Goal: Information Seeking & Learning: Learn about a topic

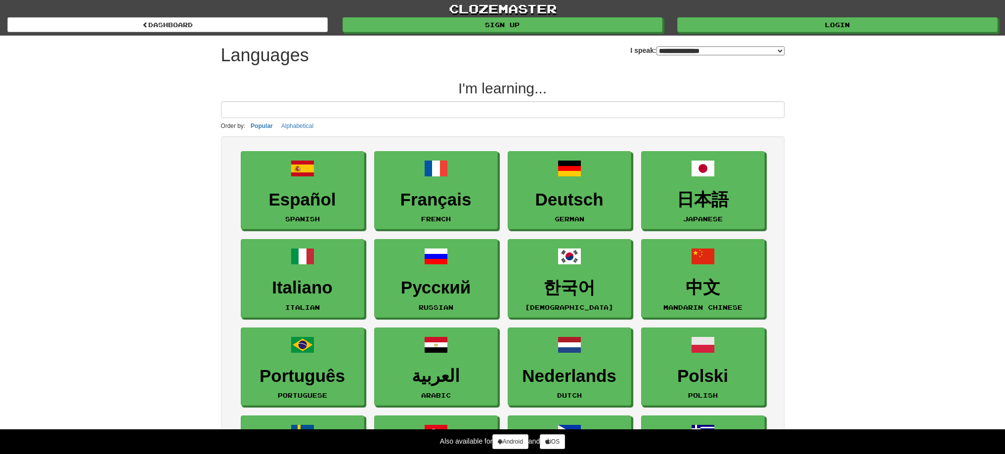
select select "*******"
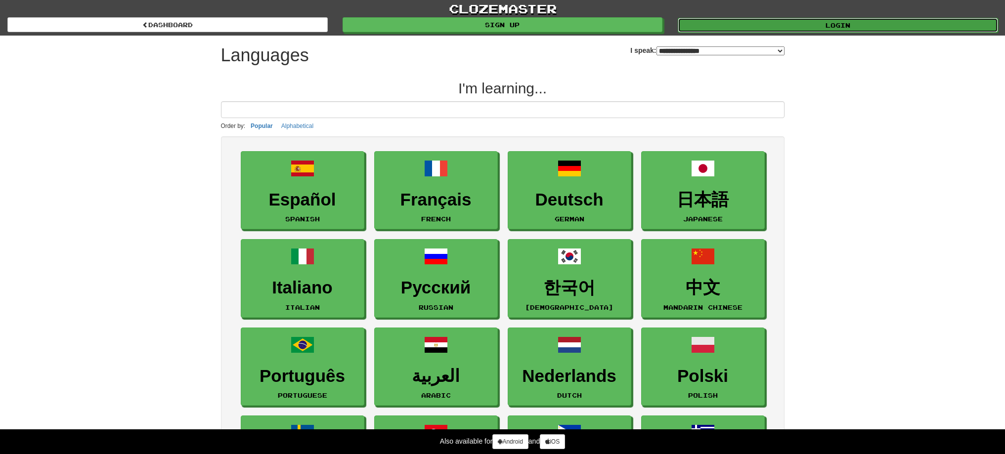
click at [826, 23] on link "Login" at bounding box center [837, 25] width 320 height 15
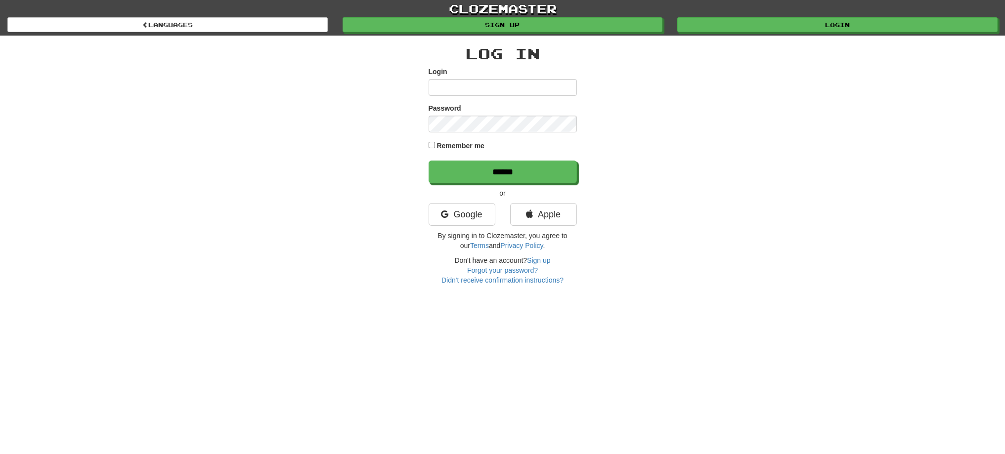
type input "******"
click at [428, 132] on div at bounding box center [428, 132] width 0 height 0
click at [466, 171] on input "******" at bounding box center [503, 172] width 148 height 23
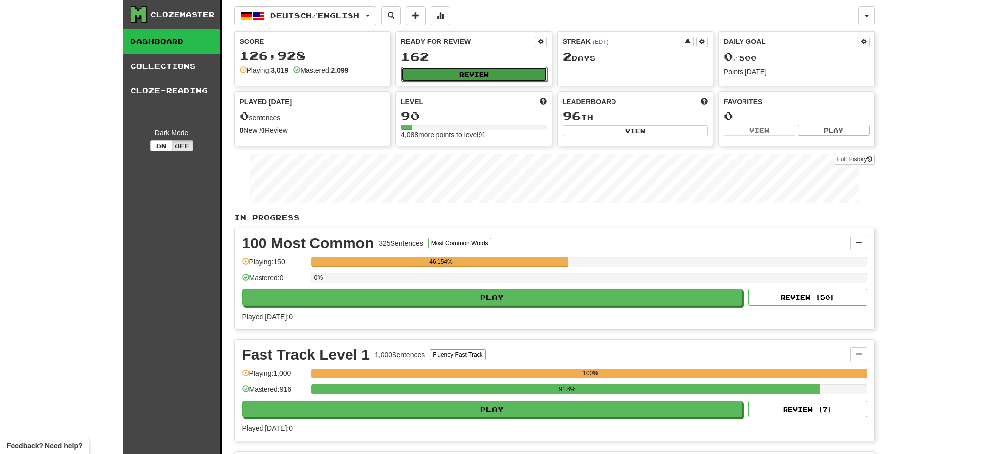
click at [506, 79] on button "Review" at bounding box center [474, 74] width 146 height 15
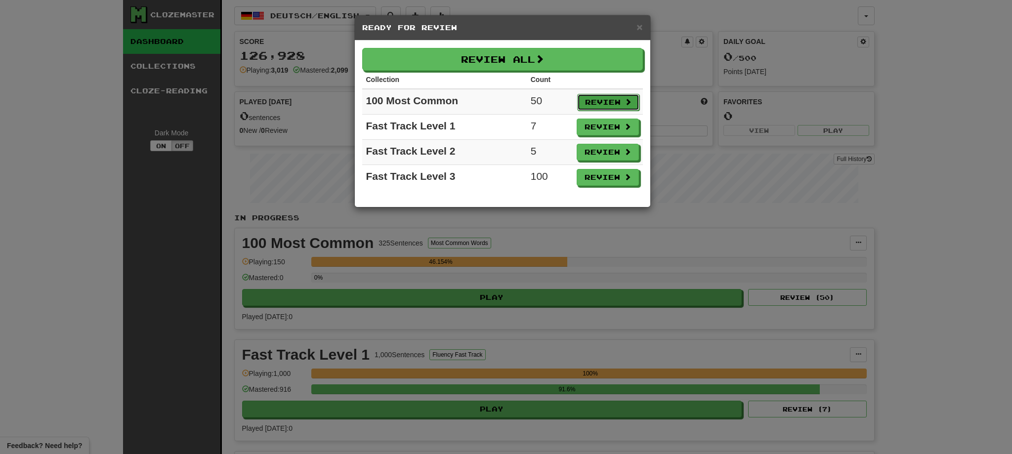
click at [615, 105] on button "Review" at bounding box center [608, 102] width 62 height 17
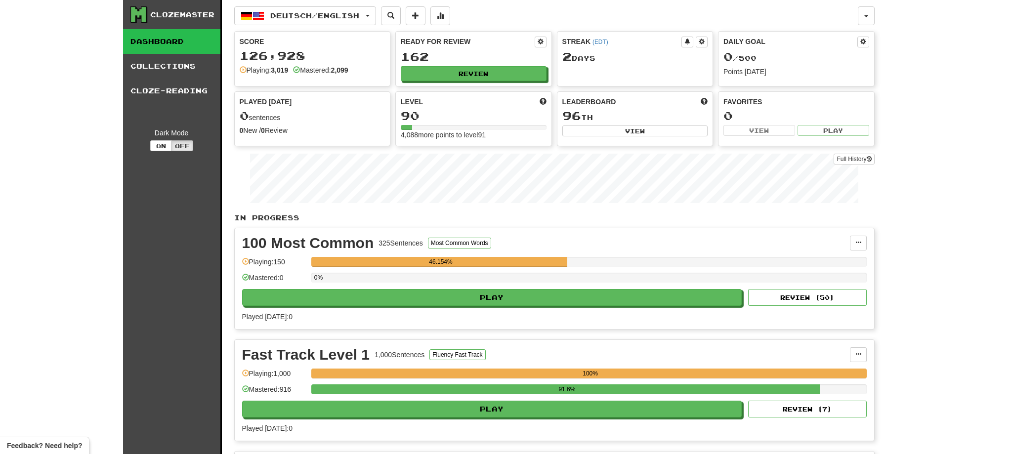
select select "**"
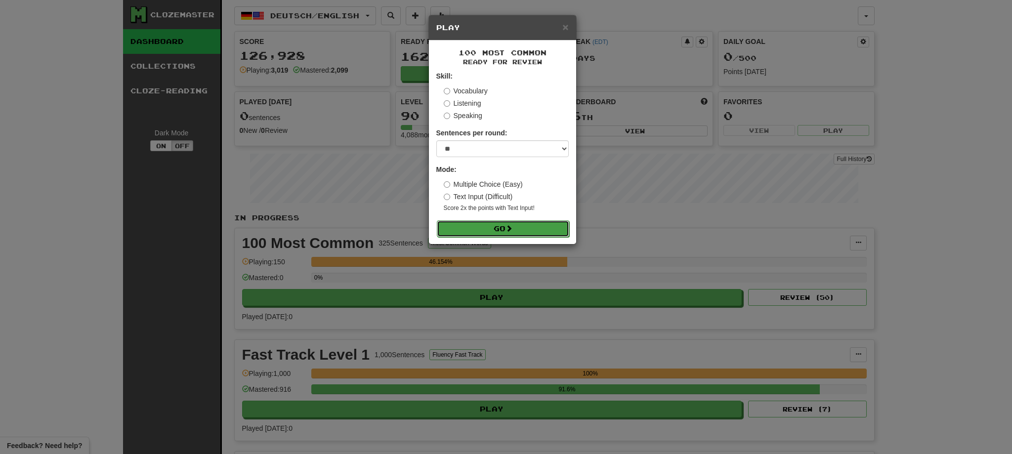
click at [484, 231] on button "Go" at bounding box center [503, 228] width 132 height 17
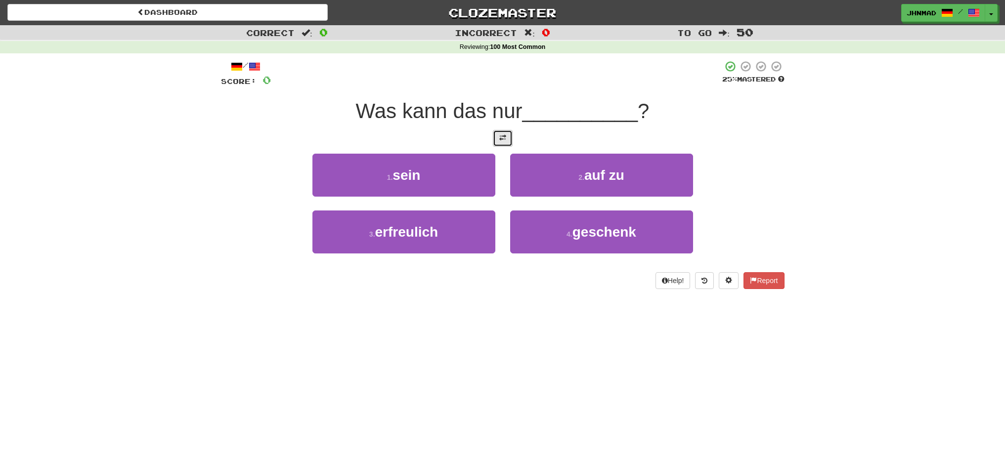
click at [496, 134] on button at bounding box center [503, 138] width 20 height 17
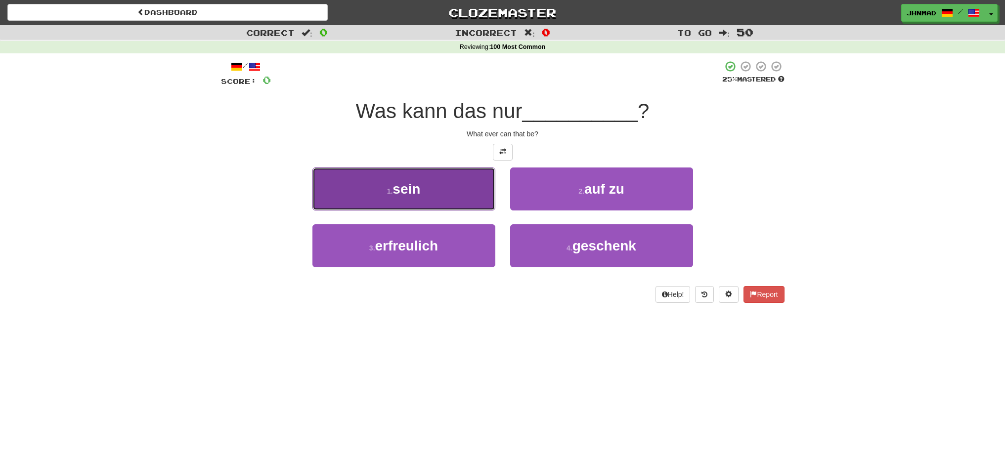
click at [444, 188] on button "1 . sein" at bounding box center [403, 189] width 183 height 43
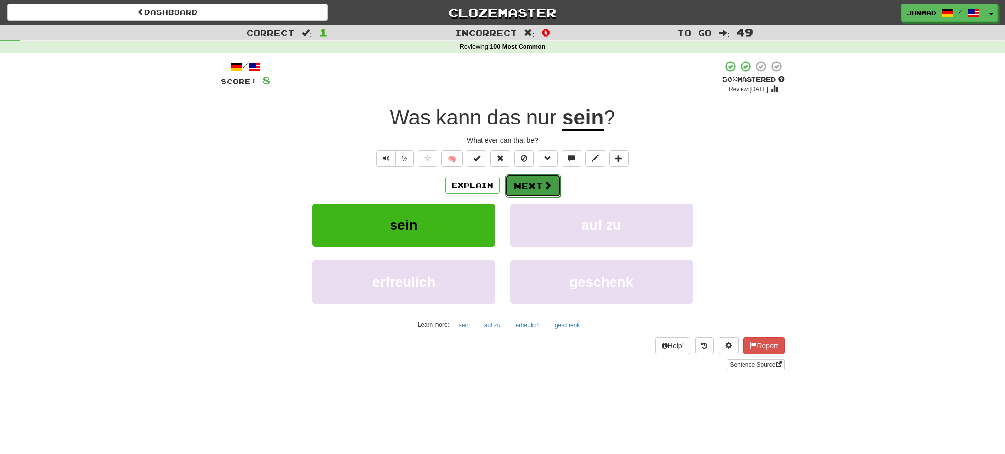
click at [547, 183] on span at bounding box center [547, 185] width 9 height 9
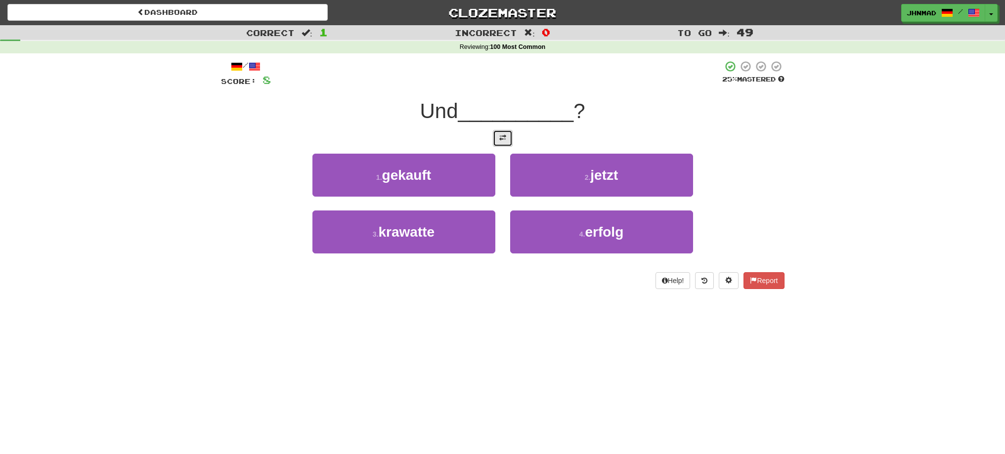
click at [505, 142] on button at bounding box center [503, 138] width 20 height 17
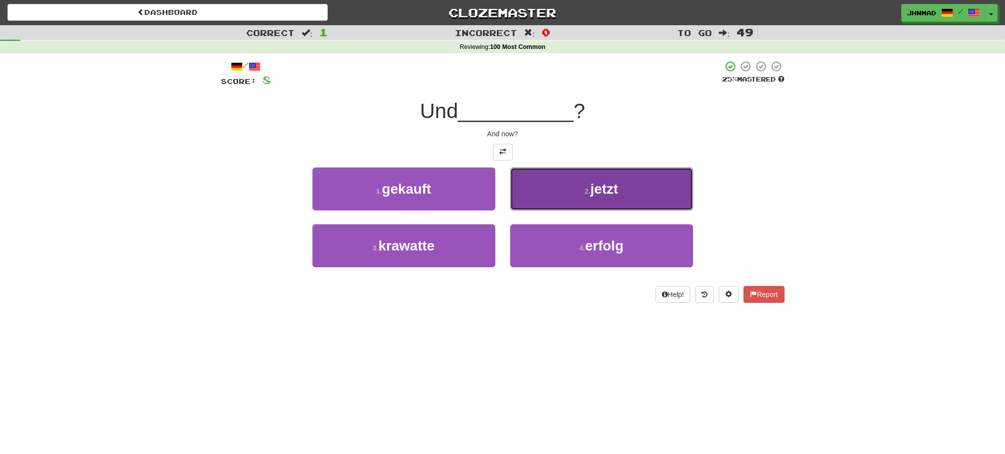
click at [547, 191] on button "2 . jetzt" at bounding box center [601, 189] width 183 height 43
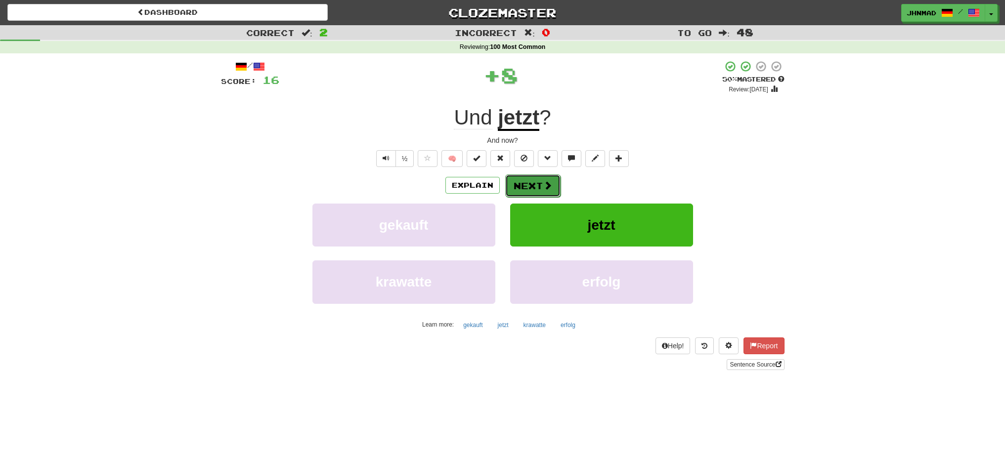
click at [532, 189] on button "Next" at bounding box center [532, 185] width 55 height 23
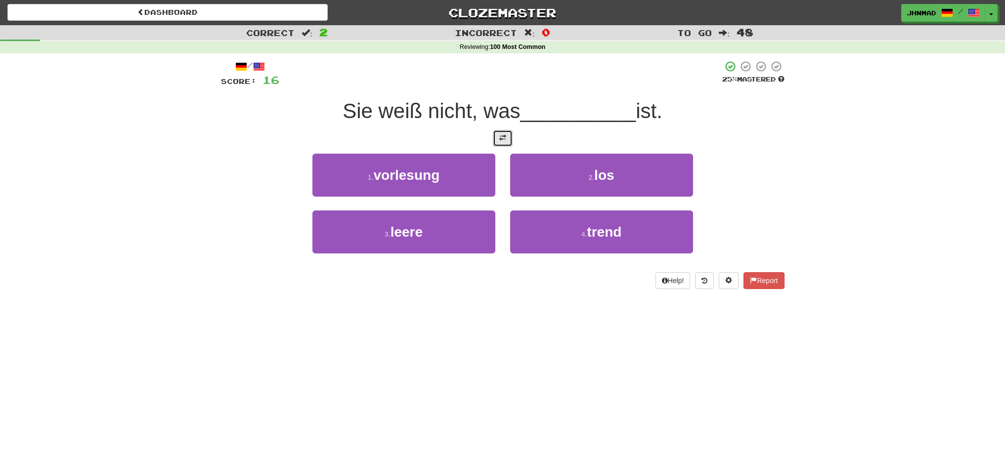
click at [499, 137] on span at bounding box center [502, 137] width 7 height 7
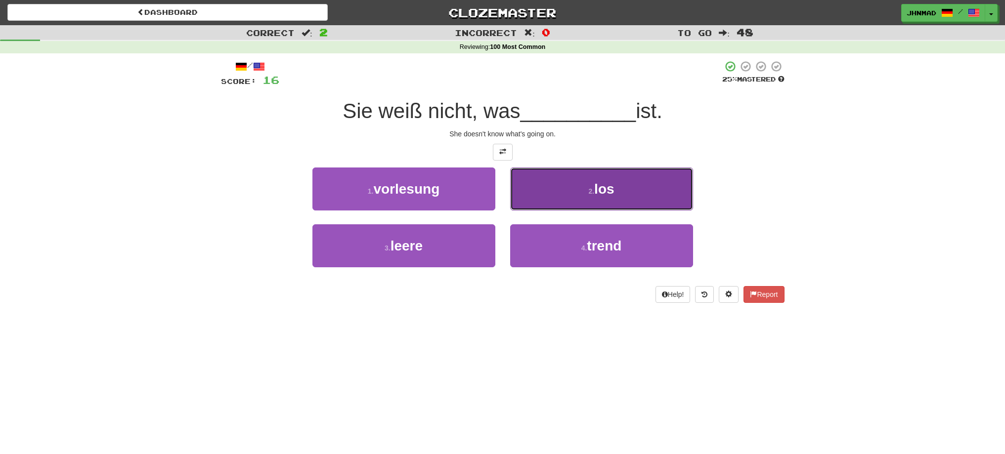
click at [599, 187] on span "los" at bounding box center [604, 188] width 20 height 15
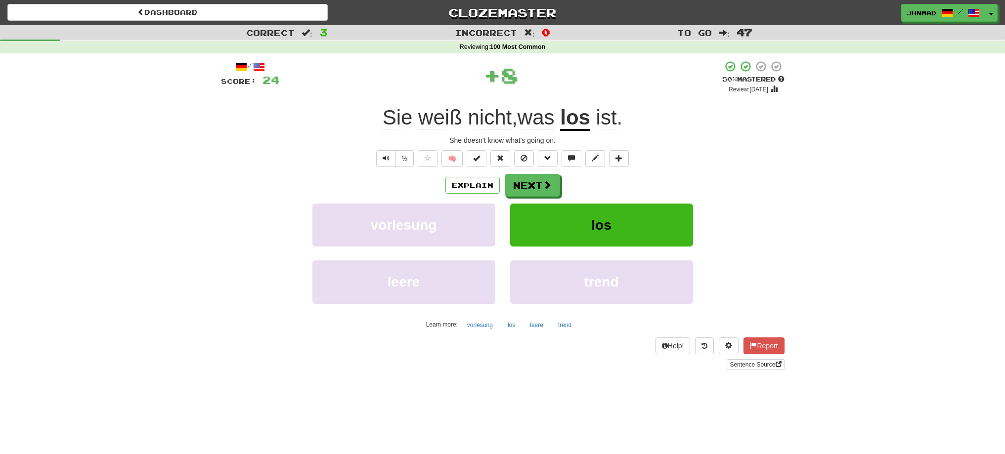
click at [567, 121] on u "los" at bounding box center [575, 118] width 30 height 25
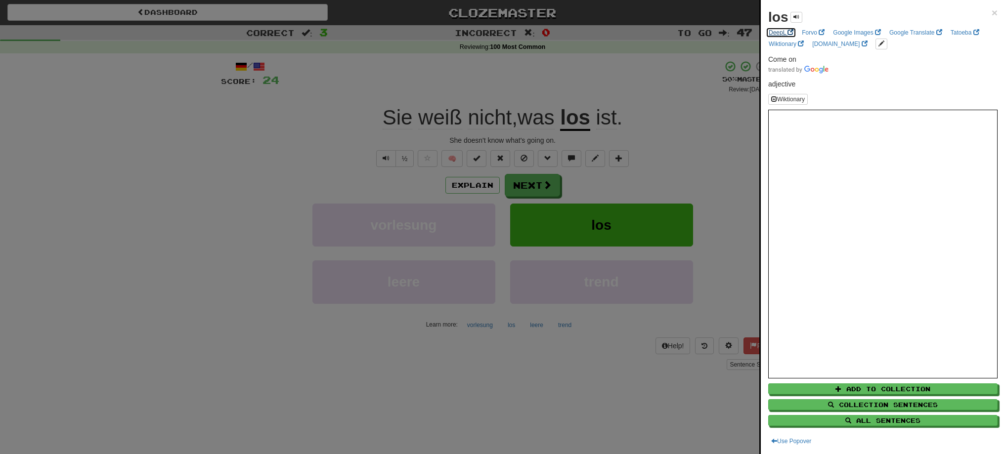
click at [775, 32] on link "DeepL" at bounding box center [780, 32] width 31 height 11
click at [698, 187] on div at bounding box center [502, 227] width 1005 height 454
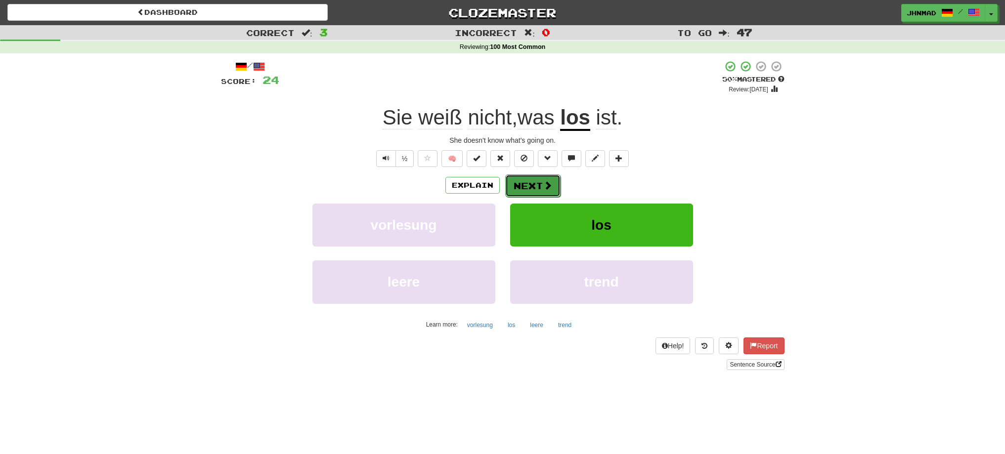
click at [522, 180] on button "Next" at bounding box center [532, 185] width 55 height 23
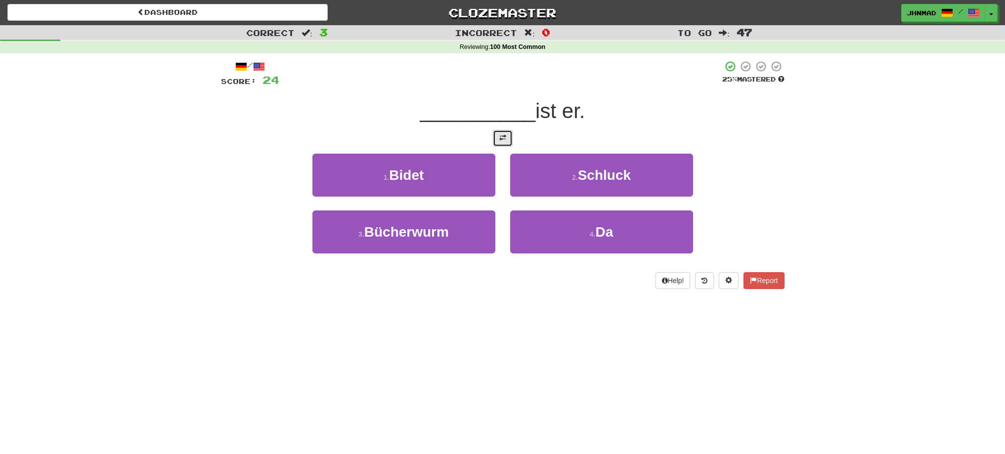
click at [499, 143] on button at bounding box center [503, 138] width 20 height 17
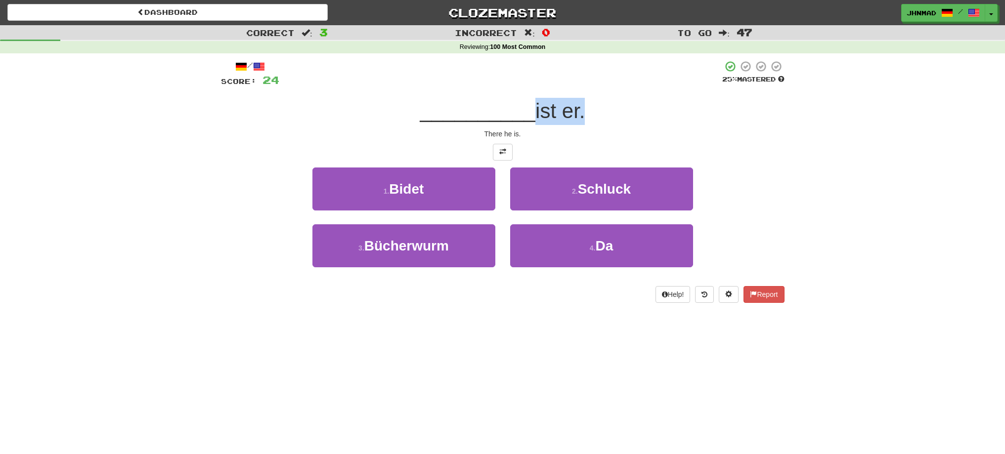
drag, startPoint x: 533, startPoint y: 107, endPoint x: 581, endPoint y: 105, distance: 48.0
click at [581, 105] on span "ist er." at bounding box center [559, 110] width 49 height 23
click at [582, 105] on span "ist er." at bounding box center [559, 110] width 49 height 23
click at [575, 85] on div at bounding box center [575, 85] width 0 height 0
click at [795, 219] on div "Correct : 3 Incorrect : 0 To go : 47 Reviewing : 100 Most Common / Score: 24 25…" at bounding box center [502, 171] width 1005 height 292
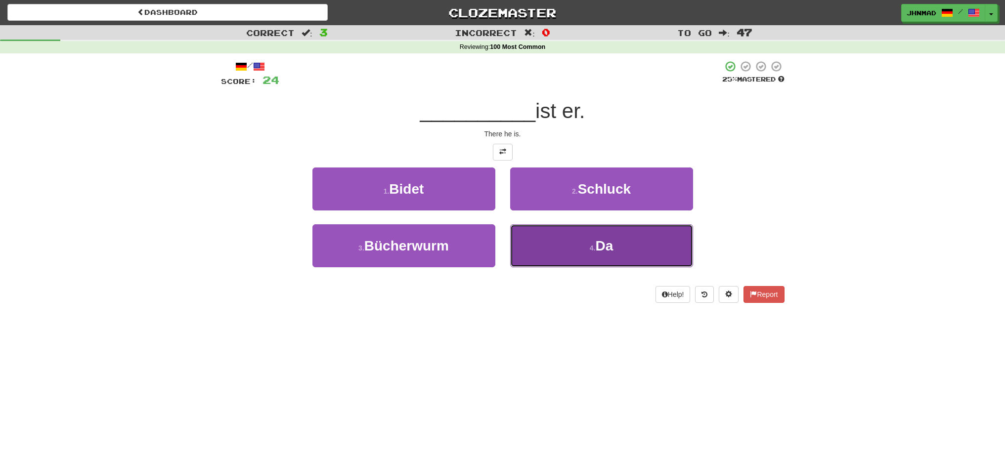
click at [640, 258] on button "4 . Da" at bounding box center [601, 245] width 183 height 43
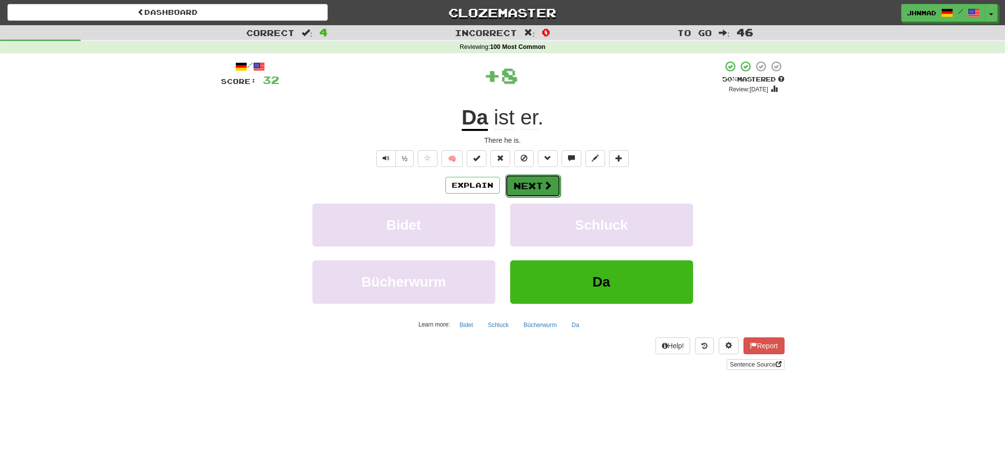
click at [524, 189] on button "Next" at bounding box center [532, 185] width 55 height 23
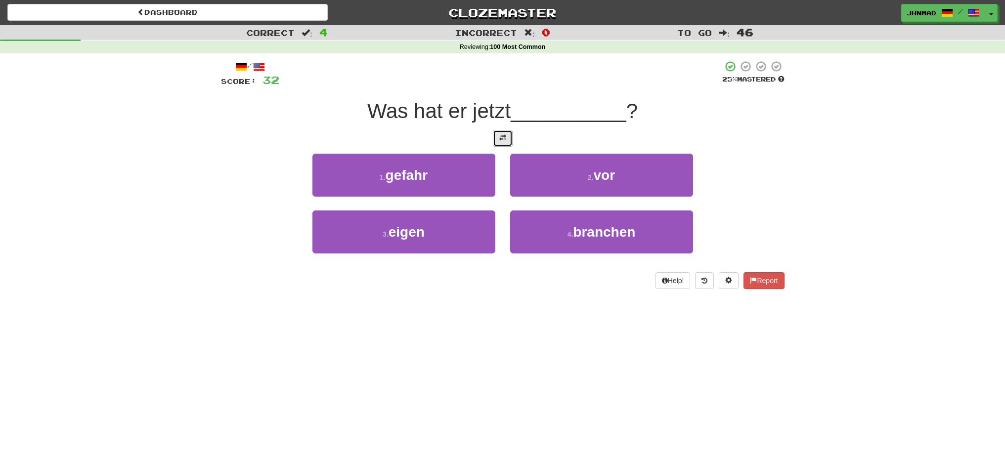
click at [495, 137] on button at bounding box center [503, 138] width 20 height 17
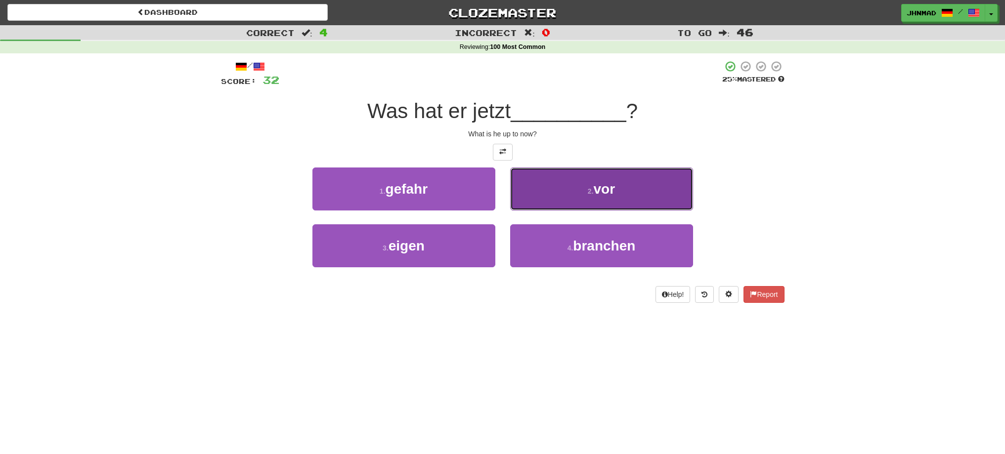
click at [591, 189] on small "2 ." at bounding box center [591, 191] width 6 height 8
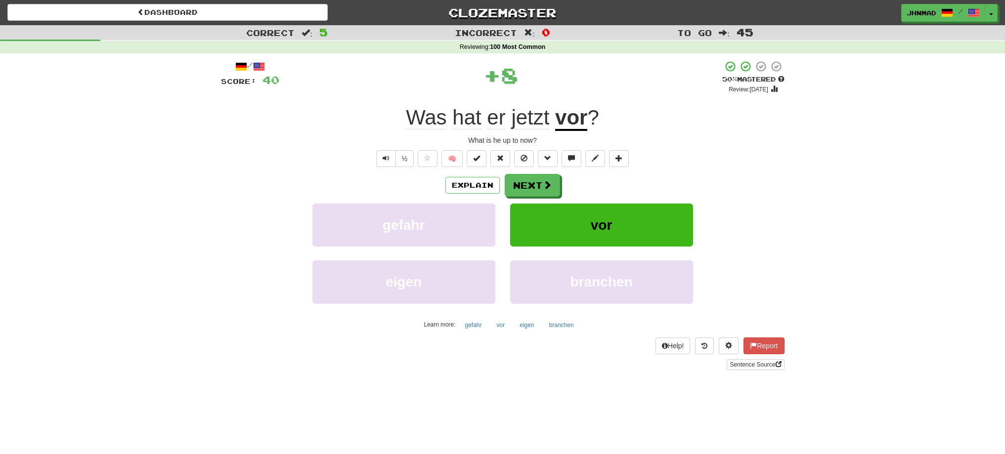
click at [583, 122] on u "vor" at bounding box center [571, 118] width 32 height 25
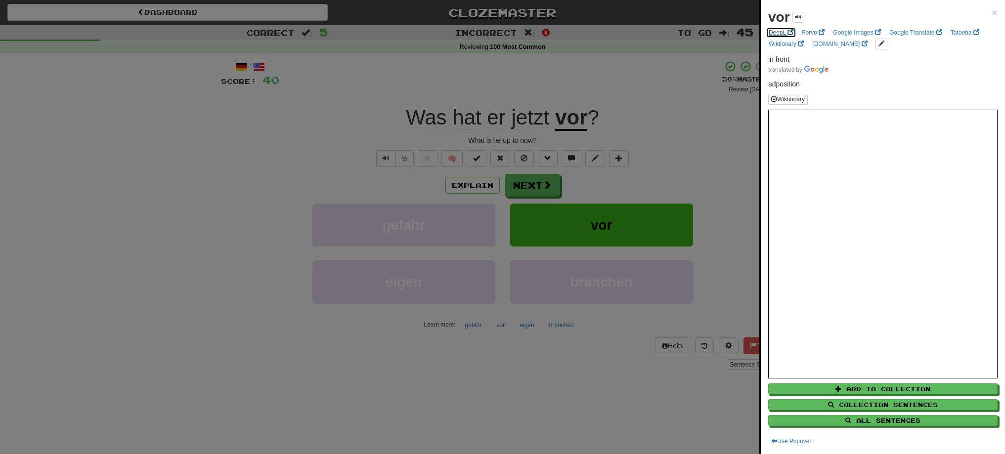
click at [787, 32] on span at bounding box center [790, 32] width 6 height 6
click at [551, 188] on div at bounding box center [502, 227] width 1005 height 454
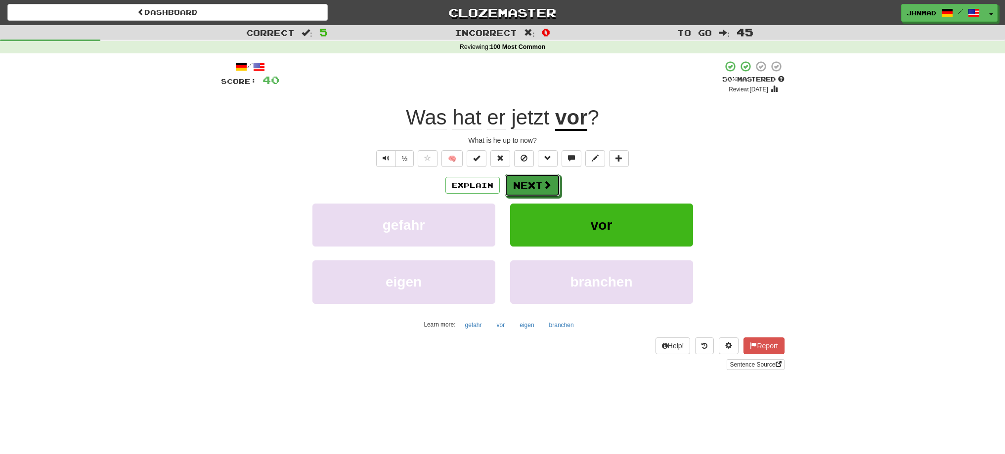
click at [551, 188] on button "Next" at bounding box center [532, 185] width 55 height 23
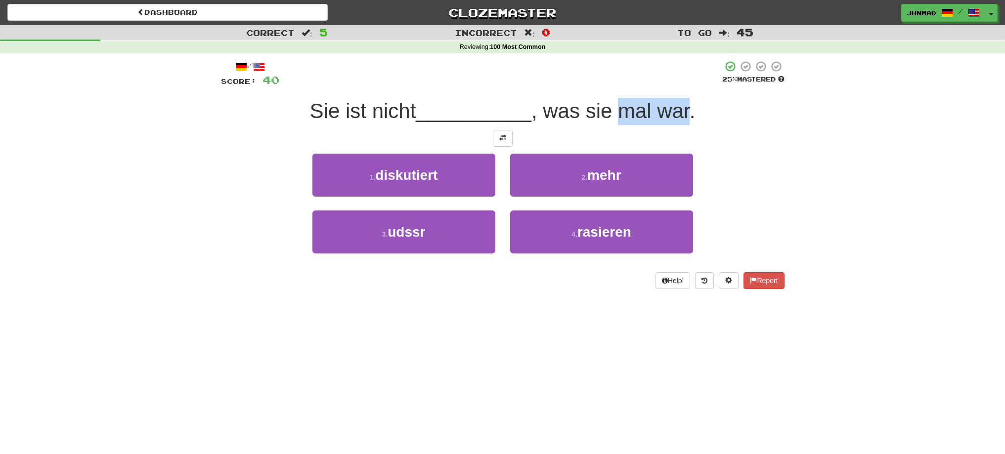
drag, startPoint x: 621, startPoint y: 114, endPoint x: 692, endPoint y: 114, distance: 71.2
click at [692, 114] on span ", was sie mal war." at bounding box center [613, 110] width 164 height 23
click at [685, 123] on div at bounding box center [685, 123] width 0 height 0
click at [788, 173] on div "/ Score: 40 25 % Mastered Sie ist nicht __________ , was sie mal war. 1 . disku…" at bounding box center [502, 178] width 578 height 250
drag, startPoint x: 586, startPoint y: 112, endPoint x: 612, endPoint y: 111, distance: 25.7
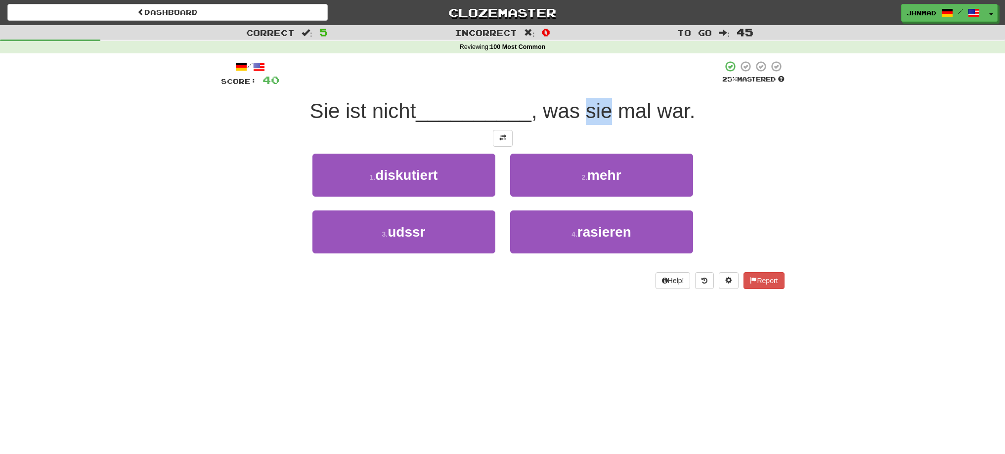
click at [612, 111] on span ", was sie mal war." at bounding box center [613, 110] width 164 height 23
click at [605, 123] on div at bounding box center [605, 123] width 0 height 0
click at [745, 163] on div "1 . diskutiert 2 . mehr" at bounding box center [502, 182] width 593 height 57
click at [504, 142] on button at bounding box center [503, 138] width 20 height 17
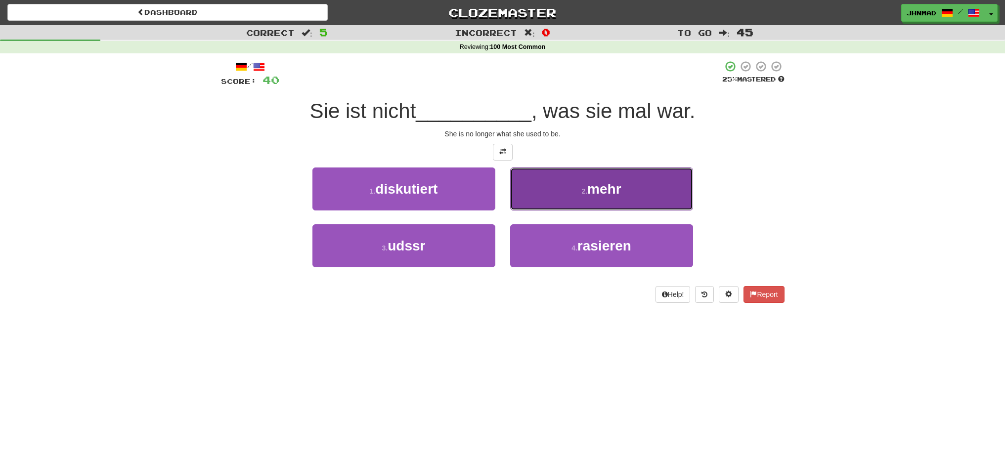
click at [604, 192] on span "mehr" at bounding box center [604, 188] width 34 height 15
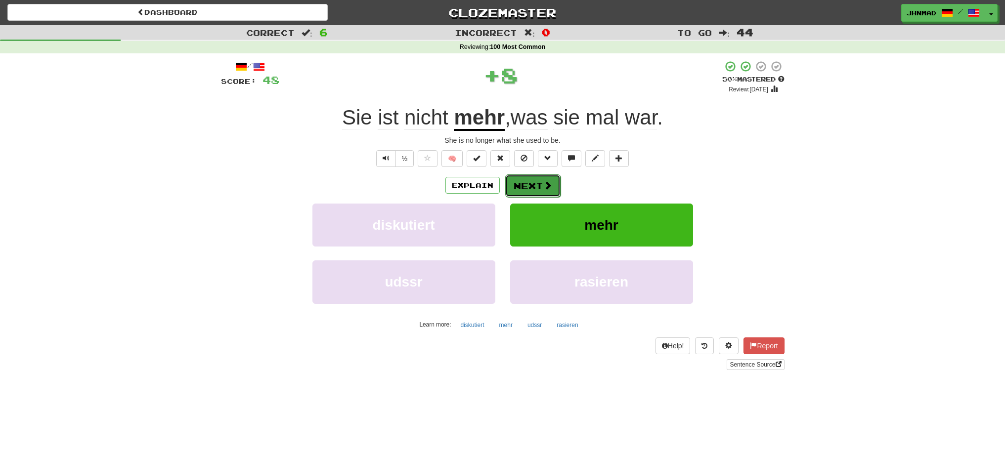
click at [534, 182] on button "Next" at bounding box center [532, 185] width 55 height 23
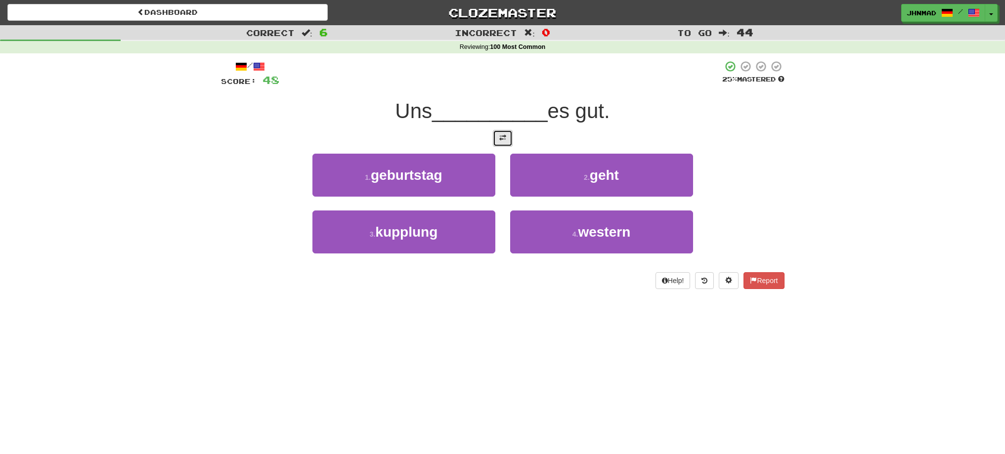
click at [505, 143] on button at bounding box center [503, 138] width 20 height 17
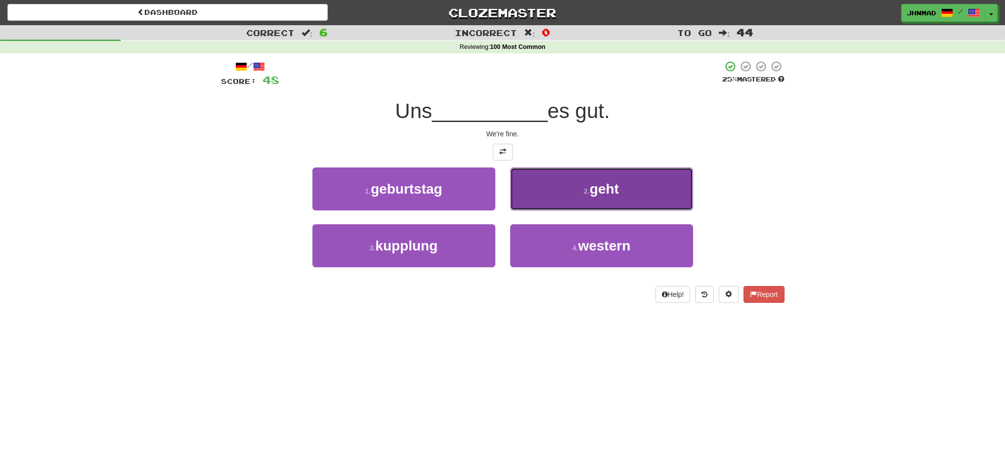
click at [615, 188] on span "geht" at bounding box center [604, 188] width 29 height 15
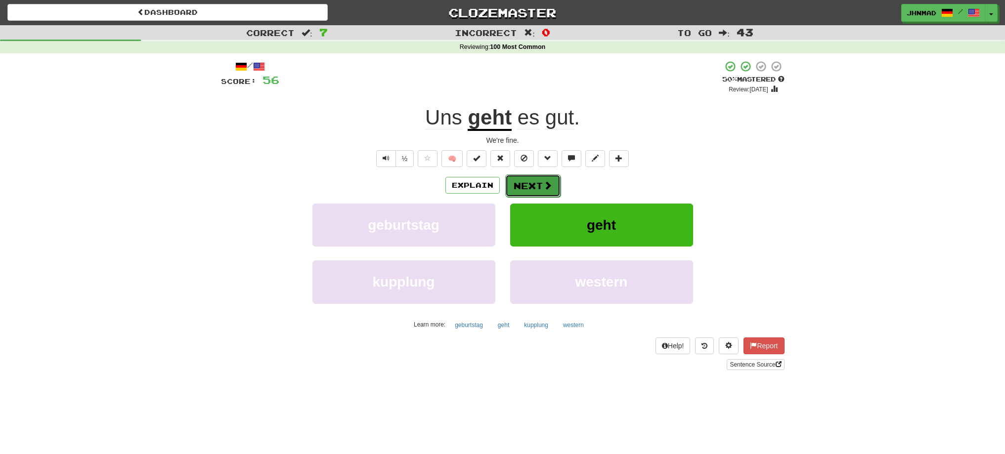
click at [534, 178] on button "Next" at bounding box center [532, 185] width 55 height 23
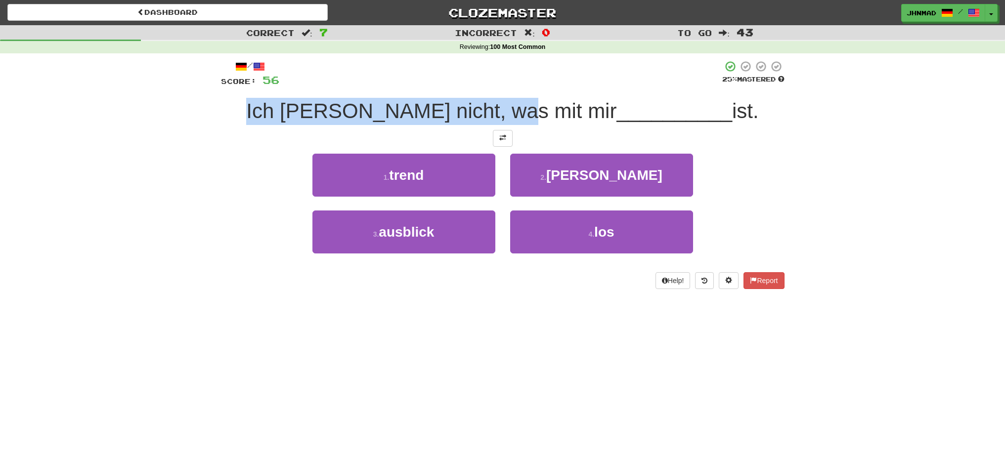
drag, startPoint x: 292, startPoint y: 108, endPoint x: 547, endPoint y: 110, distance: 255.0
click at [547, 110] on div "Ich weiß nicht, was mit mir __________ ist." at bounding box center [502, 111] width 563 height 27
click at [541, 85] on div at bounding box center [541, 85] width 0 height 0
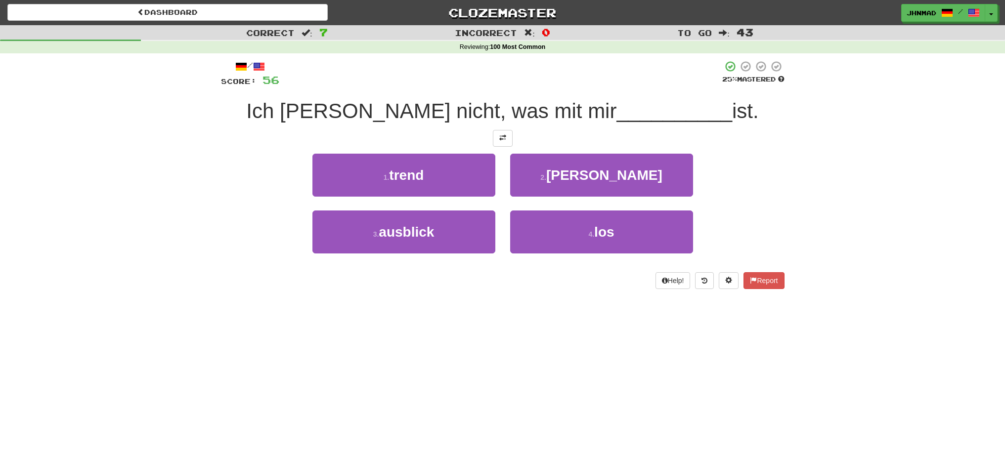
click at [581, 144] on div at bounding box center [502, 138] width 563 height 17
click at [498, 138] on button at bounding box center [503, 138] width 20 height 17
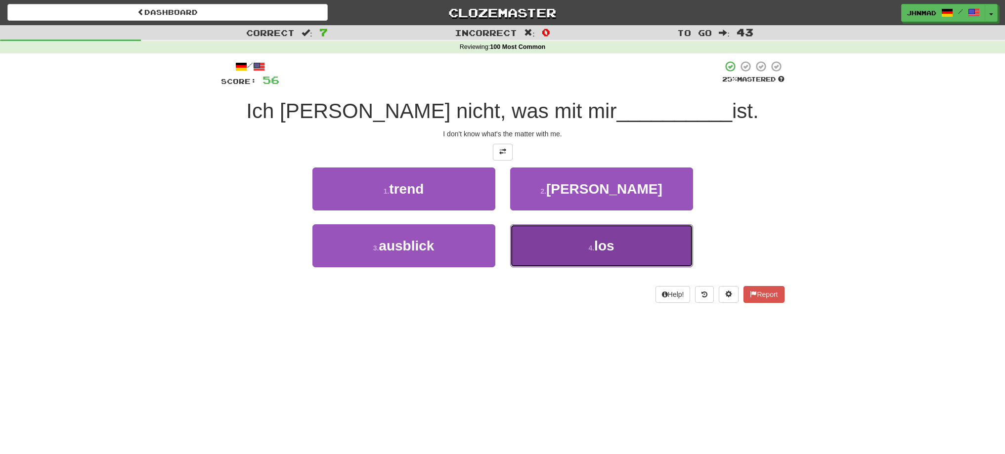
click at [613, 250] on span "los" at bounding box center [604, 245] width 20 height 15
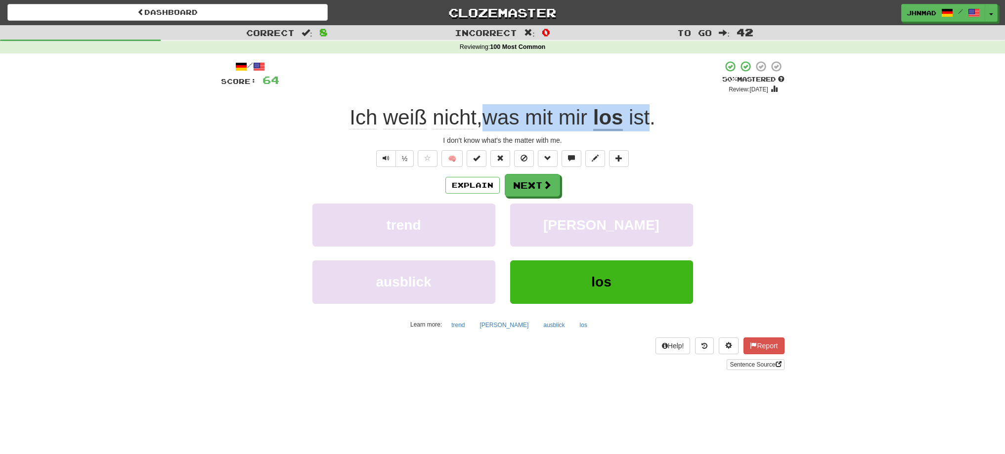
drag, startPoint x: 486, startPoint y: 120, endPoint x: 653, endPoint y: 106, distance: 167.1
click at [653, 106] on div "Ich weiß nicht , was mit mir los ist ." at bounding box center [502, 117] width 563 height 27
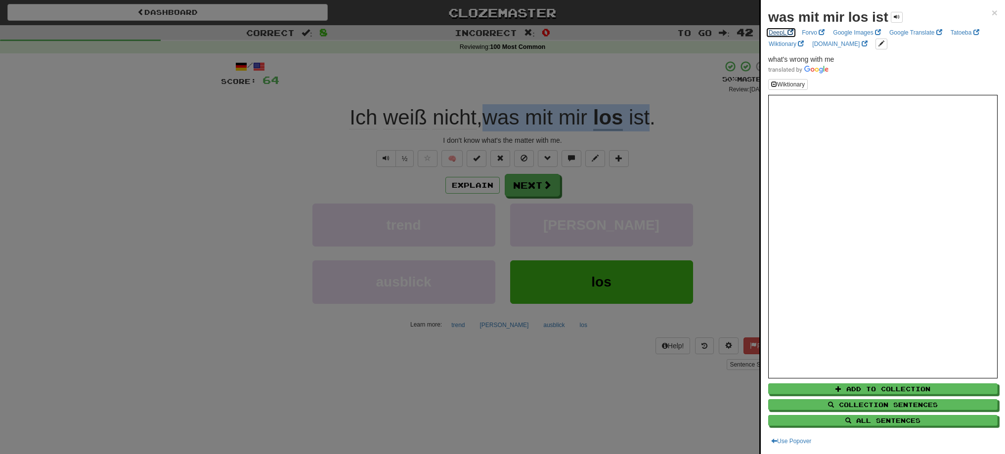
click at [780, 35] on link "DeepL" at bounding box center [780, 32] width 31 height 11
click at [548, 189] on div at bounding box center [502, 227] width 1005 height 454
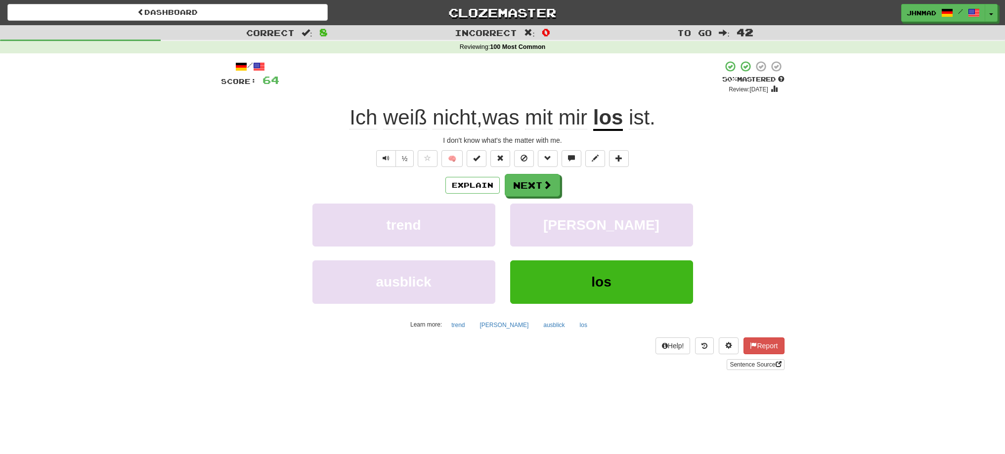
click at [613, 119] on u "los" at bounding box center [608, 118] width 30 height 25
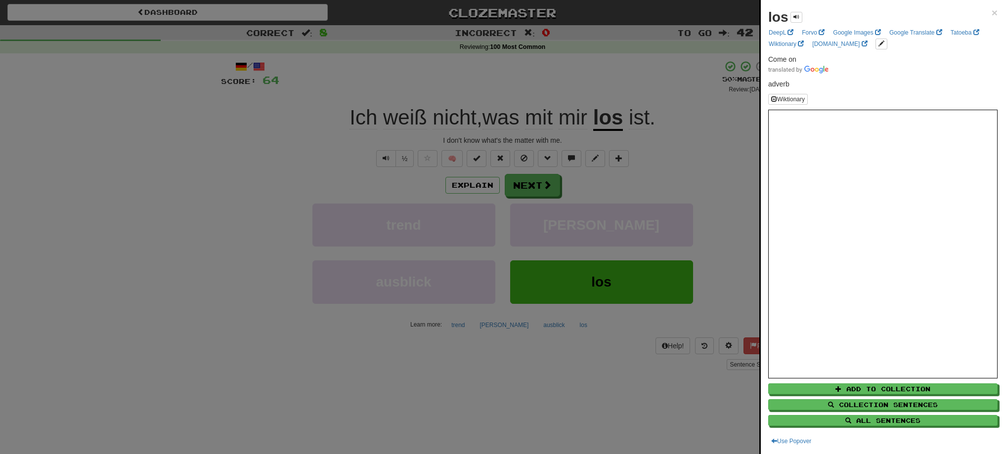
click at [548, 181] on div at bounding box center [502, 227] width 1005 height 454
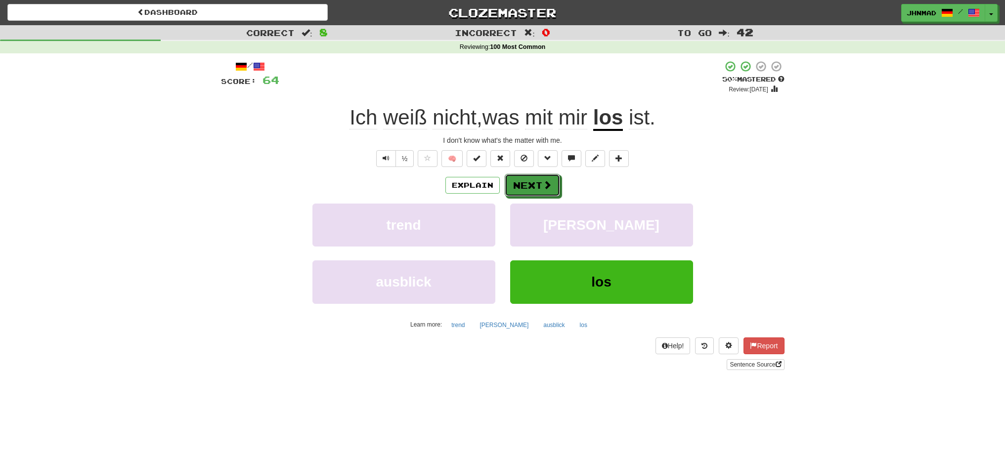
click at [548, 181] on span at bounding box center [547, 184] width 9 height 9
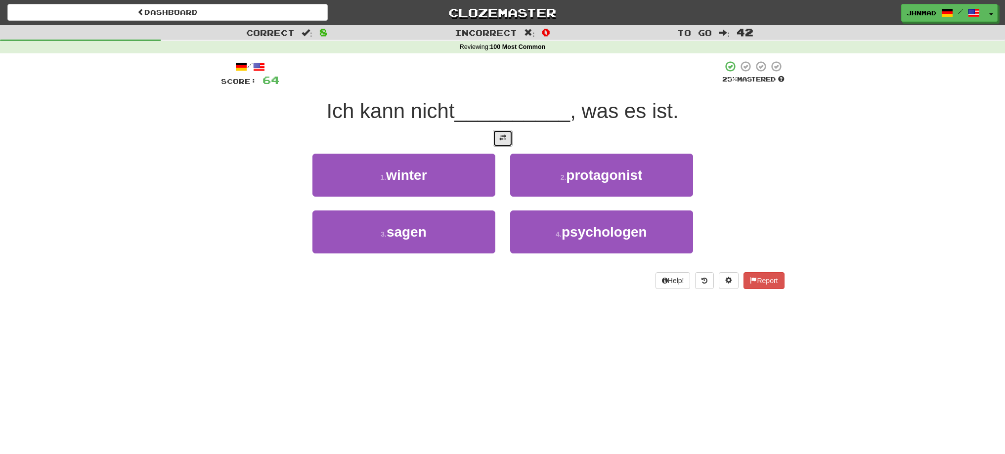
click at [498, 138] on button at bounding box center [503, 138] width 20 height 17
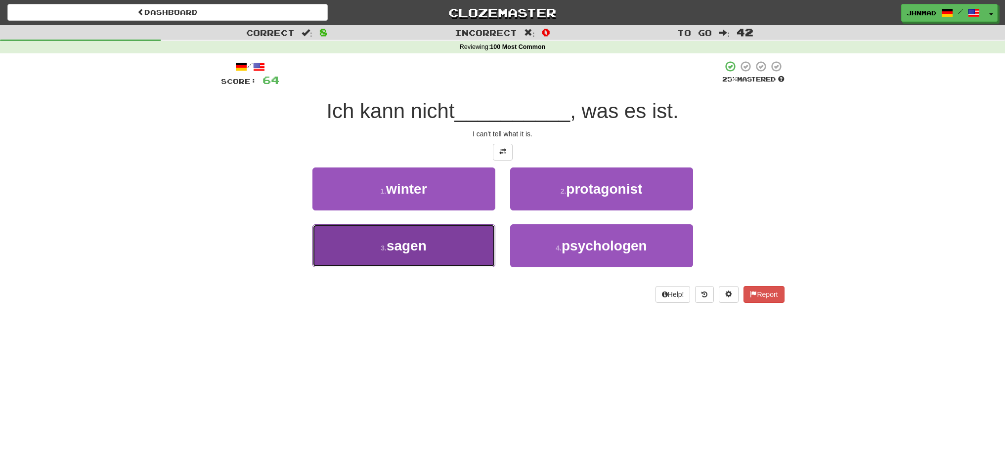
click at [421, 243] on span "sagen" at bounding box center [406, 245] width 40 height 15
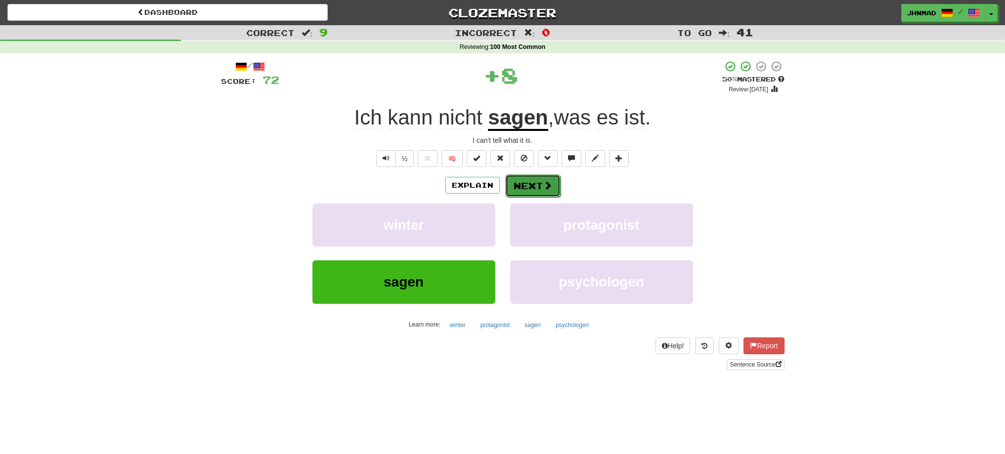
click at [533, 185] on button "Next" at bounding box center [532, 185] width 55 height 23
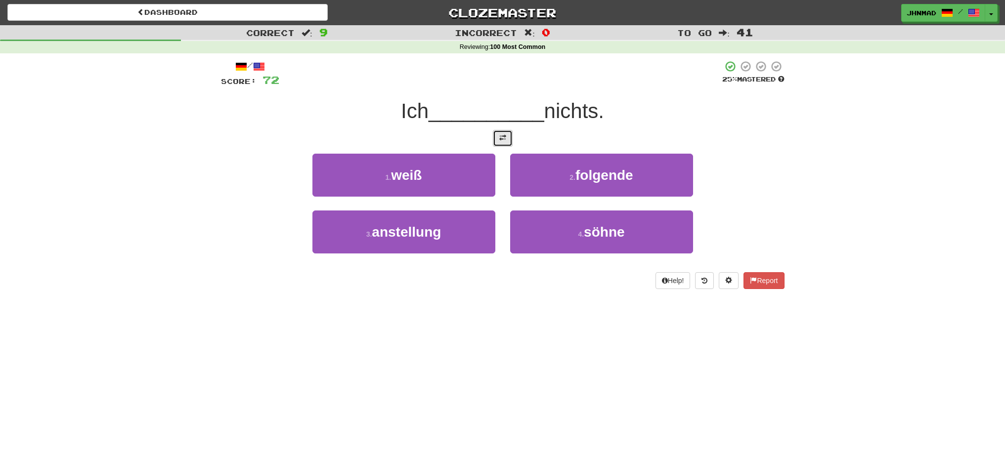
click at [509, 139] on button at bounding box center [503, 138] width 20 height 17
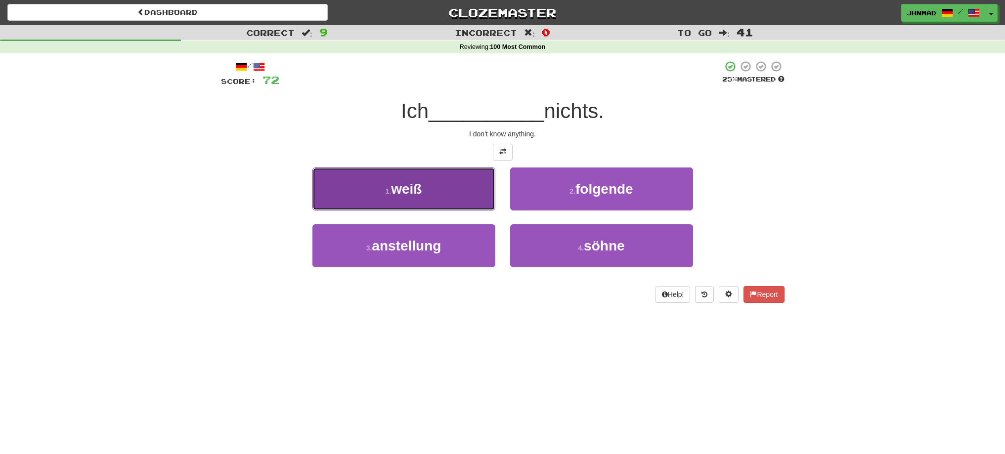
click at [421, 190] on span "weiß" at bounding box center [406, 188] width 31 height 15
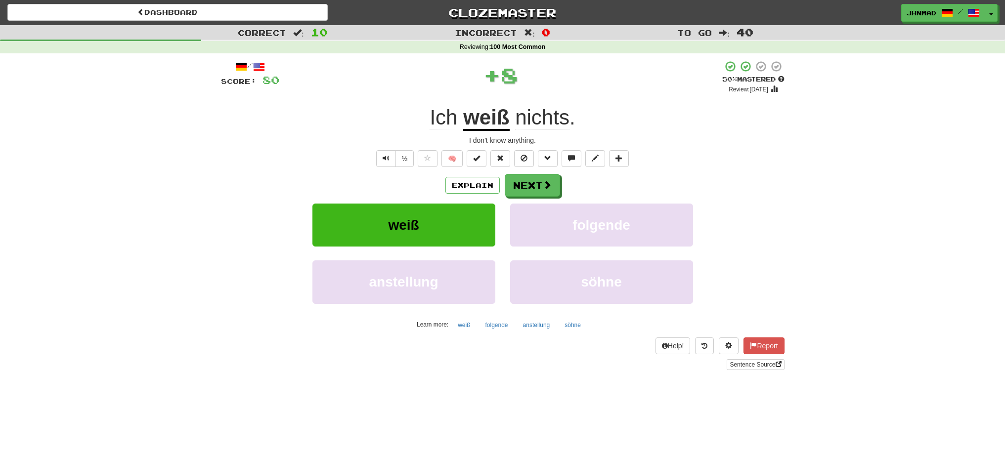
click at [475, 121] on u "weiß" at bounding box center [486, 118] width 46 height 25
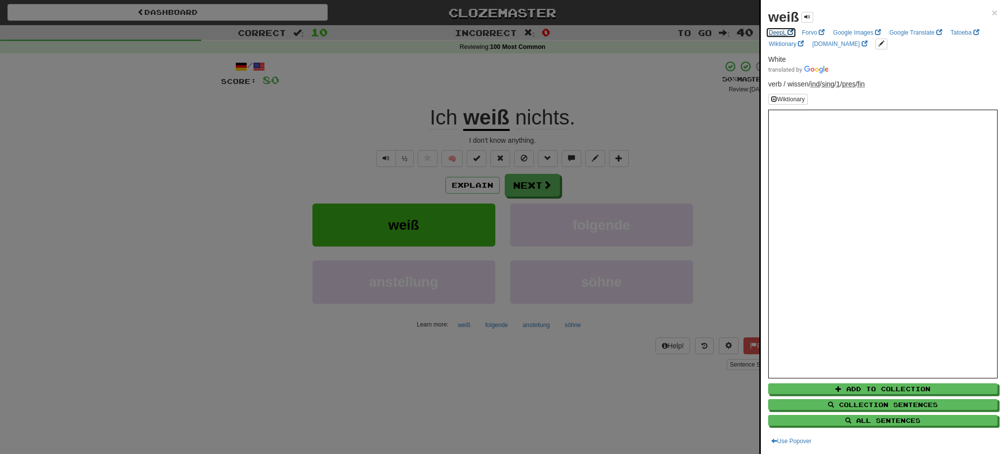
click at [779, 31] on link "DeepL" at bounding box center [780, 32] width 31 height 11
click at [520, 175] on div at bounding box center [502, 227] width 1005 height 454
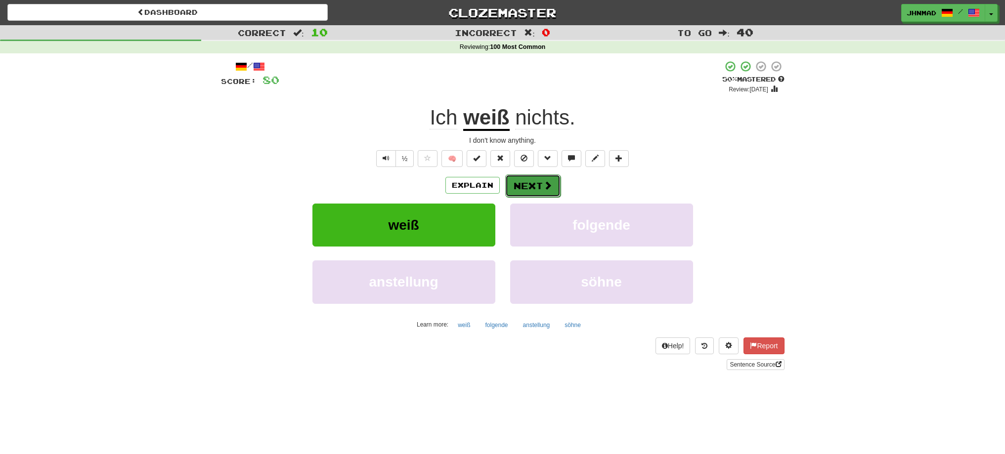
click at [544, 191] on button "Next" at bounding box center [532, 185] width 55 height 23
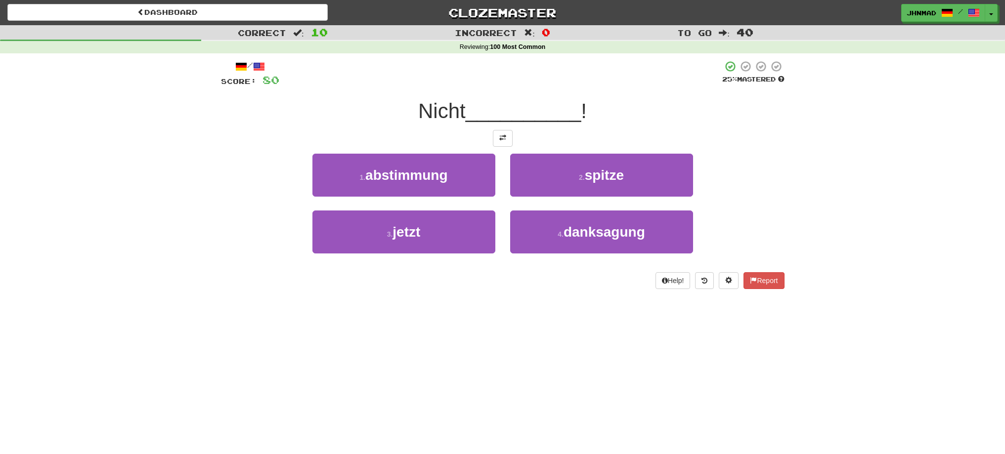
click at [492, 134] on div at bounding box center [502, 138] width 563 height 17
click at [499, 141] on span at bounding box center [502, 137] width 7 height 7
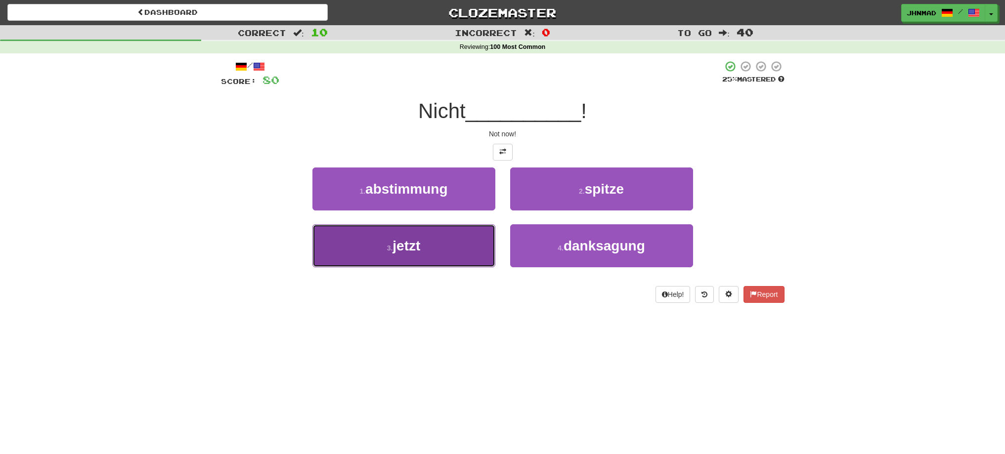
click at [438, 244] on button "3 . jetzt" at bounding box center [403, 245] width 183 height 43
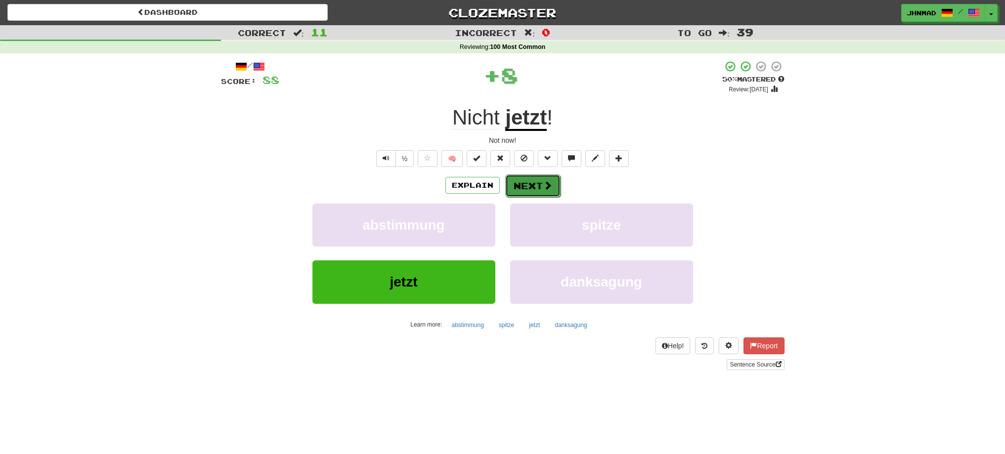
click at [529, 191] on button "Next" at bounding box center [532, 185] width 55 height 23
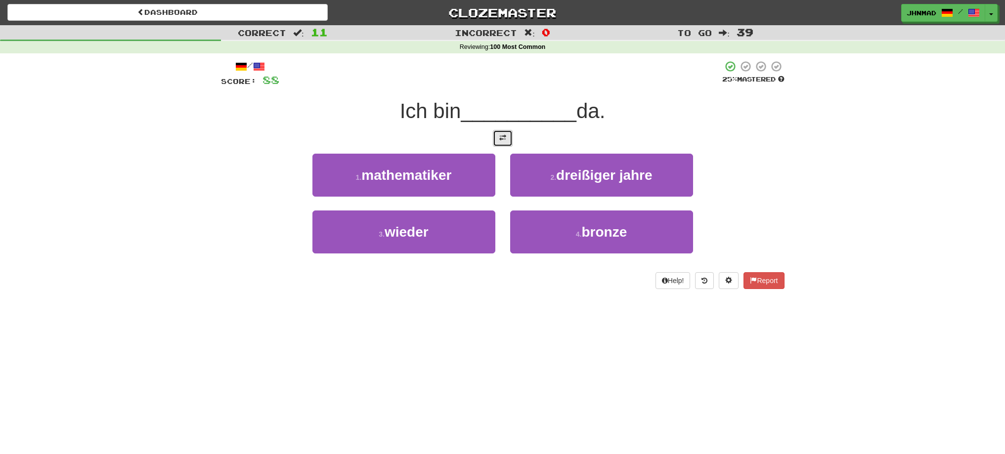
click at [511, 132] on button at bounding box center [503, 138] width 20 height 17
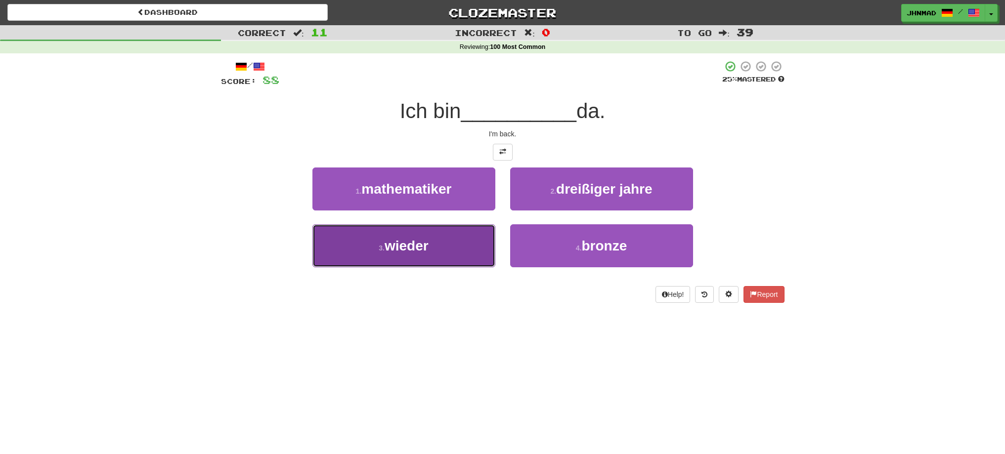
click at [451, 240] on button "3 . wieder" at bounding box center [403, 245] width 183 height 43
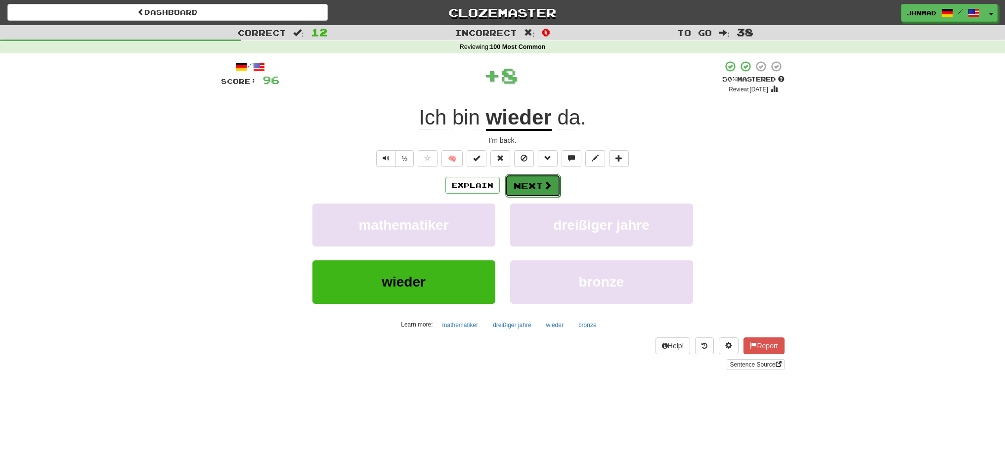
click at [516, 189] on button "Next" at bounding box center [532, 185] width 55 height 23
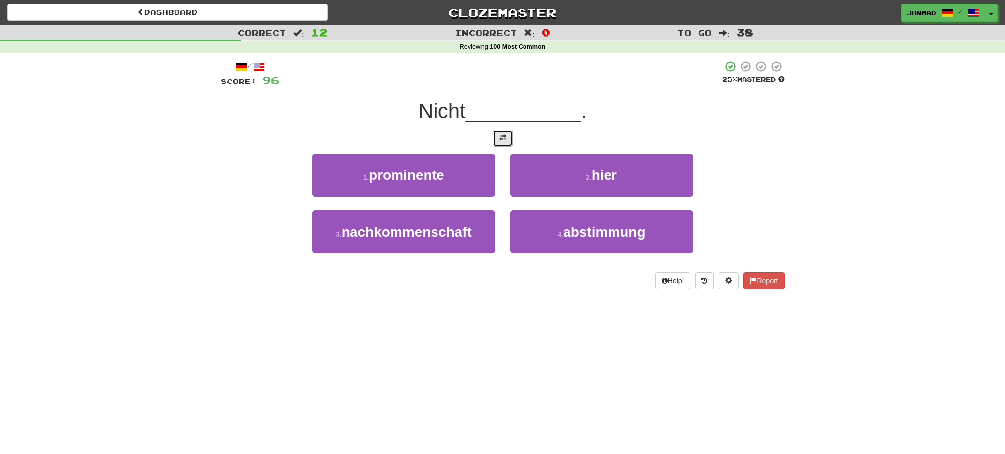
click at [503, 133] on button at bounding box center [503, 138] width 20 height 17
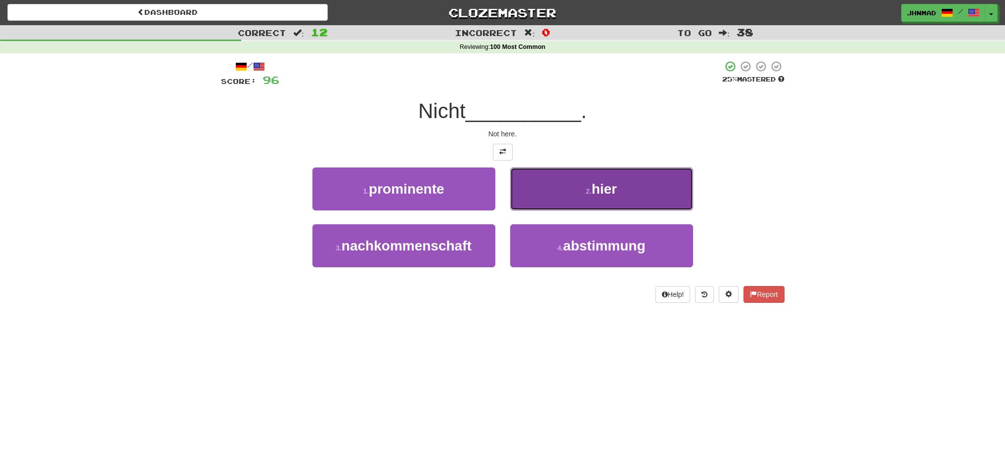
click at [573, 183] on button "2 . hier" at bounding box center [601, 189] width 183 height 43
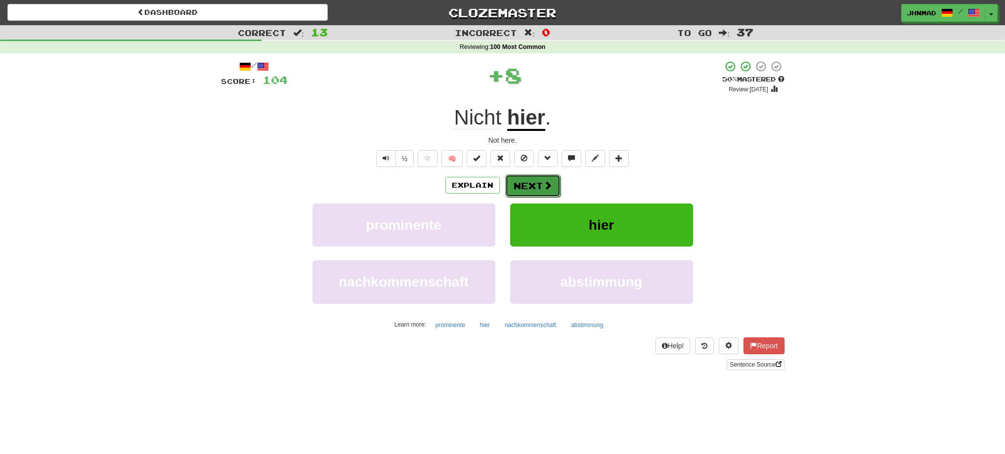
click at [526, 180] on button "Next" at bounding box center [532, 185] width 55 height 23
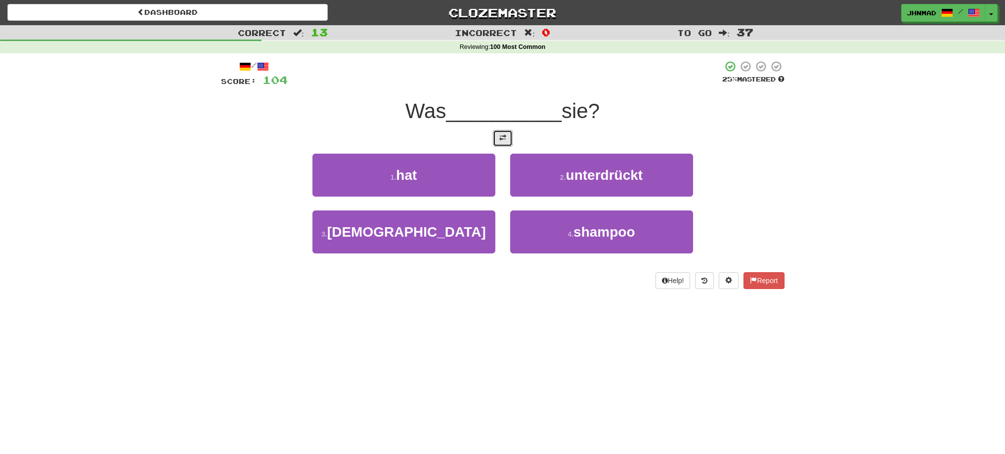
click at [507, 142] on button at bounding box center [503, 138] width 20 height 17
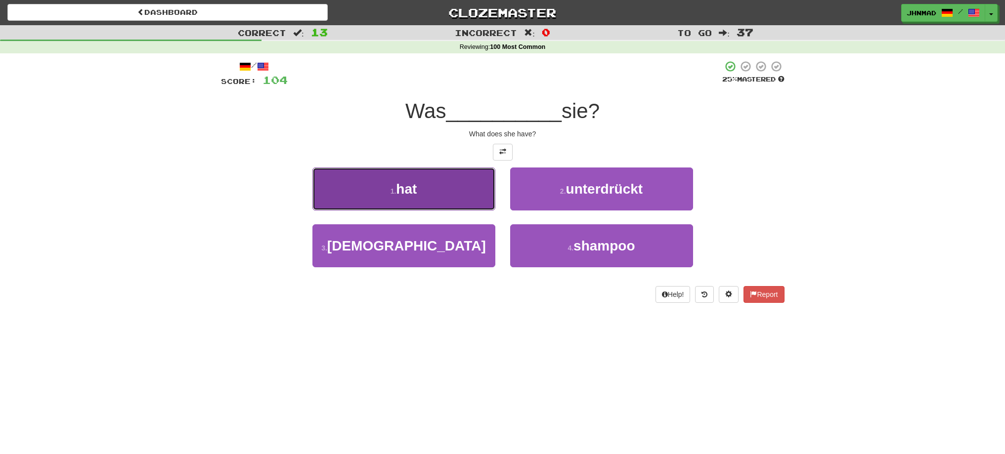
click at [439, 195] on button "1 . hat" at bounding box center [403, 189] width 183 height 43
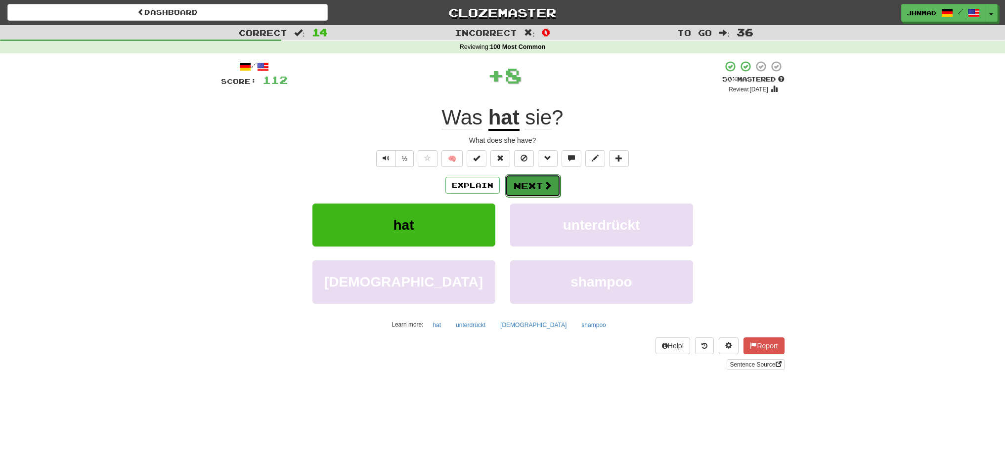
click at [509, 188] on button "Next" at bounding box center [532, 185] width 55 height 23
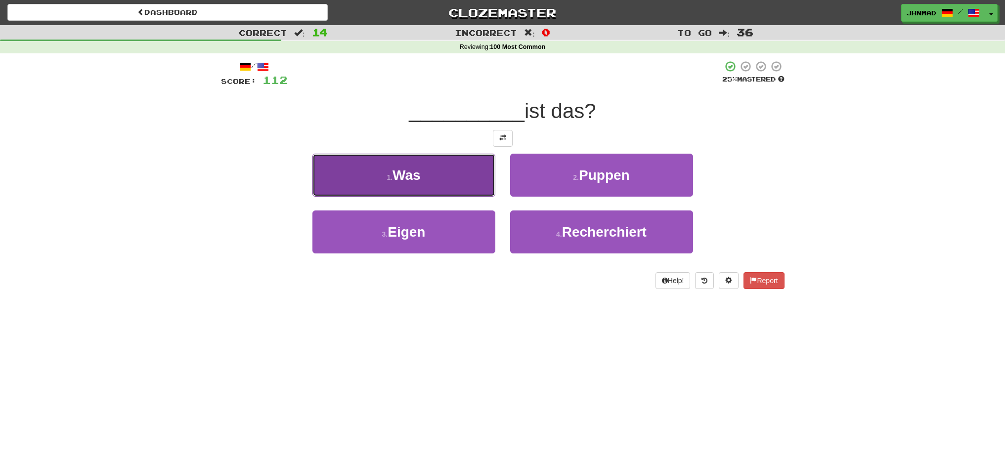
click at [450, 172] on button "1 . Was" at bounding box center [403, 175] width 183 height 43
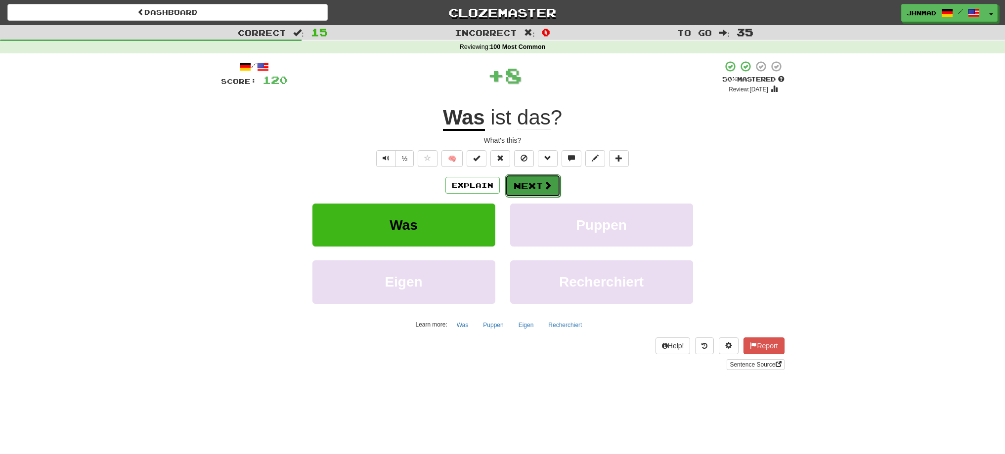
click at [546, 181] on span at bounding box center [547, 185] width 9 height 9
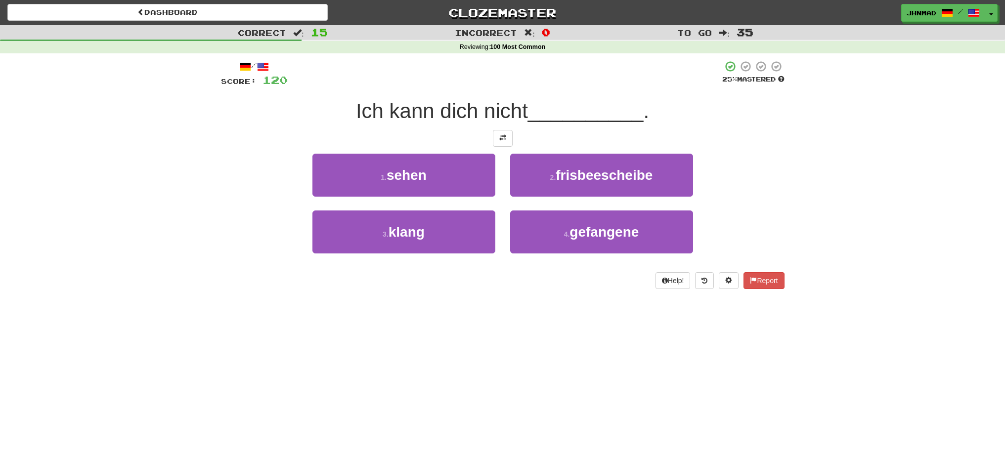
click at [512, 139] on div at bounding box center [502, 138] width 563 height 17
click at [510, 140] on button at bounding box center [503, 138] width 20 height 17
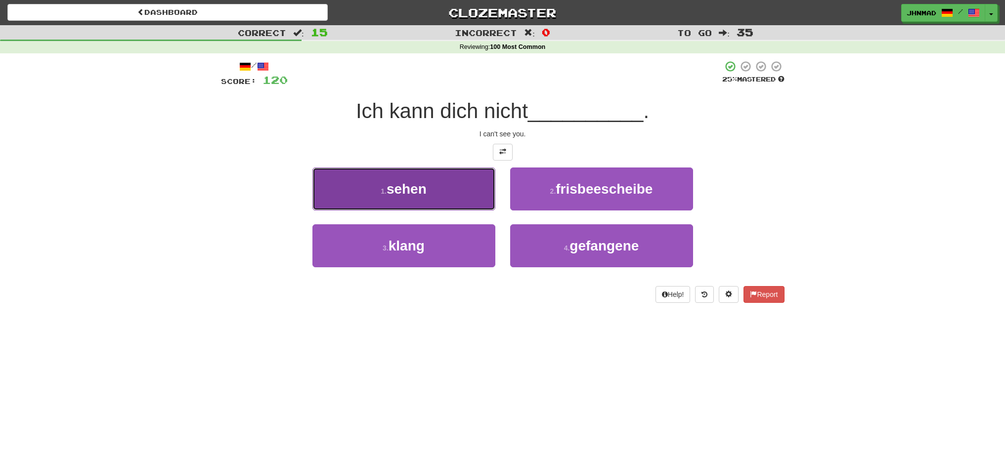
click at [396, 194] on span "sehen" at bounding box center [406, 188] width 40 height 15
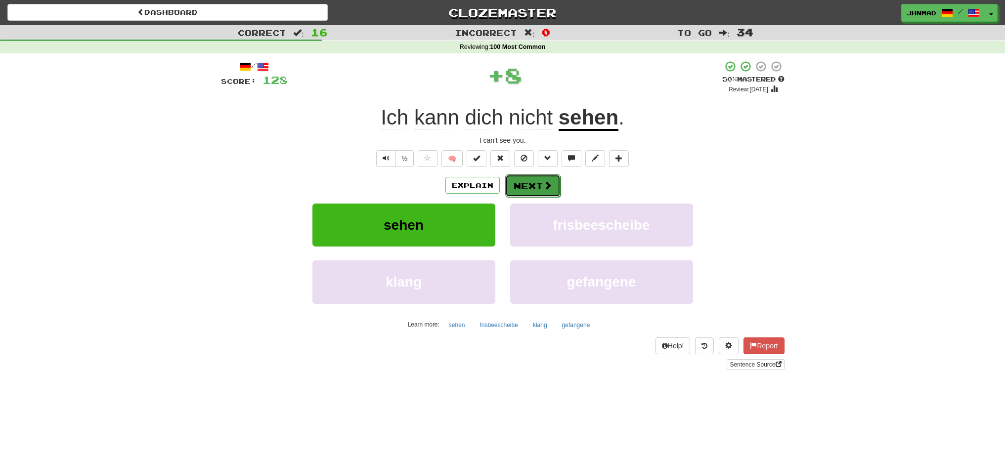
click at [519, 181] on button "Next" at bounding box center [532, 185] width 55 height 23
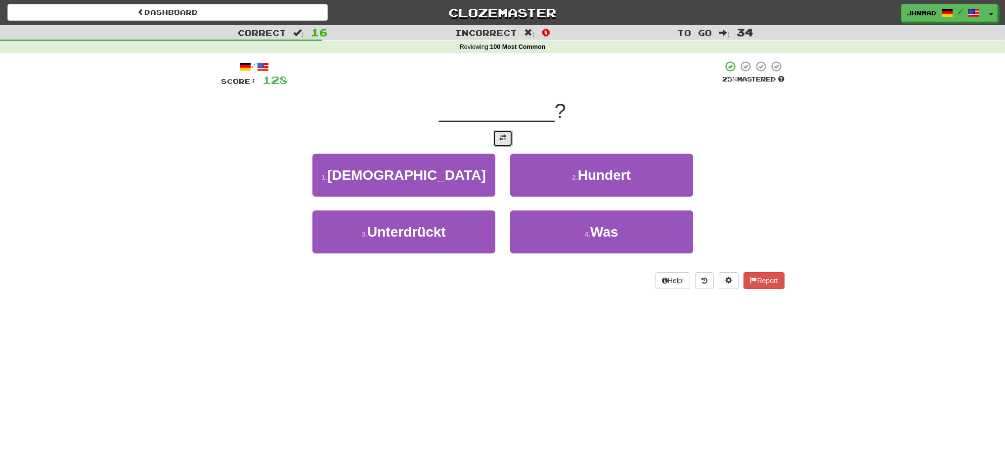
click at [498, 135] on button at bounding box center [503, 138] width 20 height 17
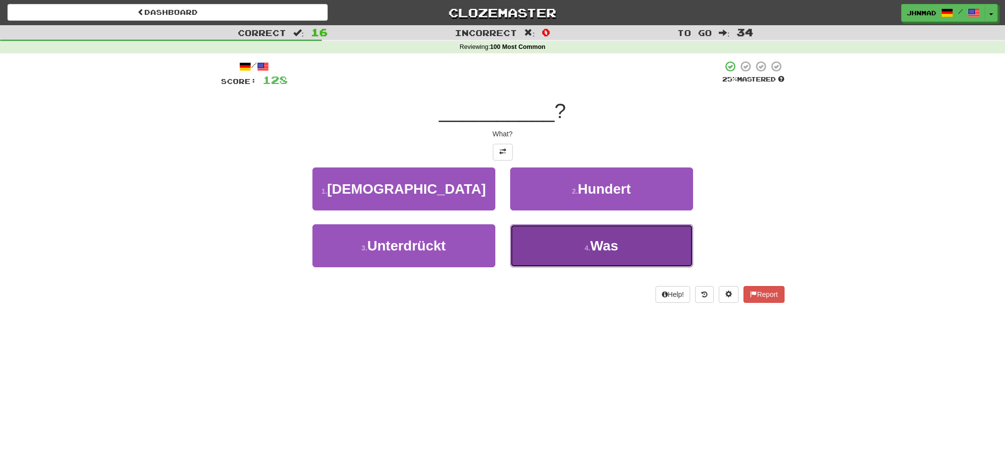
click at [624, 252] on button "4 . Was" at bounding box center [601, 245] width 183 height 43
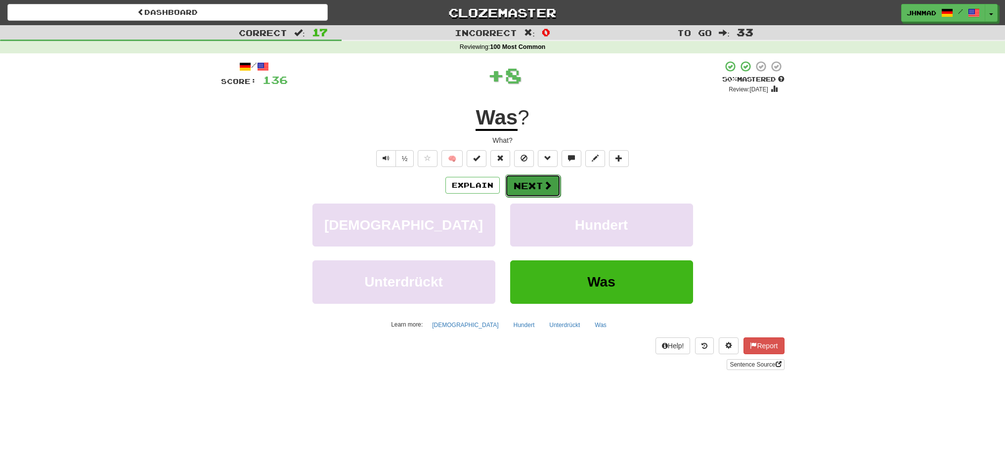
click at [537, 183] on button "Next" at bounding box center [532, 185] width 55 height 23
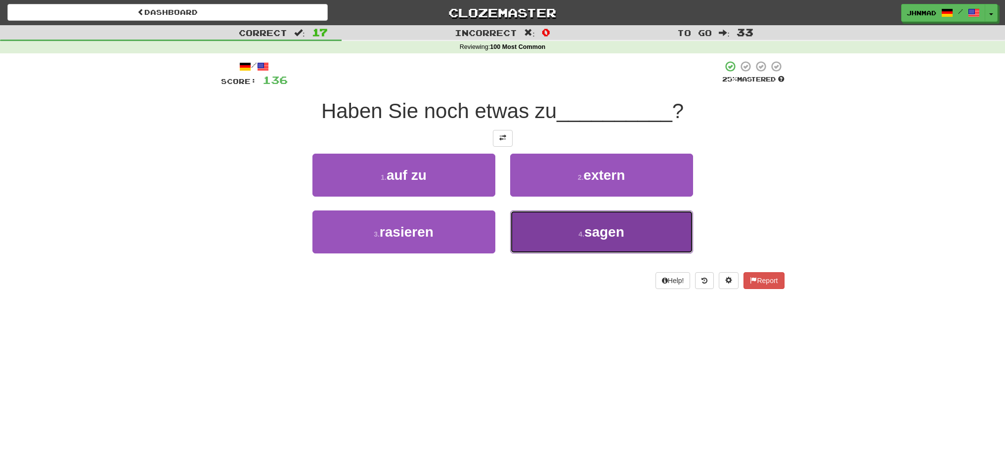
click at [586, 246] on button "4 . sagen" at bounding box center [601, 232] width 183 height 43
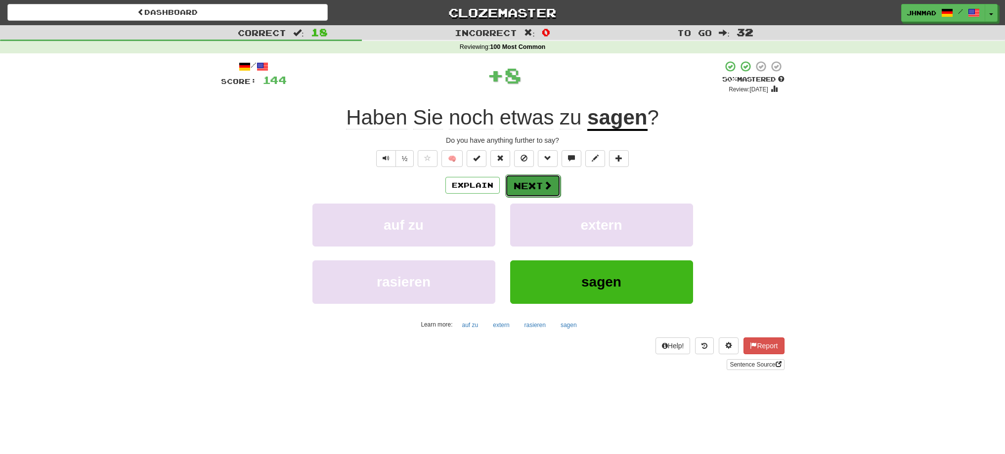
click at [522, 192] on button "Next" at bounding box center [532, 185] width 55 height 23
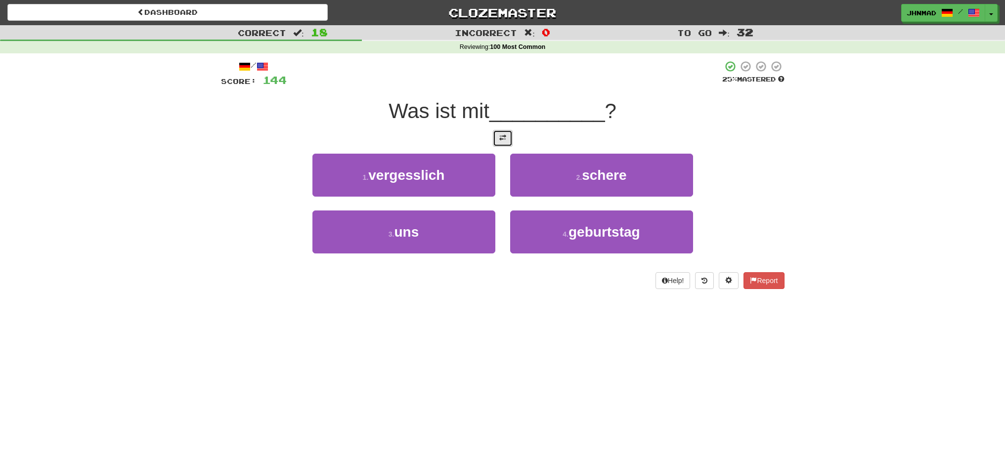
click at [497, 138] on button at bounding box center [503, 138] width 20 height 17
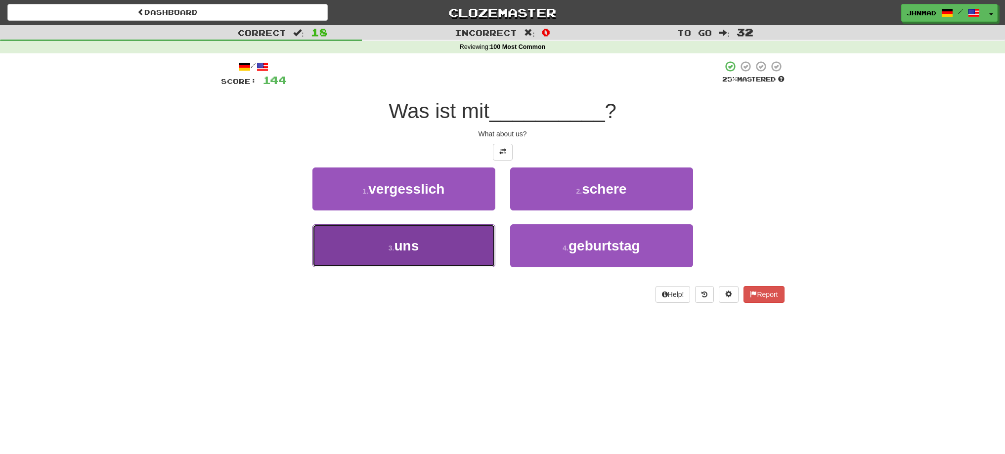
click at [427, 251] on button "3 . uns" at bounding box center [403, 245] width 183 height 43
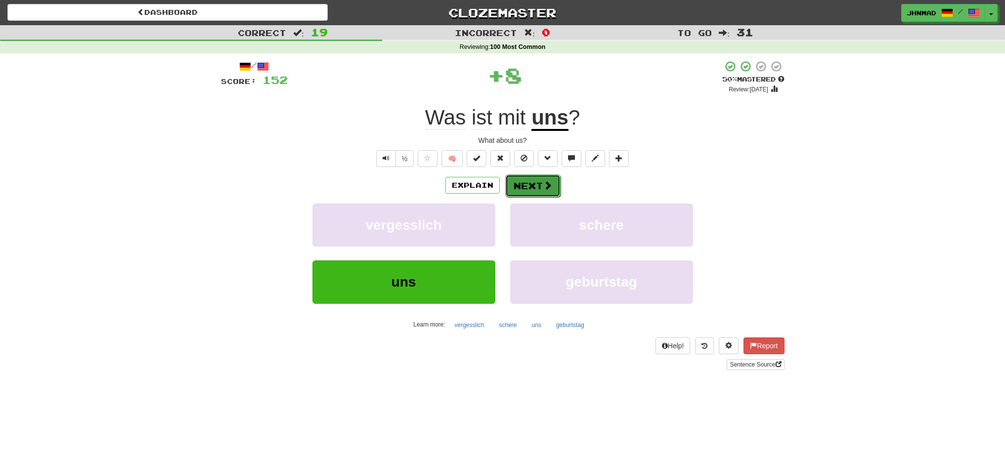
click at [519, 183] on button "Next" at bounding box center [532, 185] width 55 height 23
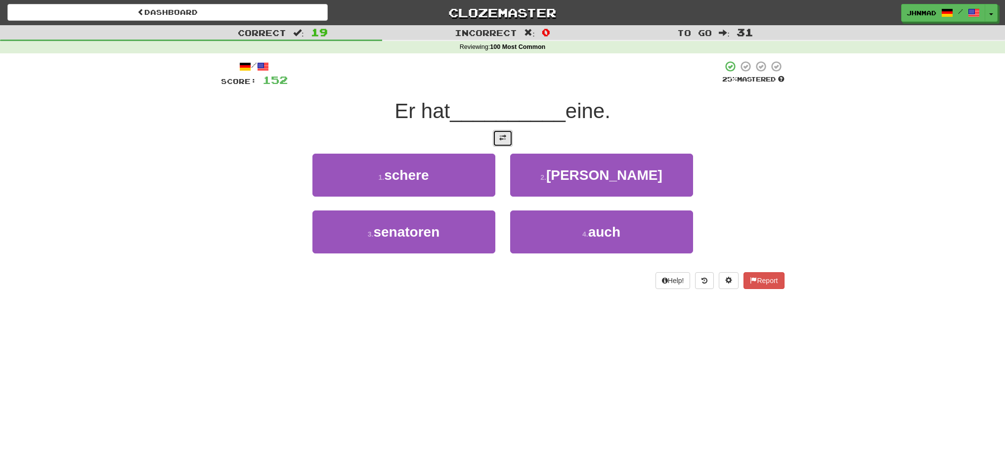
click at [498, 142] on button at bounding box center [503, 138] width 20 height 17
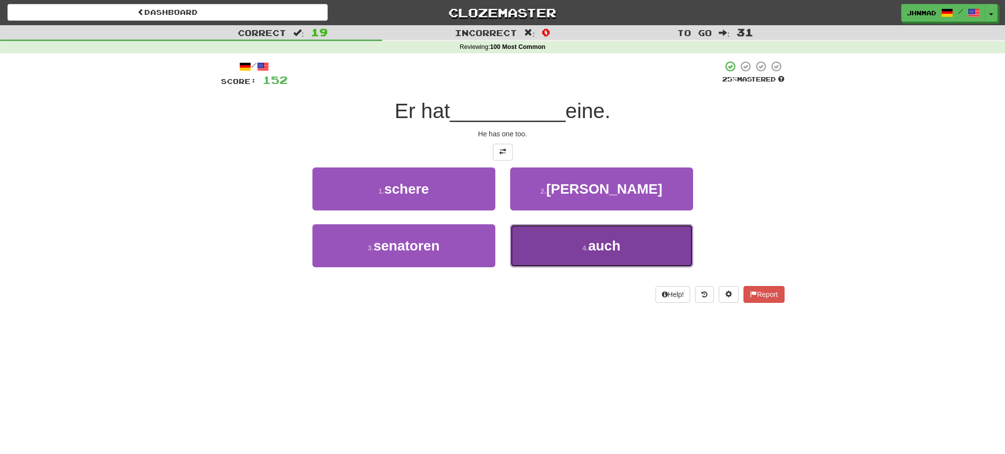
click at [618, 240] on span "auch" at bounding box center [604, 245] width 32 height 15
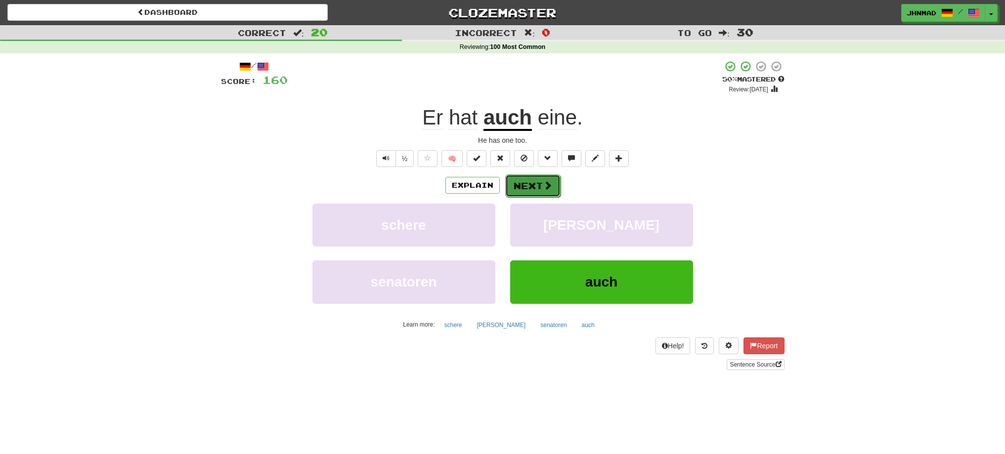
click at [531, 182] on button "Next" at bounding box center [532, 185] width 55 height 23
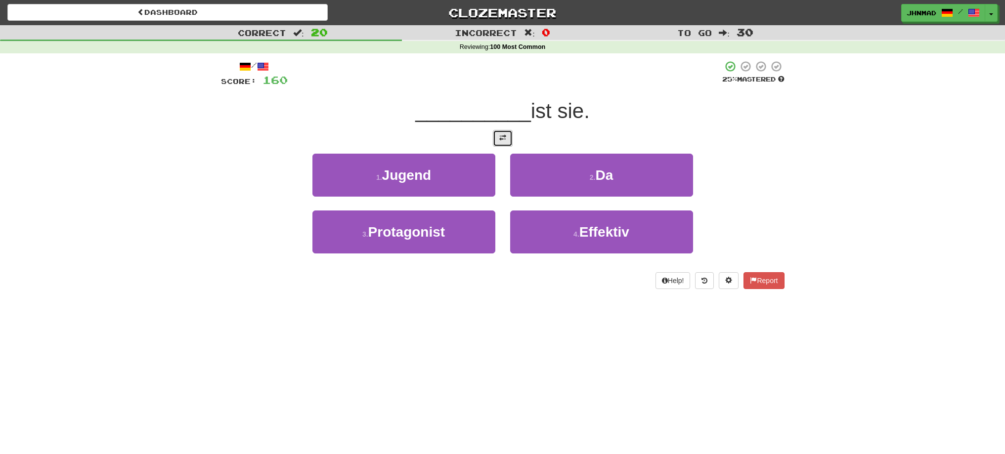
click at [506, 143] on button at bounding box center [503, 138] width 20 height 17
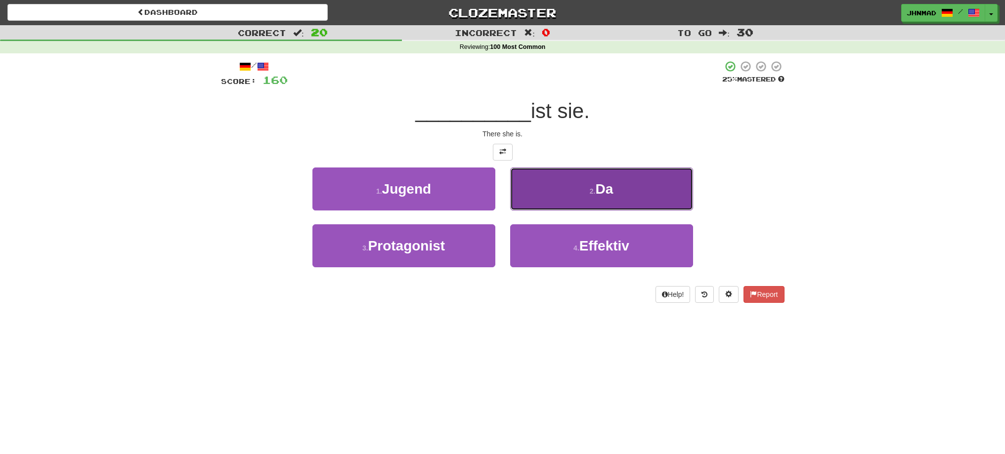
click at [605, 186] on span "Da" at bounding box center [604, 188] width 18 height 15
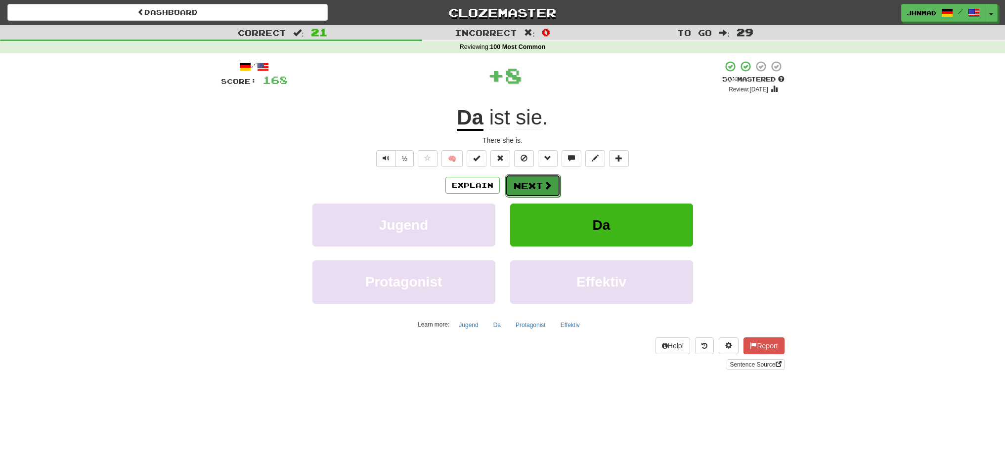
click at [534, 186] on button "Next" at bounding box center [532, 185] width 55 height 23
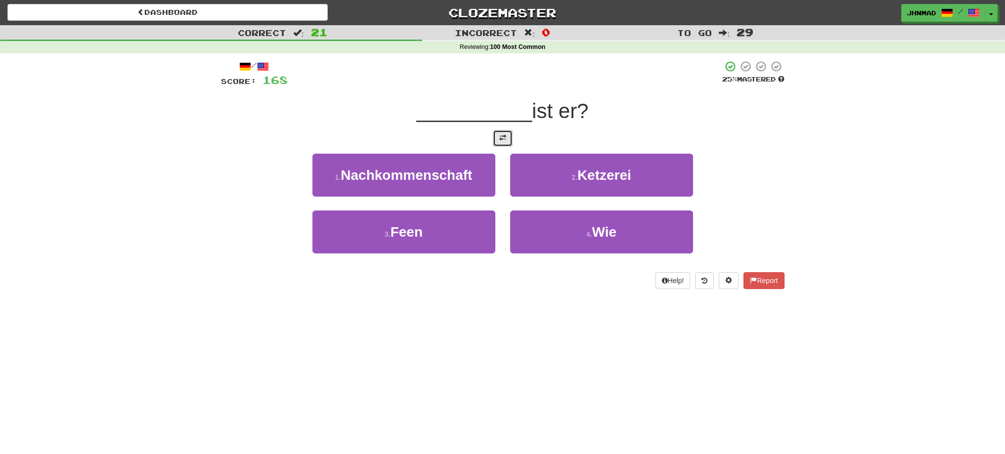
click at [497, 140] on button at bounding box center [503, 138] width 20 height 17
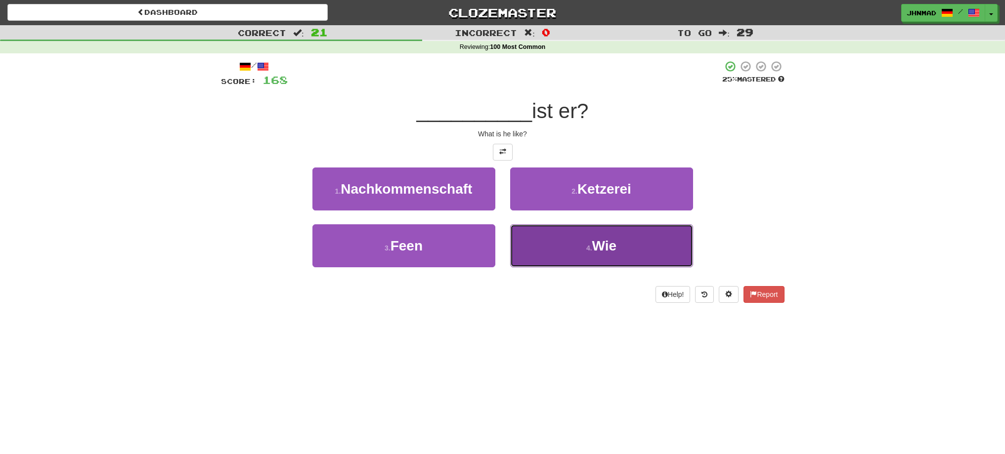
click at [606, 239] on span "Wie" at bounding box center [604, 245] width 25 height 15
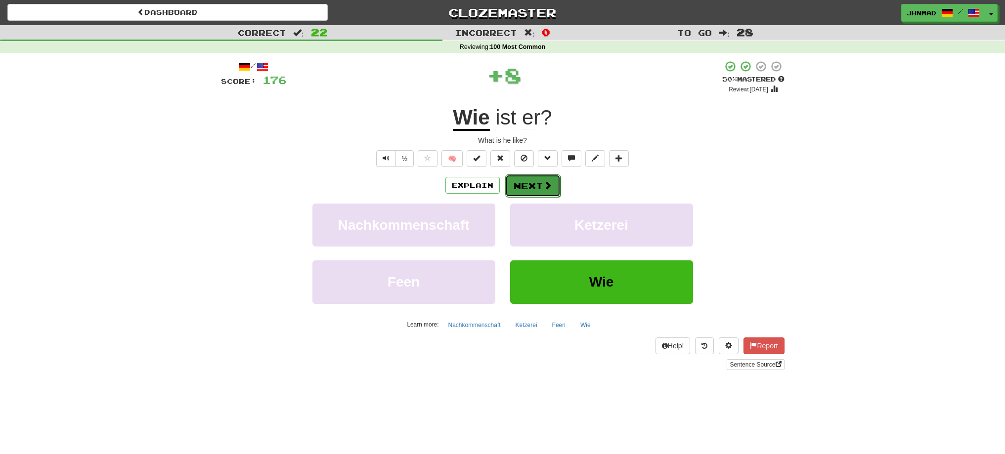
click at [548, 191] on button "Next" at bounding box center [532, 185] width 55 height 23
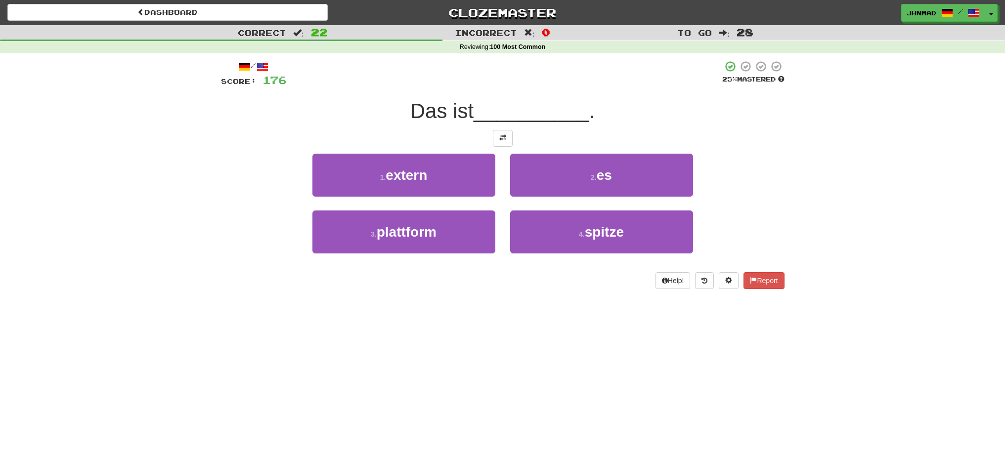
click at [497, 123] on span "__________" at bounding box center [531, 110] width 116 height 23
click at [499, 140] on span at bounding box center [502, 137] width 7 height 7
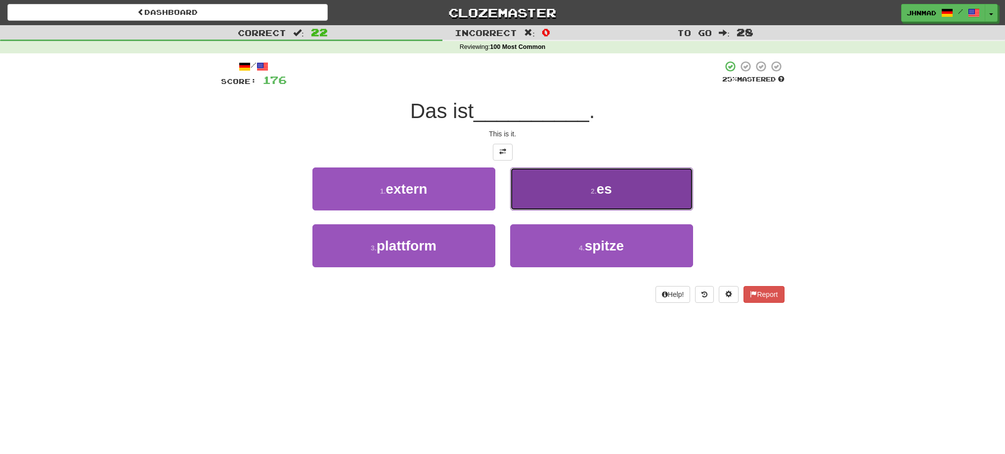
click at [602, 198] on button "2 . es" at bounding box center [601, 189] width 183 height 43
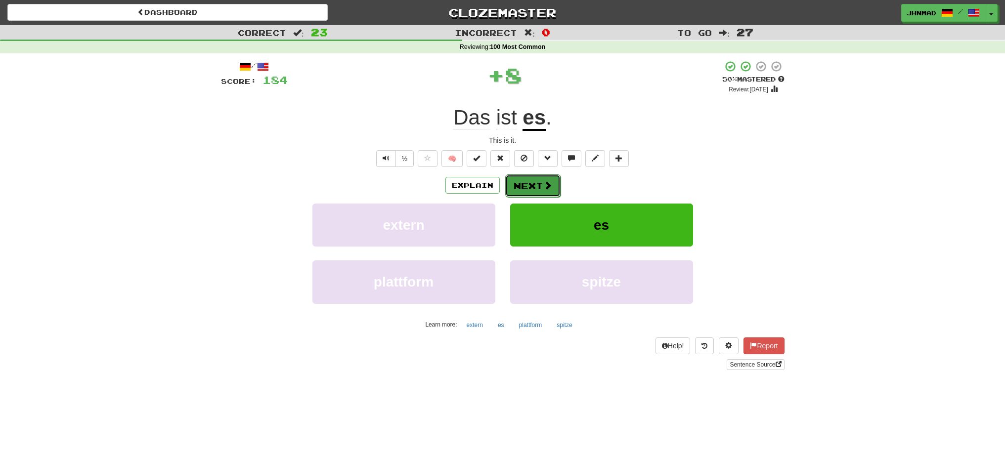
click at [527, 183] on button "Next" at bounding box center [532, 185] width 55 height 23
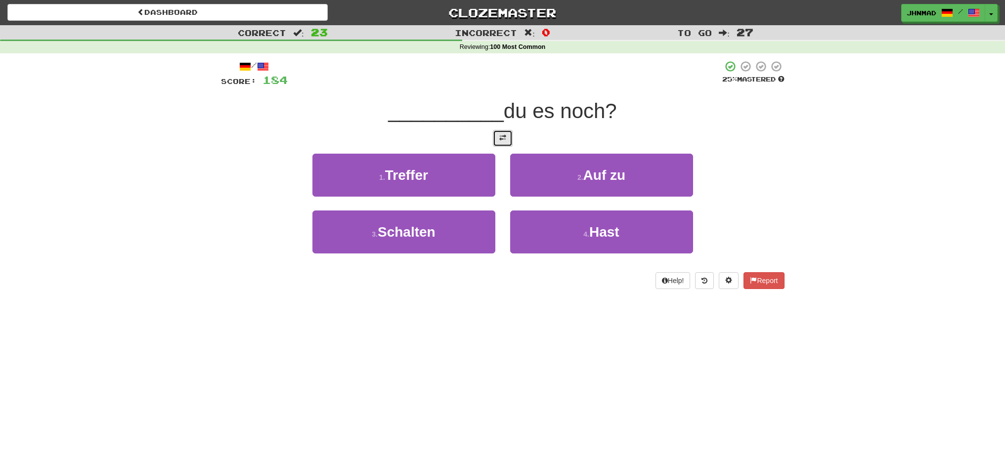
click at [493, 141] on button at bounding box center [503, 138] width 20 height 17
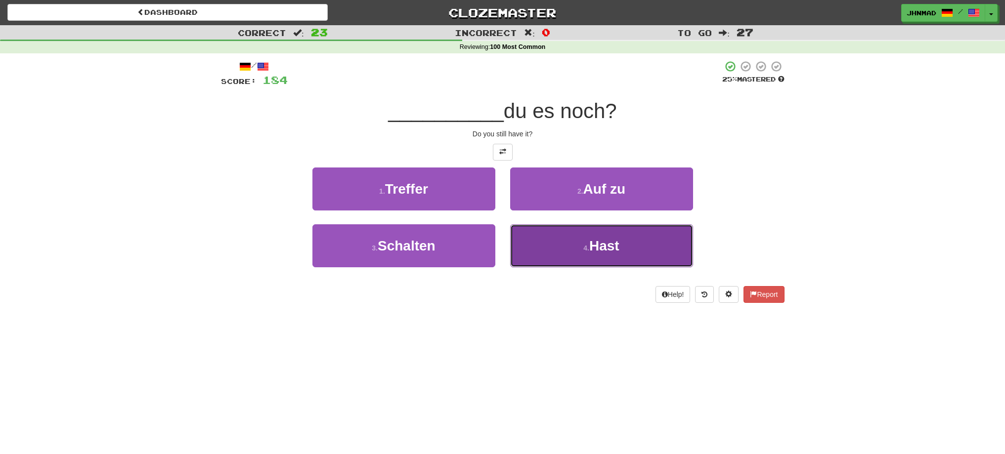
click at [588, 244] on small "4 ." at bounding box center [586, 248] width 6 height 8
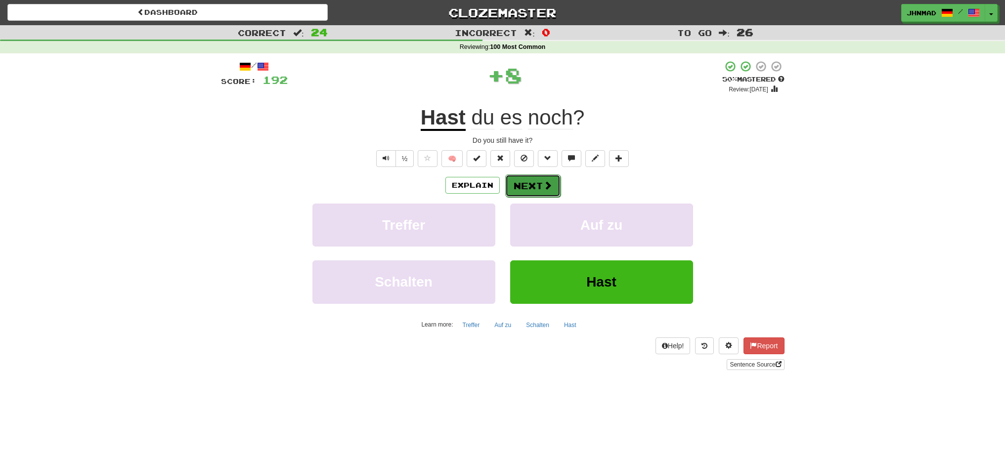
click at [511, 178] on button "Next" at bounding box center [532, 185] width 55 height 23
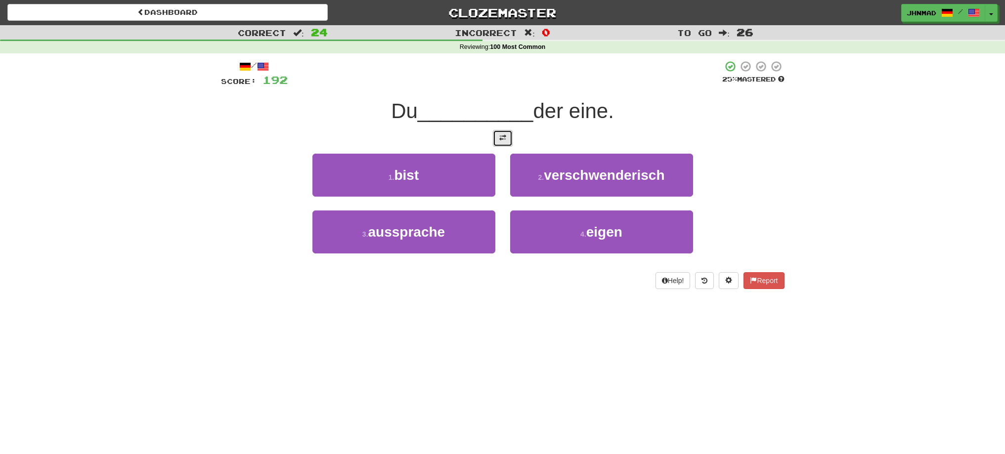
click at [493, 143] on button at bounding box center [503, 138] width 20 height 17
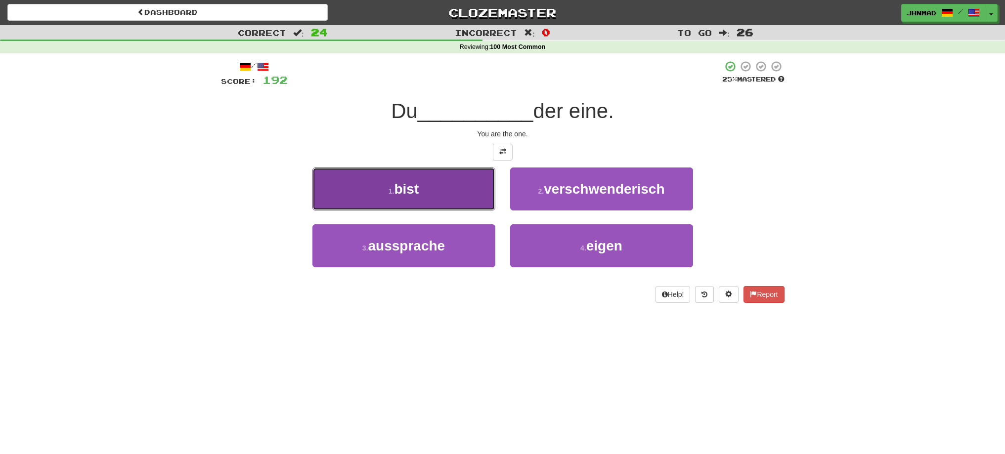
click at [415, 187] on span "bist" at bounding box center [406, 188] width 25 height 15
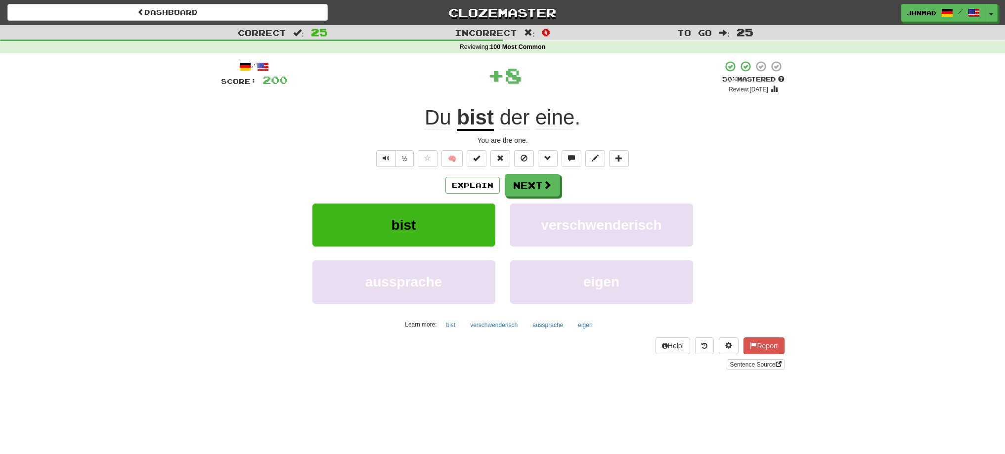
click at [481, 127] on u "bist" at bounding box center [475, 118] width 37 height 25
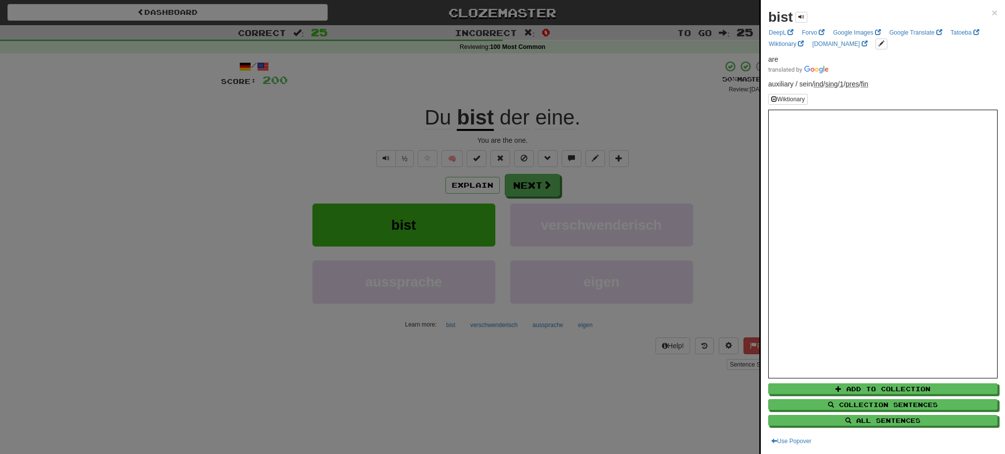
click at [527, 183] on div at bounding box center [502, 227] width 1005 height 454
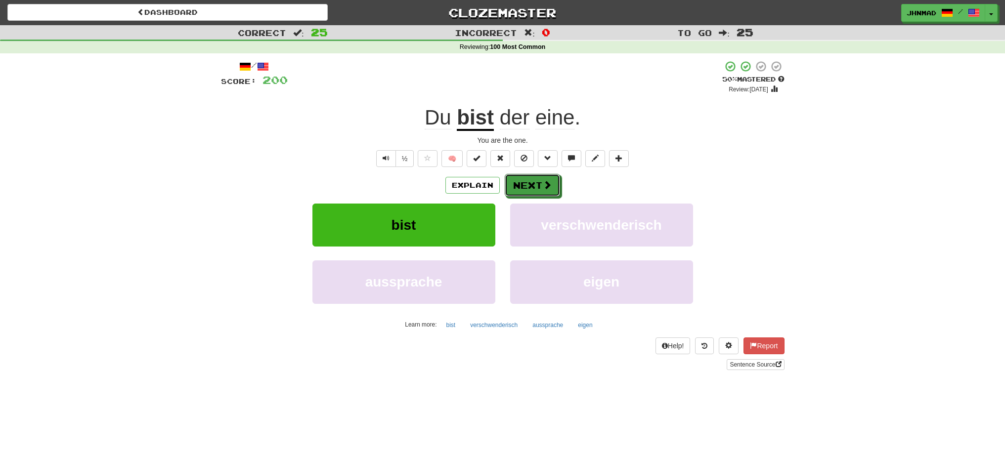
click at [527, 183] on button "Next" at bounding box center [532, 185] width 55 height 23
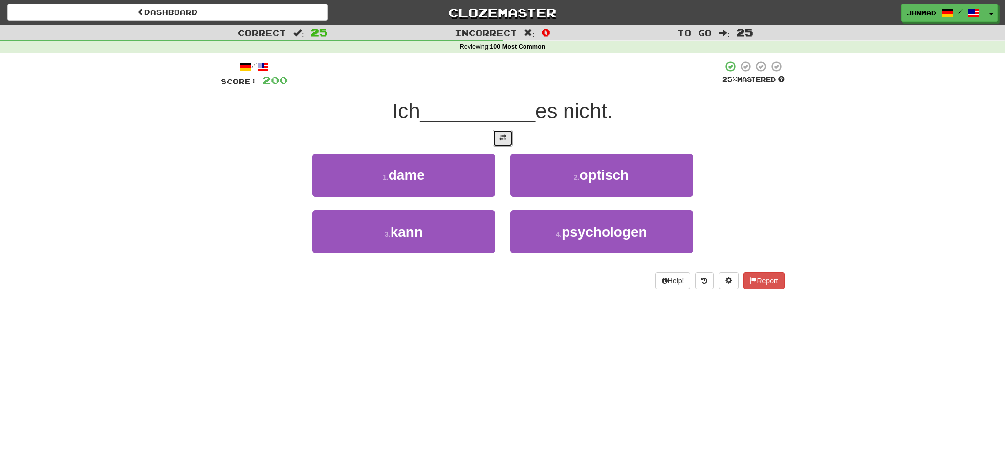
click at [505, 141] on span at bounding box center [502, 137] width 7 height 7
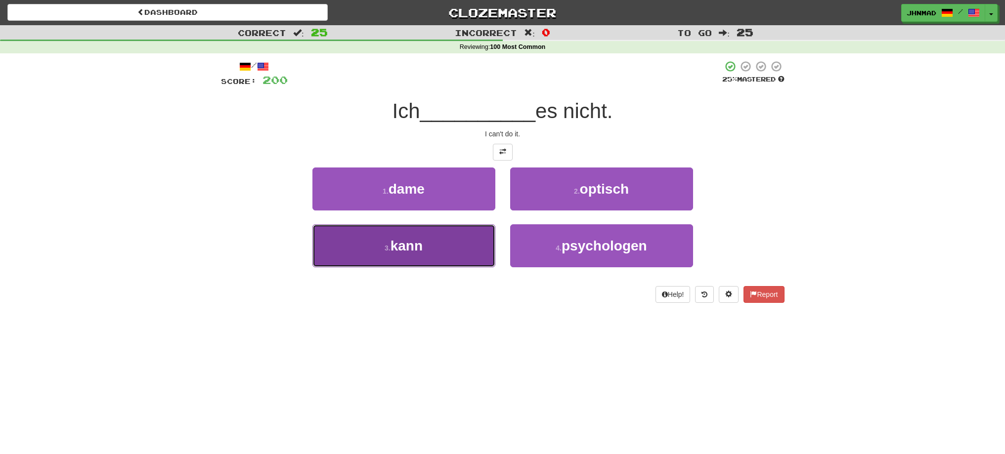
click at [450, 243] on button "3 . kann" at bounding box center [403, 245] width 183 height 43
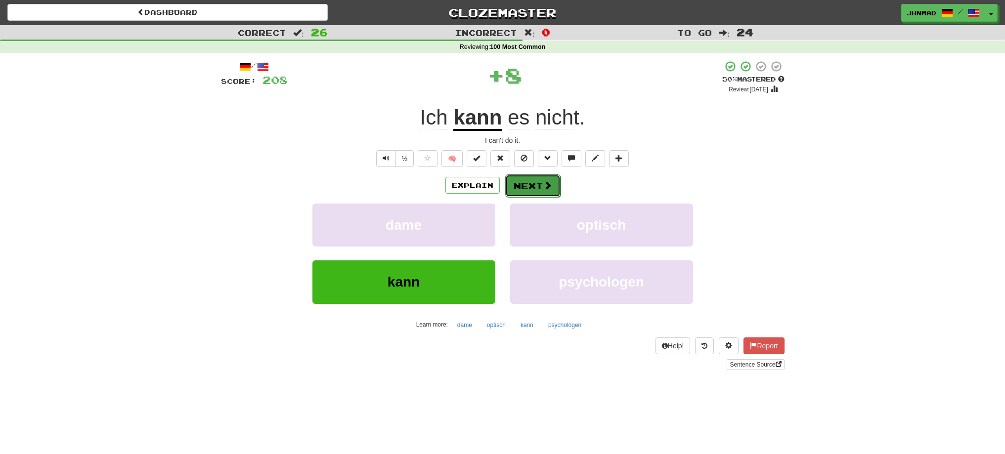
click at [541, 189] on button "Next" at bounding box center [532, 185] width 55 height 23
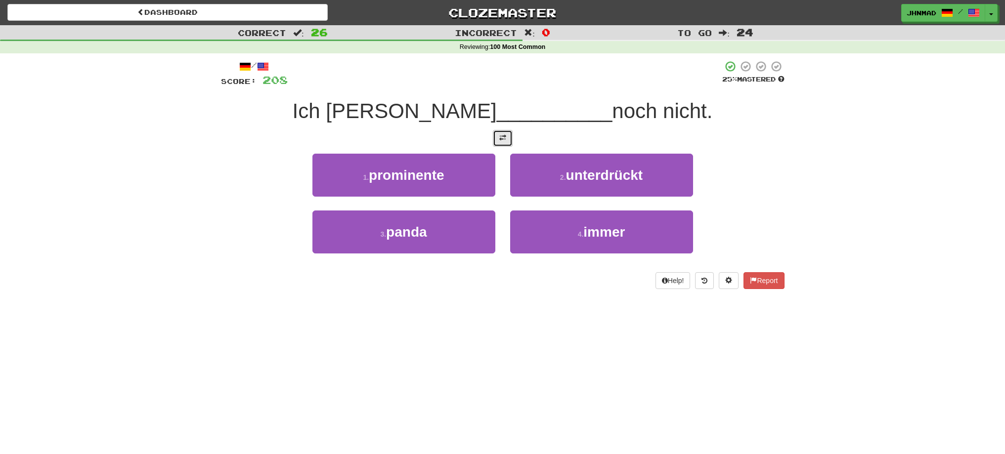
click at [500, 143] on button at bounding box center [503, 138] width 20 height 17
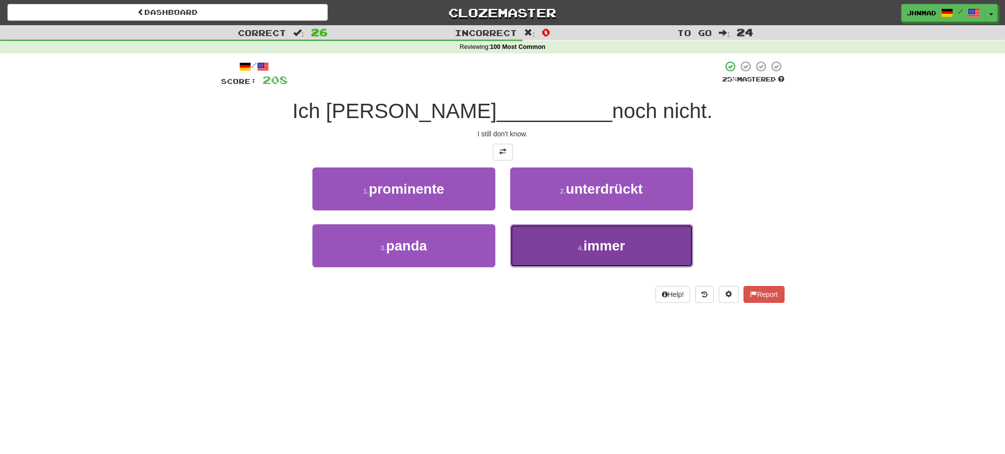
click at [628, 248] on button "4 . immer" at bounding box center [601, 245] width 183 height 43
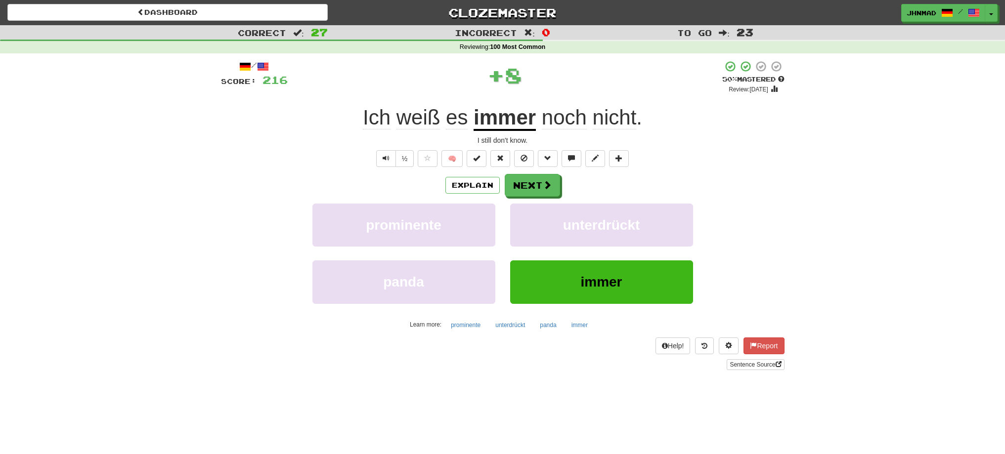
click at [508, 117] on u "immer" at bounding box center [504, 118] width 62 height 25
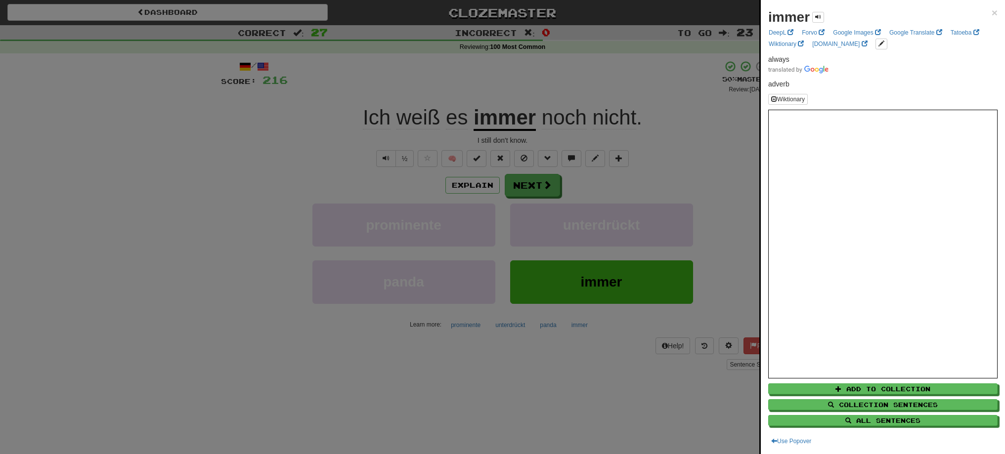
click at [508, 118] on div at bounding box center [502, 227] width 1005 height 454
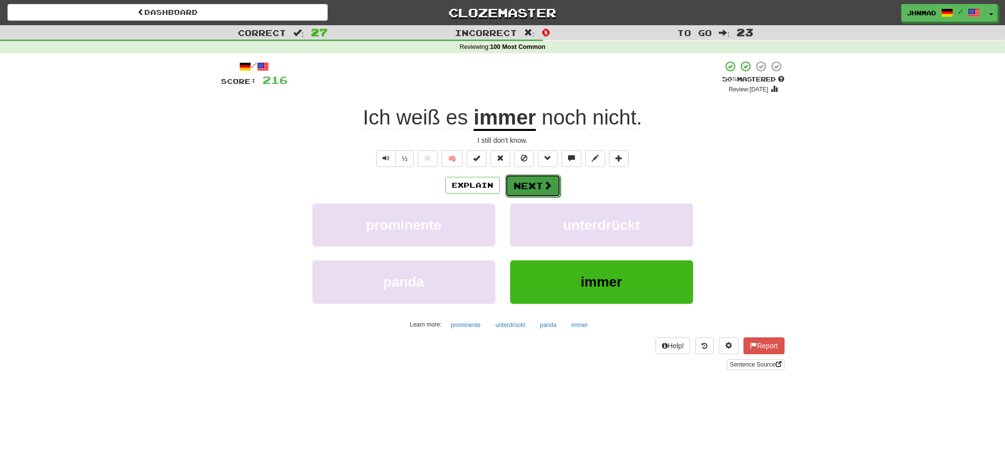
click at [531, 190] on button "Next" at bounding box center [532, 185] width 55 height 23
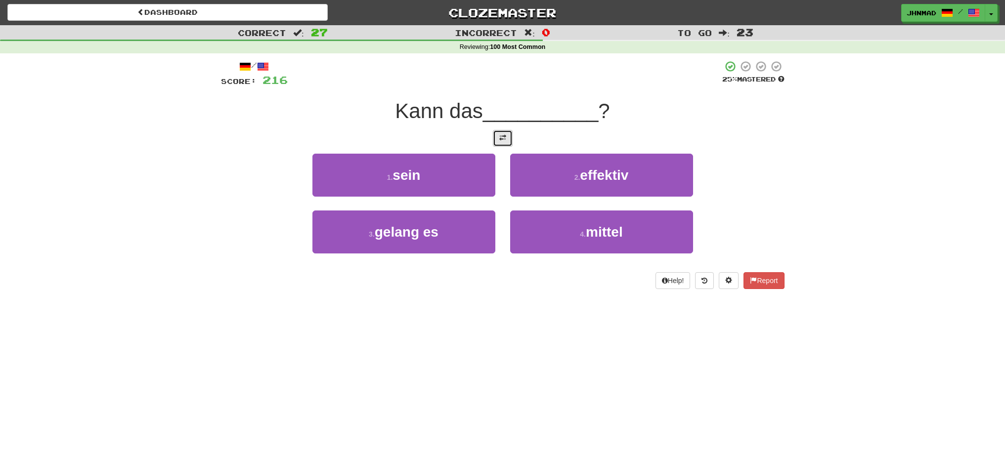
click at [507, 143] on button at bounding box center [503, 138] width 20 height 17
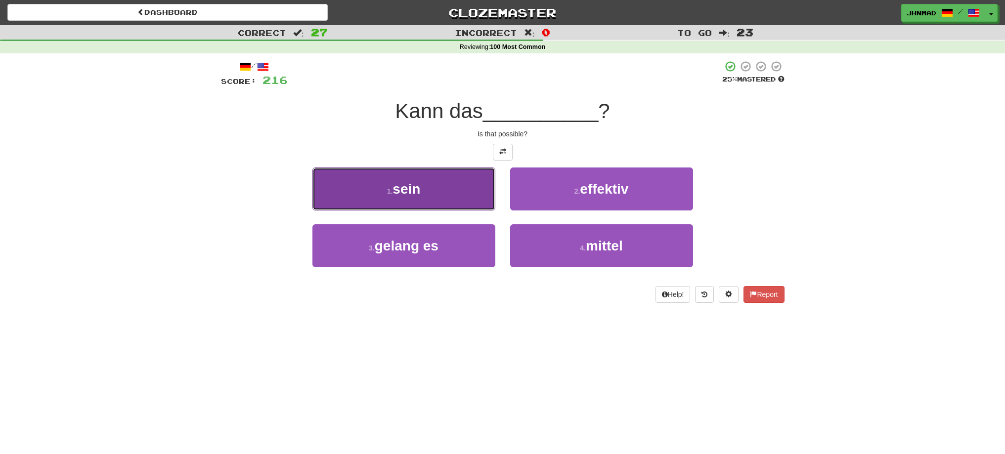
click at [403, 194] on span "sein" at bounding box center [406, 188] width 28 height 15
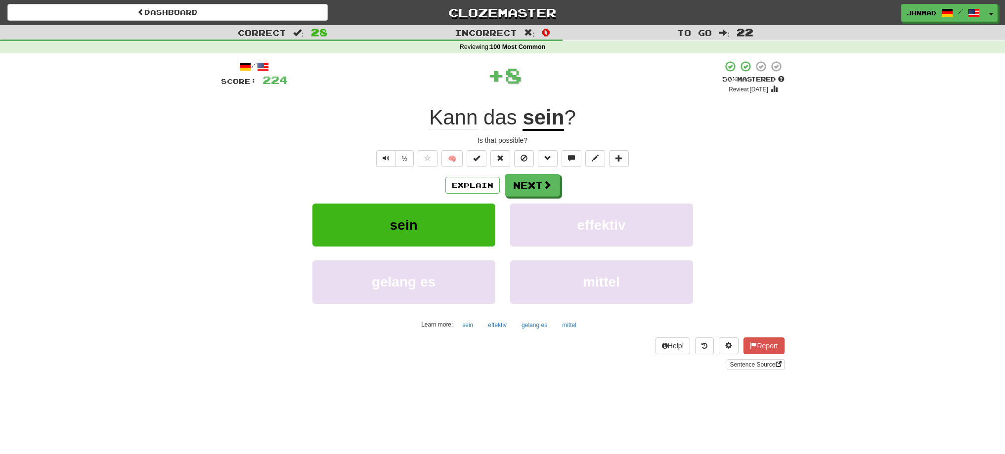
click at [544, 126] on u "sein" at bounding box center [543, 118] width 42 height 25
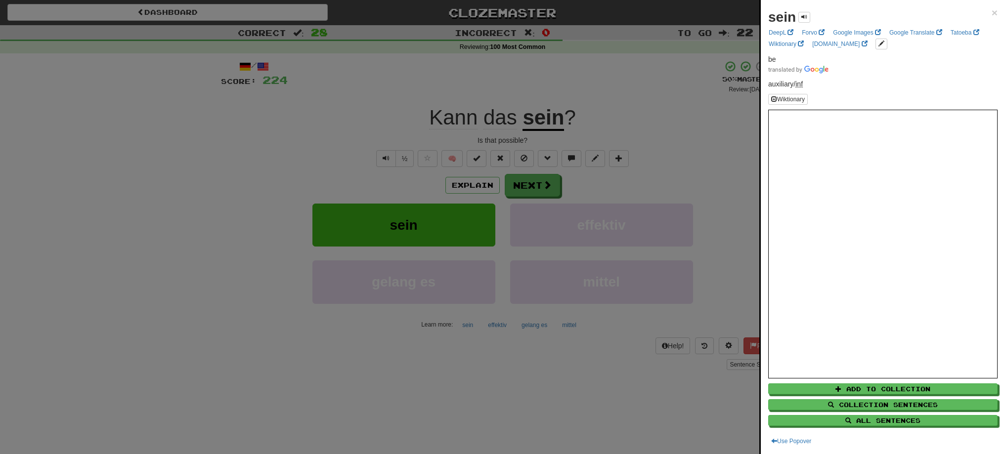
click at [540, 184] on div at bounding box center [502, 227] width 1005 height 454
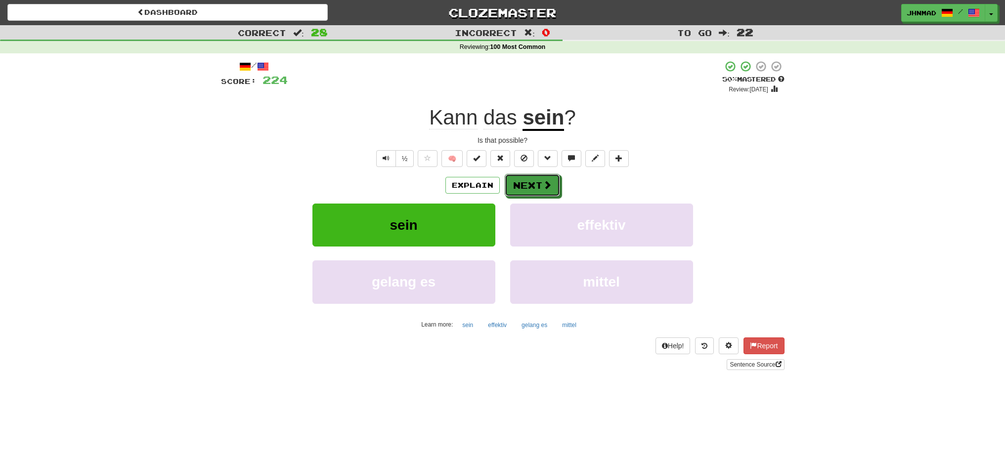
click at [540, 184] on button "Next" at bounding box center [532, 185] width 55 height 23
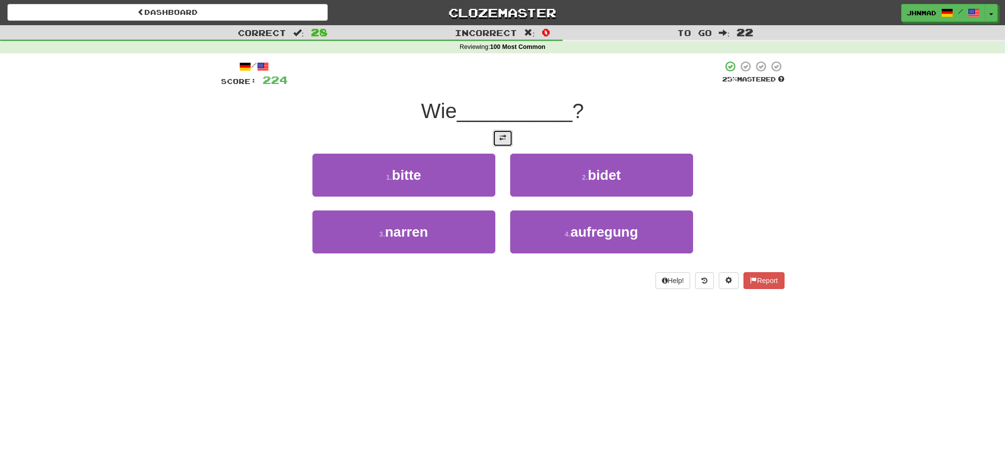
click at [500, 142] on button at bounding box center [503, 138] width 20 height 17
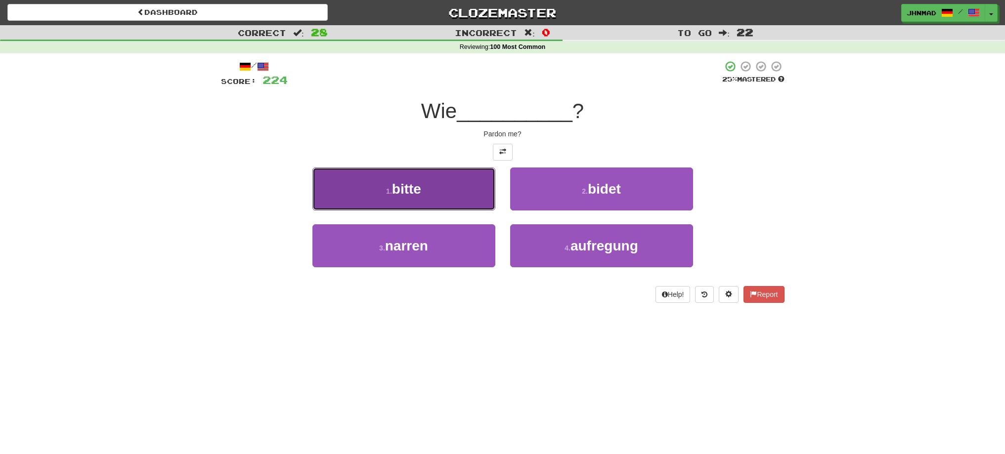
click at [427, 193] on button "1 . bitte" at bounding box center [403, 189] width 183 height 43
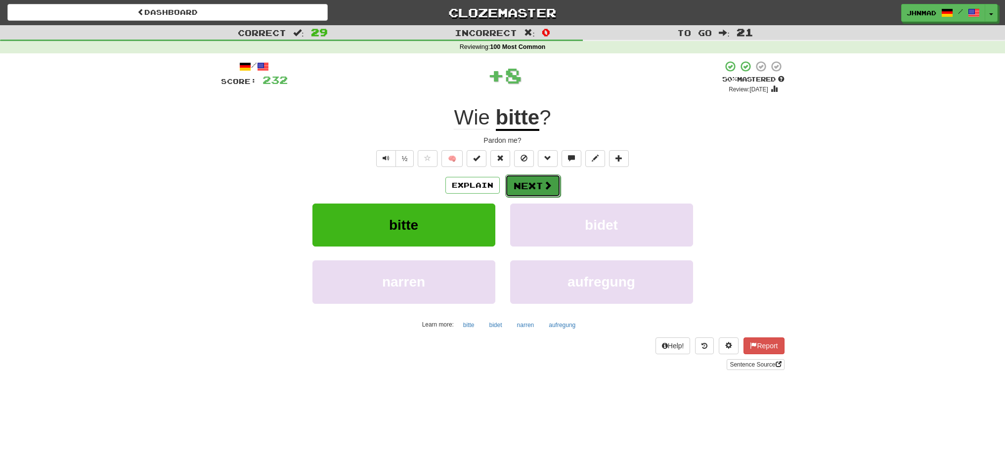
click at [537, 184] on button "Next" at bounding box center [532, 185] width 55 height 23
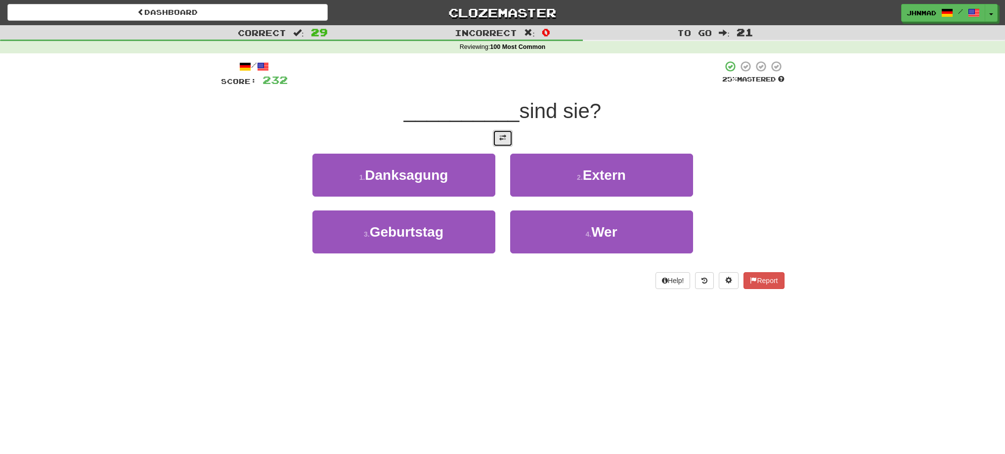
click at [506, 145] on button at bounding box center [503, 138] width 20 height 17
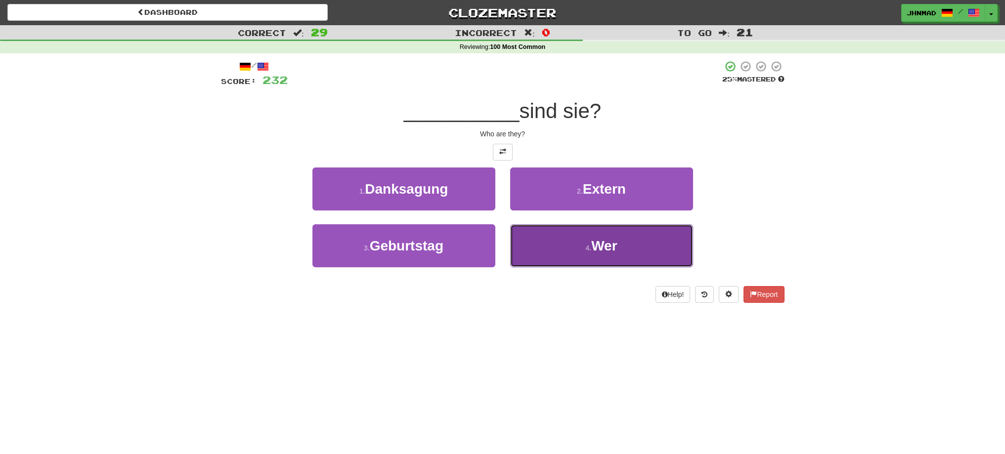
click at [557, 254] on button "4 . Wer" at bounding box center [601, 245] width 183 height 43
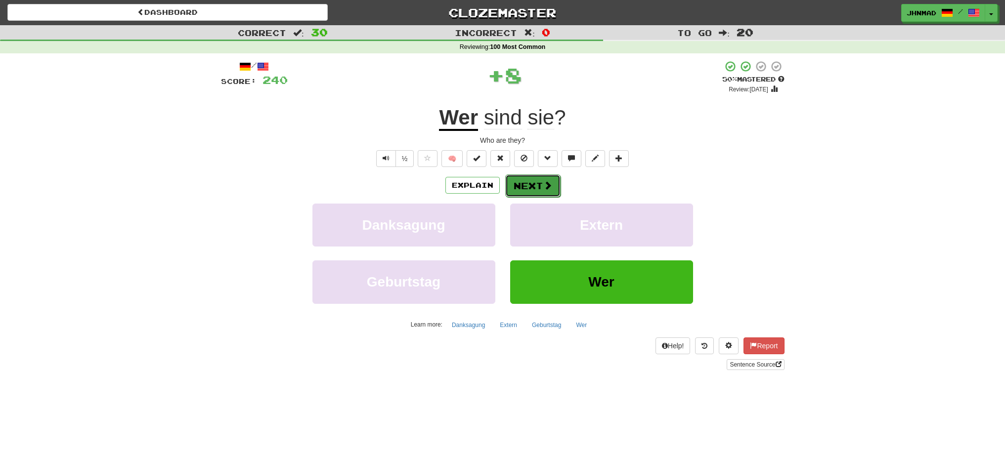
click at [529, 193] on button "Next" at bounding box center [532, 185] width 55 height 23
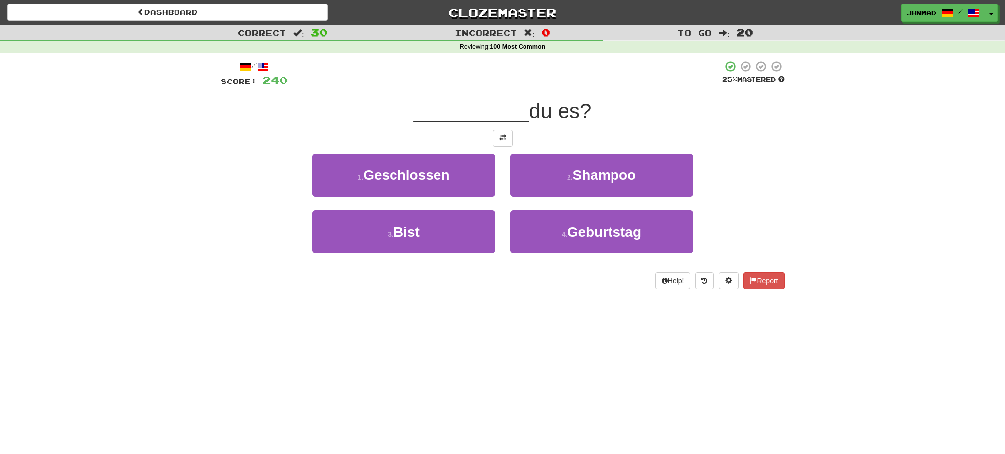
click at [499, 147] on div "/ Score: 240 25 % Mastered __________ du es? 1 . Geschlossen 2 . Shampoo 3 . Bi…" at bounding box center [502, 174] width 563 height 229
click at [505, 139] on span at bounding box center [502, 137] width 7 height 7
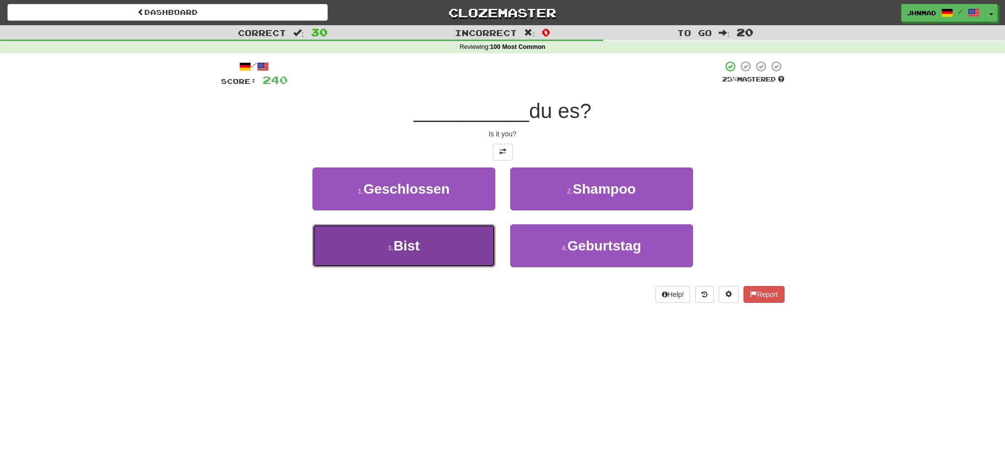
click at [443, 251] on button "3 . Bist" at bounding box center [403, 245] width 183 height 43
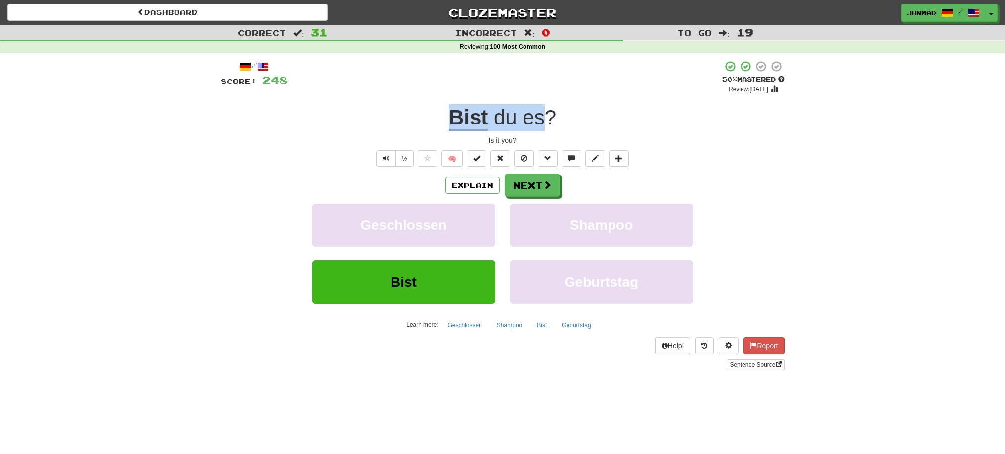
drag, startPoint x: 443, startPoint y: 113, endPoint x: 540, endPoint y: 113, distance: 97.3
click at [540, 113] on div "Bist du es ?" at bounding box center [502, 117] width 563 height 27
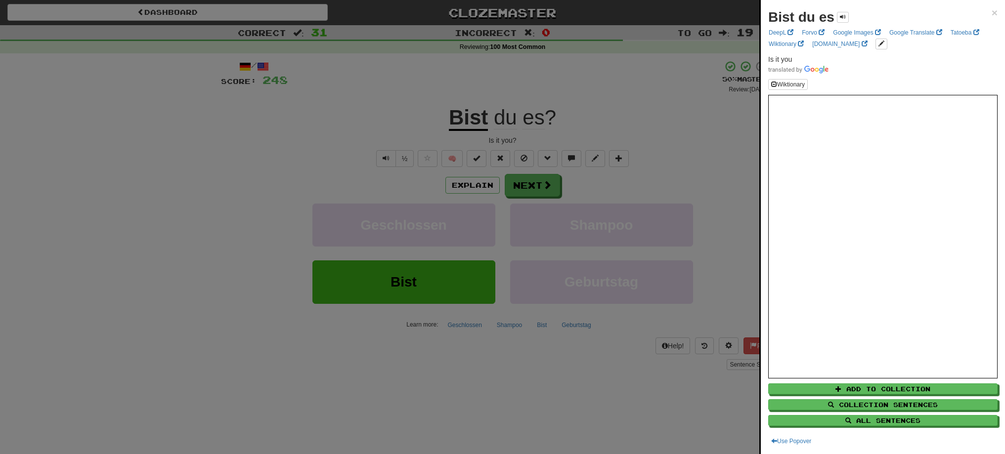
click at [481, 184] on div at bounding box center [502, 227] width 1005 height 454
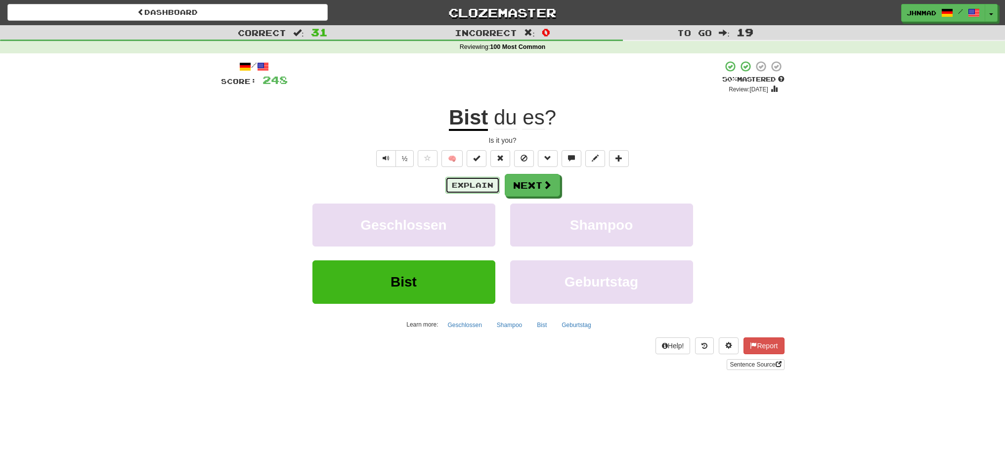
click at [481, 184] on button "Explain" at bounding box center [472, 185] width 54 height 17
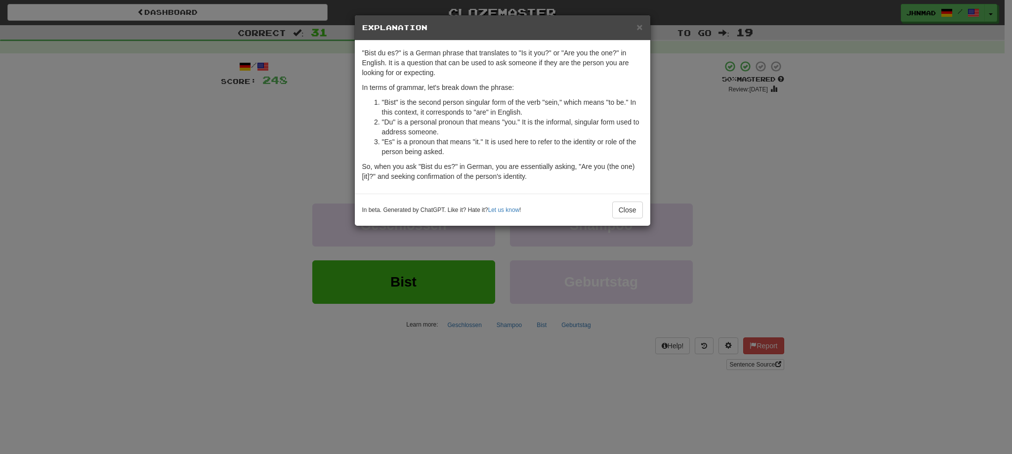
click at [691, 161] on div "× Explanation "Bist du es?" is a German phrase that translates to "Is it you?" …" at bounding box center [506, 227] width 1012 height 454
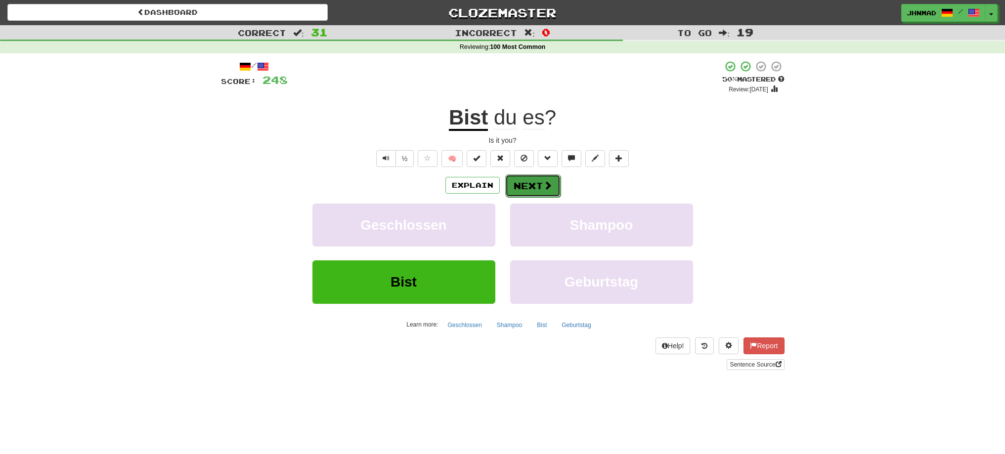
click at [510, 181] on button "Next" at bounding box center [532, 185] width 55 height 23
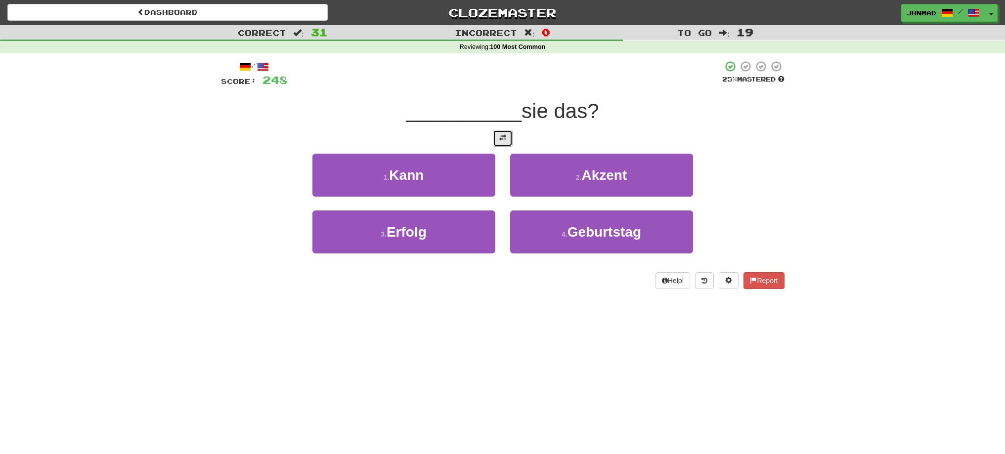
click at [506, 143] on button at bounding box center [503, 138] width 20 height 17
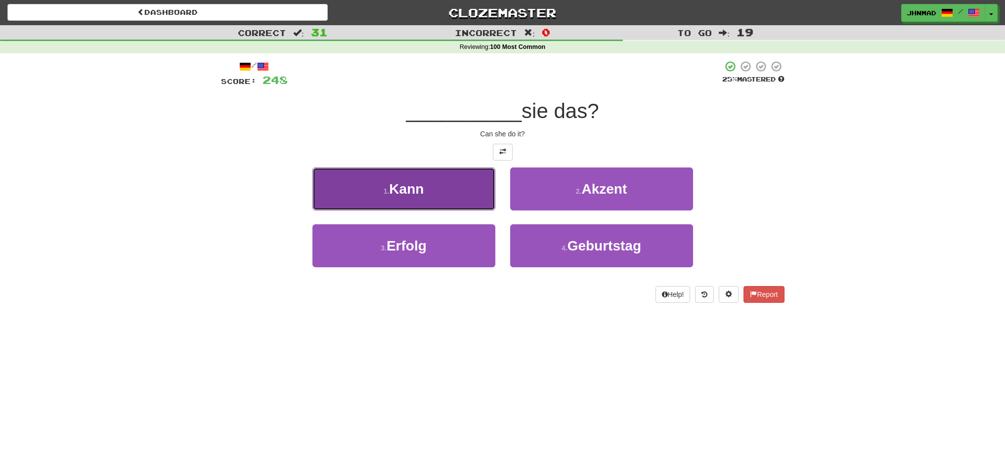
click at [392, 186] on span "Kann" at bounding box center [406, 188] width 35 height 15
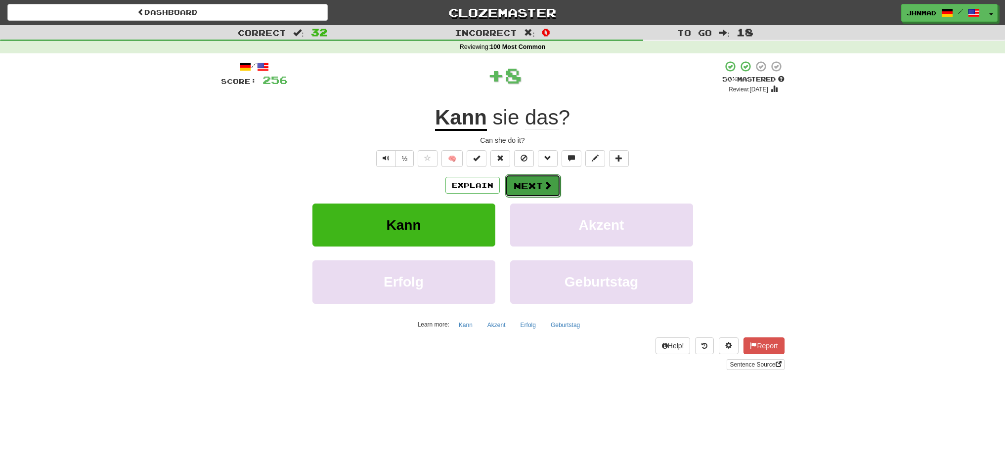
click at [526, 189] on button "Next" at bounding box center [532, 185] width 55 height 23
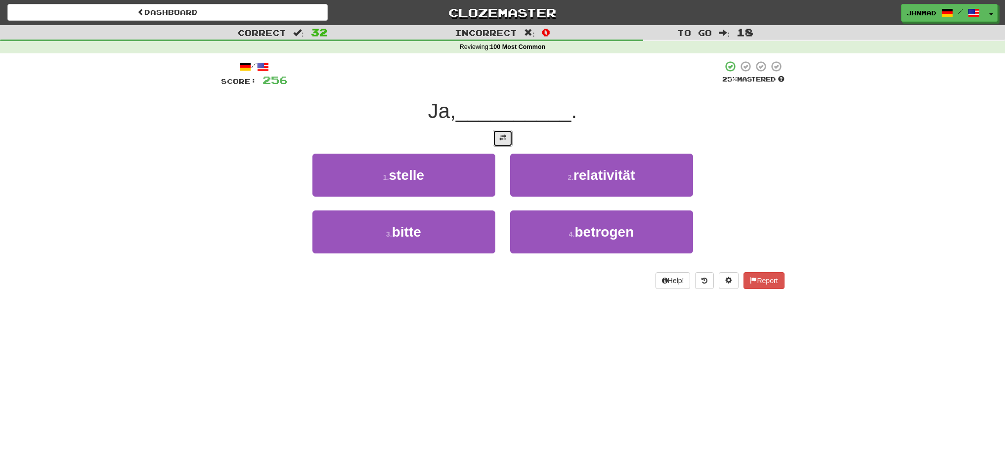
click at [504, 140] on span at bounding box center [502, 137] width 7 height 7
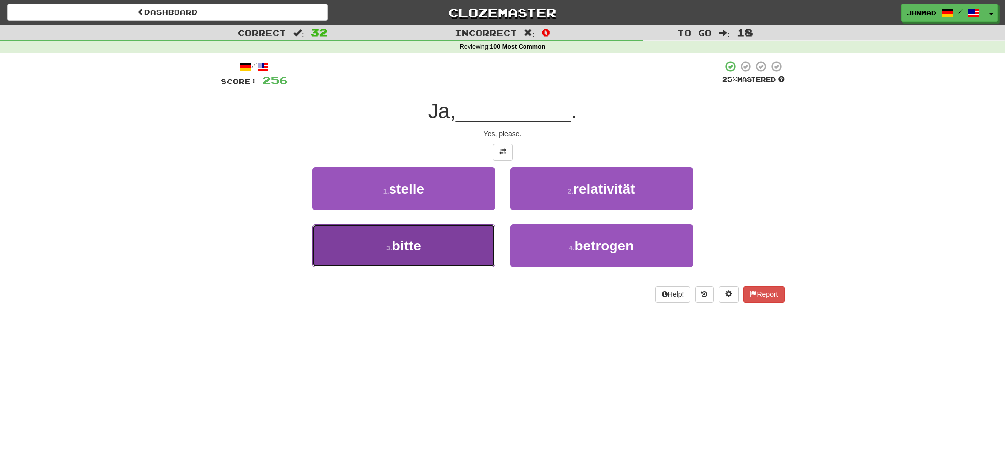
click at [439, 245] on button "3 . bitte" at bounding box center [403, 245] width 183 height 43
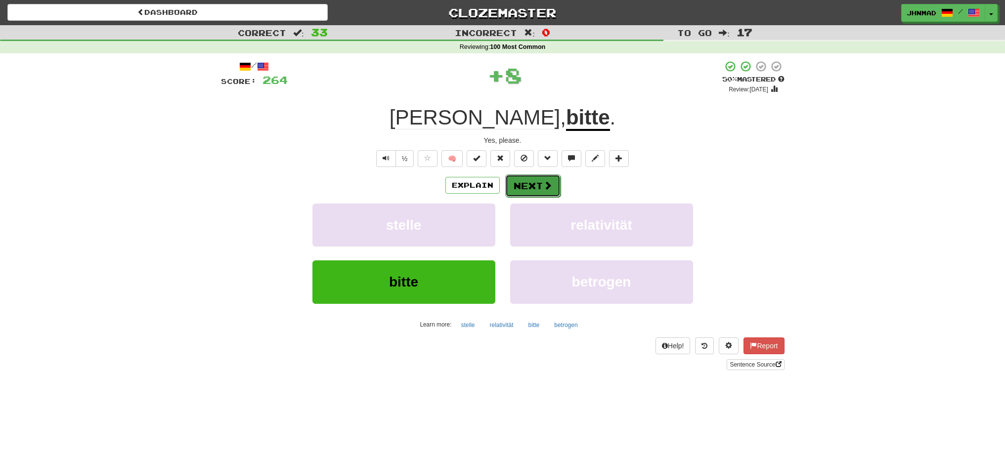
click at [523, 188] on button "Next" at bounding box center [532, 185] width 55 height 23
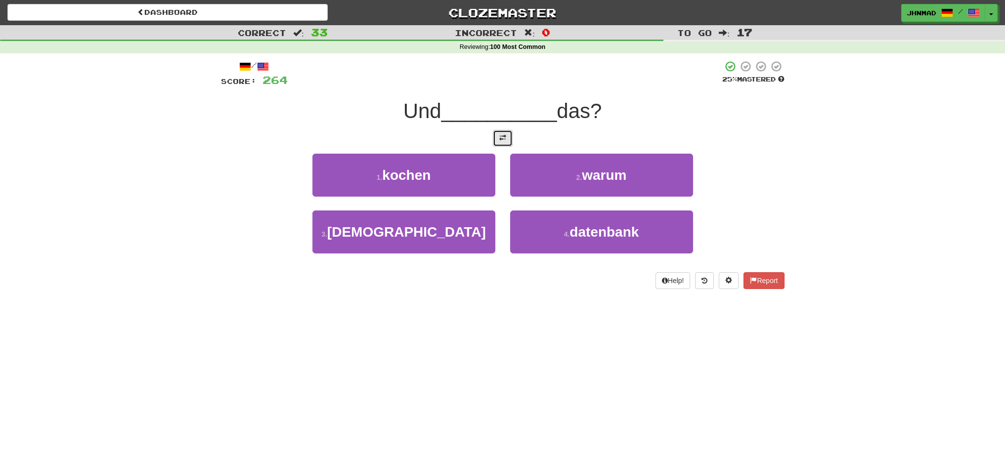
click at [505, 143] on button at bounding box center [503, 138] width 20 height 17
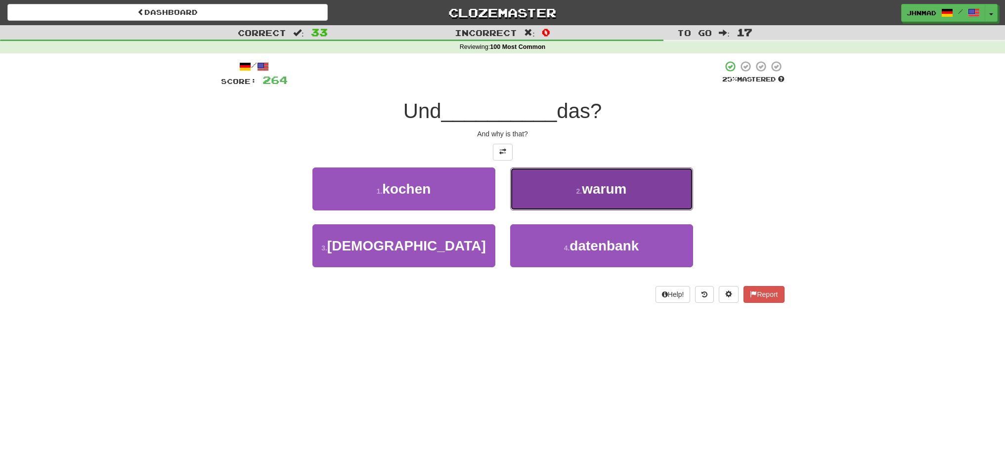
click at [561, 184] on button "2 . warum" at bounding box center [601, 189] width 183 height 43
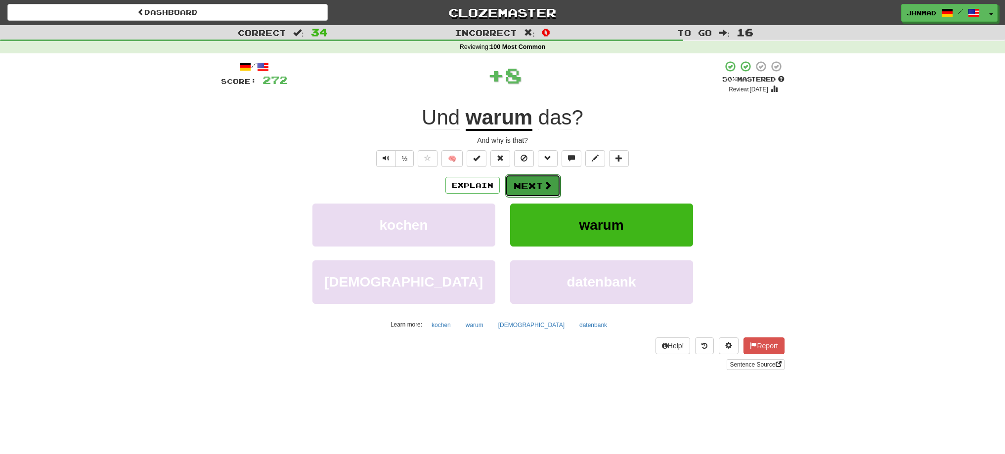
click at [548, 191] on button "Next" at bounding box center [532, 185] width 55 height 23
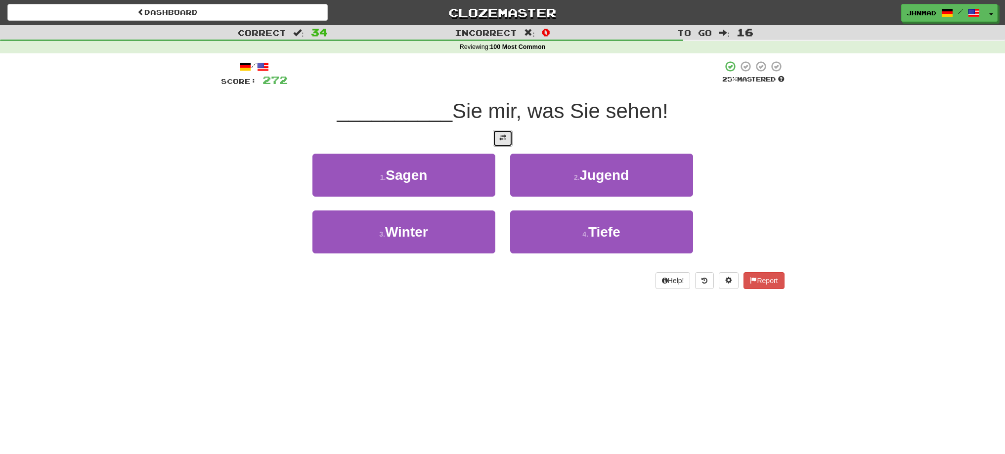
click at [493, 144] on button at bounding box center [503, 138] width 20 height 17
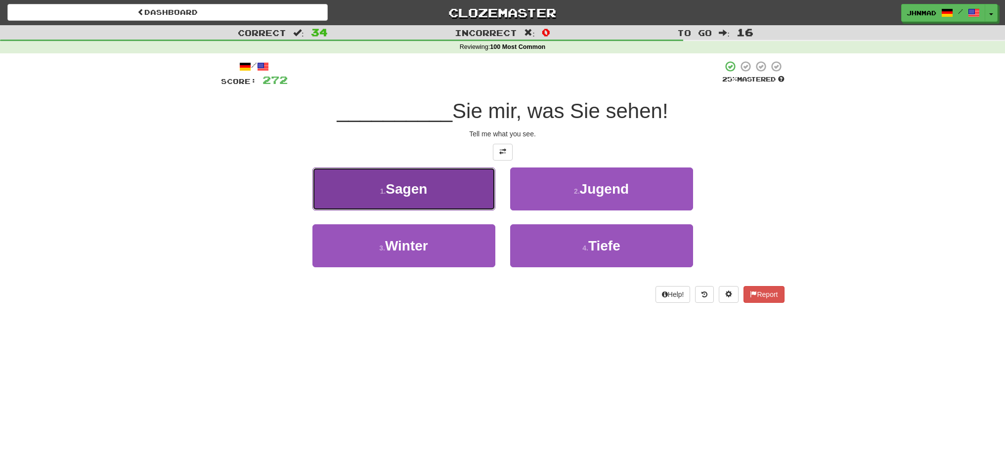
click at [399, 195] on span "Sagen" at bounding box center [406, 188] width 42 height 15
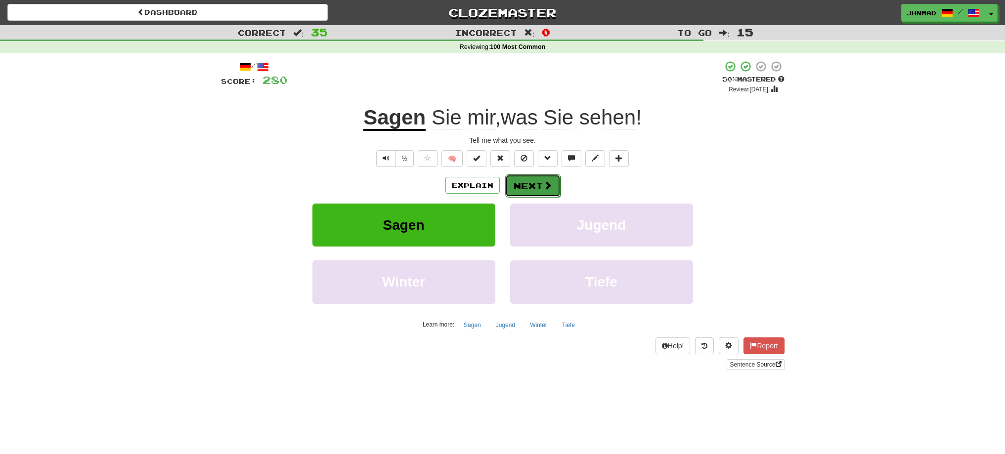
click at [545, 188] on span at bounding box center [547, 185] width 9 height 9
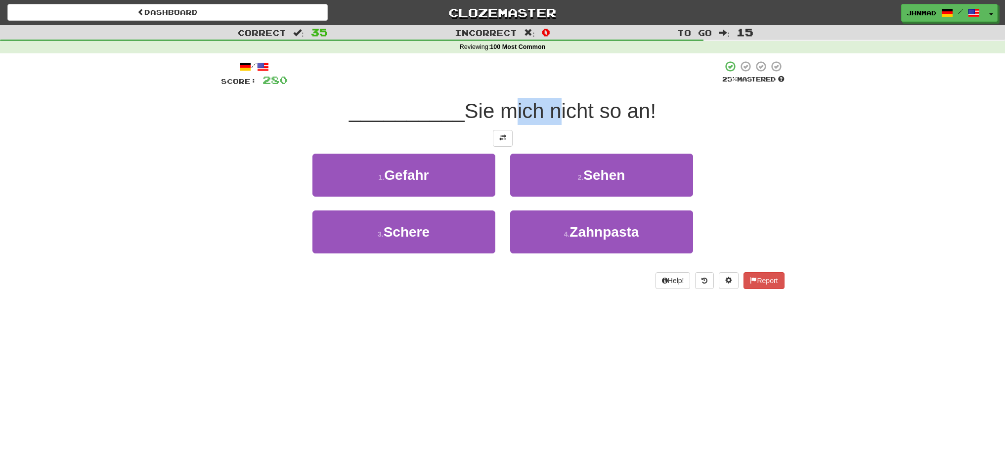
drag, startPoint x: 501, startPoint y: 112, endPoint x: 557, endPoint y: 109, distance: 56.4
click at [557, 109] on span "Sie mich nicht so an!" at bounding box center [560, 110] width 192 height 23
click at [550, 85] on div at bounding box center [550, 85] width 0 height 0
click at [529, 82] on div at bounding box center [505, 73] width 434 height 27
click at [500, 137] on span at bounding box center [502, 137] width 7 height 7
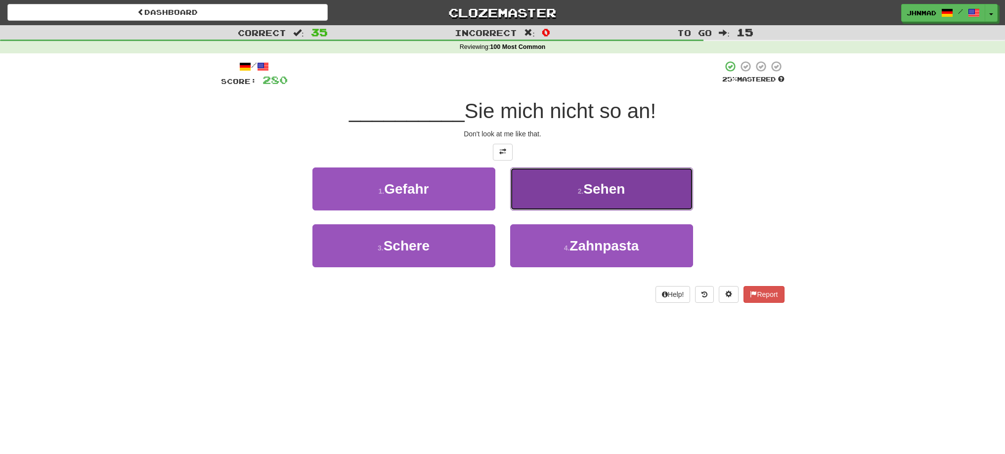
click at [625, 194] on span "Sehen" at bounding box center [604, 188] width 42 height 15
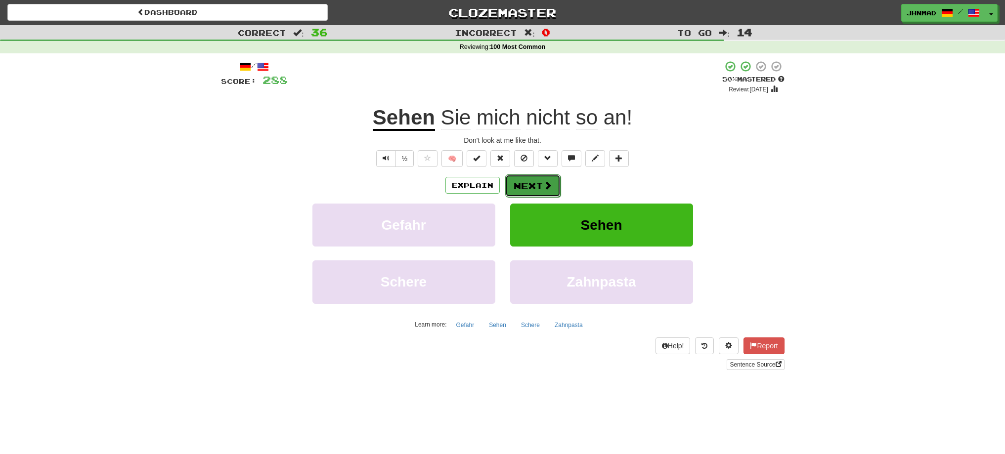
click at [524, 184] on button "Next" at bounding box center [532, 185] width 55 height 23
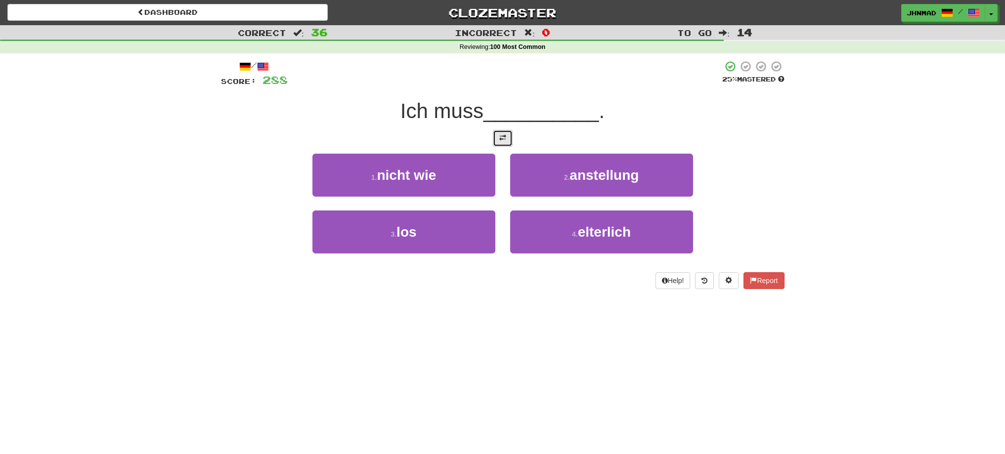
click at [498, 140] on button at bounding box center [503, 138] width 20 height 17
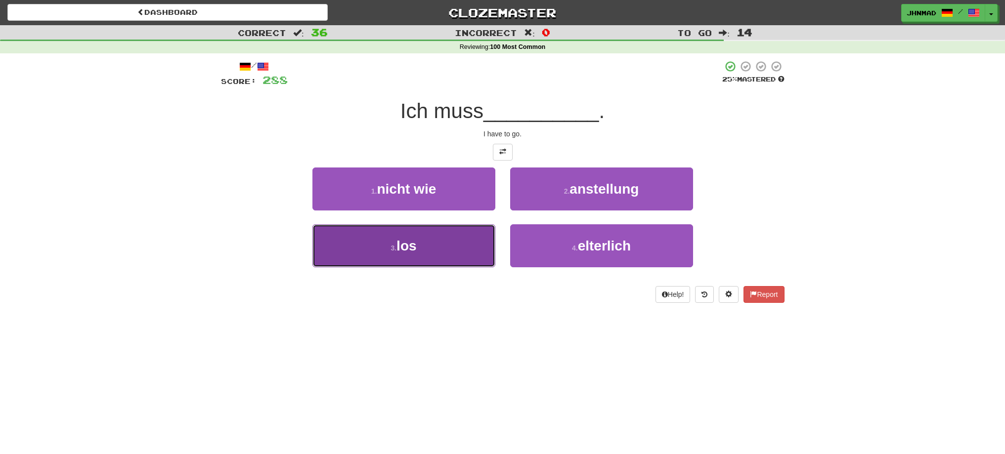
click at [449, 233] on button "3 . los" at bounding box center [403, 245] width 183 height 43
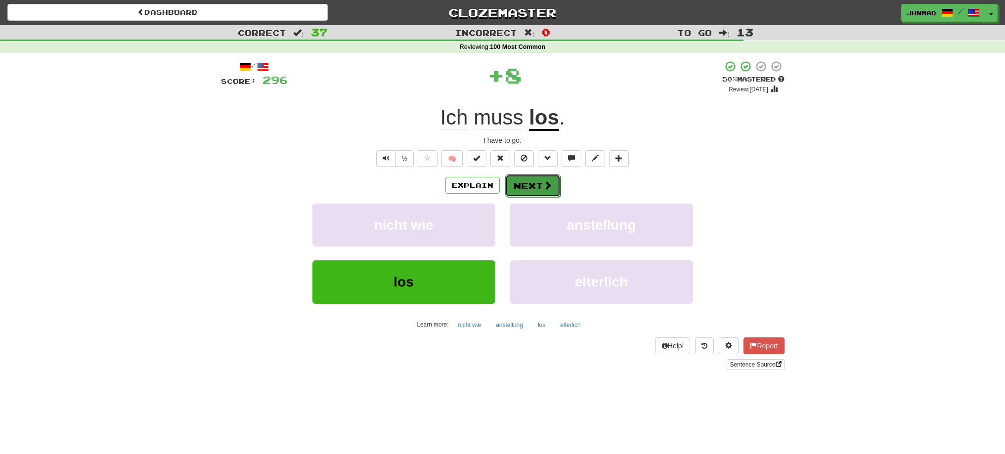
click at [529, 188] on button "Next" at bounding box center [532, 185] width 55 height 23
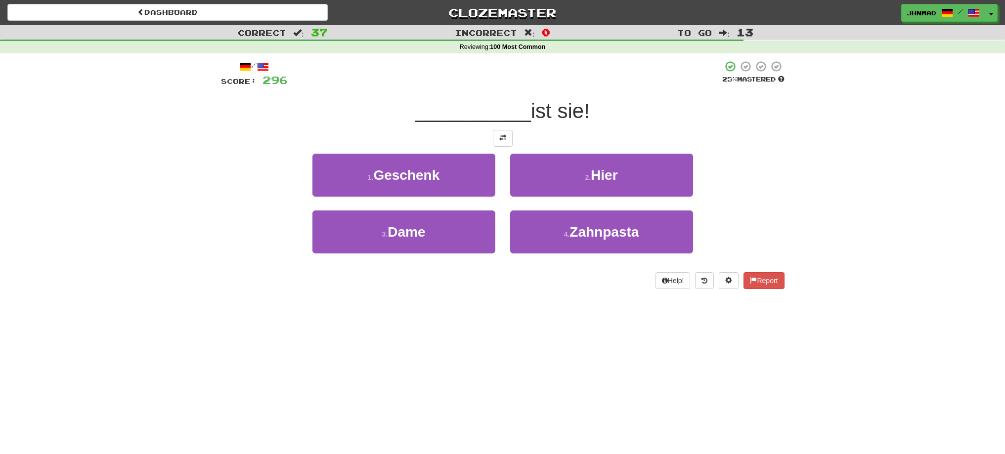
click at [512, 142] on div at bounding box center [502, 138] width 563 height 17
click at [507, 142] on button at bounding box center [503, 138] width 20 height 17
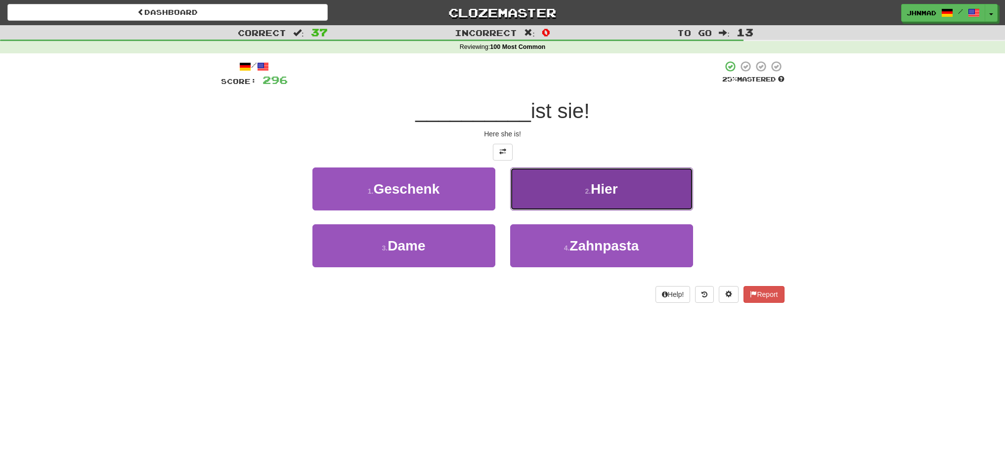
click at [582, 182] on button "2 . Hier" at bounding box center [601, 189] width 183 height 43
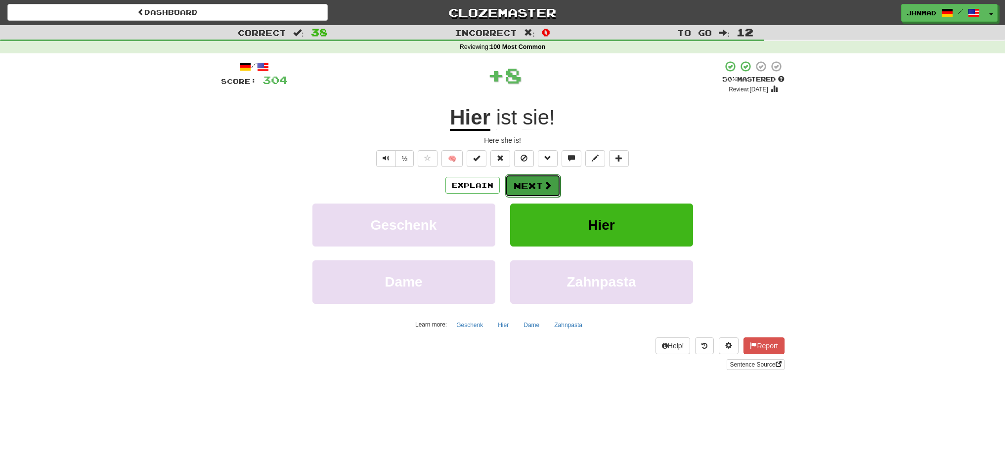
click at [534, 184] on button "Next" at bounding box center [532, 185] width 55 height 23
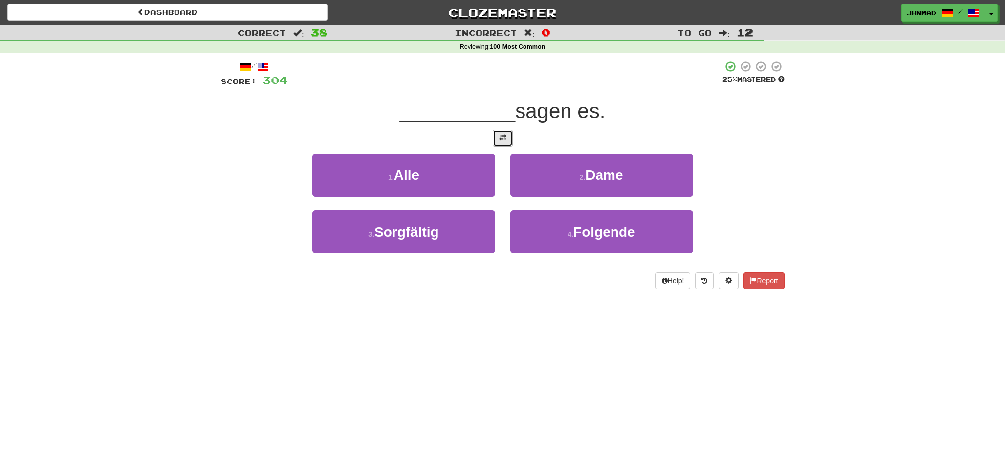
click at [503, 132] on button at bounding box center [503, 138] width 20 height 17
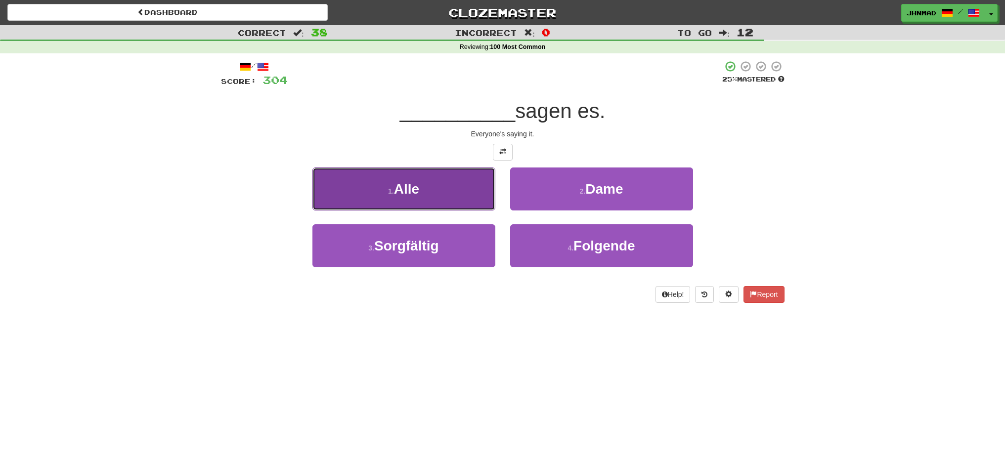
click at [405, 179] on button "1 . Alle" at bounding box center [403, 189] width 183 height 43
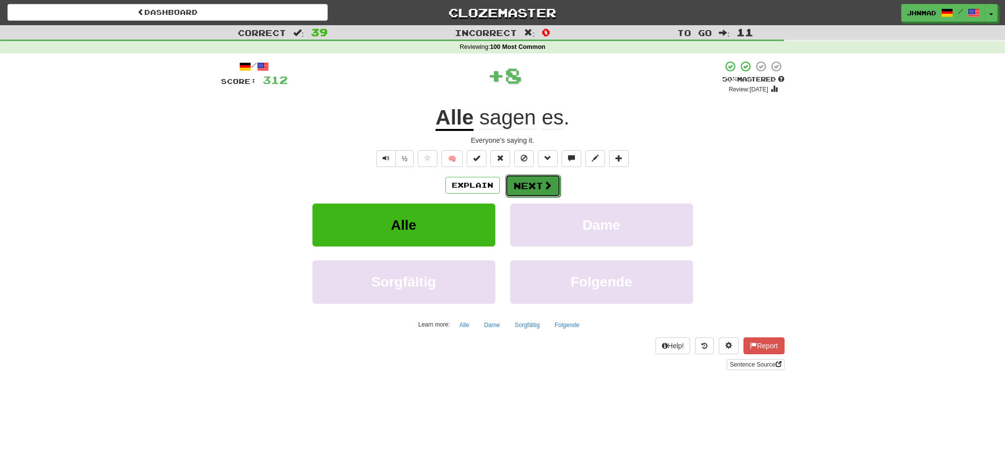
click at [523, 180] on button "Next" at bounding box center [532, 185] width 55 height 23
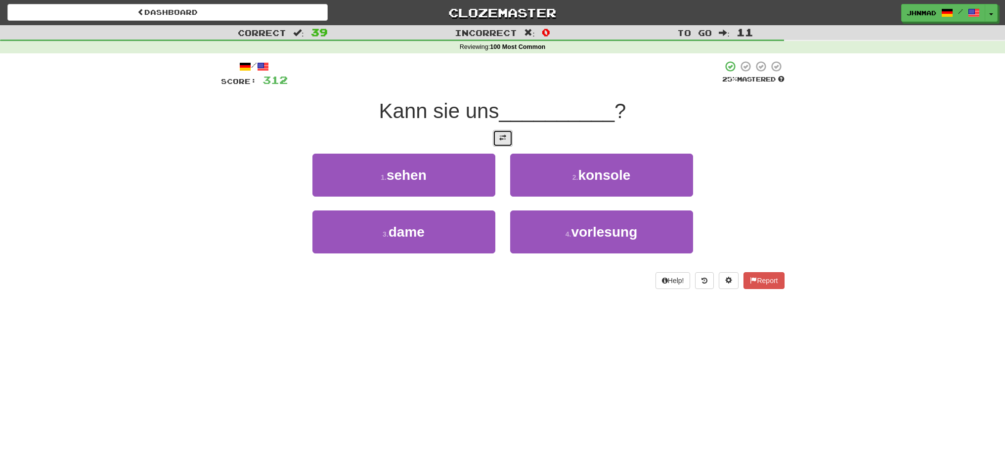
click at [499, 139] on span at bounding box center [502, 137] width 7 height 7
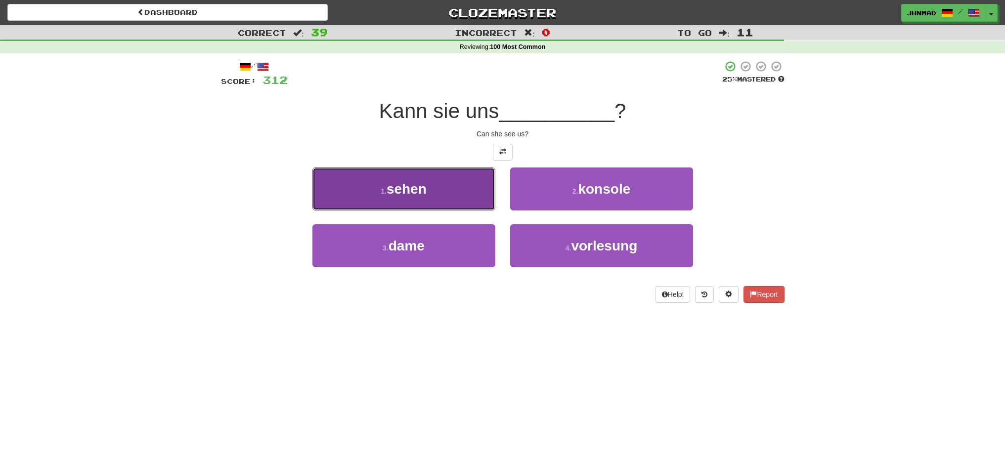
click at [451, 193] on button "1 . sehen" at bounding box center [403, 189] width 183 height 43
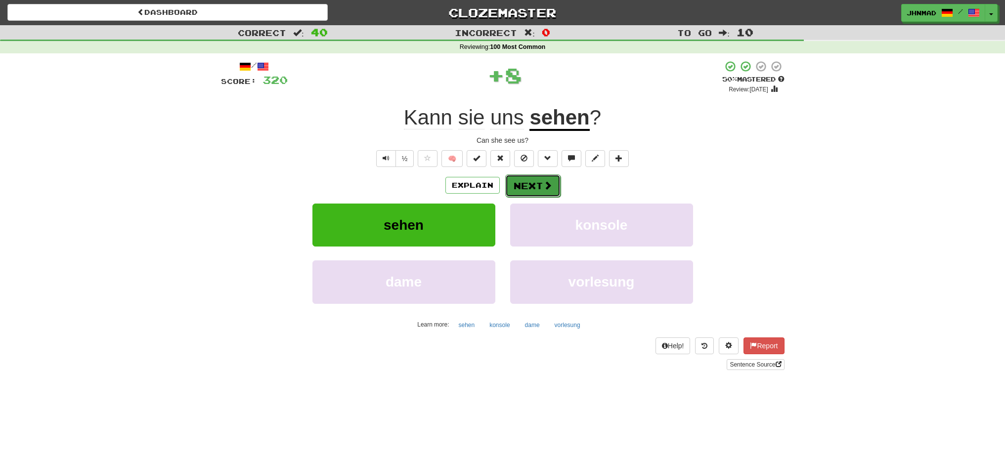
click at [527, 186] on button "Next" at bounding box center [532, 185] width 55 height 23
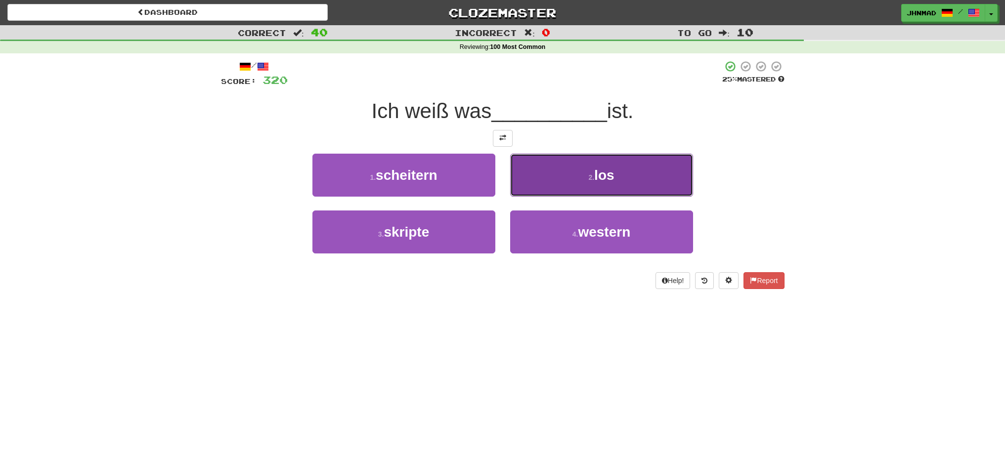
click at [563, 170] on button "2 . los" at bounding box center [601, 175] width 183 height 43
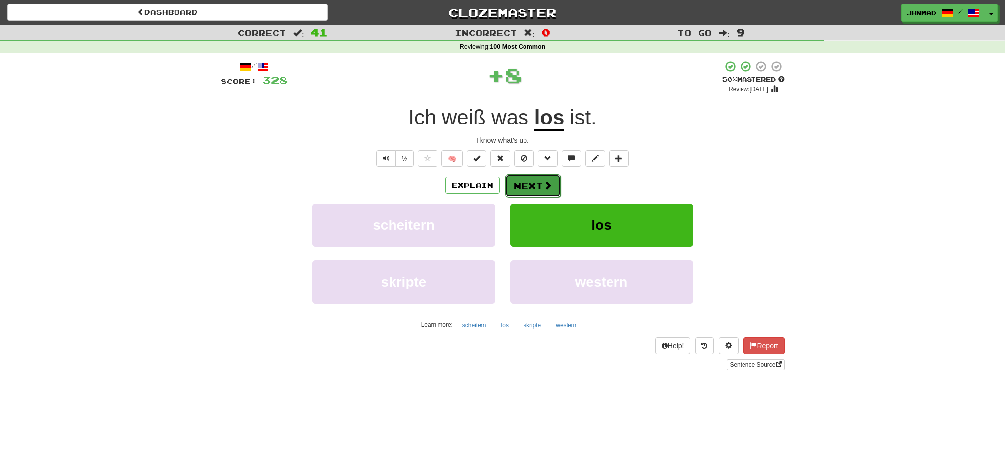
click at [551, 190] on button "Next" at bounding box center [532, 185] width 55 height 23
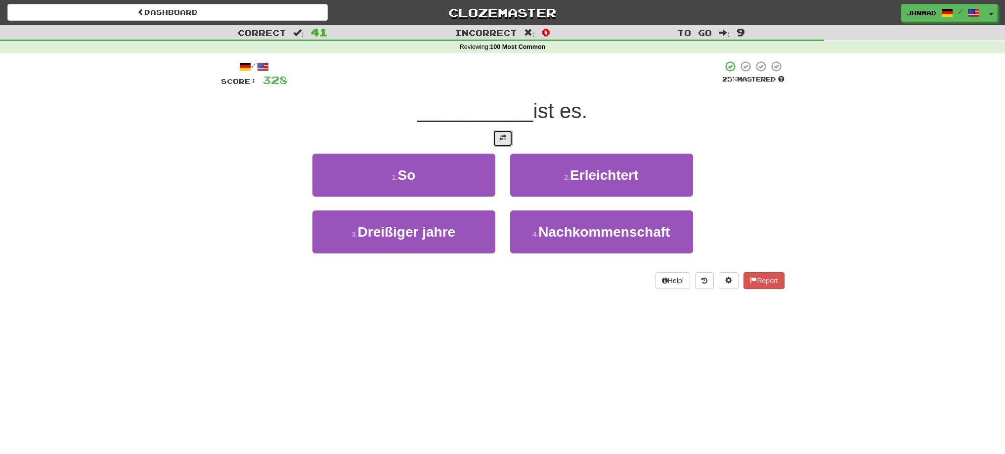
click at [506, 146] on button at bounding box center [503, 138] width 20 height 17
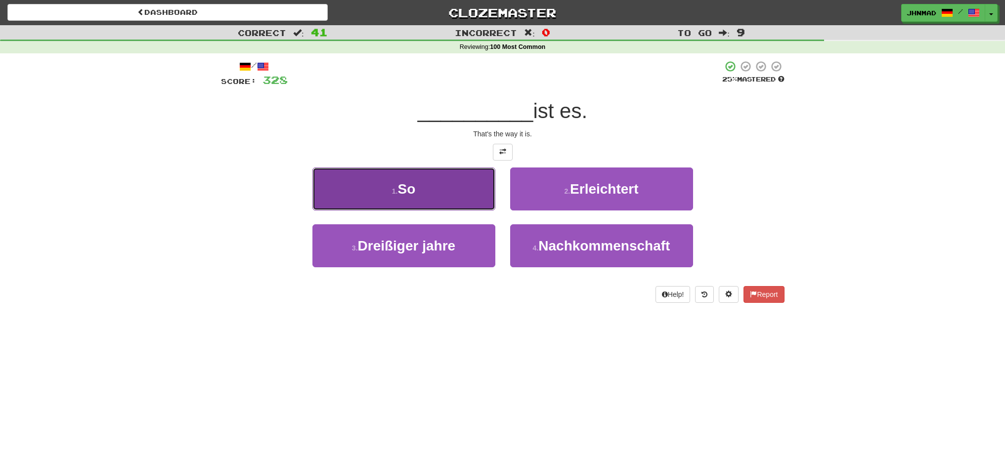
click at [422, 187] on button "1 . So" at bounding box center [403, 189] width 183 height 43
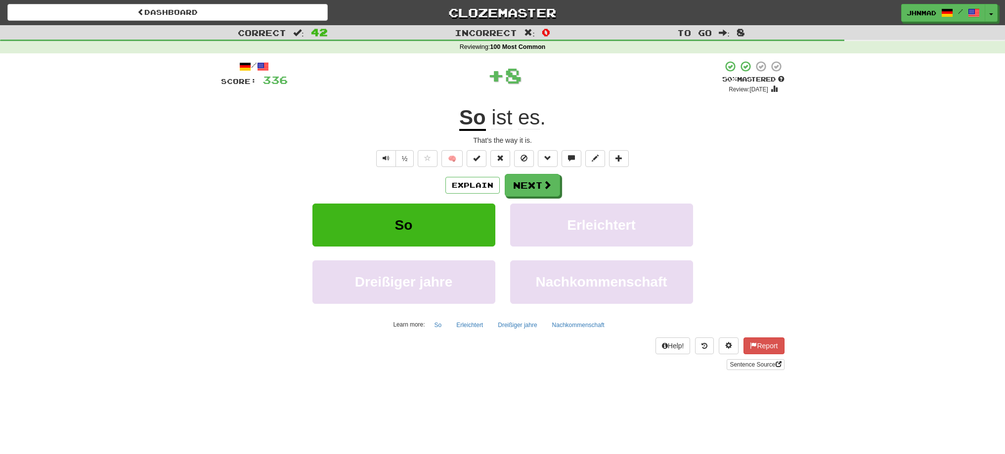
click at [470, 122] on u "So" at bounding box center [472, 118] width 27 height 25
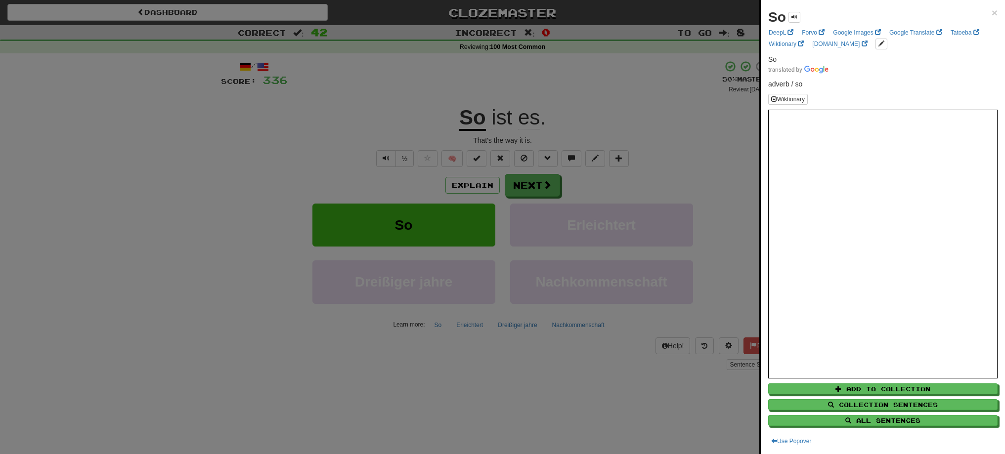
click at [546, 186] on div at bounding box center [502, 227] width 1005 height 454
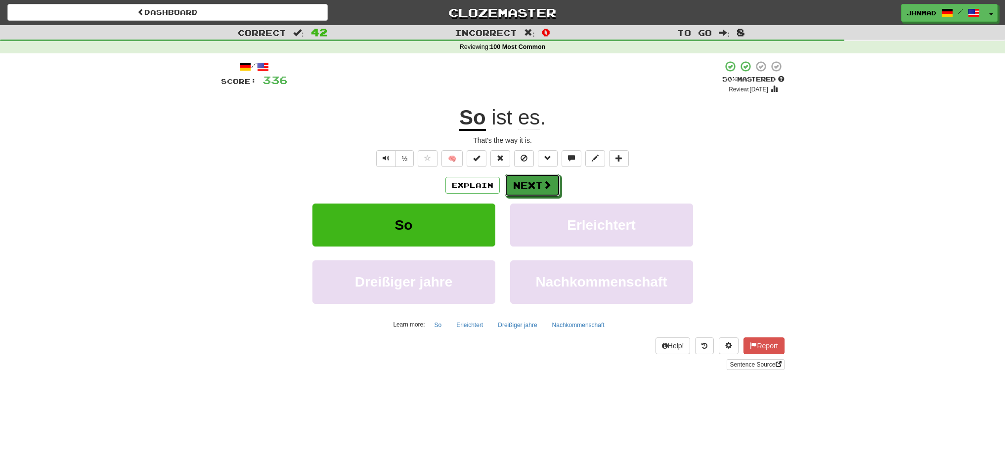
click at [546, 186] on span at bounding box center [547, 184] width 9 height 9
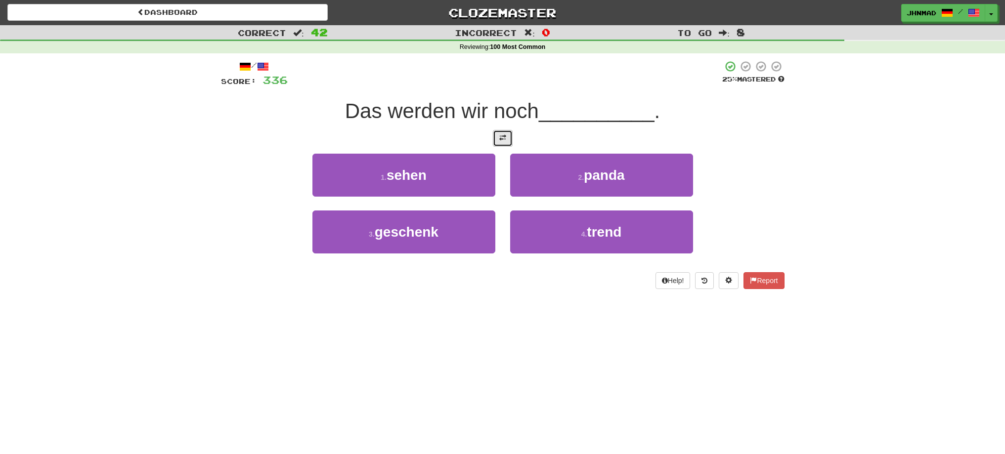
click at [505, 138] on span at bounding box center [502, 137] width 7 height 7
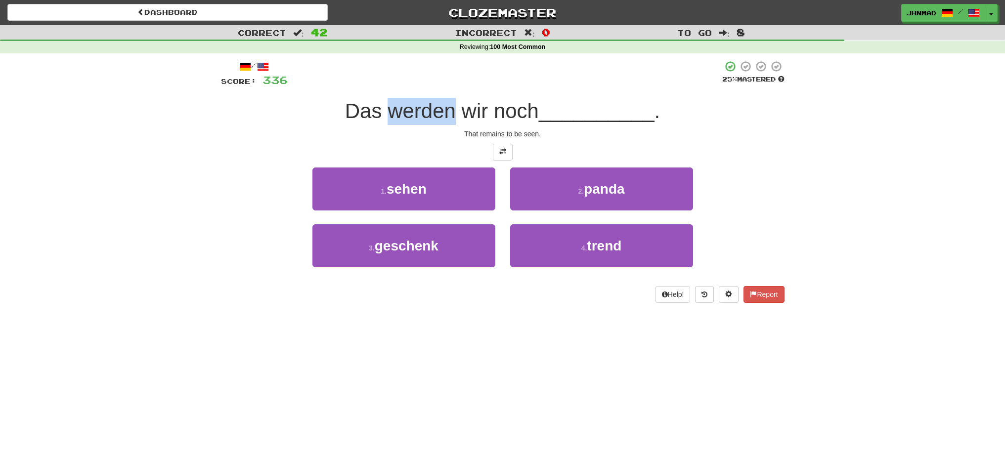
drag, startPoint x: 387, startPoint y: 112, endPoint x: 454, endPoint y: 98, distance: 68.1
click at [454, 98] on div "Das werden wir noch __________ ." at bounding box center [502, 111] width 563 height 27
click at [448, 85] on div at bounding box center [448, 85] width 0 height 0
click at [460, 85] on div at bounding box center [505, 73] width 434 height 27
drag, startPoint x: 460, startPoint y: 109, endPoint x: 532, endPoint y: 116, distance: 72.4
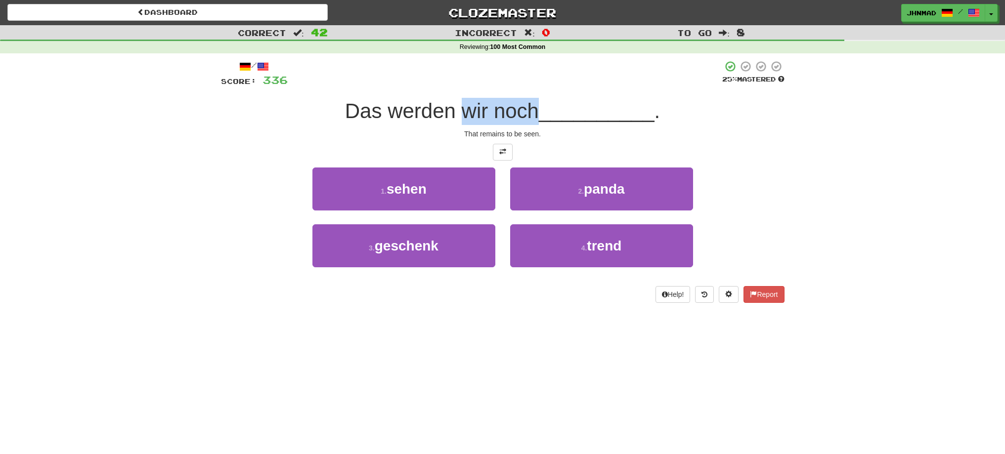
click at [532, 116] on span "Das werden wir noch" at bounding box center [442, 110] width 194 height 23
click at [526, 123] on div at bounding box center [526, 123] width 0 height 0
click at [566, 147] on div at bounding box center [502, 152] width 563 height 17
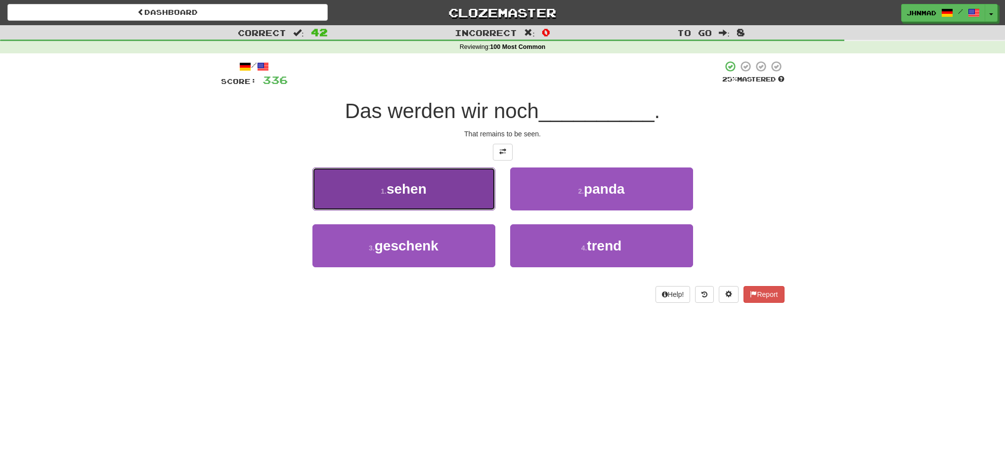
click at [431, 194] on button "1 . sehen" at bounding box center [403, 189] width 183 height 43
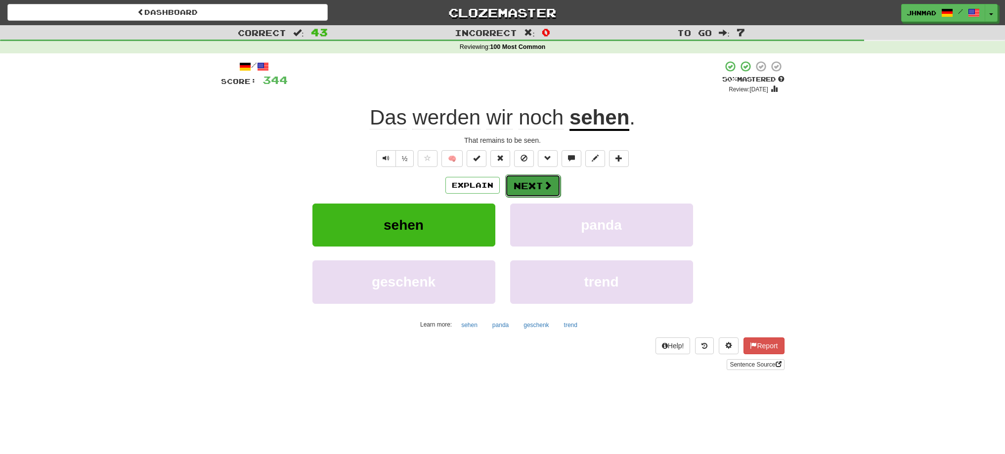
click at [520, 193] on button "Next" at bounding box center [532, 185] width 55 height 23
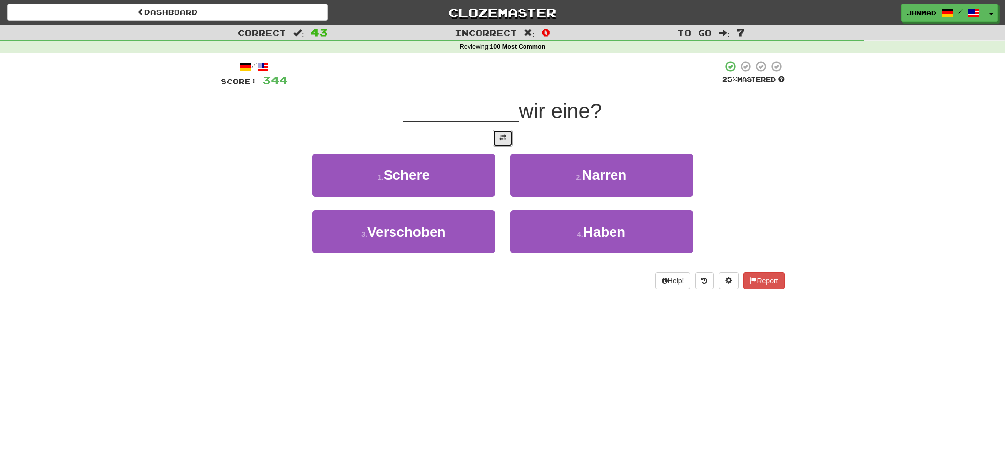
click at [502, 144] on button at bounding box center [503, 138] width 20 height 17
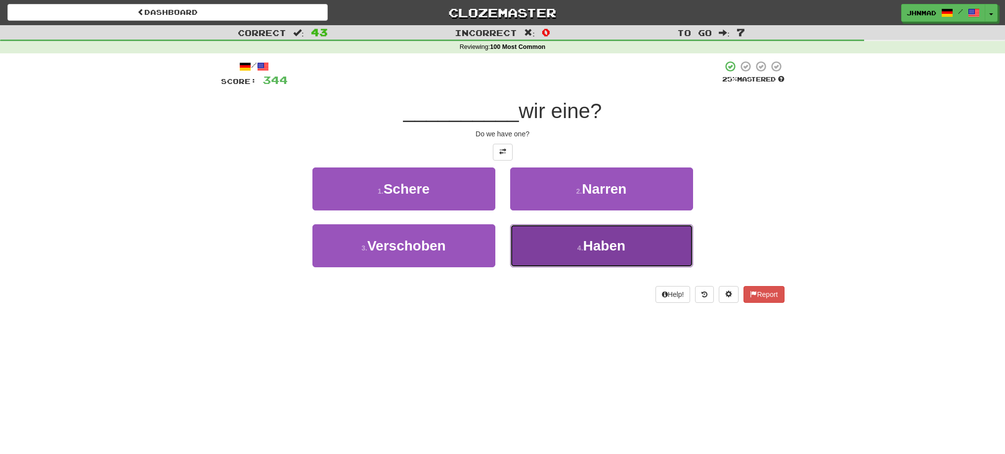
click at [569, 238] on button "4 . Haben" at bounding box center [601, 245] width 183 height 43
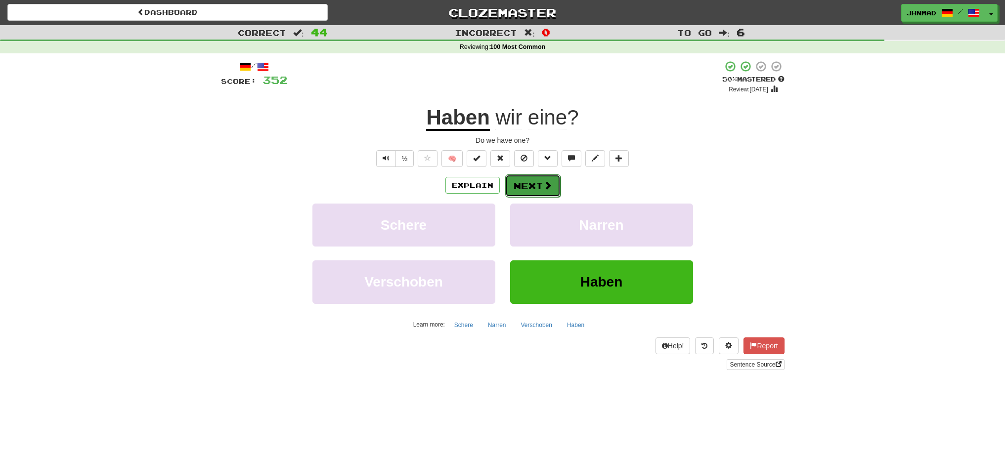
click at [535, 180] on button "Next" at bounding box center [532, 185] width 55 height 23
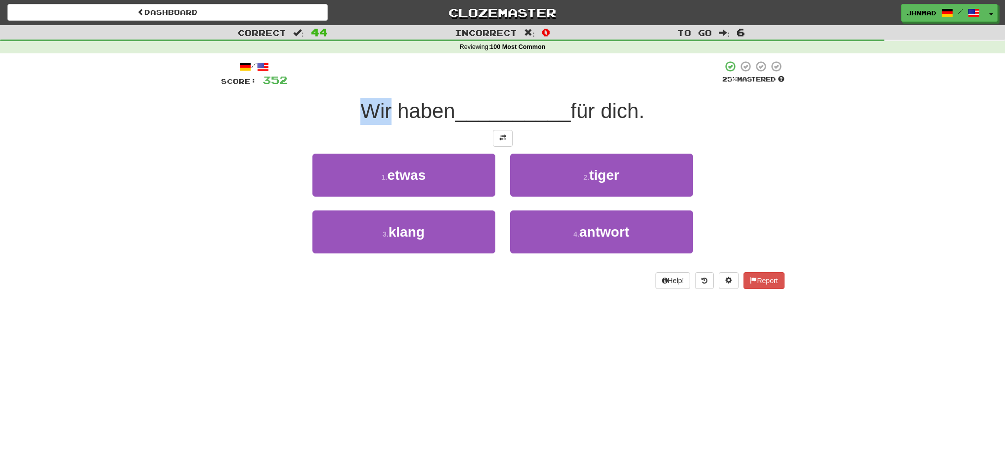
drag, startPoint x: 350, startPoint y: 113, endPoint x: 386, endPoint y: 109, distance: 35.7
click at [386, 109] on div "Wir haben __________ für dich." at bounding box center [502, 111] width 563 height 27
click at [379, 85] on div at bounding box center [379, 85] width 0 height 0
click at [311, 95] on div "/ Score: 352 25 % Mastered Wir haben __________ für dich. 1 . etwas 2 . tiger 3…" at bounding box center [502, 174] width 563 height 229
click at [497, 141] on button at bounding box center [503, 138] width 20 height 17
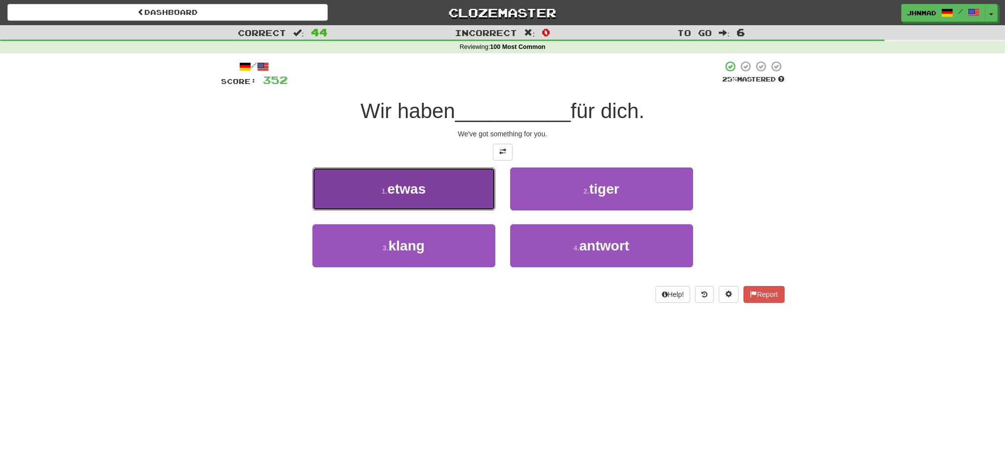
click at [451, 179] on button "1 . etwas" at bounding box center [403, 189] width 183 height 43
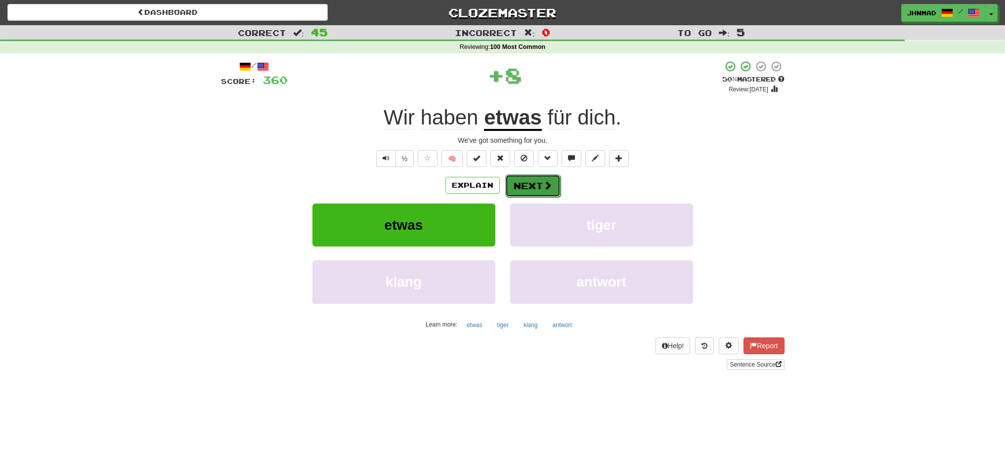
click at [536, 184] on button "Next" at bounding box center [532, 185] width 55 height 23
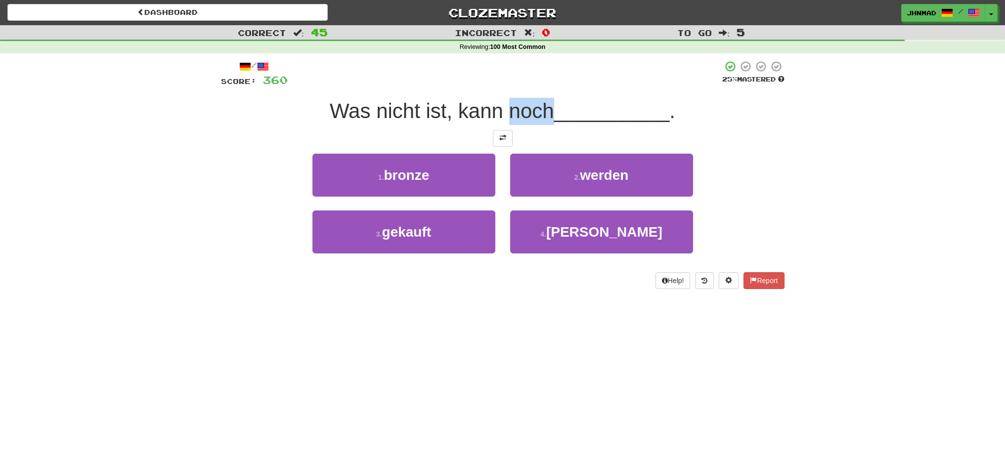
drag, startPoint x: 508, startPoint y: 110, endPoint x: 550, endPoint y: 108, distance: 42.0
click at [550, 108] on span "Was nicht ist, kann noch" at bounding box center [442, 110] width 224 height 23
click at [544, 85] on div at bounding box center [544, 85] width 0 height 0
click at [551, 84] on div at bounding box center [505, 73] width 434 height 27
click at [495, 135] on button at bounding box center [503, 138] width 20 height 17
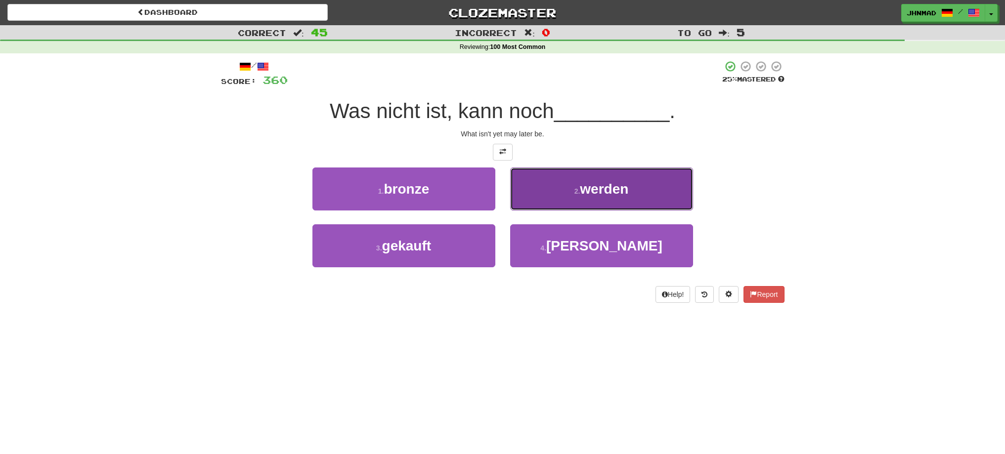
click at [615, 200] on button "2 . werden" at bounding box center [601, 189] width 183 height 43
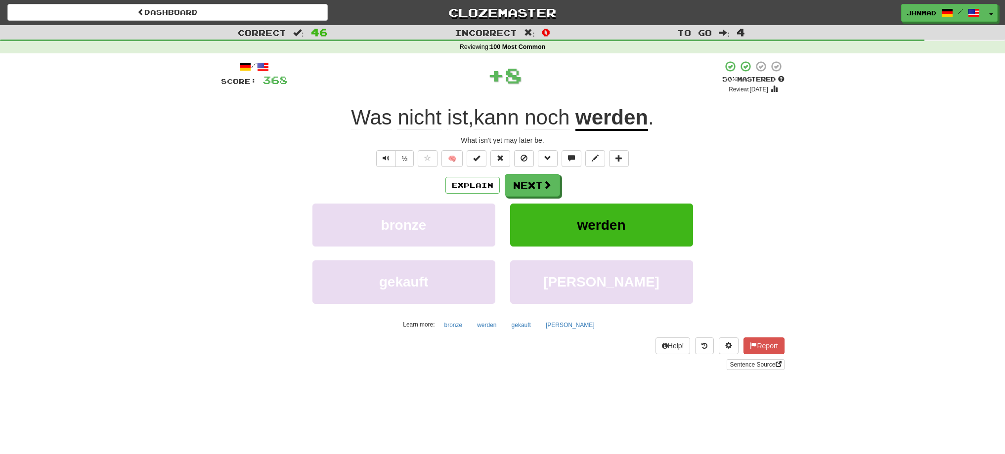
click at [594, 118] on u "werden" at bounding box center [611, 118] width 73 height 25
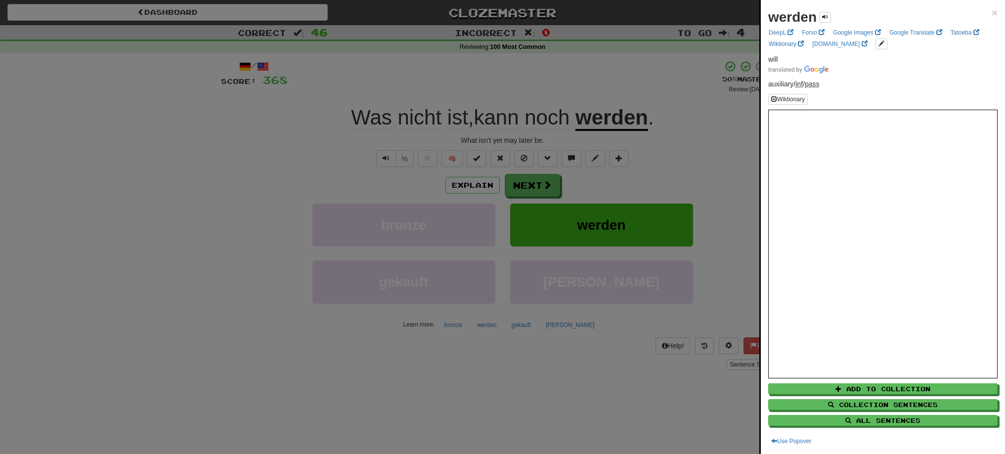
click at [544, 192] on div at bounding box center [502, 227] width 1005 height 454
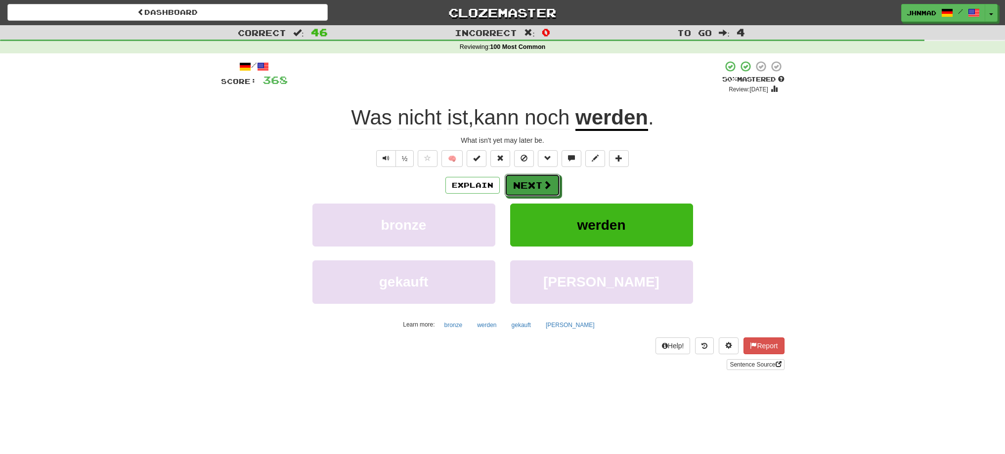
click at [544, 192] on button "Next" at bounding box center [532, 185] width 55 height 23
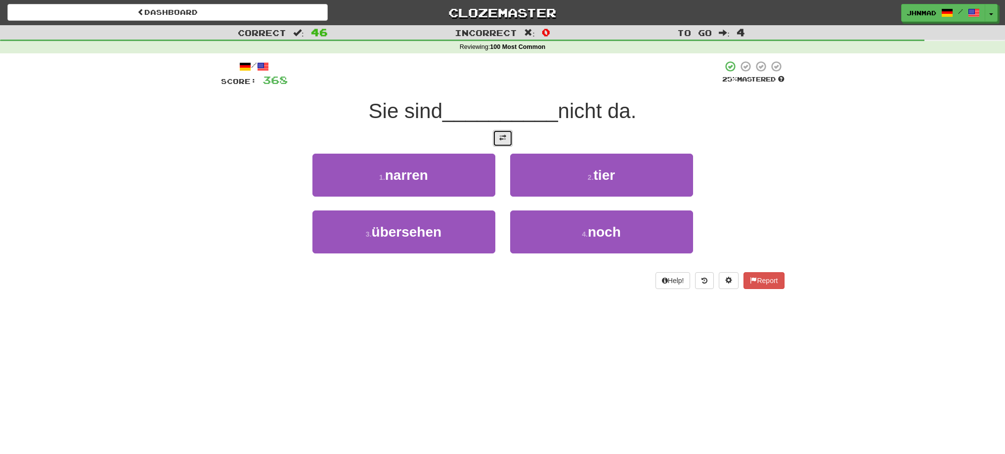
click at [494, 138] on button at bounding box center [503, 138] width 20 height 17
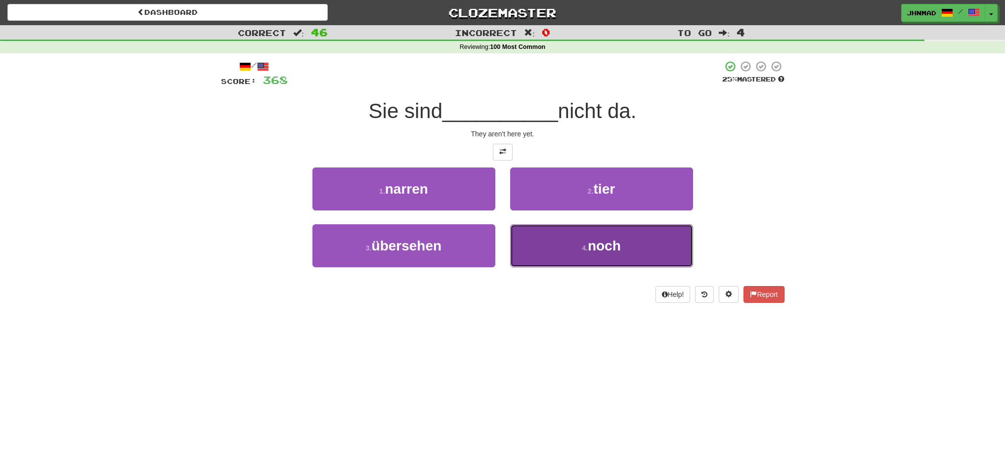
click at [592, 254] on button "4 . noch" at bounding box center [601, 245] width 183 height 43
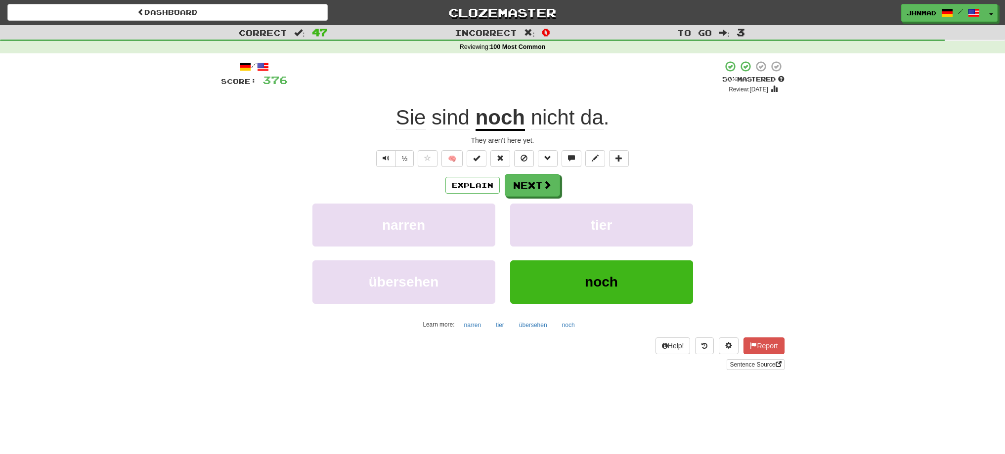
click at [501, 126] on u "noch" at bounding box center [499, 118] width 49 height 25
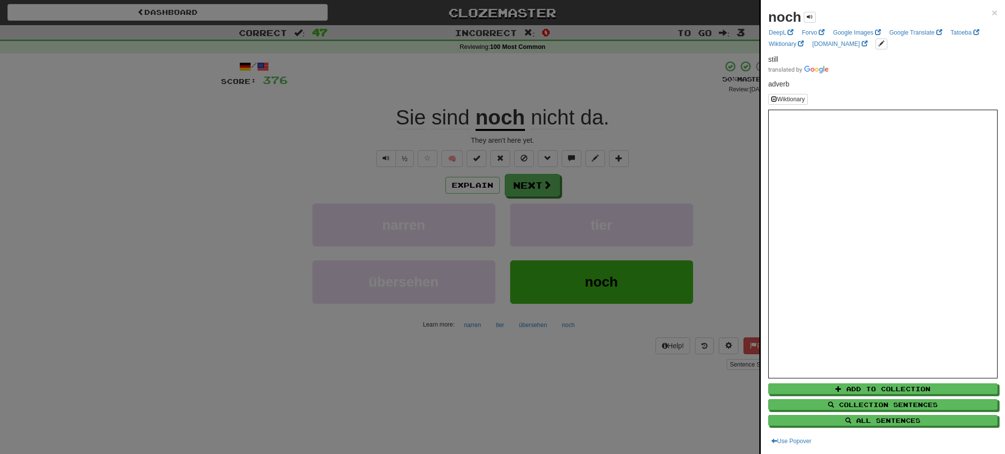
click at [544, 185] on div at bounding box center [502, 227] width 1005 height 454
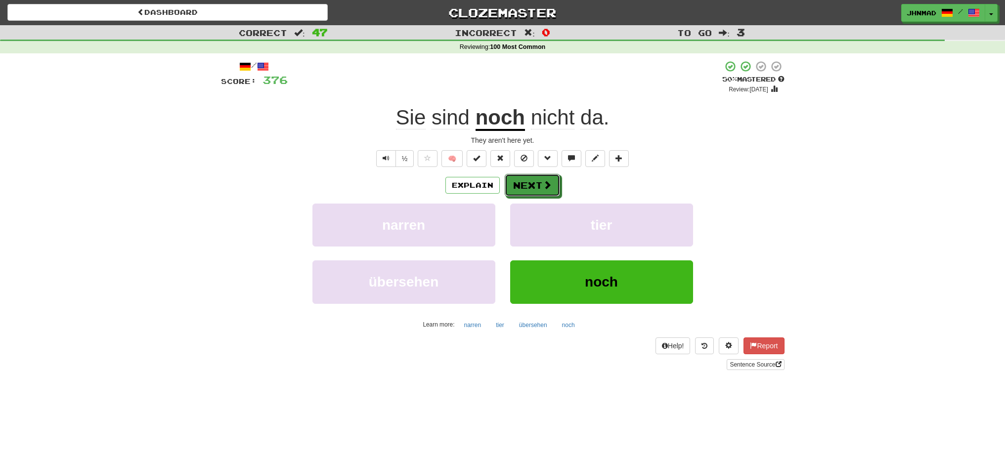
click at [544, 185] on span at bounding box center [547, 184] width 9 height 9
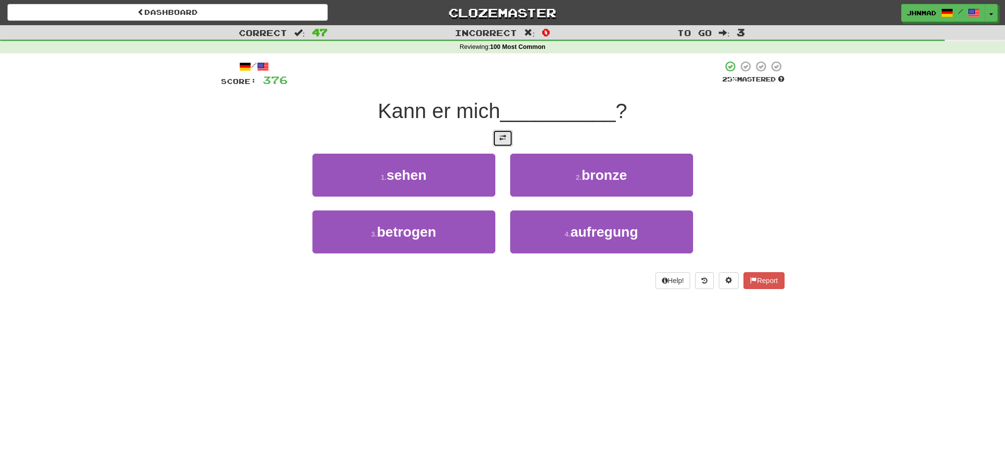
click at [507, 140] on button at bounding box center [503, 138] width 20 height 17
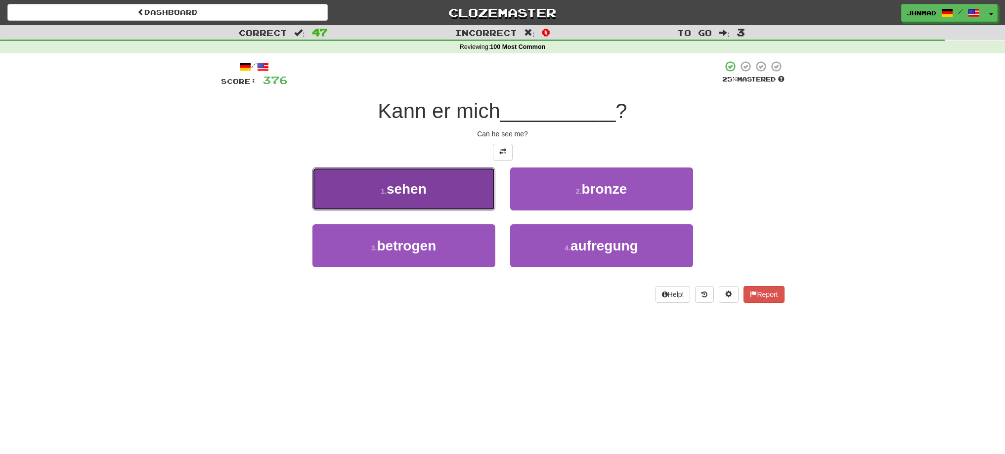
click at [435, 195] on button "1 . sehen" at bounding box center [403, 189] width 183 height 43
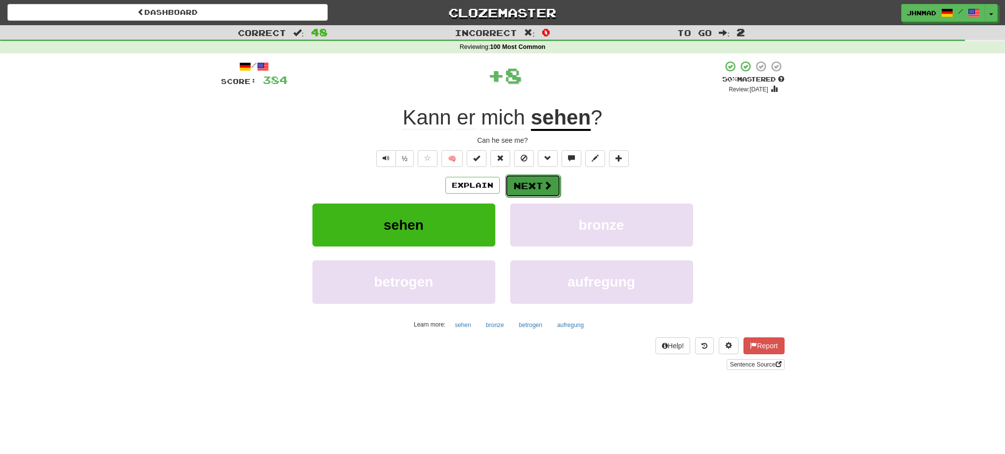
click at [531, 182] on button "Next" at bounding box center [532, 185] width 55 height 23
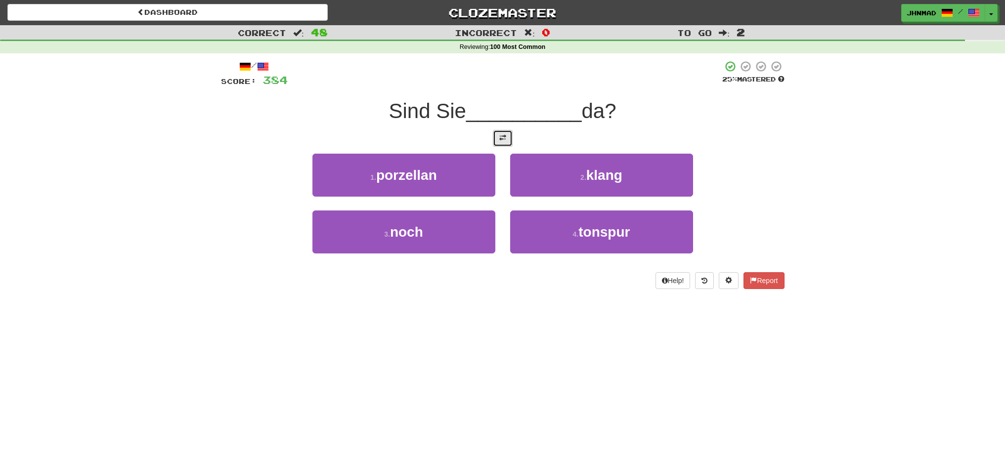
click at [500, 136] on span at bounding box center [502, 137] width 7 height 7
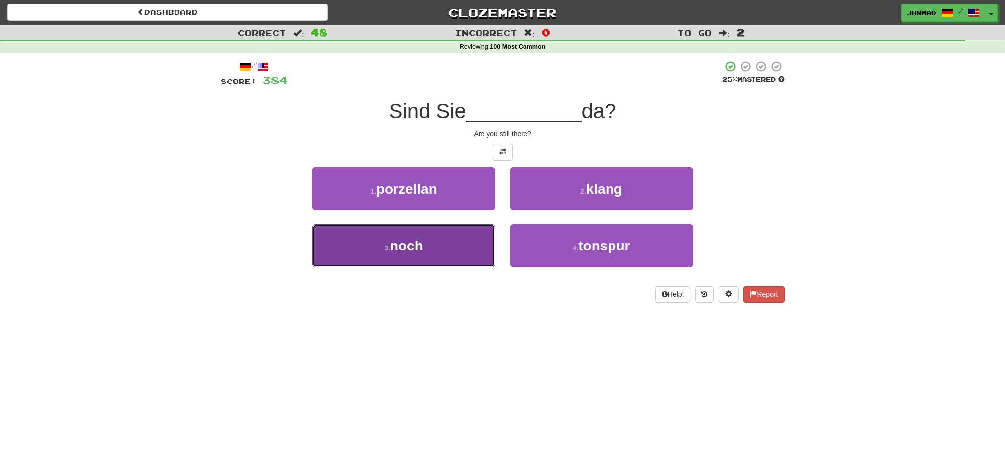
click at [442, 234] on button "3 . noch" at bounding box center [403, 245] width 183 height 43
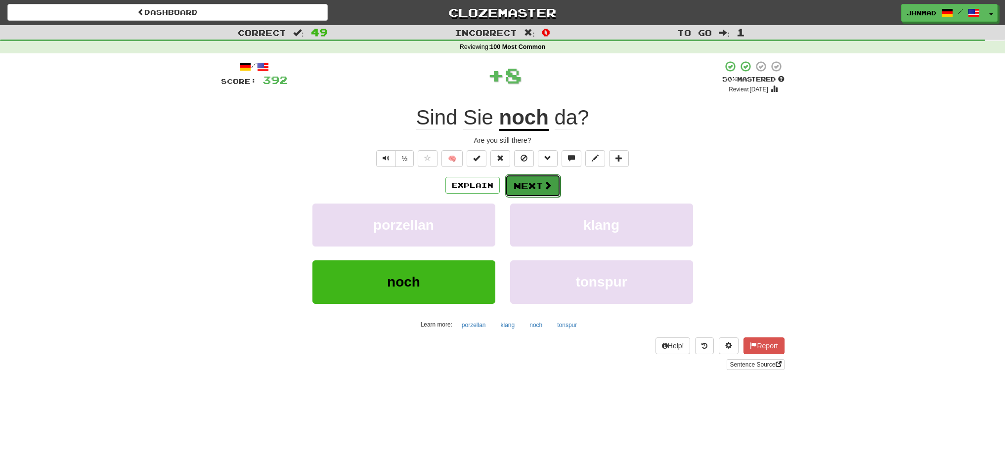
click at [516, 175] on button "Next" at bounding box center [532, 185] width 55 height 23
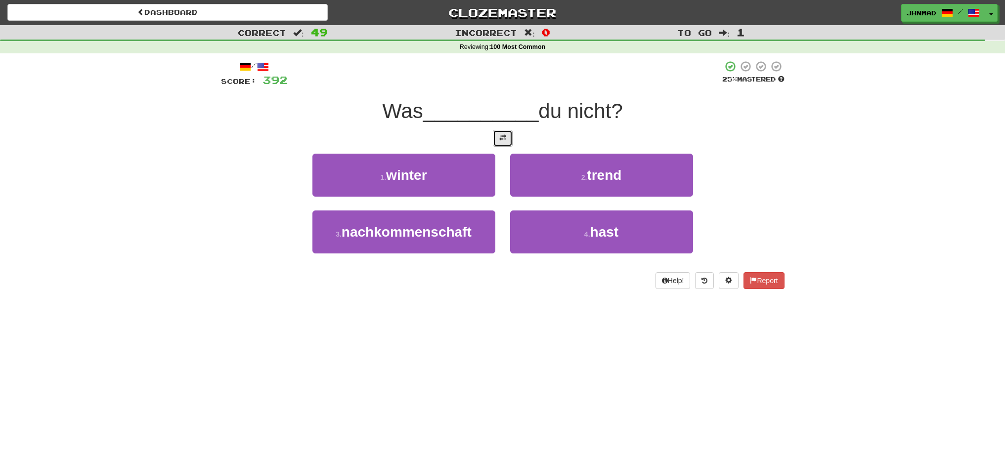
click at [508, 143] on button at bounding box center [503, 138] width 20 height 17
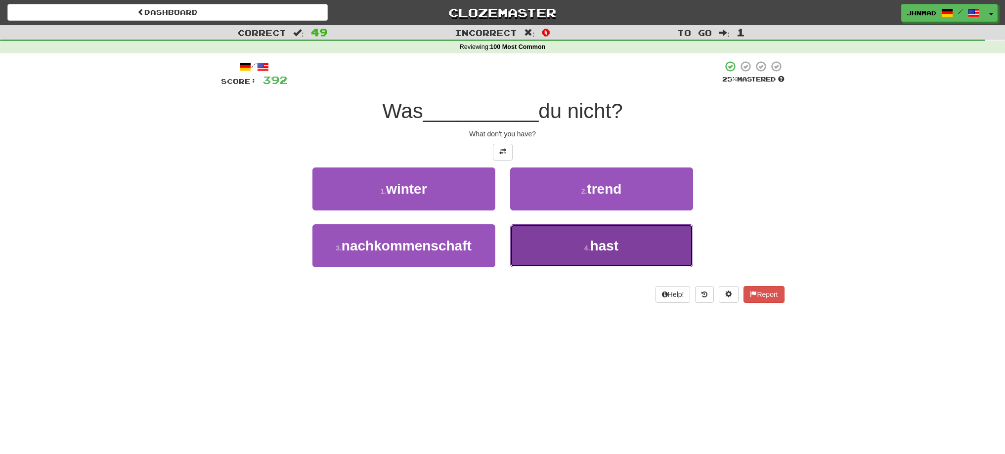
click at [580, 245] on button "4 . hast" at bounding box center [601, 245] width 183 height 43
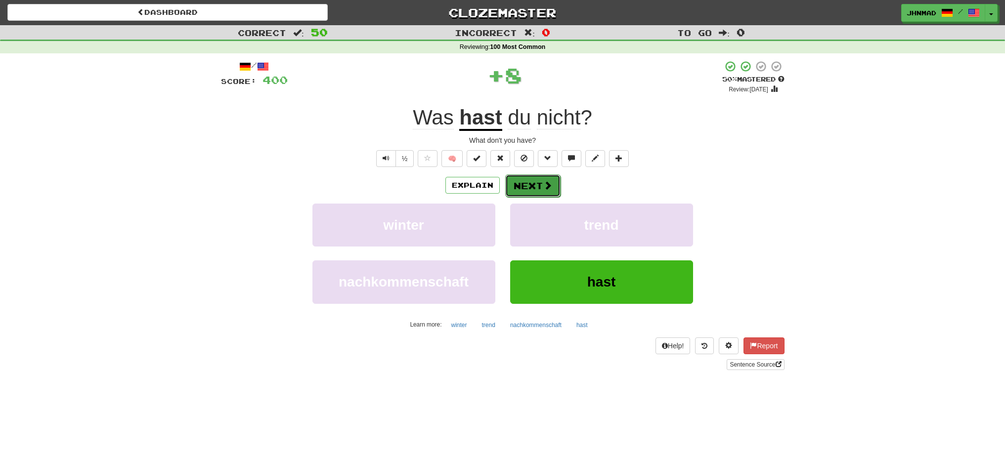
click at [535, 184] on button "Next" at bounding box center [532, 185] width 55 height 23
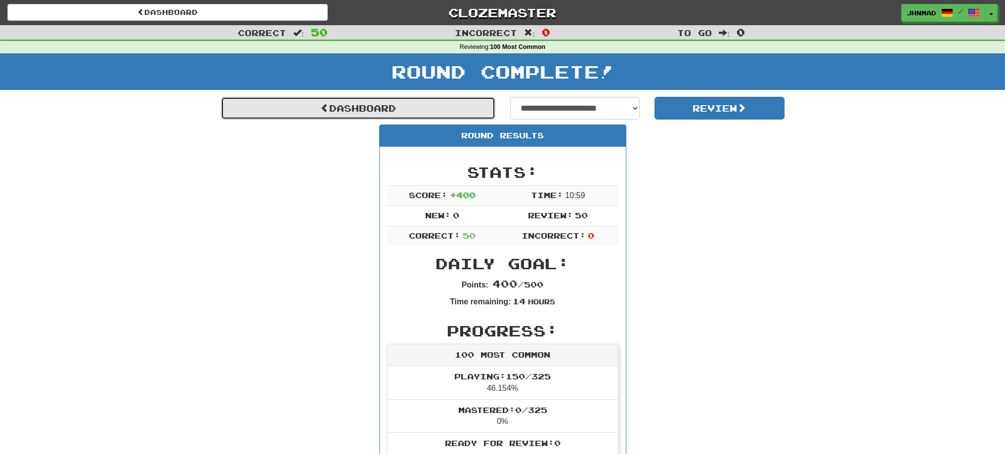
click at [369, 110] on link "Dashboard" at bounding box center [358, 108] width 274 height 23
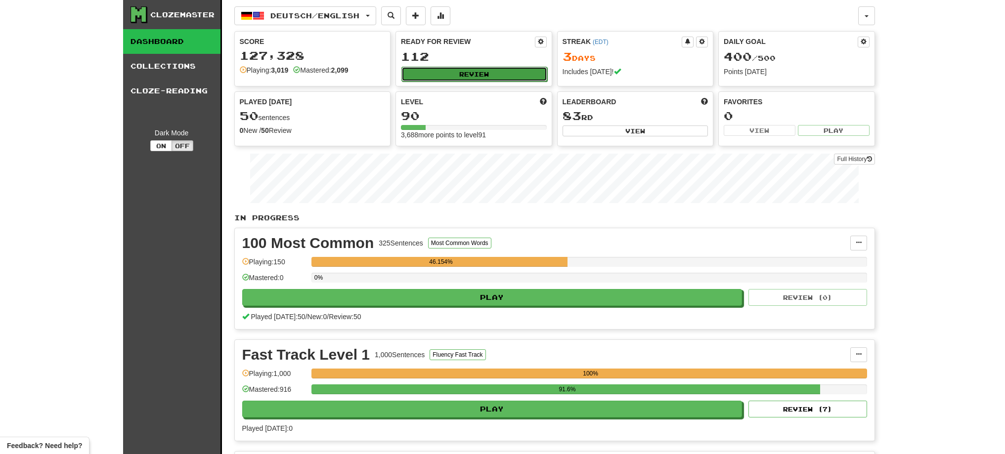
click at [458, 69] on button "Review" at bounding box center [474, 74] width 146 height 15
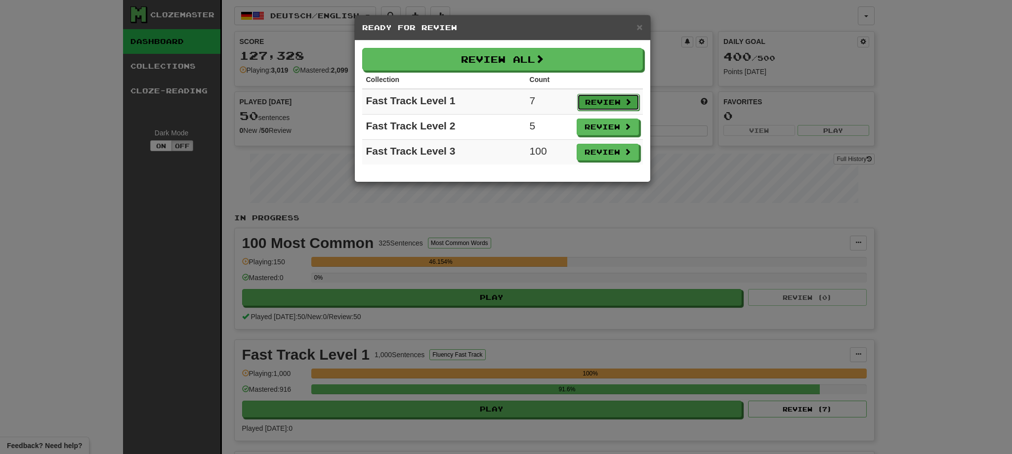
click at [610, 98] on button "Review" at bounding box center [608, 102] width 62 height 17
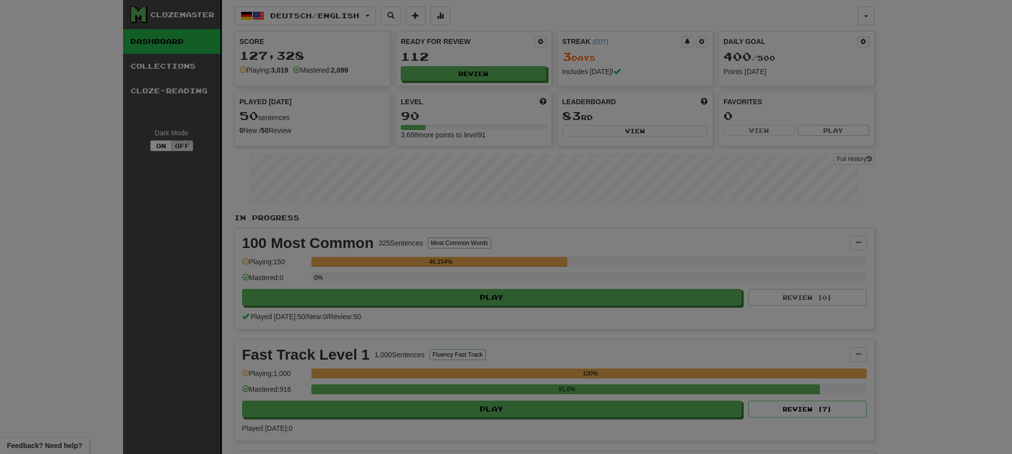
select select "**"
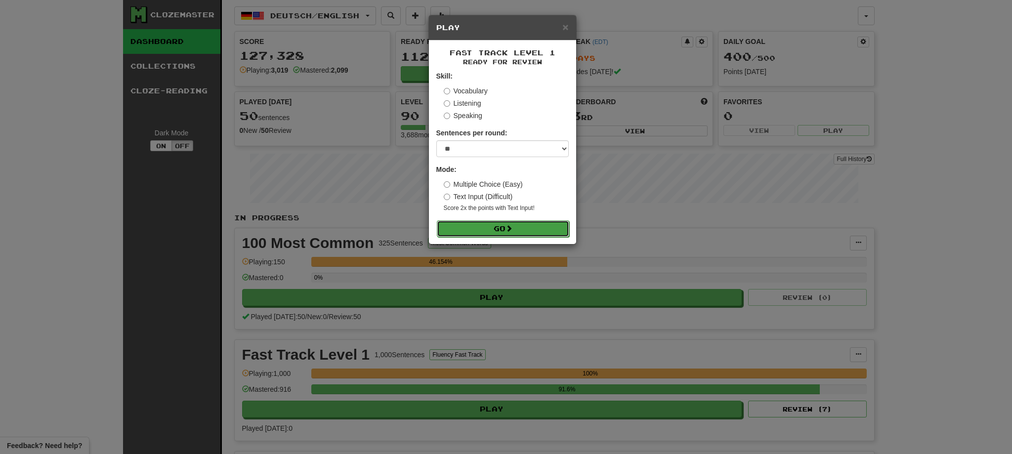
click at [533, 229] on button "Go" at bounding box center [503, 228] width 132 height 17
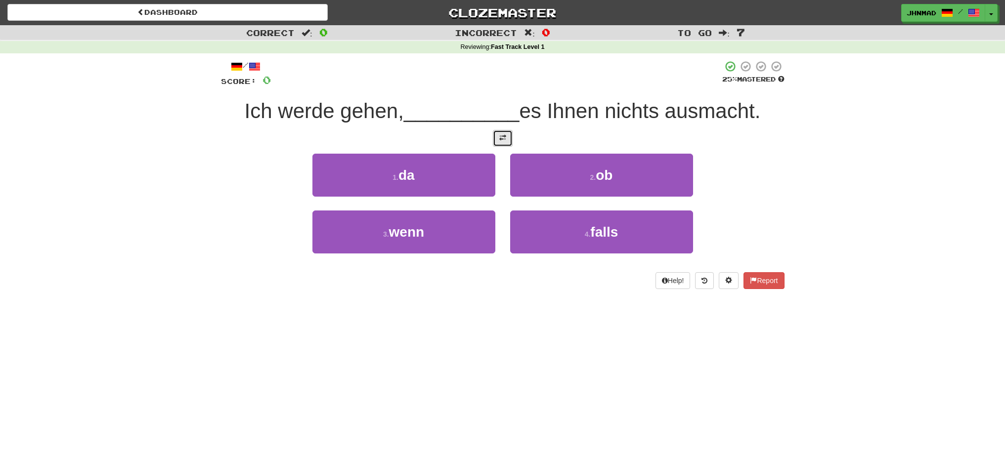
click at [512, 142] on button at bounding box center [503, 138] width 20 height 17
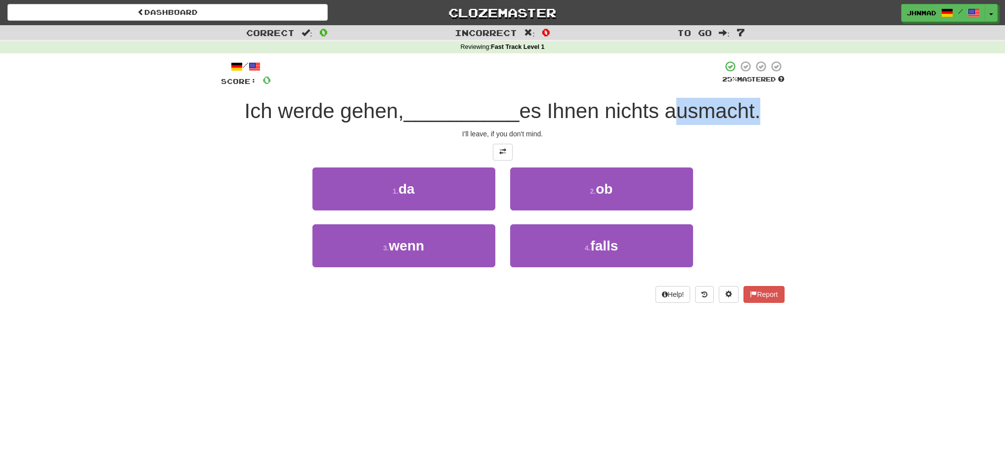
drag, startPoint x: 694, startPoint y: 113, endPoint x: 761, endPoint y: 103, distance: 67.4
click at [760, 103] on span "es Ihnen nichts ausmacht." at bounding box center [639, 110] width 241 height 23
click at [755, 85] on div at bounding box center [755, 85] width 0 height 0
click at [821, 130] on div "Correct : 0 Incorrect : 0 To go : 7 Reviewing : Fast Track Level 1 / Score: 0 2…" at bounding box center [502, 171] width 1005 height 292
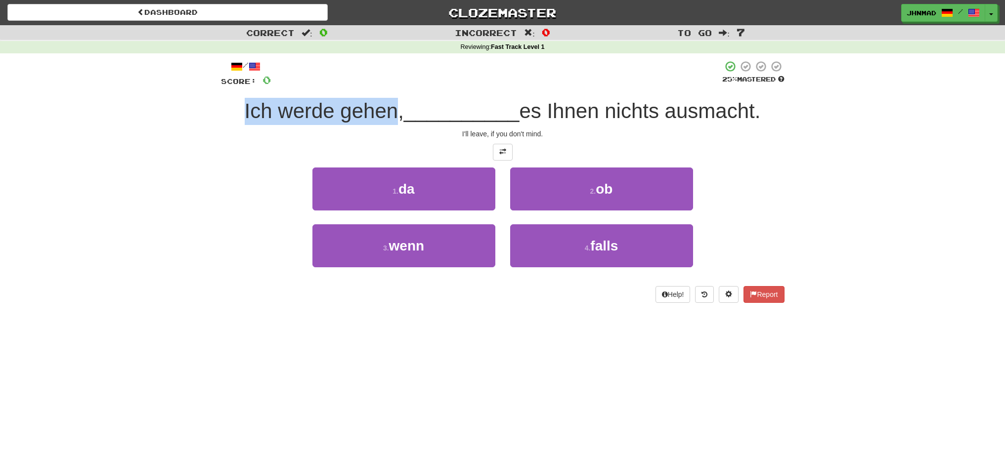
drag, startPoint x: 248, startPoint y: 102, endPoint x: 390, endPoint y: 88, distance: 142.5
click at [390, 88] on div "/ Score: 0 25 % Mastered Ich werde gehen, __________ es Ihnen nichts ausmacht. …" at bounding box center [502, 181] width 563 height 243
click at [391, 85] on div at bounding box center [496, 73] width 451 height 27
drag, startPoint x: 220, startPoint y: 115, endPoint x: 389, endPoint y: 112, distance: 169.5
click at [389, 112] on div "/ Score: 0 25 % Mastered Ich werde gehen, __________ es Ihnen nichts ausmacht. …" at bounding box center [502, 184] width 578 height 263
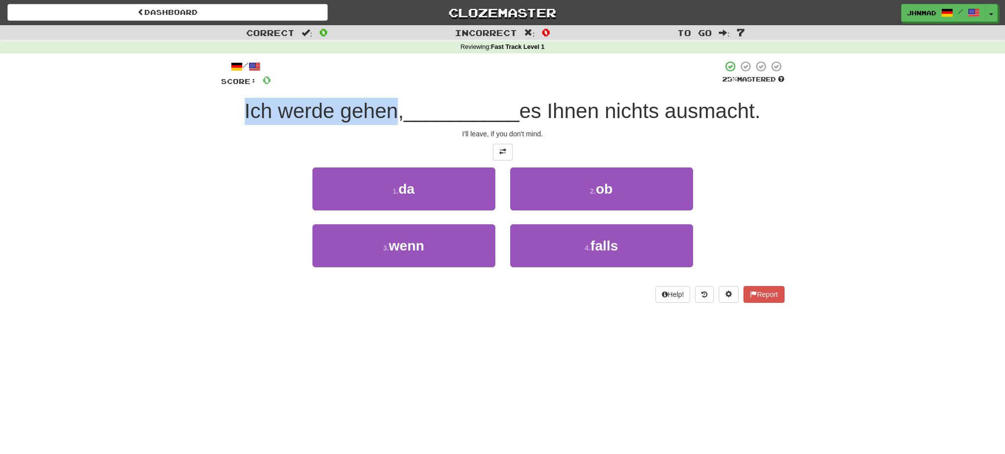
click at [383, 123] on div at bounding box center [383, 123] width 0 height 0
click at [167, 196] on div "Correct : 0 Incorrect : 0 To go : 7 Reviewing : Fast Track Level 1 / Score: 0 2…" at bounding box center [502, 171] width 1005 height 292
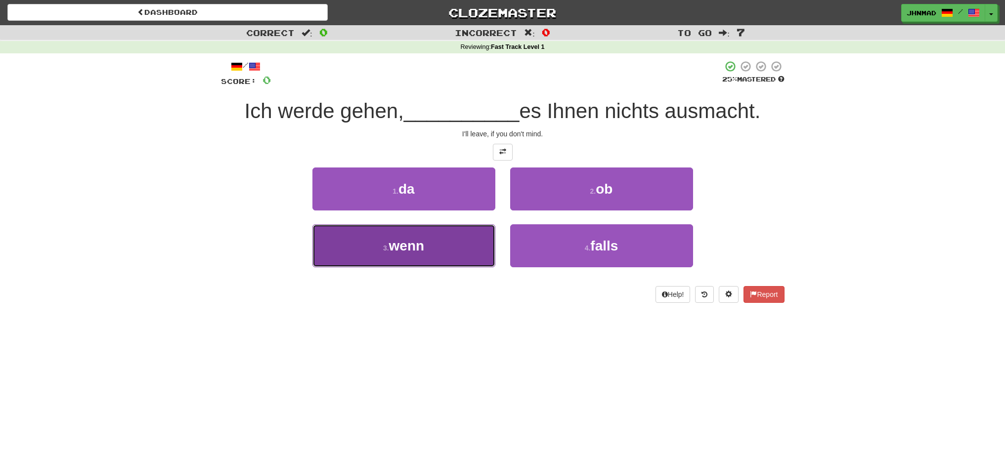
click at [445, 246] on button "3 . wenn" at bounding box center [403, 245] width 183 height 43
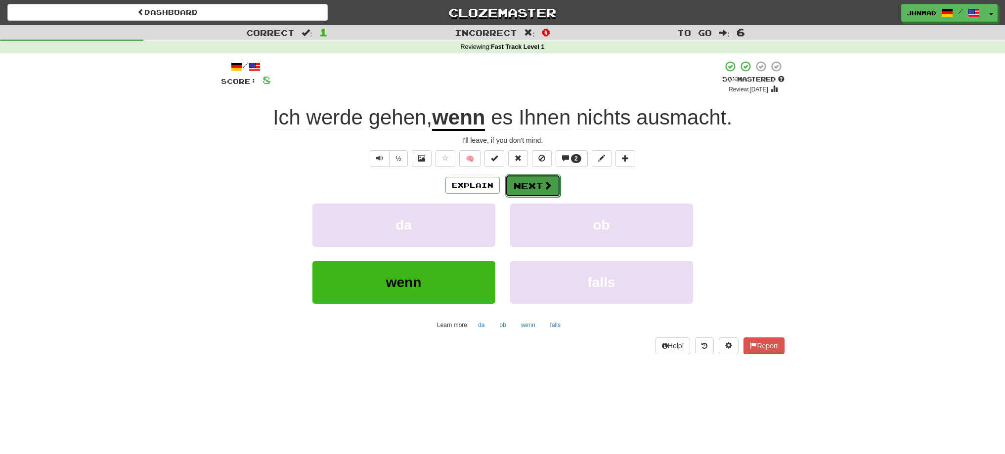
click at [527, 182] on button "Next" at bounding box center [532, 185] width 55 height 23
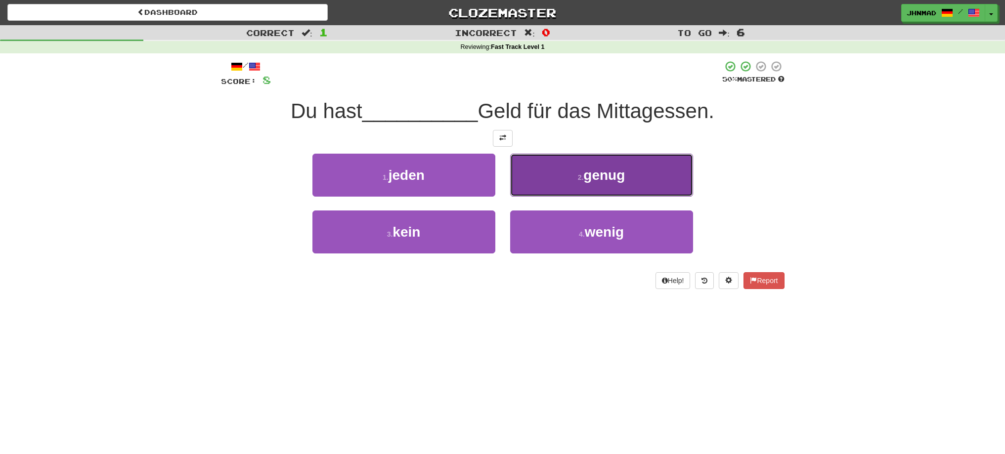
click at [625, 175] on span "genug" at bounding box center [604, 175] width 42 height 15
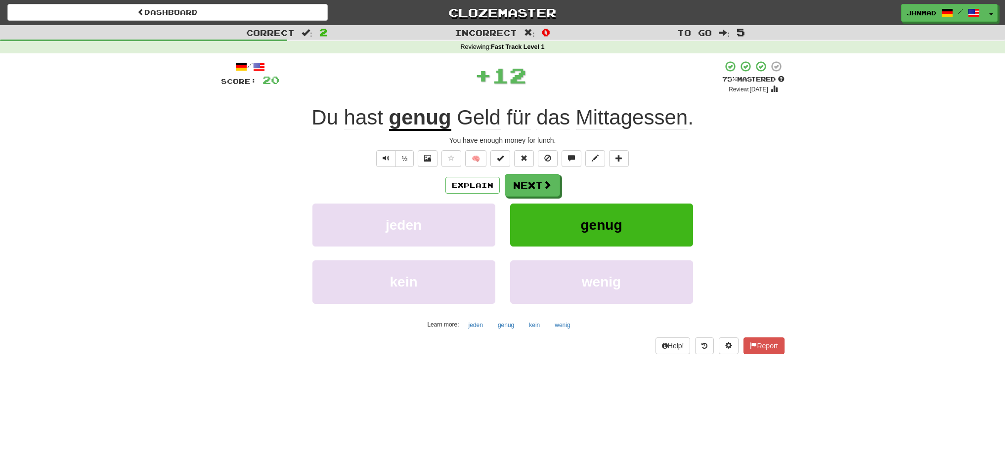
click at [433, 123] on u "genug" at bounding box center [420, 118] width 62 height 25
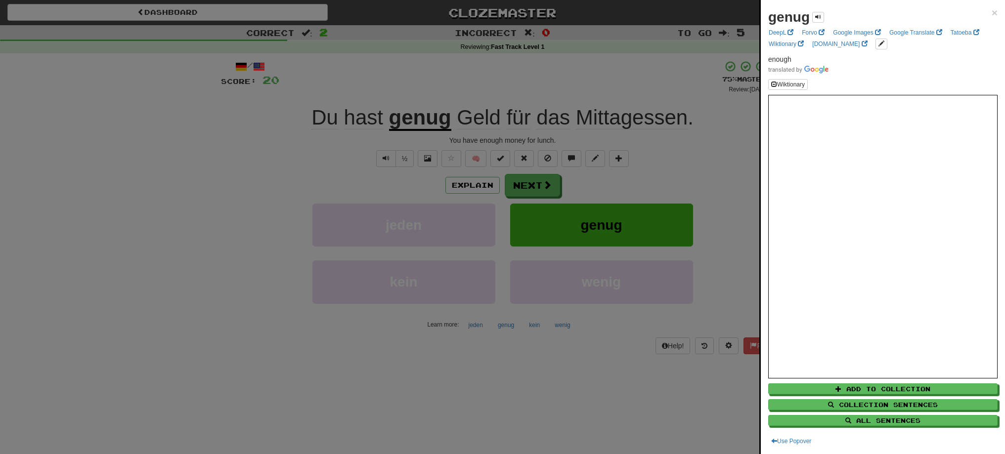
click at [522, 188] on div at bounding box center [502, 227] width 1005 height 454
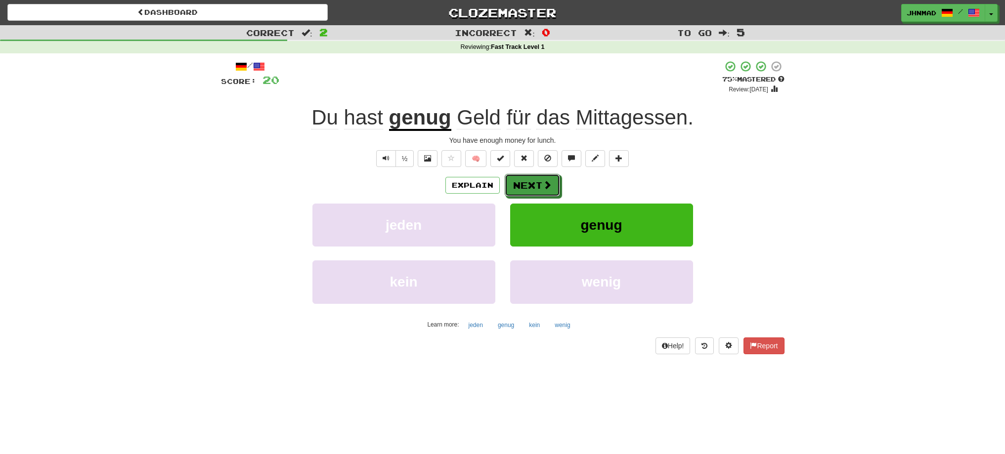
click at [522, 188] on button "Next" at bounding box center [532, 185] width 55 height 23
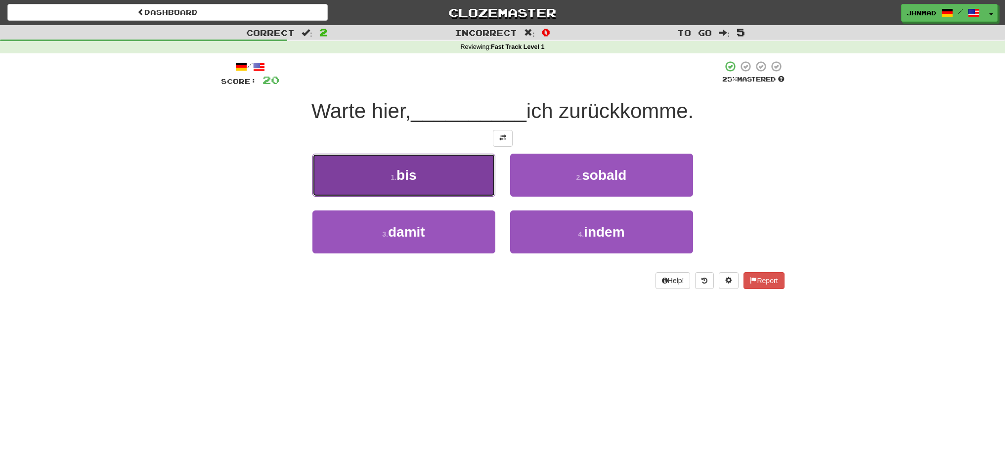
click at [440, 177] on button "1 . bis" at bounding box center [403, 175] width 183 height 43
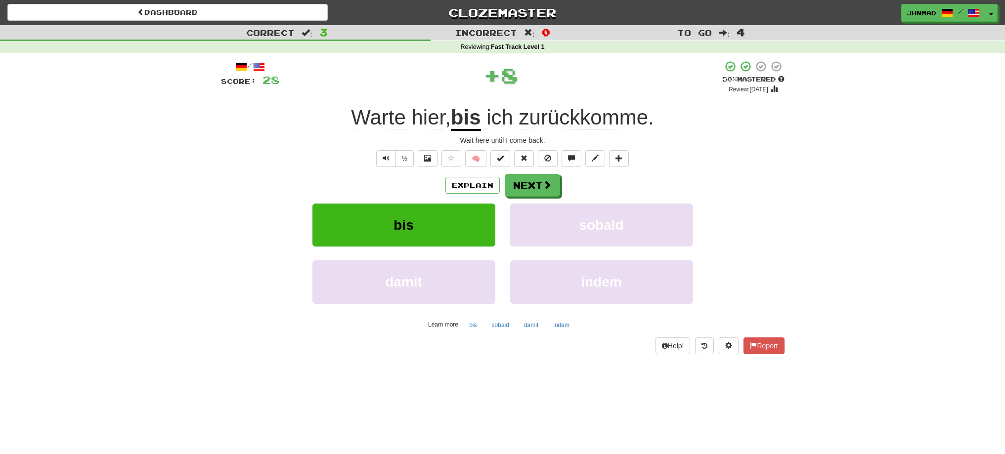
click at [467, 124] on u "bis" at bounding box center [466, 118] width 30 height 25
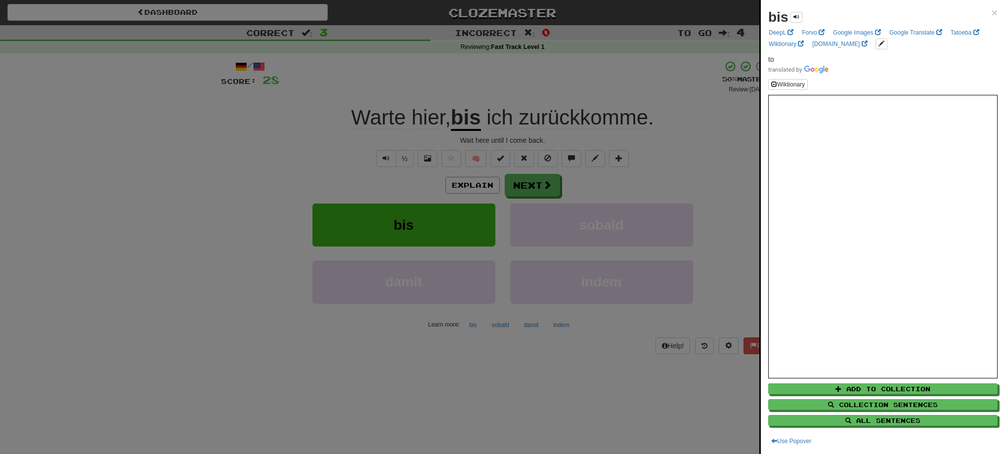
click at [537, 189] on div at bounding box center [502, 227] width 1005 height 454
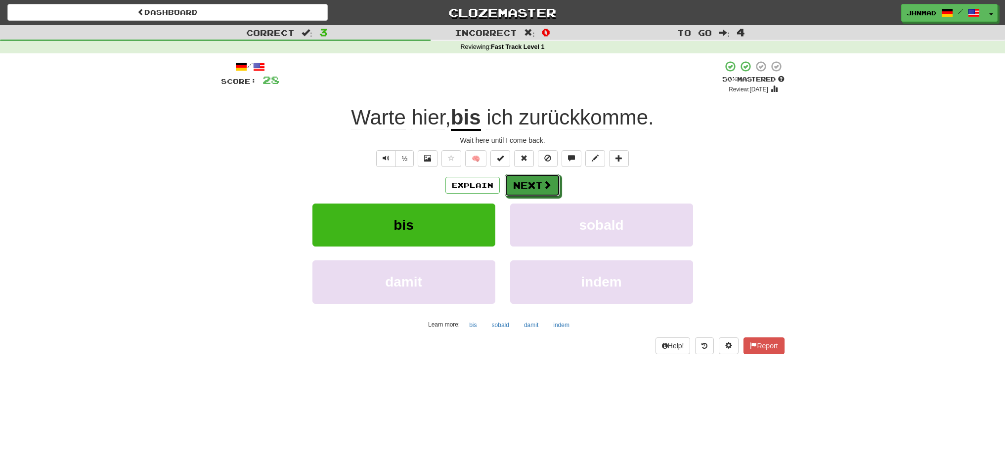
click at [537, 189] on button "Next" at bounding box center [532, 185] width 55 height 23
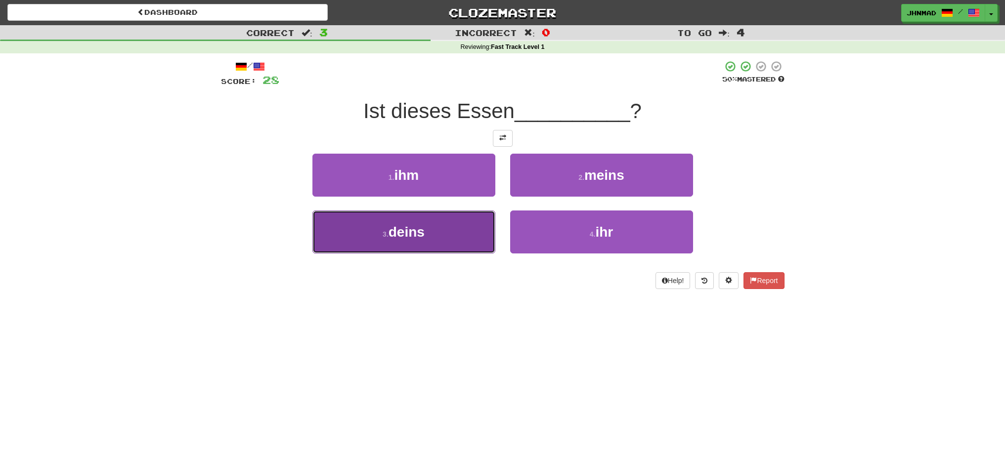
click at [474, 221] on button "3 . deins" at bounding box center [403, 232] width 183 height 43
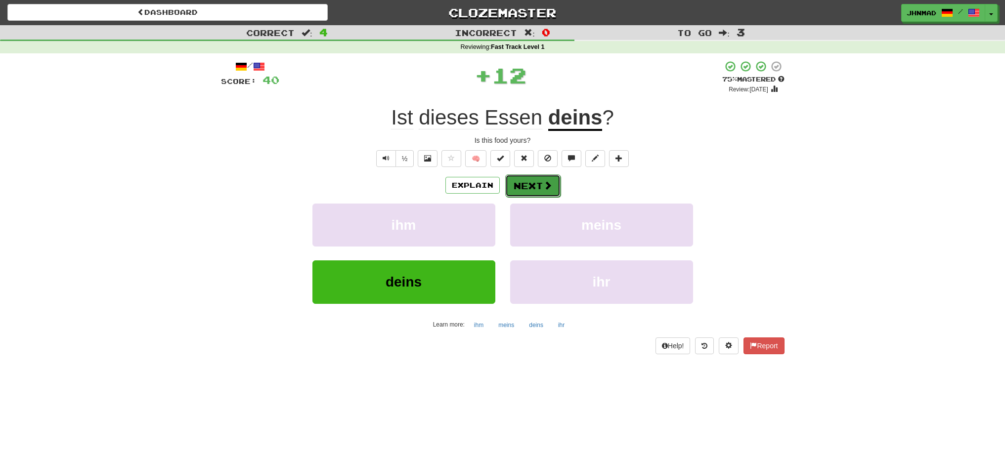
click at [543, 185] on span at bounding box center [547, 185] width 9 height 9
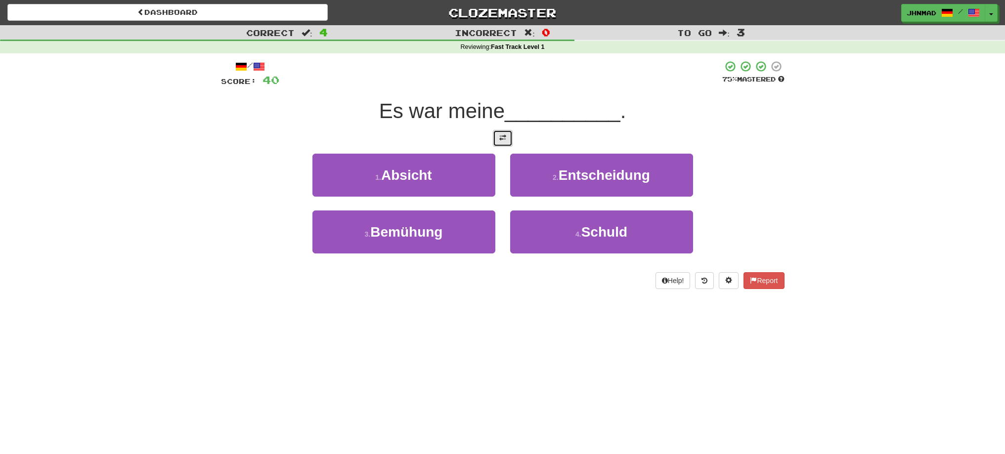
click at [505, 136] on span at bounding box center [502, 137] width 7 height 7
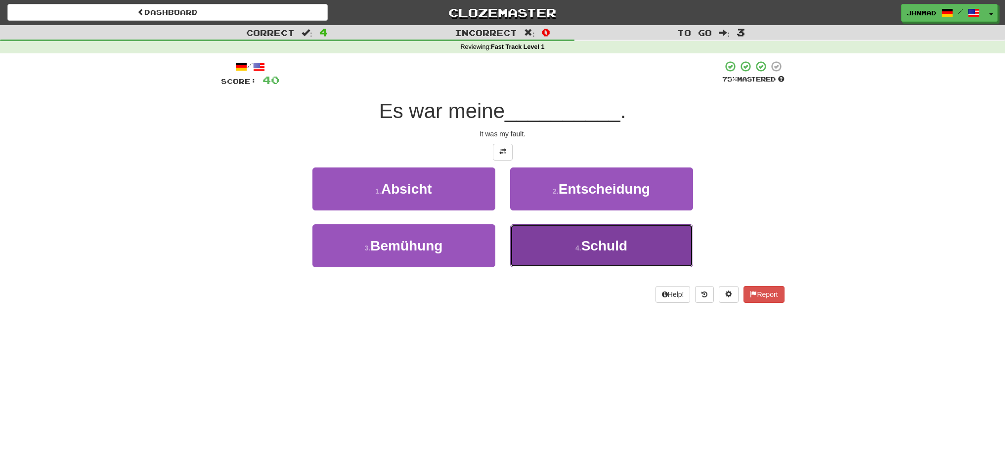
click at [583, 245] on span "Schuld" at bounding box center [604, 245] width 46 height 15
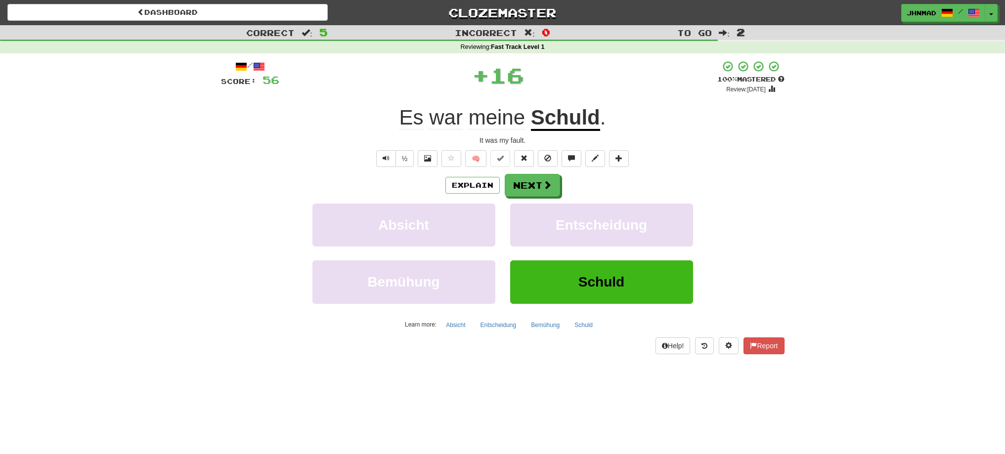
click at [561, 121] on u "Schuld" at bounding box center [565, 118] width 69 height 25
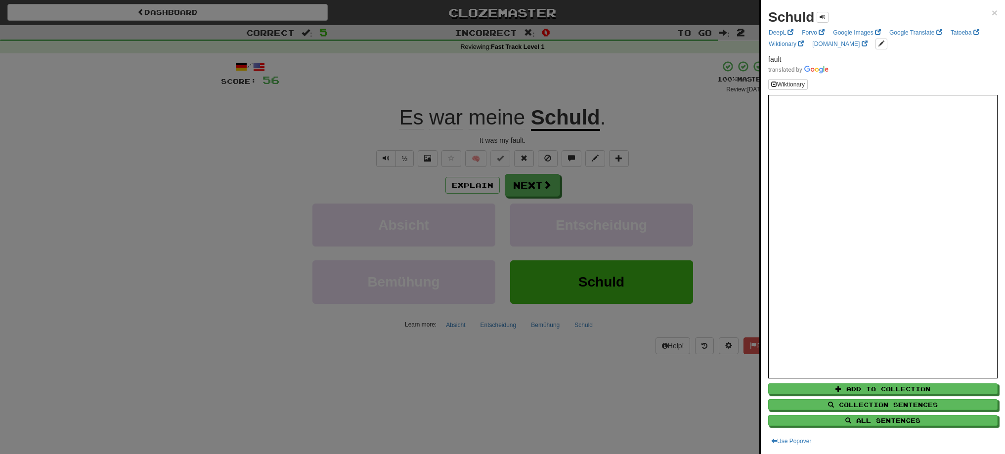
click at [561, 121] on div at bounding box center [502, 227] width 1005 height 454
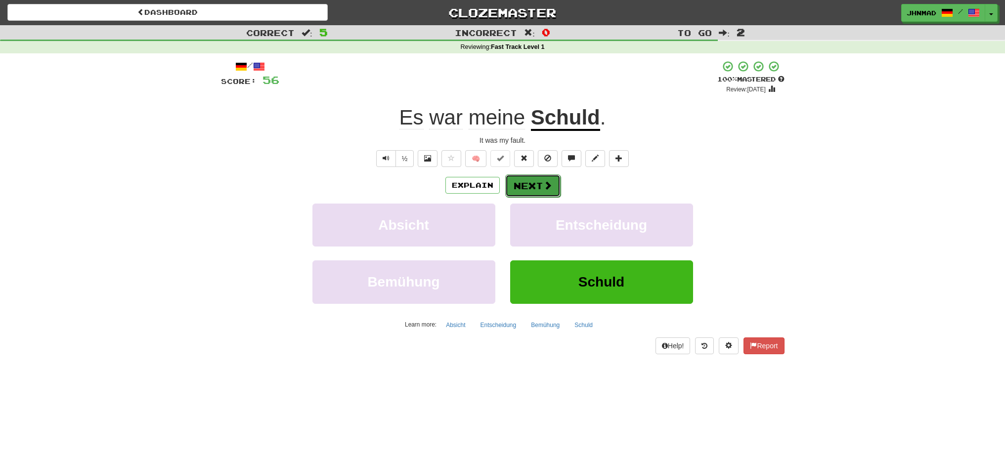
click at [539, 186] on button "Next" at bounding box center [532, 185] width 55 height 23
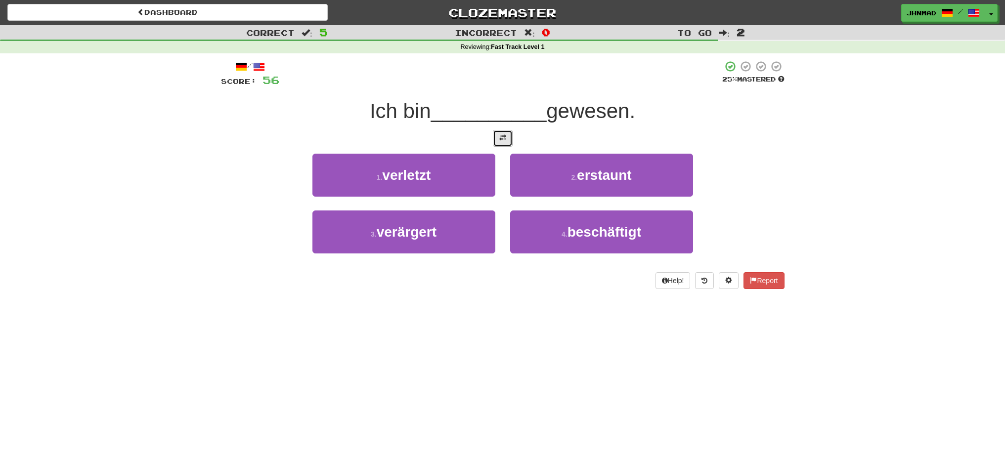
click at [505, 136] on span at bounding box center [502, 137] width 7 height 7
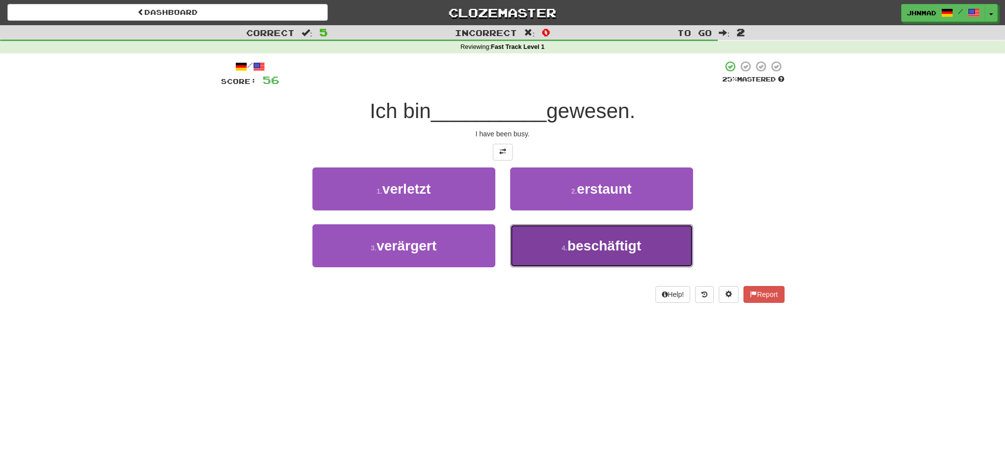
click at [585, 253] on span "beschäftigt" at bounding box center [604, 245] width 74 height 15
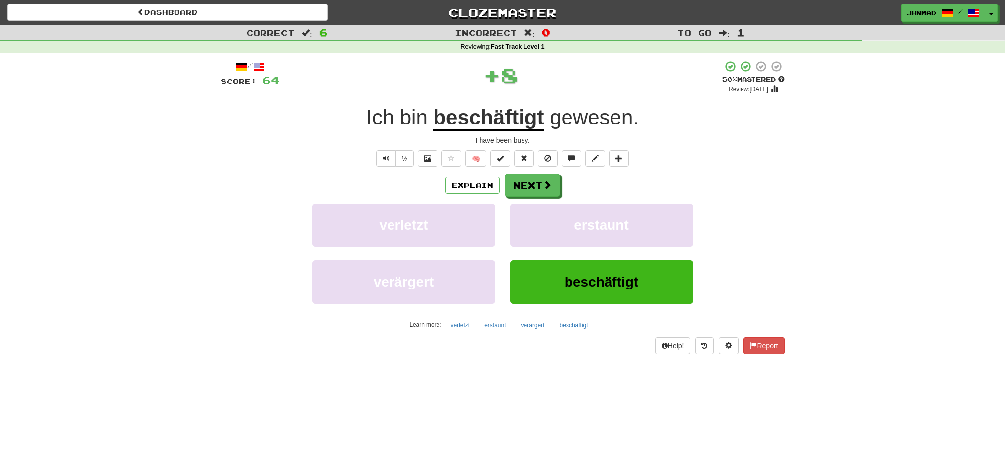
click at [456, 125] on u "beschäftigt" at bounding box center [488, 118] width 111 height 25
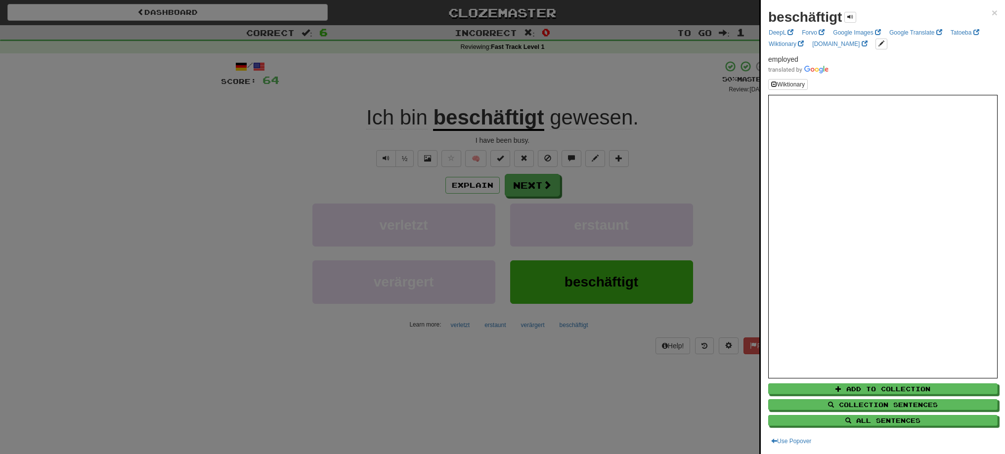
click at [537, 182] on div at bounding box center [502, 227] width 1005 height 454
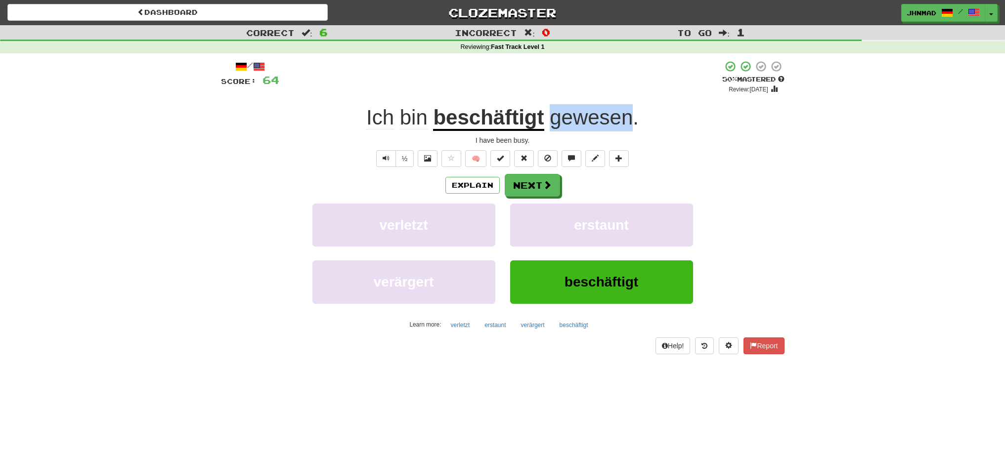
drag, startPoint x: 549, startPoint y: 120, endPoint x: 628, endPoint y: 112, distance: 79.0
click at [628, 112] on span "gewesen ." at bounding box center [591, 118] width 94 height 24
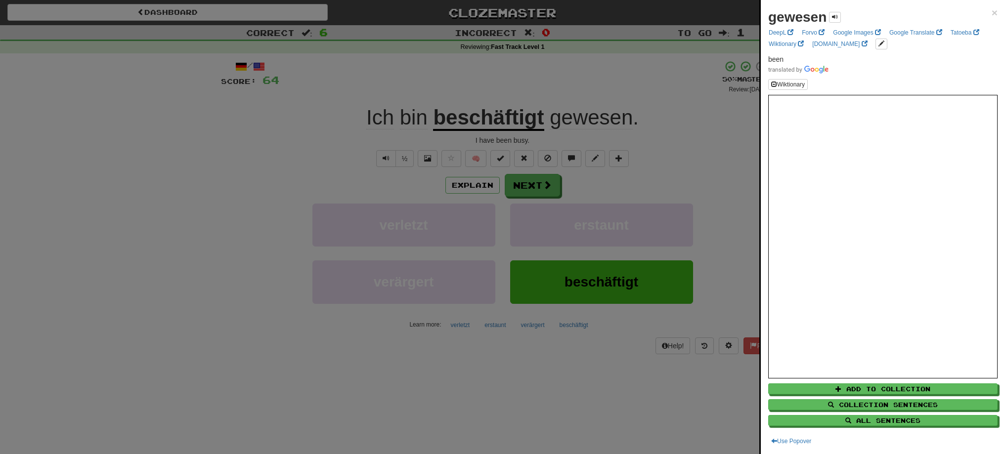
click at [667, 138] on div at bounding box center [502, 227] width 1005 height 454
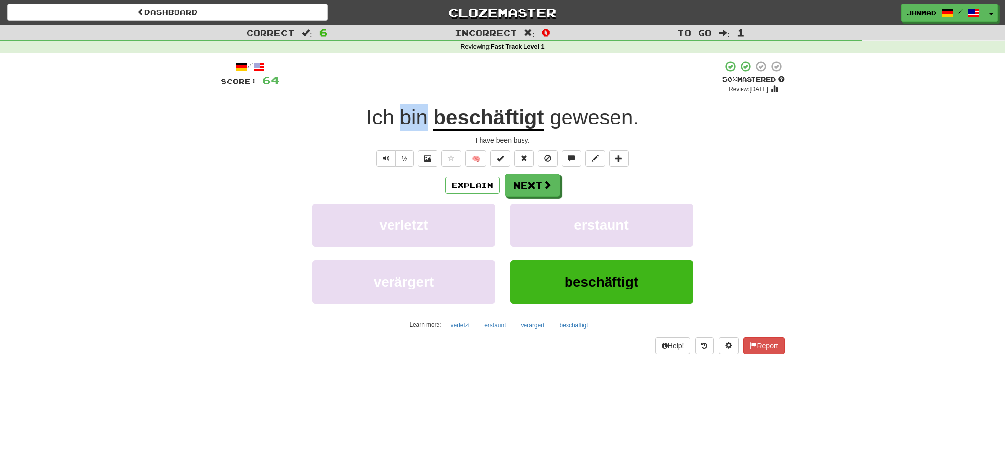
drag, startPoint x: 401, startPoint y: 122, endPoint x: 427, endPoint y: 122, distance: 26.2
click at [427, 122] on span "Ich bin" at bounding box center [399, 118] width 67 height 24
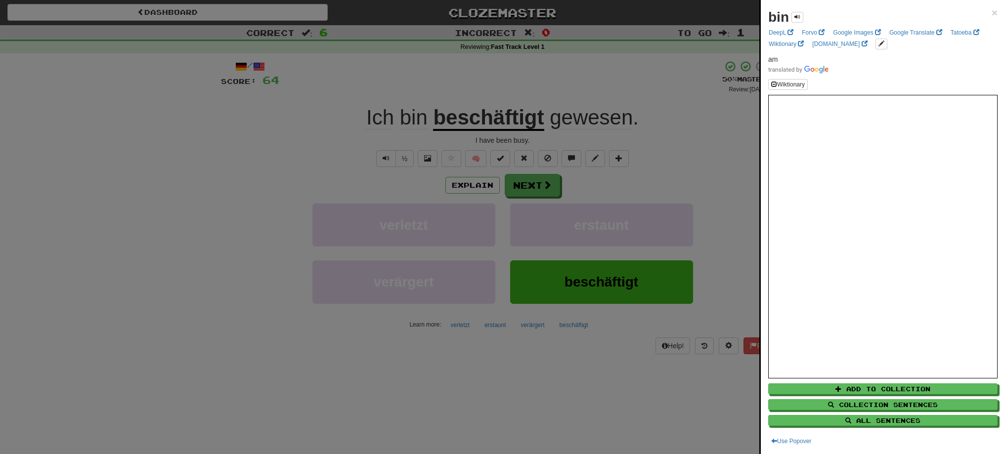
click at [284, 137] on div at bounding box center [502, 227] width 1005 height 454
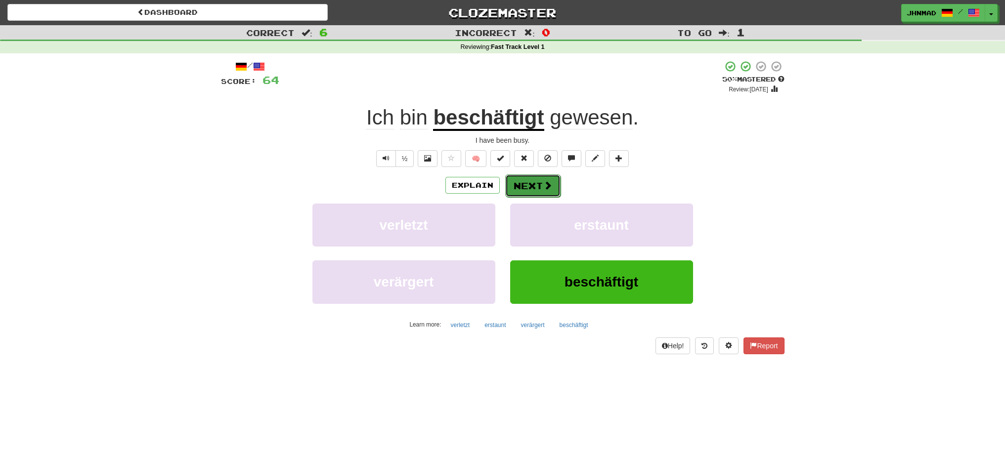
click at [519, 181] on button "Next" at bounding box center [532, 185] width 55 height 23
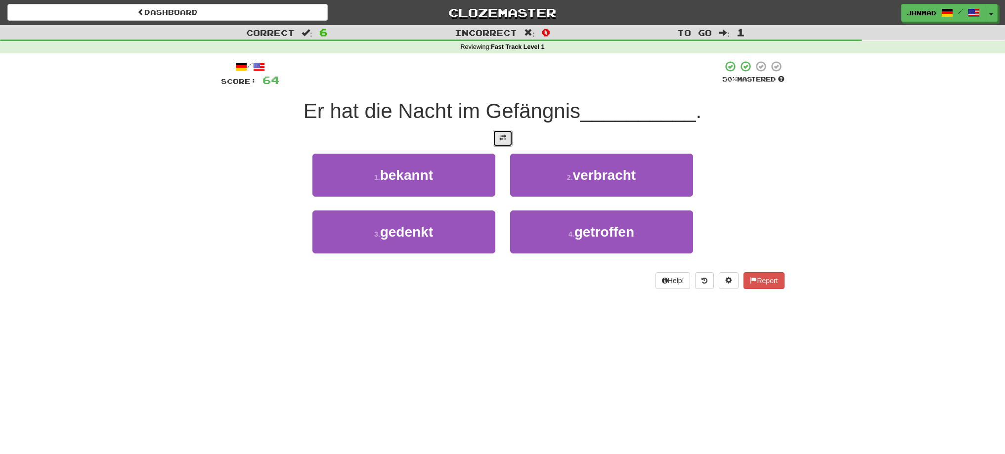
click at [501, 140] on span at bounding box center [502, 137] width 7 height 7
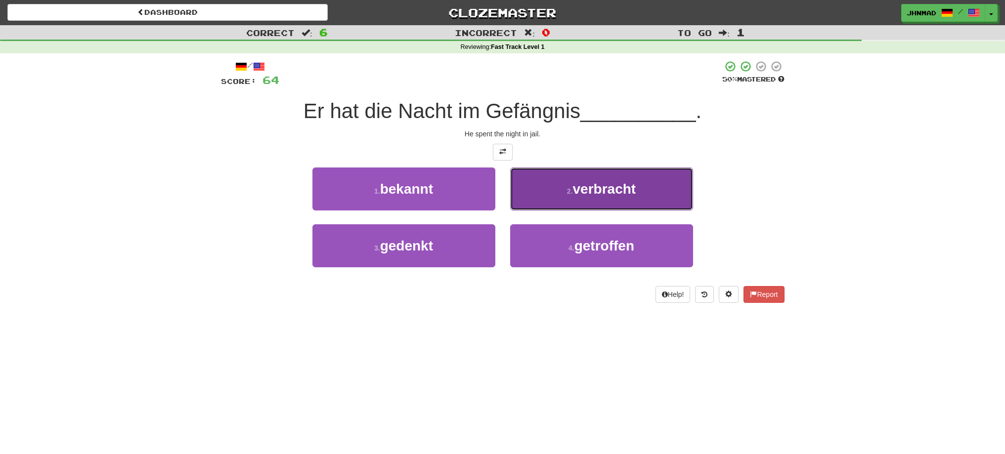
click at [606, 198] on button "2 . verbracht" at bounding box center [601, 189] width 183 height 43
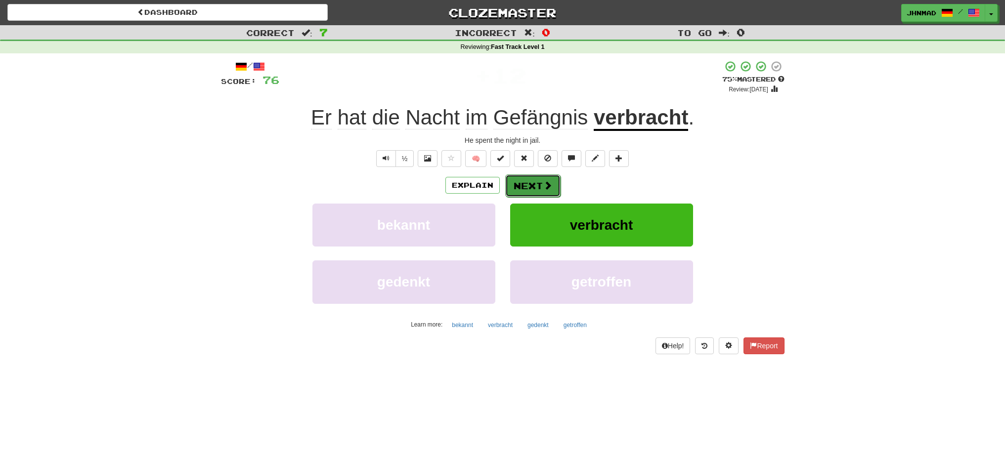
click at [536, 188] on button "Next" at bounding box center [532, 185] width 55 height 23
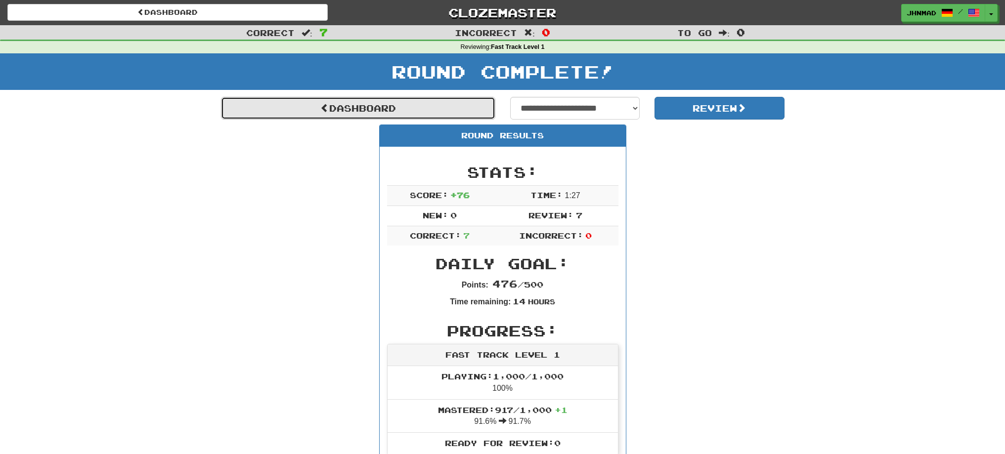
click at [350, 111] on link "Dashboard" at bounding box center [358, 108] width 274 height 23
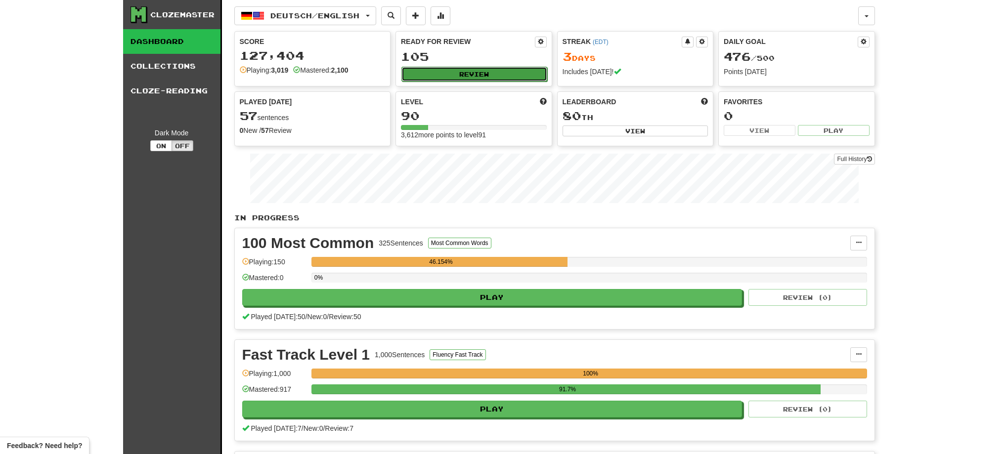
click at [499, 77] on button "Review" at bounding box center [474, 74] width 146 height 15
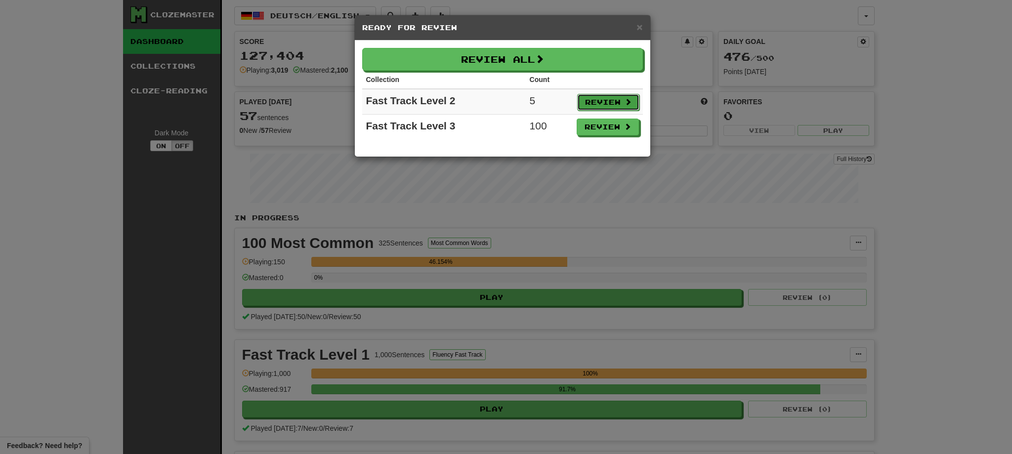
click at [589, 104] on button "Review" at bounding box center [608, 102] width 62 height 17
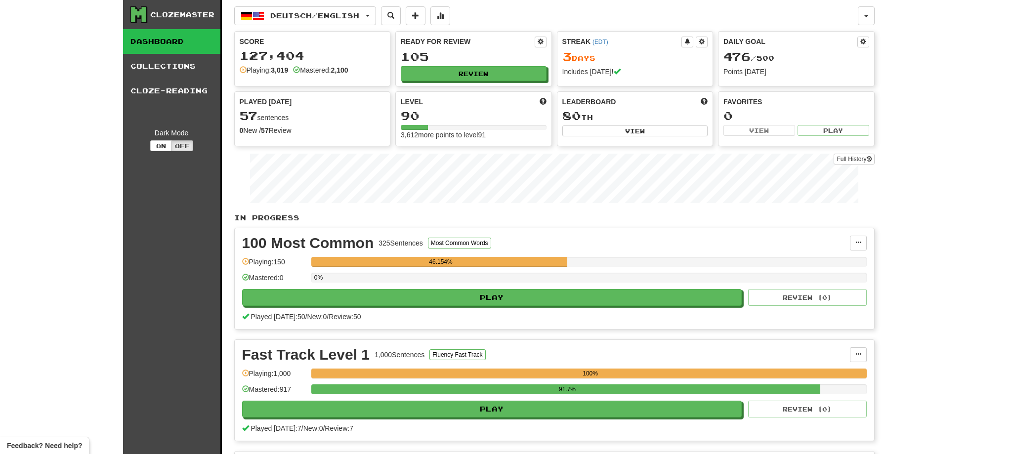
select select "**"
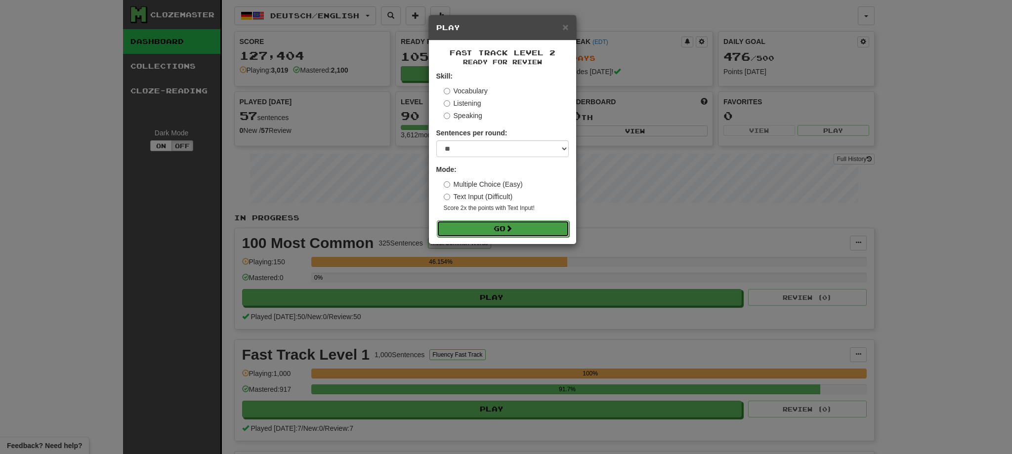
click at [459, 228] on button "Go" at bounding box center [503, 228] width 132 height 17
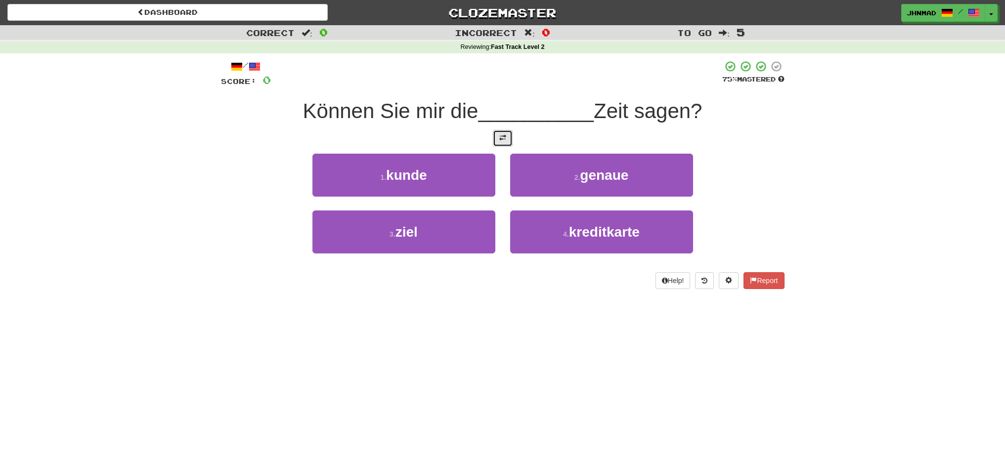
click at [506, 141] on span at bounding box center [502, 137] width 7 height 7
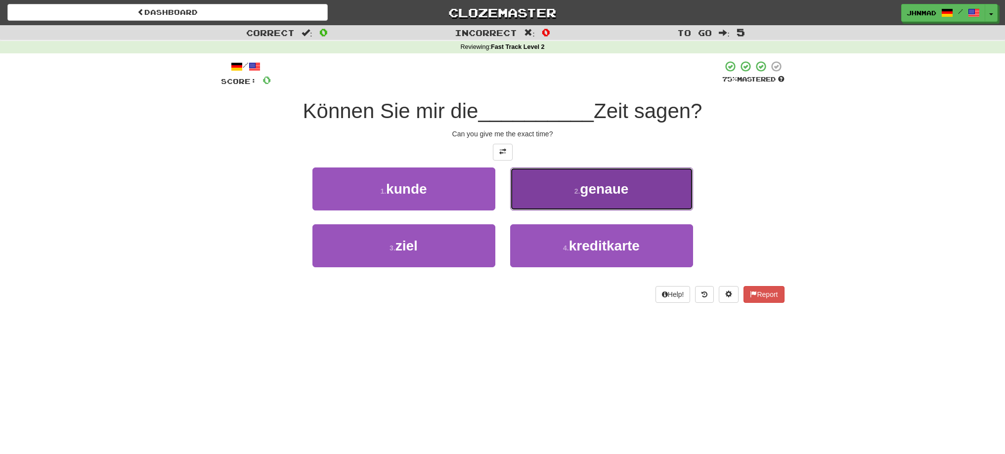
click at [606, 185] on span "genaue" at bounding box center [604, 188] width 48 height 15
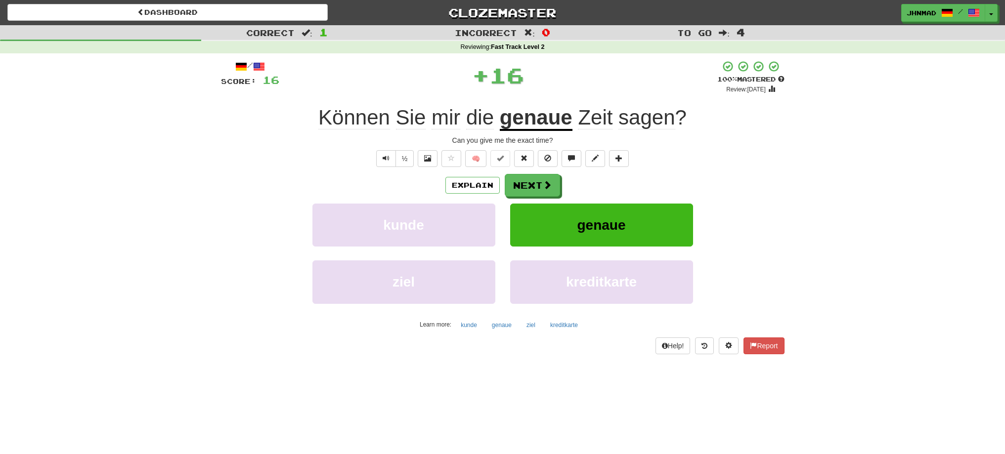
click at [535, 121] on u "genaue" at bounding box center [536, 118] width 73 height 25
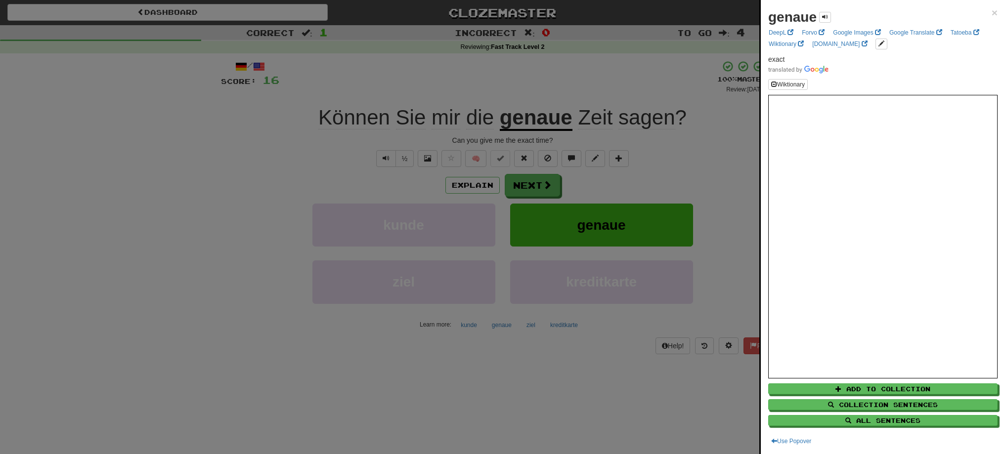
click at [527, 184] on div at bounding box center [502, 227] width 1005 height 454
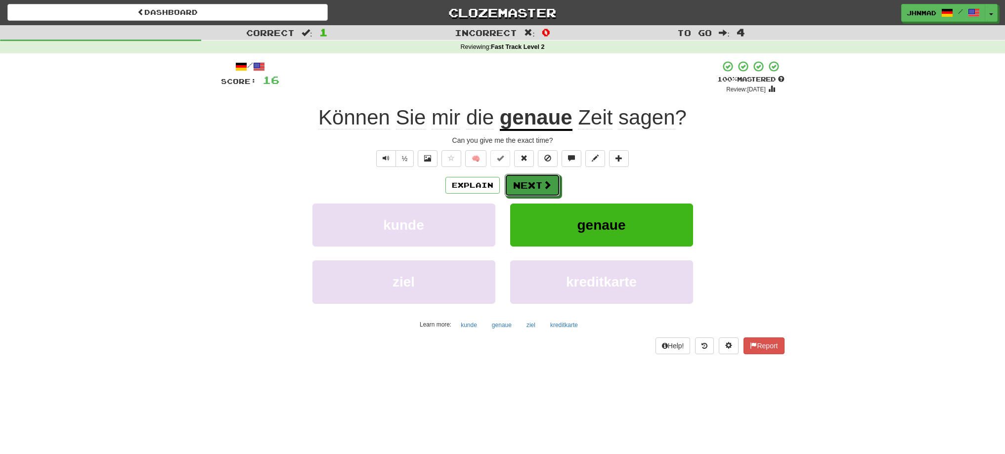
click at [527, 184] on button "Next" at bounding box center [532, 185] width 55 height 23
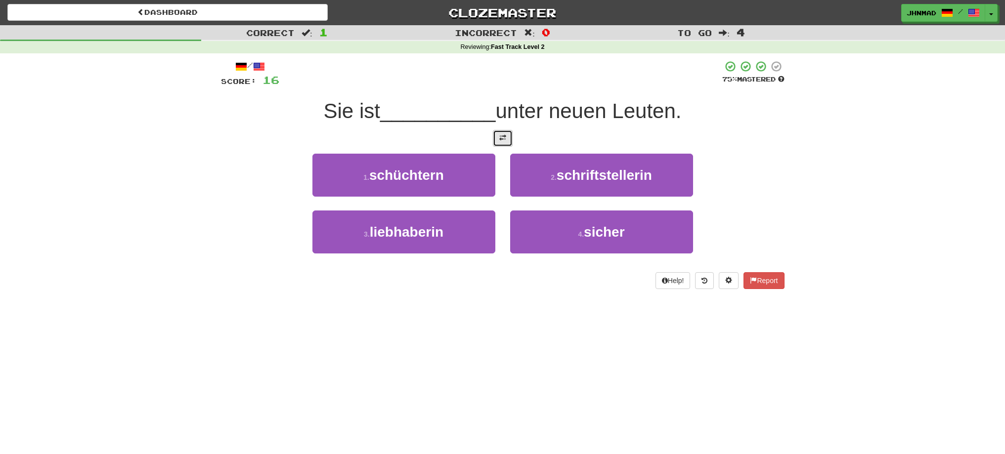
click at [500, 134] on span at bounding box center [502, 137] width 7 height 7
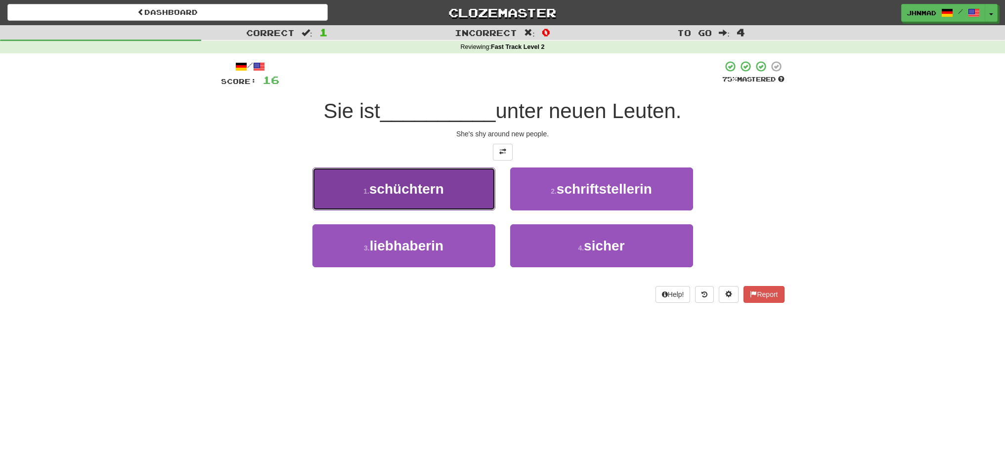
click at [431, 189] on span "schüchtern" at bounding box center [406, 188] width 75 height 15
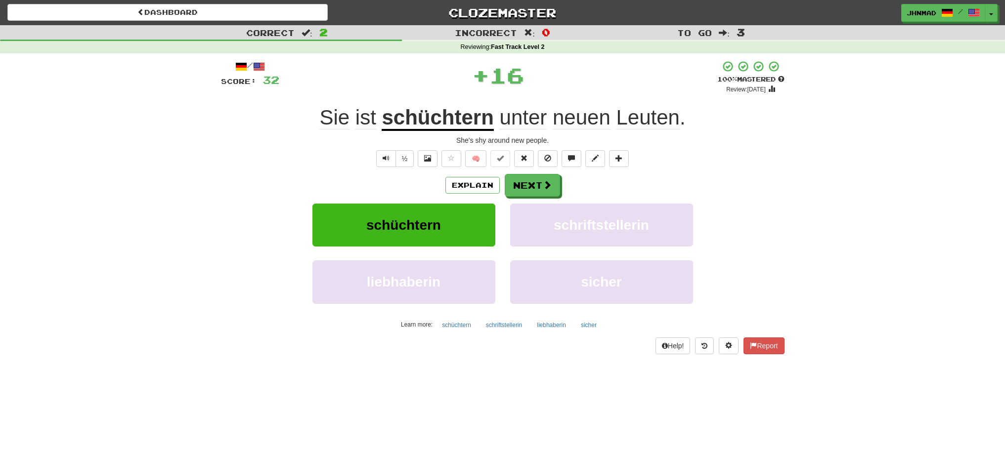
click at [437, 125] on u "schüchtern" at bounding box center [437, 118] width 112 height 25
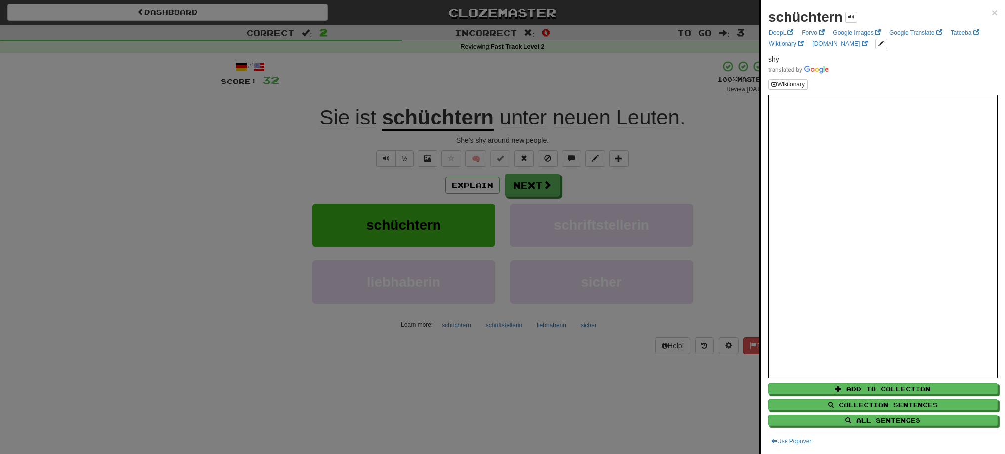
click at [515, 176] on div at bounding box center [502, 227] width 1005 height 454
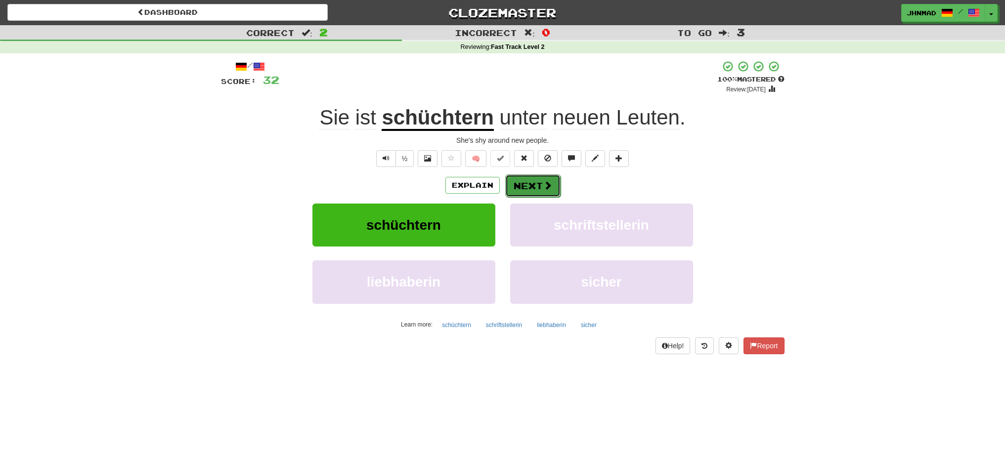
click at [526, 184] on button "Next" at bounding box center [532, 185] width 55 height 23
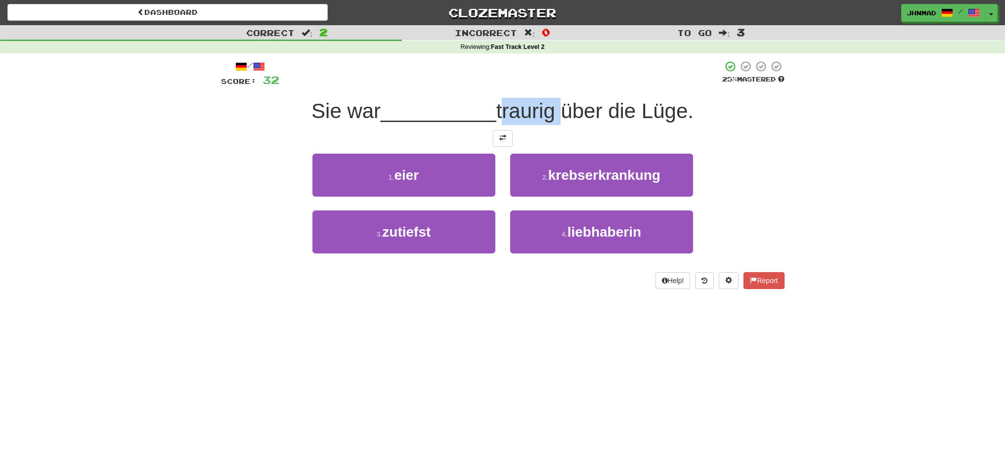
drag, startPoint x: 502, startPoint y: 109, endPoint x: 559, endPoint y: 103, distance: 57.6
click at [559, 103] on span "traurig über die Lüge." at bounding box center [594, 110] width 197 height 23
click at [552, 85] on div at bounding box center [552, 85] width 0 height 0
click at [497, 83] on div at bounding box center [500, 73] width 443 height 27
click at [505, 141] on span at bounding box center [502, 137] width 7 height 7
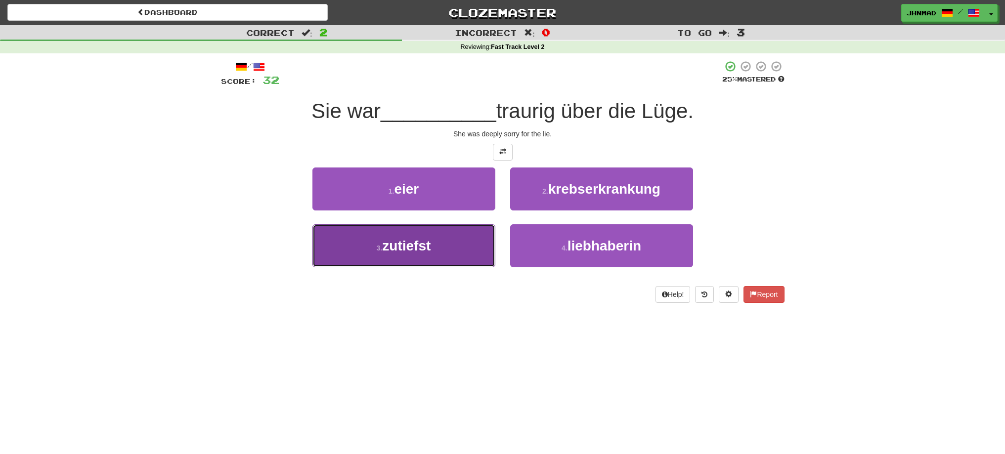
click at [418, 249] on span "zutiefst" at bounding box center [406, 245] width 48 height 15
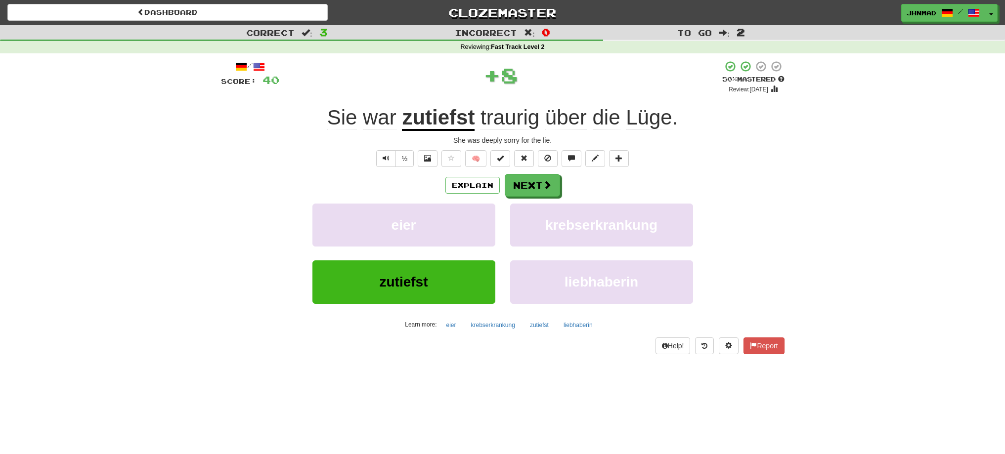
click at [427, 118] on u "zutiefst" at bounding box center [438, 118] width 73 height 25
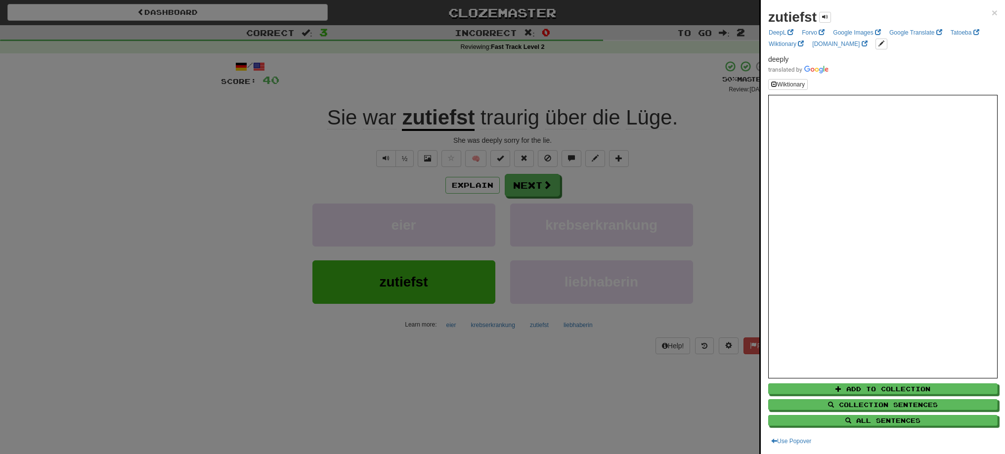
click at [530, 183] on div at bounding box center [502, 227] width 1005 height 454
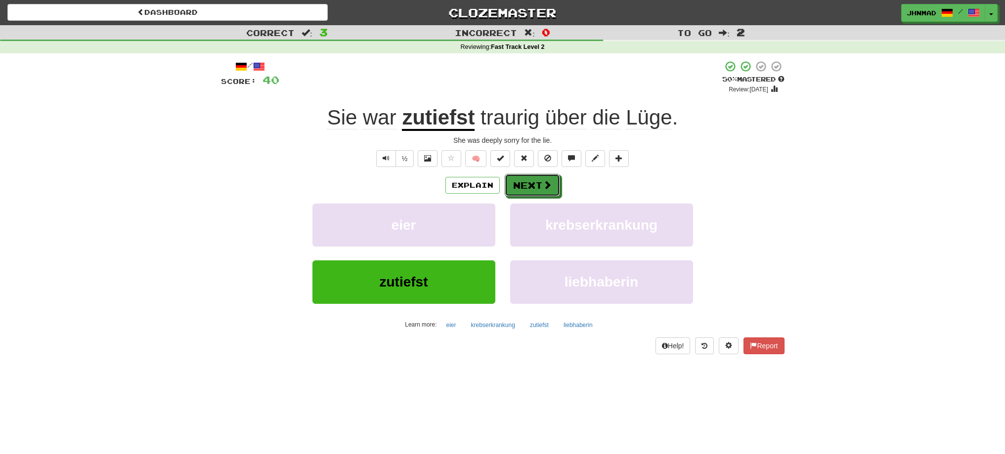
click at [530, 183] on button "Next" at bounding box center [532, 185] width 55 height 23
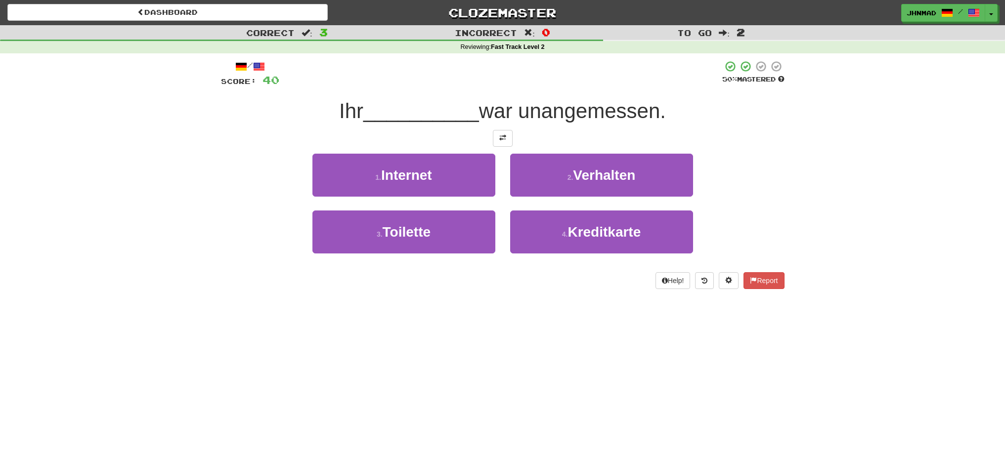
click at [512, 137] on div at bounding box center [502, 138] width 563 height 17
click at [510, 143] on button at bounding box center [503, 138] width 20 height 17
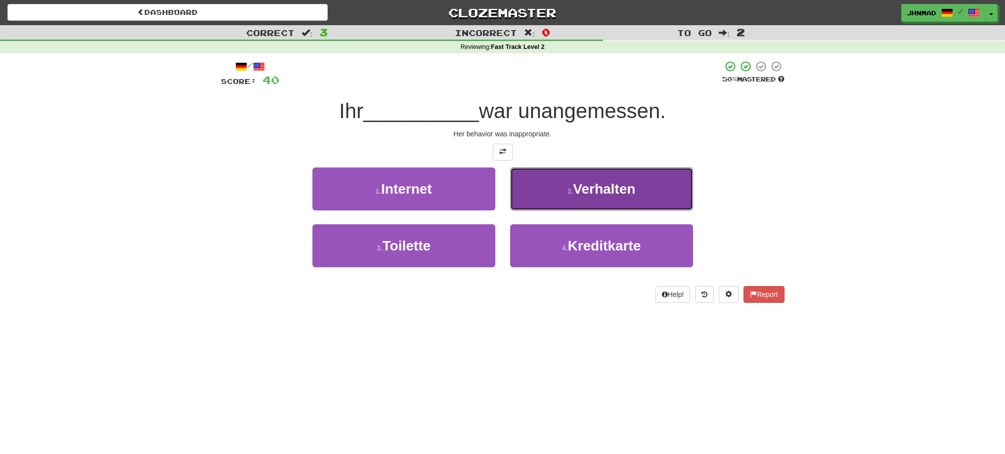
click at [624, 189] on span "Verhalten" at bounding box center [604, 188] width 62 height 15
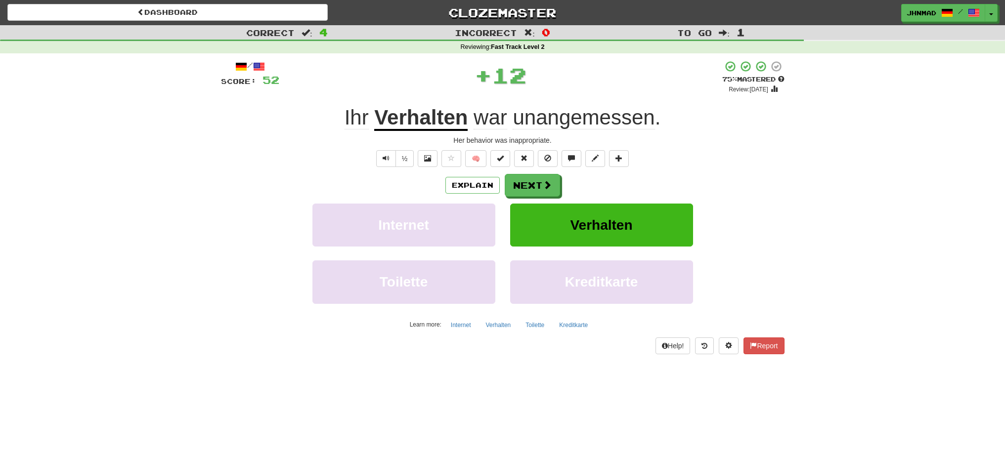
click at [429, 126] on u "Verhalten" at bounding box center [420, 118] width 93 height 25
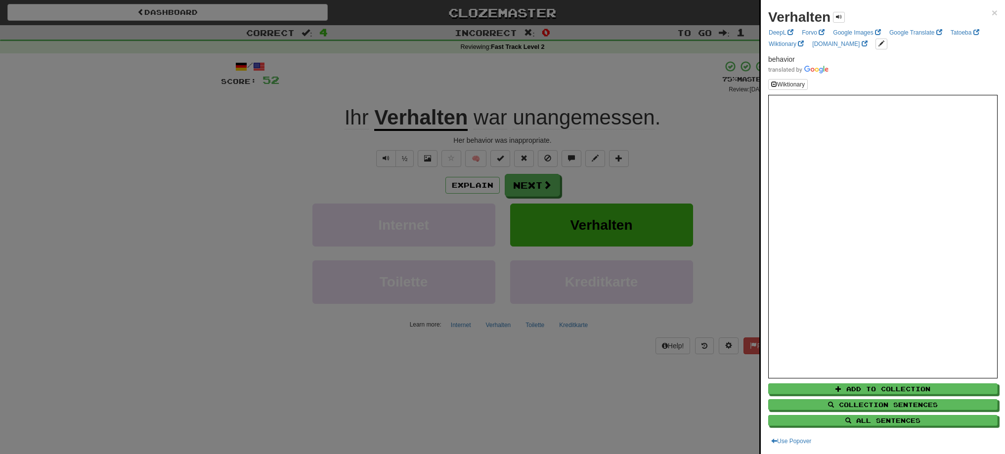
click at [527, 193] on div at bounding box center [502, 227] width 1005 height 454
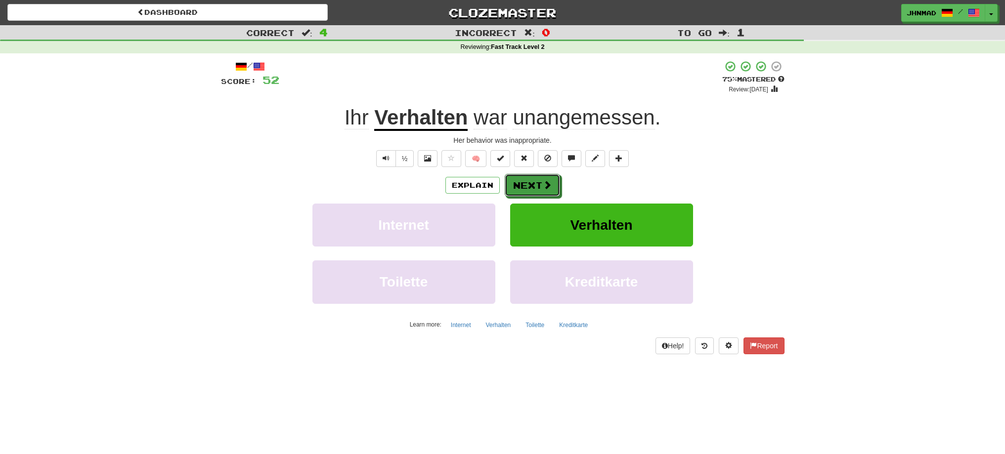
click at [527, 193] on button "Next" at bounding box center [532, 185] width 55 height 23
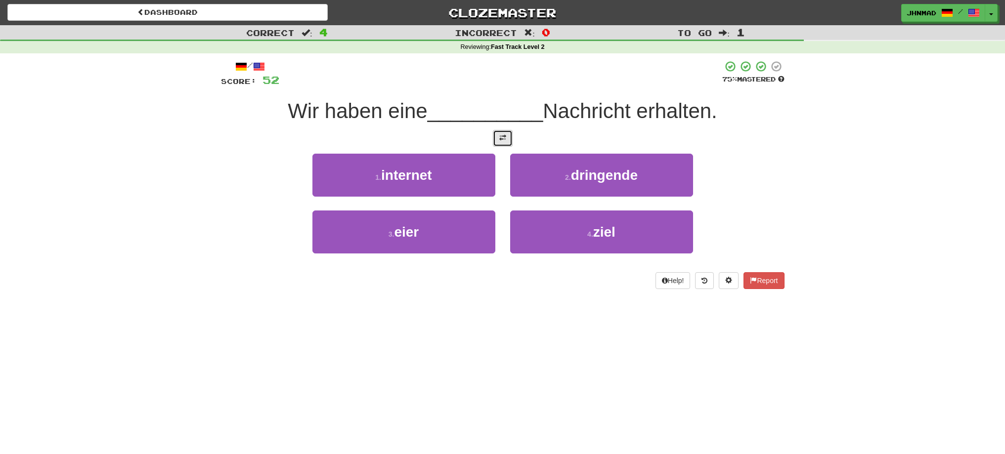
click at [506, 139] on span at bounding box center [502, 137] width 7 height 7
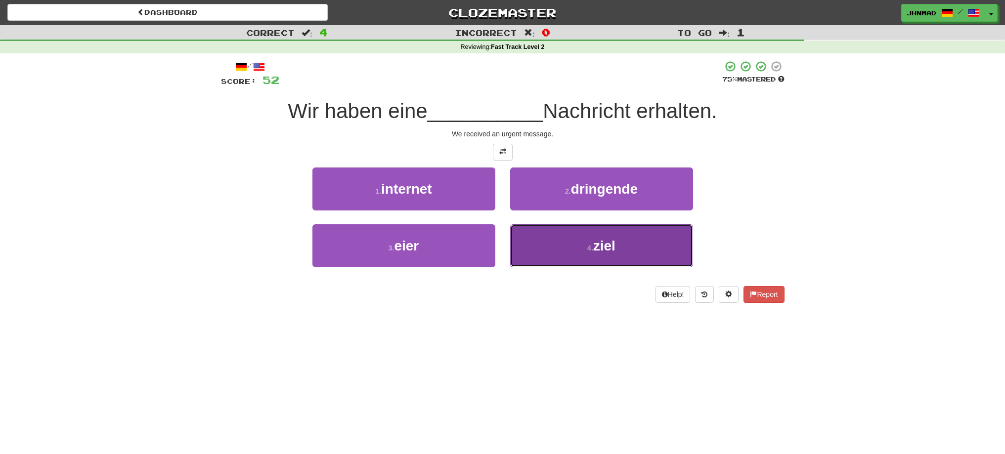
click at [625, 242] on button "4 . ziel" at bounding box center [601, 245] width 183 height 43
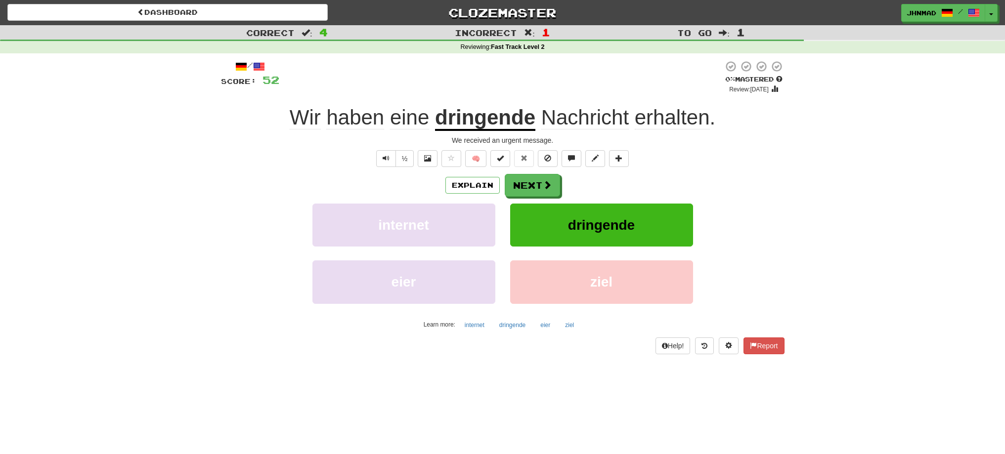
click at [514, 123] on u "dringende" at bounding box center [485, 118] width 100 height 25
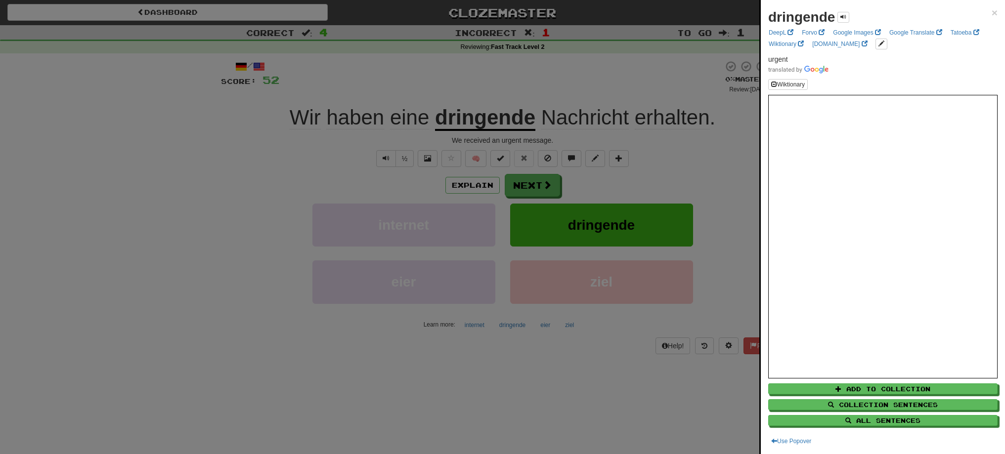
click at [540, 186] on div at bounding box center [502, 227] width 1005 height 454
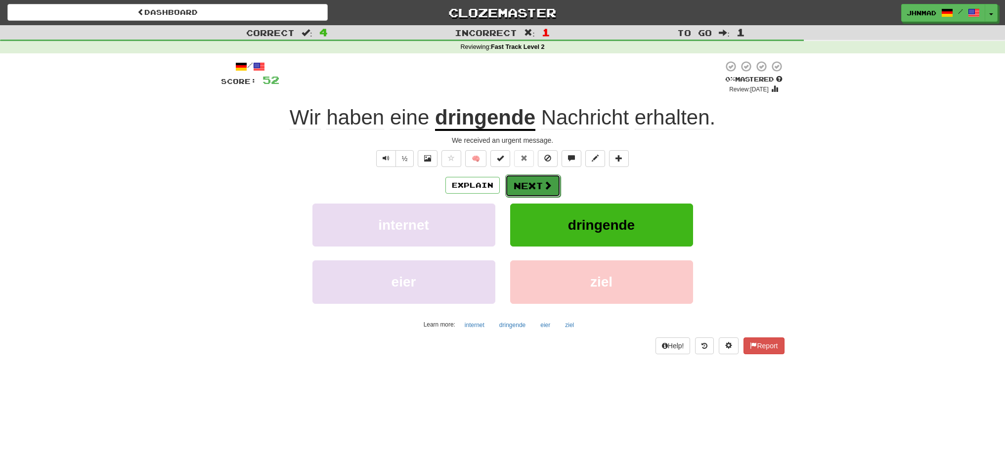
click at [540, 184] on button "Next" at bounding box center [532, 185] width 55 height 23
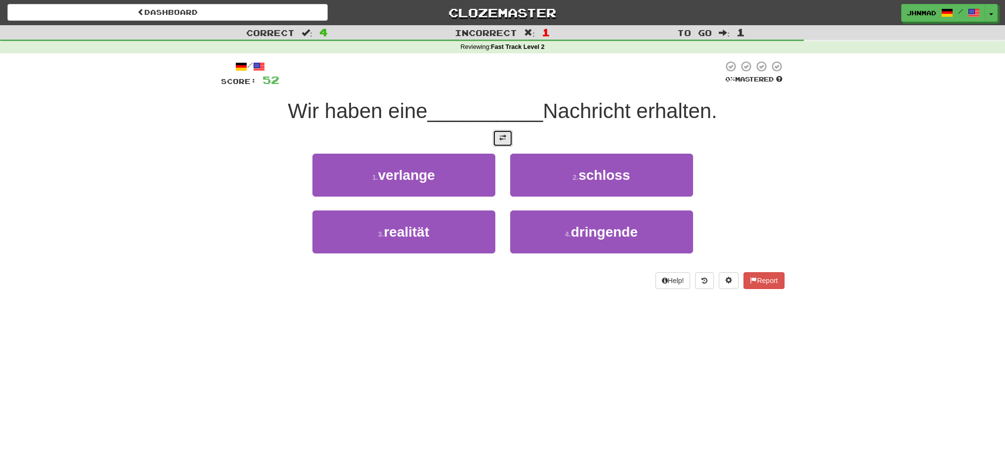
click at [503, 142] on button at bounding box center [503, 138] width 20 height 17
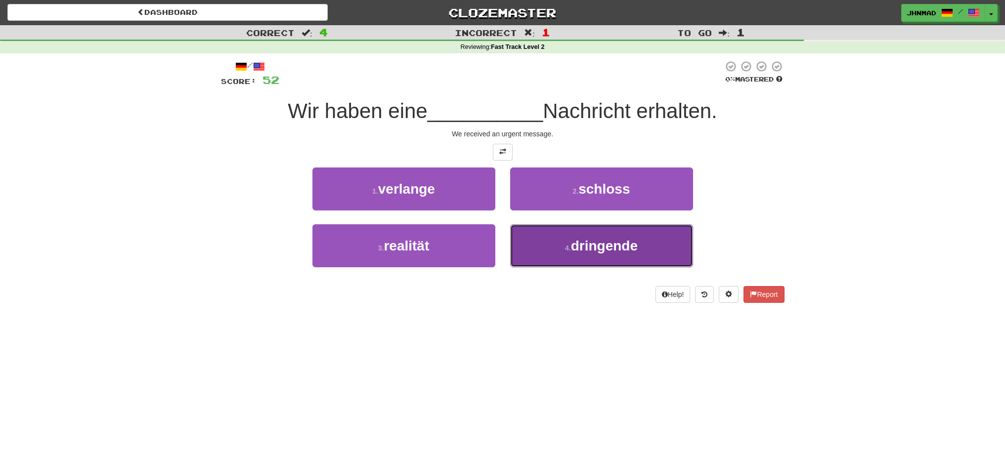
click at [597, 240] on span "dringende" at bounding box center [604, 245] width 67 height 15
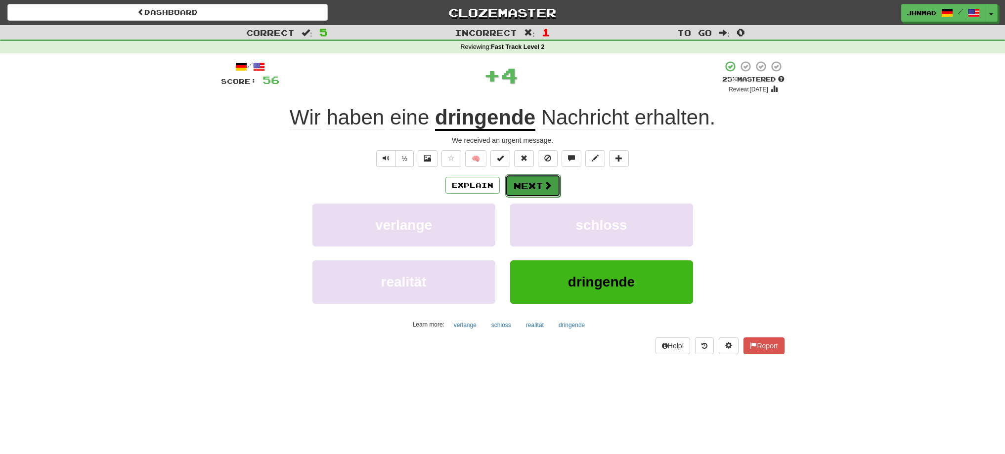
click at [525, 188] on button "Next" at bounding box center [532, 185] width 55 height 23
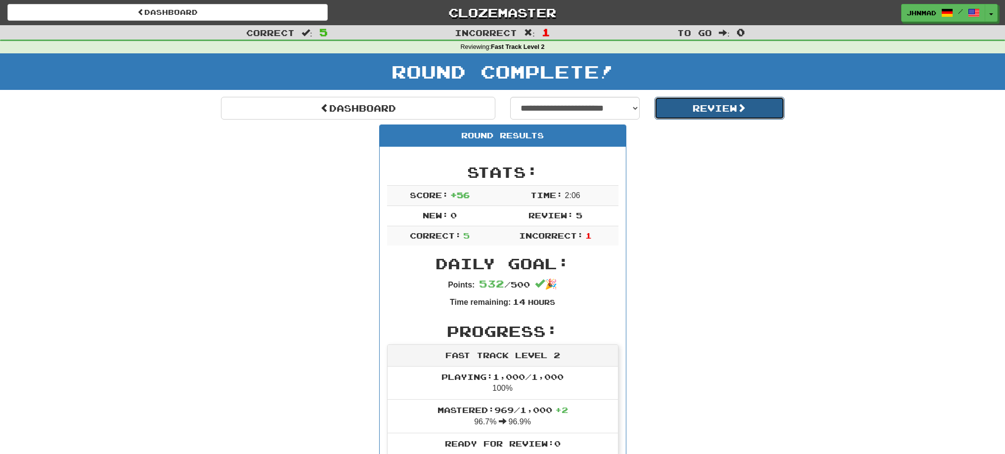
click at [716, 110] on button "Review" at bounding box center [719, 108] width 130 height 23
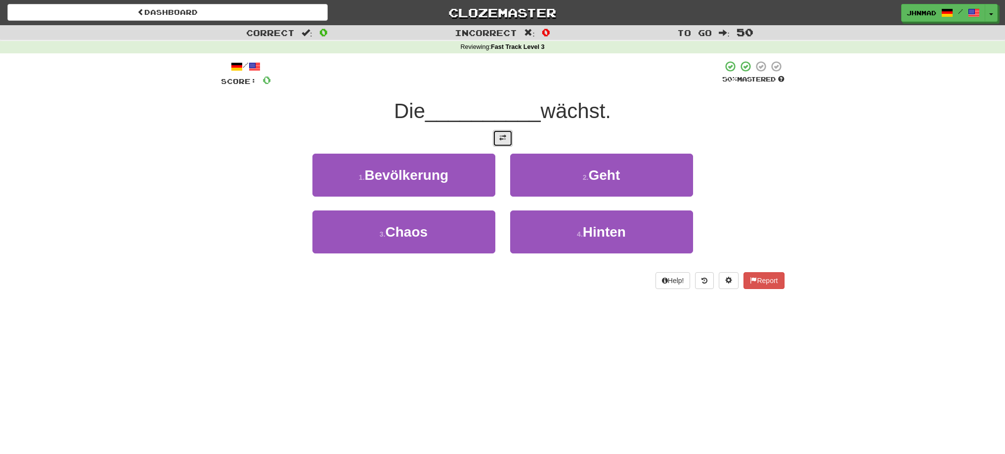
click at [501, 140] on span at bounding box center [502, 137] width 7 height 7
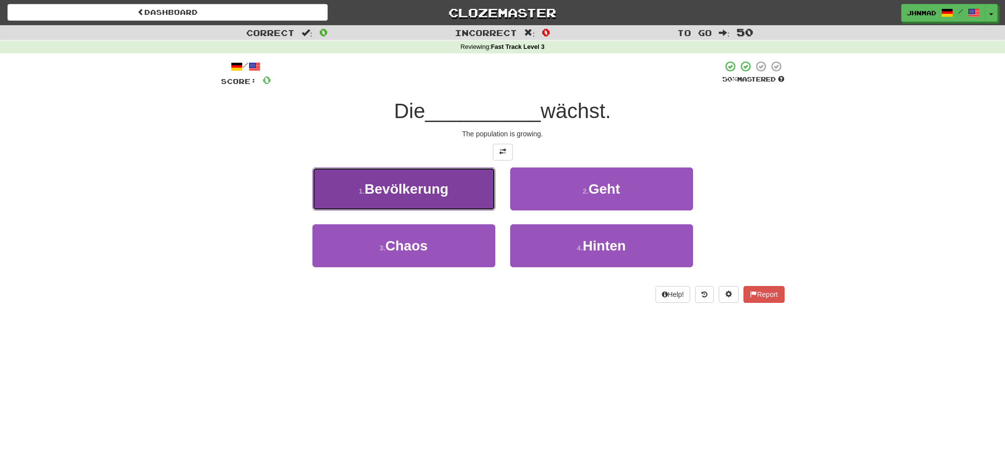
click at [369, 189] on span "Bevölkerung" at bounding box center [407, 188] width 84 height 15
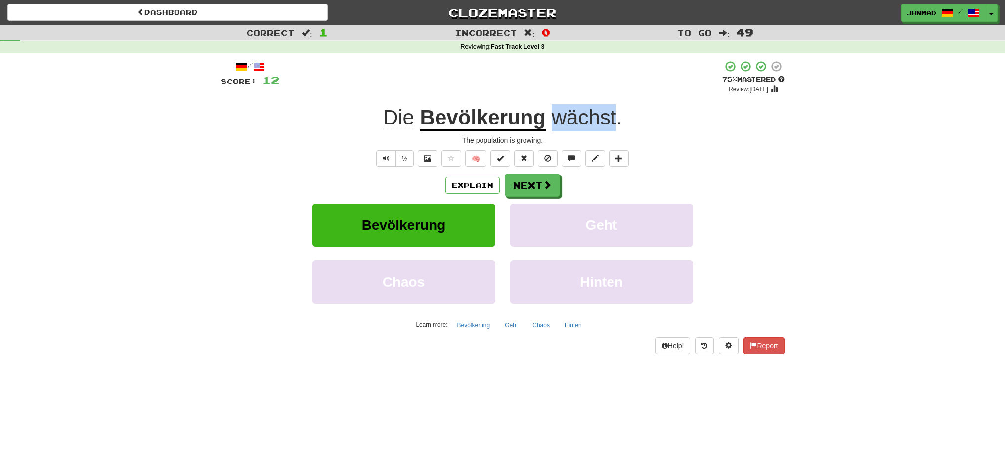
drag, startPoint x: 551, startPoint y: 119, endPoint x: 615, endPoint y: 118, distance: 63.3
click at [615, 118] on span "wächst" at bounding box center [583, 118] width 65 height 24
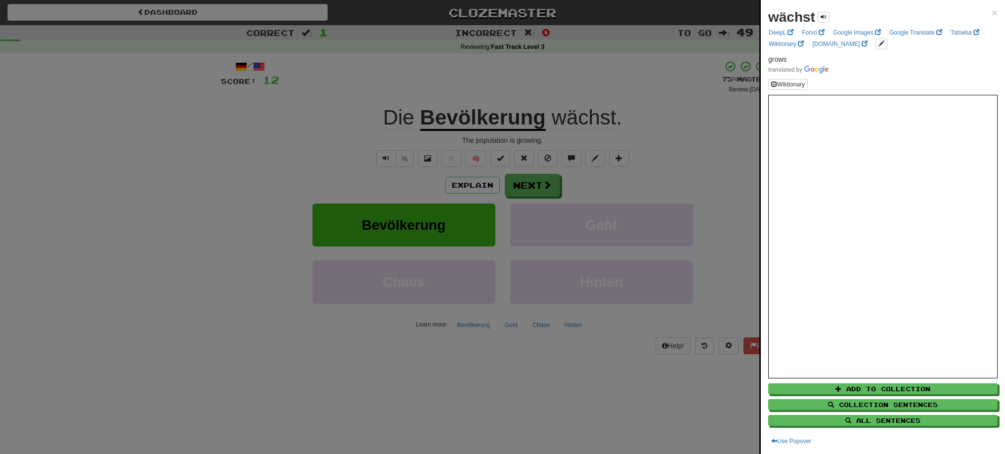
click at [536, 190] on div at bounding box center [502, 227] width 1005 height 454
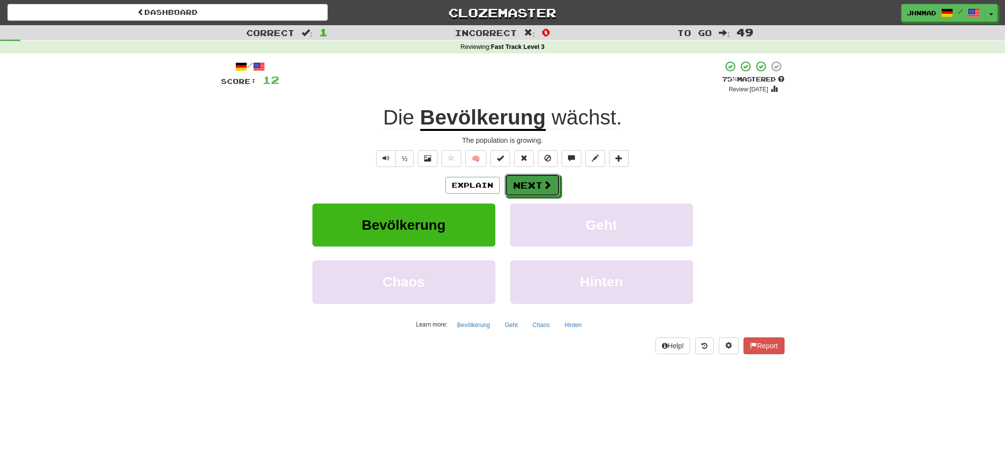
click at [536, 190] on button "Next" at bounding box center [532, 185] width 55 height 23
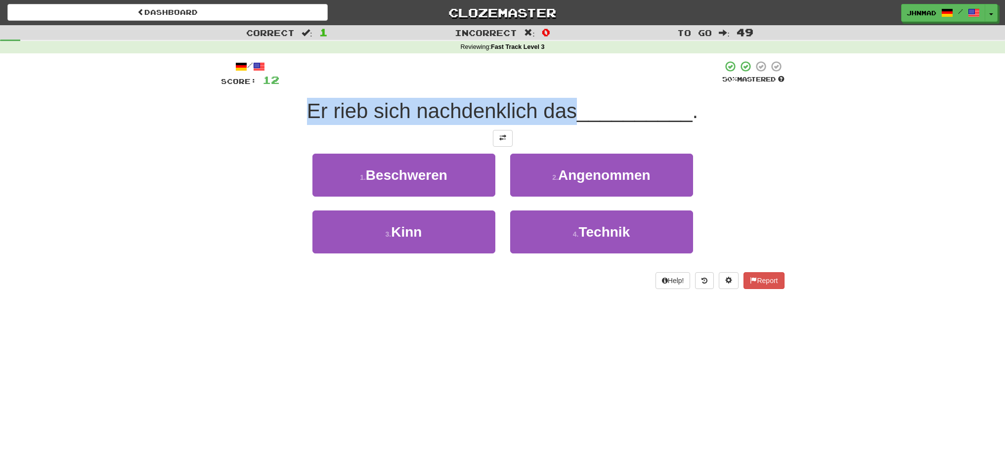
drag, startPoint x: 291, startPoint y: 112, endPoint x: 572, endPoint y: 99, distance: 281.9
click at [572, 99] on div "Er rieb sich nachdenklich das __________ ." at bounding box center [502, 111] width 563 height 27
click at [566, 85] on div at bounding box center [566, 85] width 0 height 0
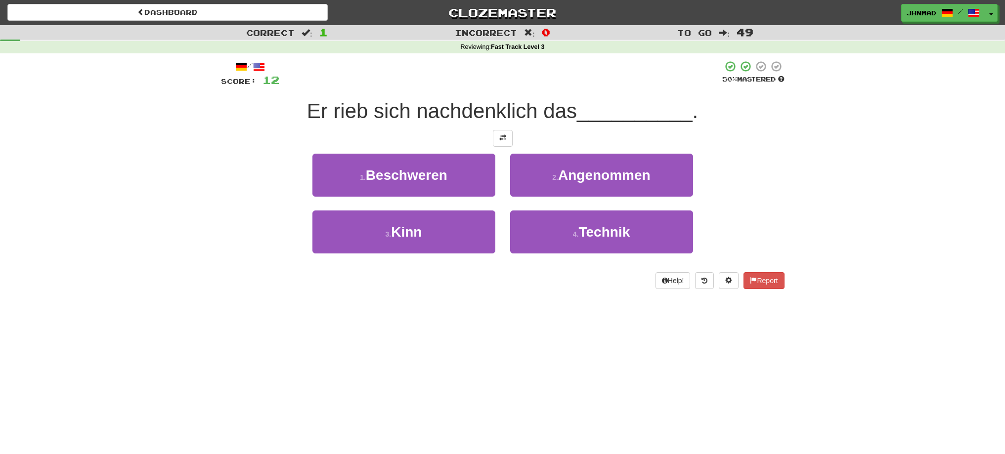
click at [521, 136] on div at bounding box center [502, 138] width 563 height 17
click at [502, 145] on button at bounding box center [503, 138] width 20 height 17
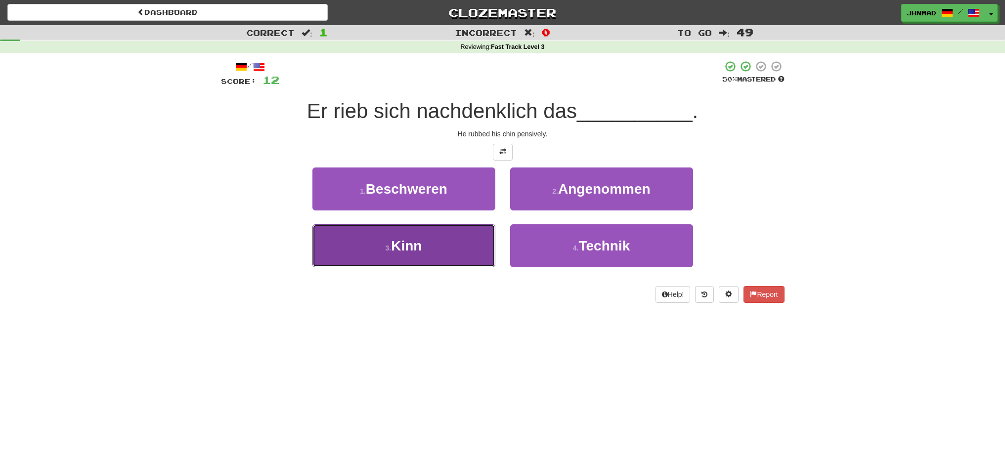
click at [416, 244] on span "Kinn" at bounding box center [406, 245] width 31 height 15
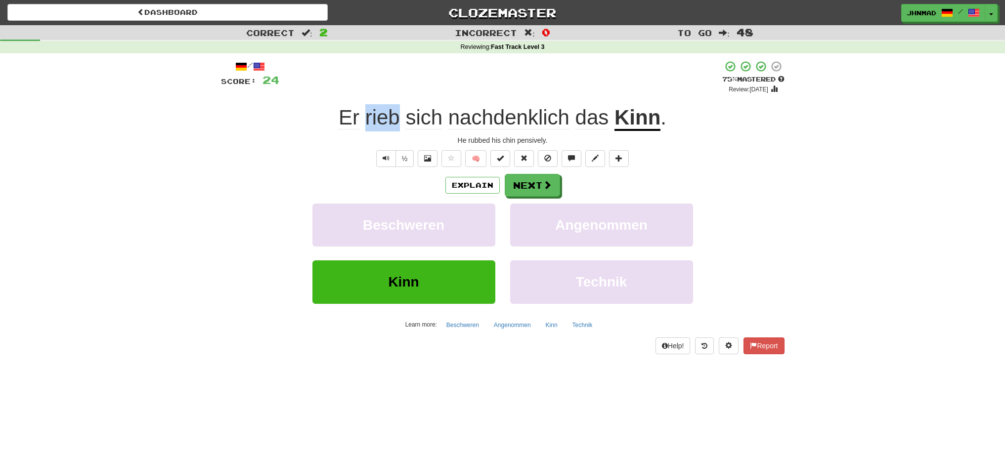
drag, startPoint x: 364, startPoint y: 120, endPoint x: 396, endPoint y: 112, distance: 33.1
click at [396, 112] on span "Er rieb sich nachdenklich das" at bounding box center [476, 118] width 276 height 24
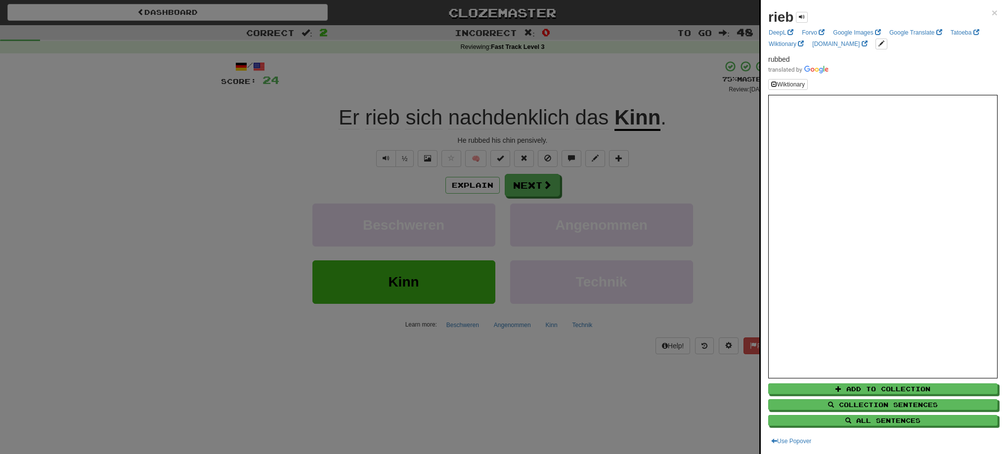
click at [420, 84] on div at bounding box center [502, 227] width 1005 height 454
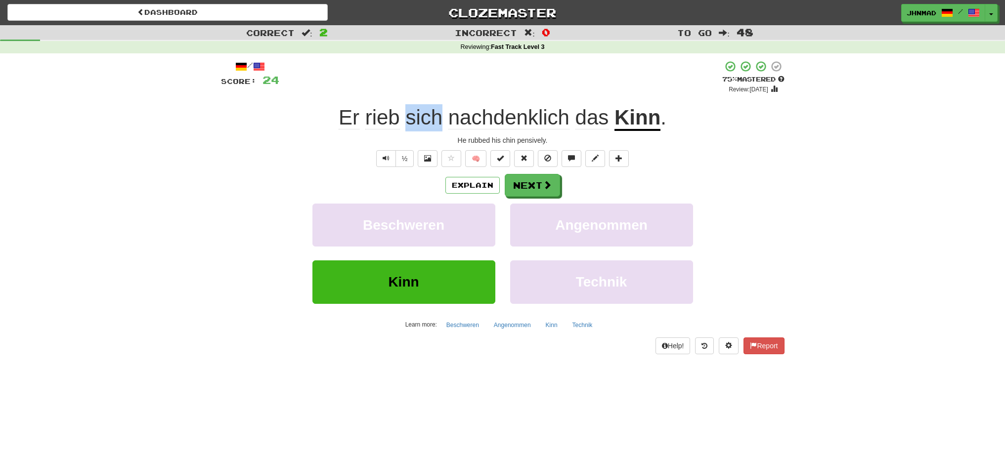
drag, startPoint x: 406, startPoint y: 115, endPoint x: 442, endPoint y: 113, distance: 35.7
click at [448, 113] on span "sich" at bounding box center [508, 118] width 121 height 24
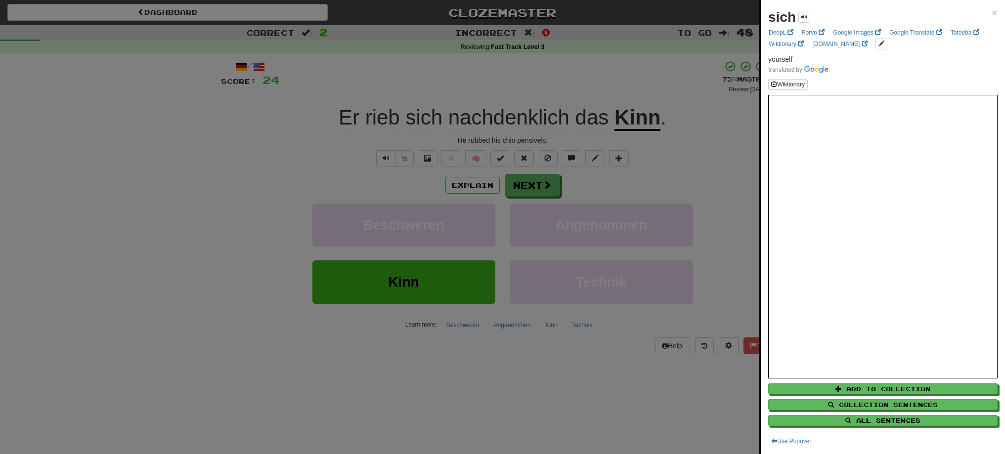
click at [511, 86] on div at bounding box center [502, 227] width 1005 height 454
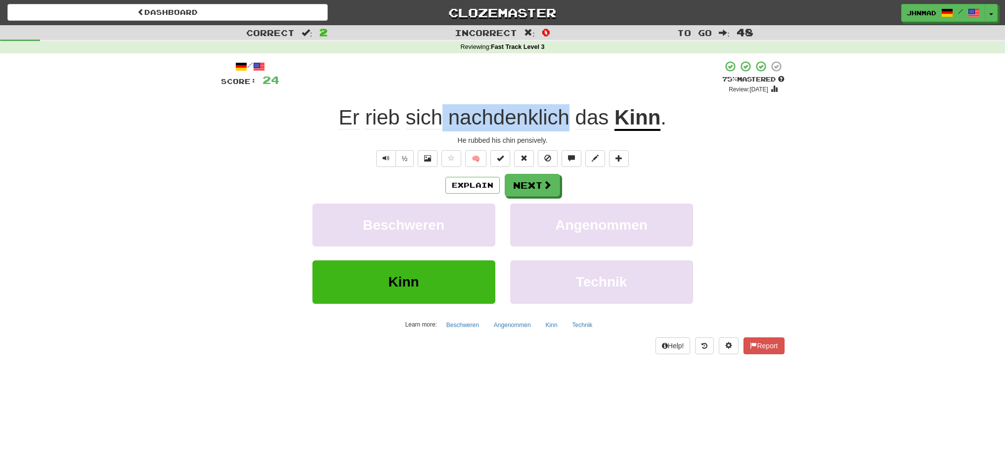
drag, startPoint x: 444, startPoint y: 118, endPoint x: 564, endPoint y: 109, distance: 120.4
click at [564, 109] on span "Er rieb sich nachdenklich das" at bounding box center [476, 118] width 276 height 24
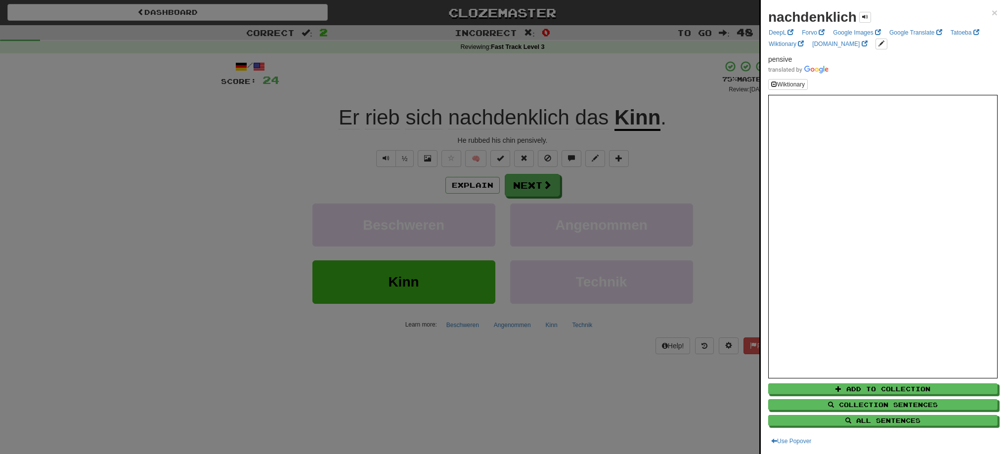
click at [523, 182] on div at bounding box center [502, 227] width 1005 height 454
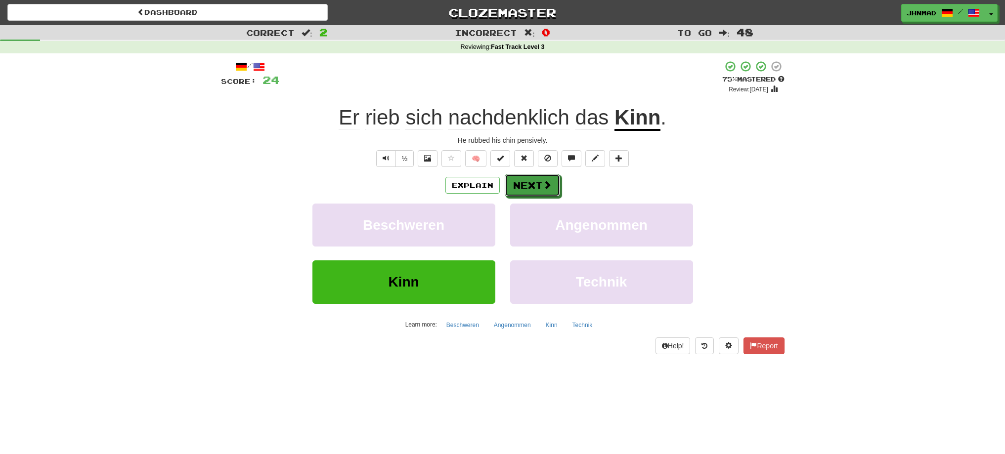
click at [523, 182] on button "Next" at bounding box center [532, 185] width 55 height 23
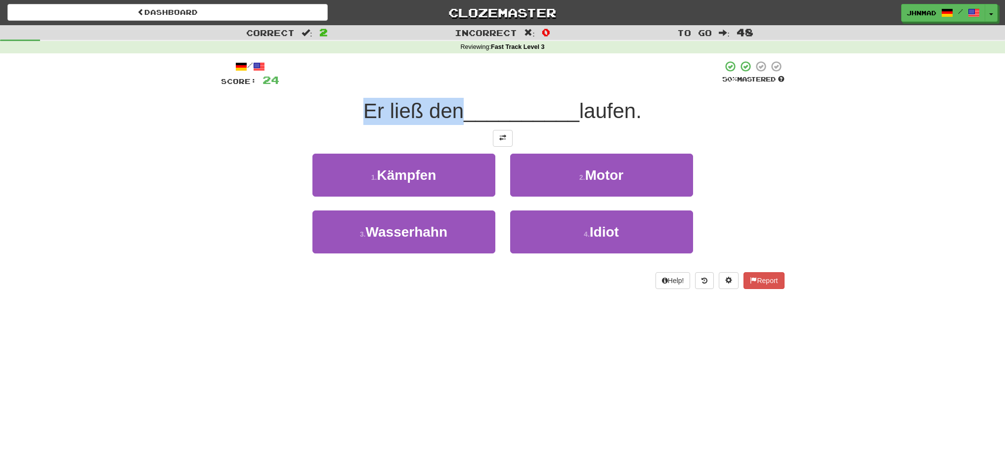
drag, startPoint x: 357, startPoint y: 107, endPoint x: 456, endPoint y: 93, distance: 99.7
click at [456, 93] on div "/ Score: 24 50 % Mastered Er ließ den __________ laufen. 1 . Kämpfen 2 . Motor …" at bounding box center [502, 174] width 563 height 229
click at [450, 85] on div at bounding box center [450, 85] width 0 height 0
click at [281, 116] on div "Er ließ den __________ laufen." at bounding box center [502, 111] width 563 height 27
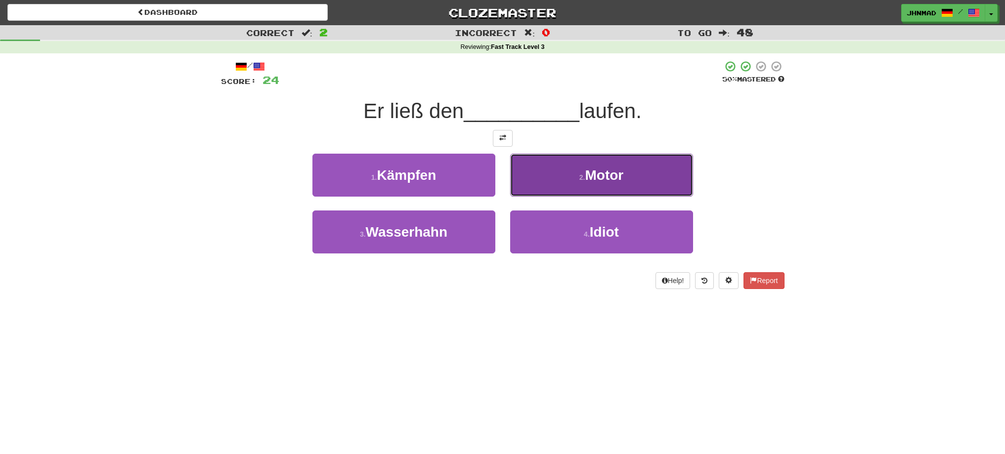
click at [556, 173] on button "2 . Motor" at bounding box center [601, 175] width 183 height 43
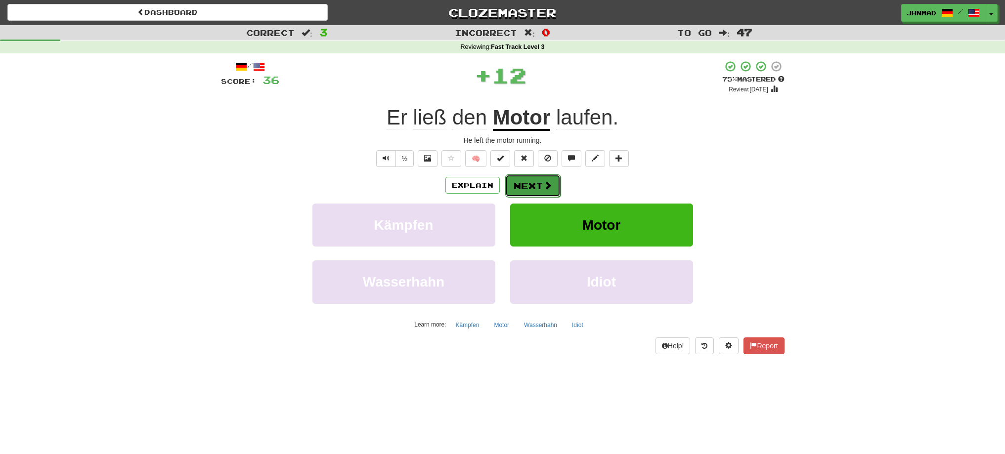
click at [529, 186] on button "Next" at bounding box center [532, 185] width 55 height 23
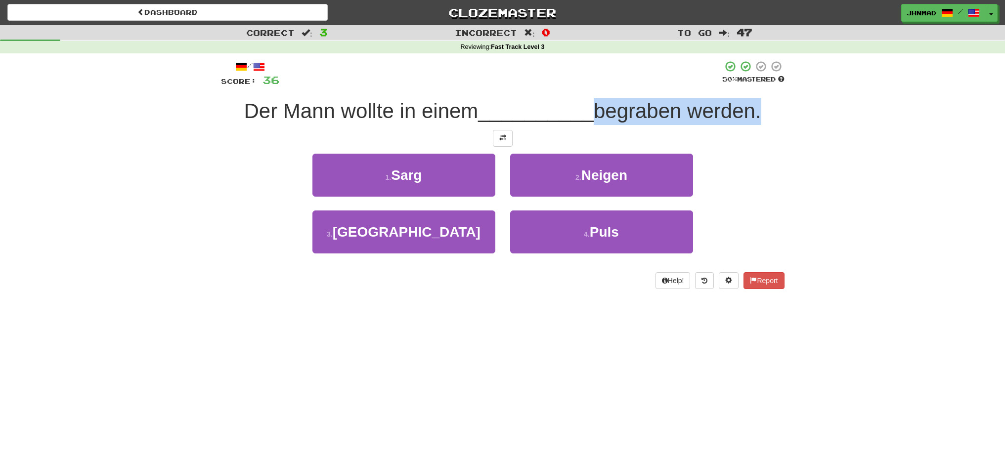
drag, startPoint x: 594, startPoint y: 103, endPoint x: 757, endPoint y: 100, distance: 162.6
click at [757, 100] on span "begraben werden." at bounding box center [677, 110] width 168 height 23
click at [751, 85] on div at bounding box center [751, 85] width 0 height 0
click at [877, 149] on div "Correct : 3 Incorrect : 0 To go : 47 Reviewing : Fast Track Level 3 / Score: 36…" at bounding box center [502, 164] width 1005 height 278
click at [505, 142] on button at bounding box center [503, 138] width 20 height 17
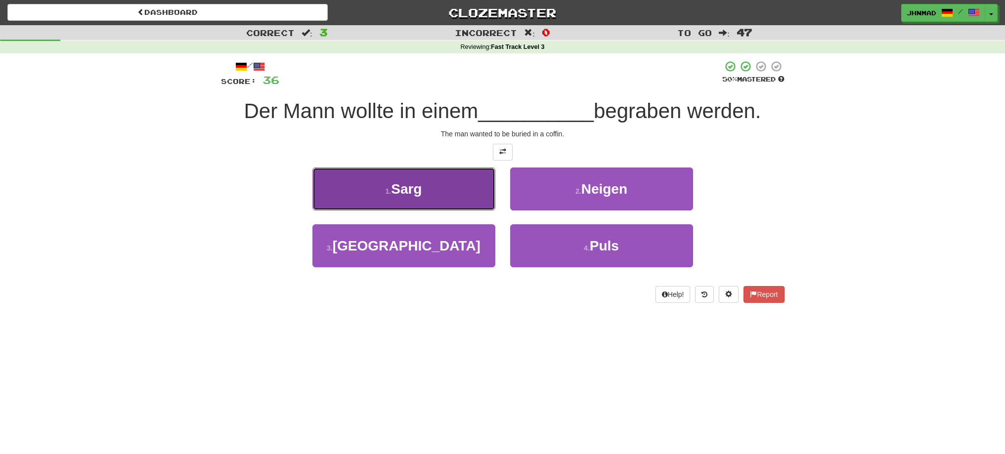
click at [383, 187] on button "1 . Sarg" at bounding box center [403, 189] width 183 height 43
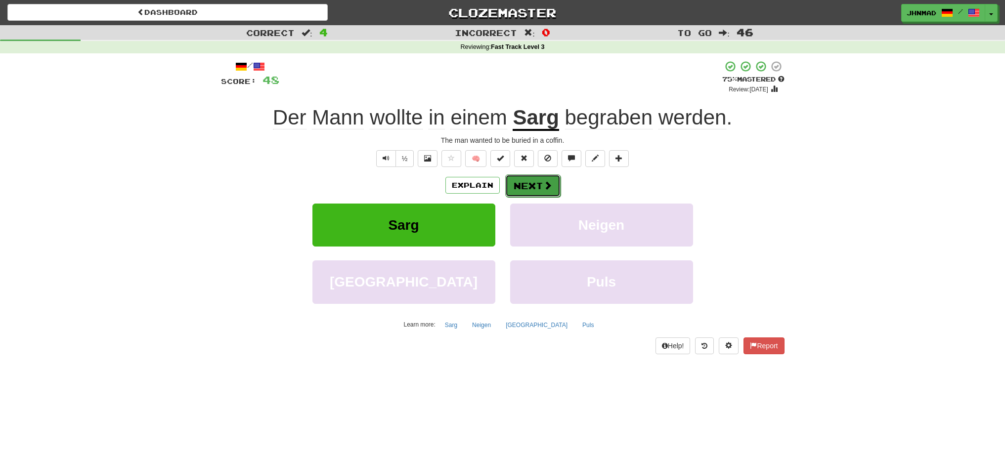
click at [534, 182] on button "Next" at bounding box center [532, 185] width 55 height 23
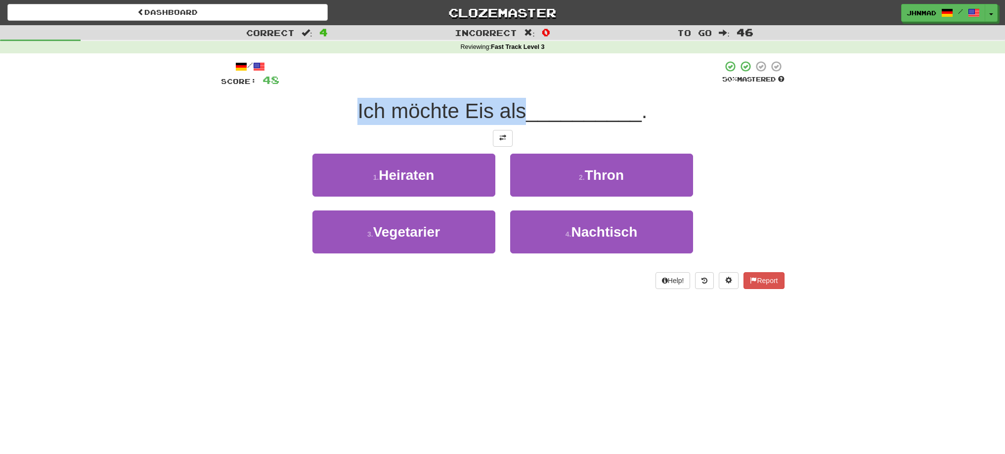
drag, startPoint x: 343, startPoint y: 109, endPoint x: 520, endPoint y: 111, distance: 176.9
click at [520, 111] on div "Ich möchte Eis als __________ ." at bounding box center [502, 111] width 563 height 27
click at [514, 85] on div at bounding box center [514, 85] width 0 height 0
click at [501, 139] on span at bounding box center [502, 137] width 7 height 7
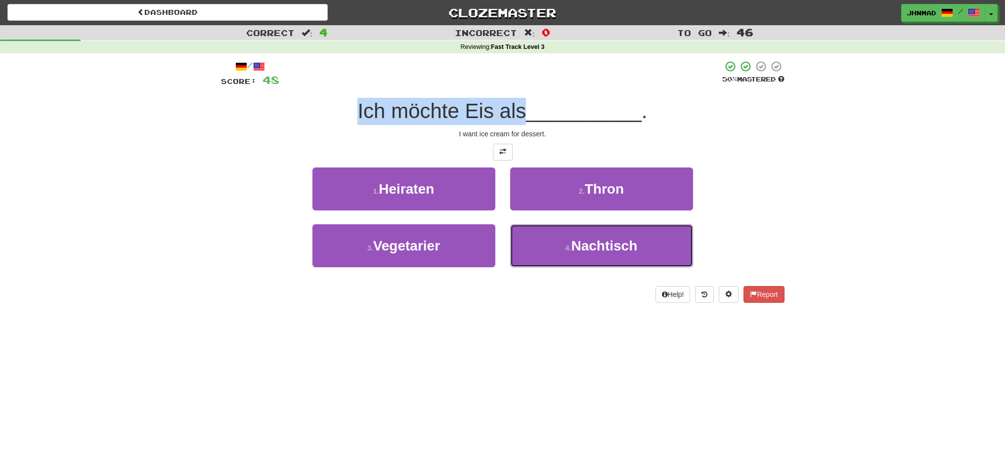
click at [603, 249] on span "Nachtisch" at bounding box center [604, 245] width 66 height 15
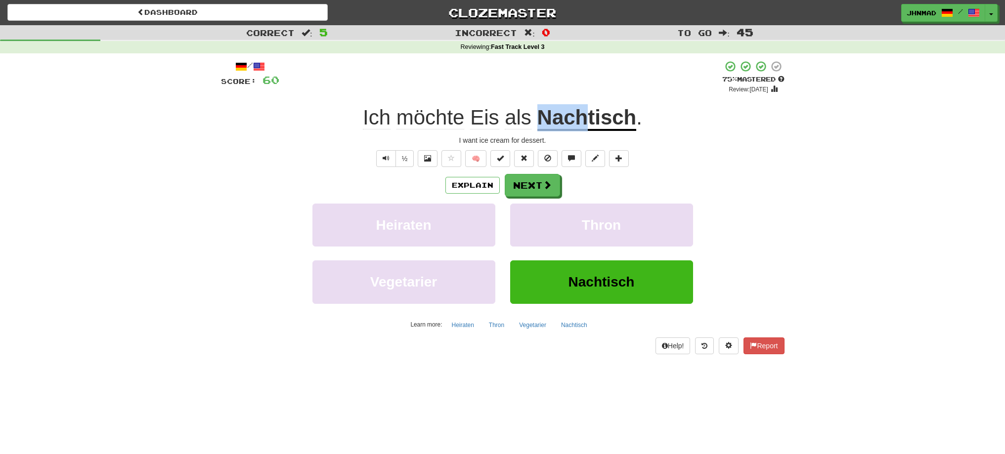
drag, startPoint x: 538, startPoint y: 117, endPoint x: 587, endPoint y: 109, distance: 49.5
click at [587, 109] on div "Ich möchte Eis als Nachtisch ." at bounding box center [502, 117] width 563 height 27
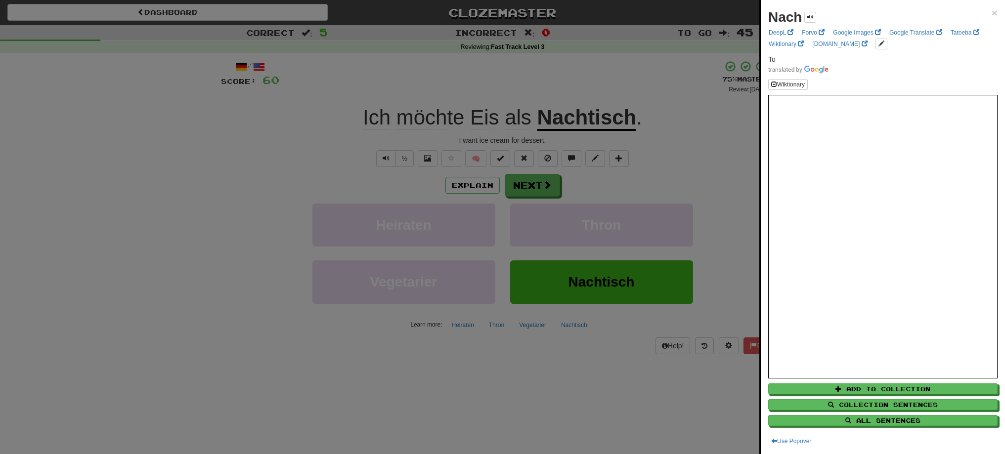
click at [600, 88] on div at bounding box center [502, 227] width 1005 height 454
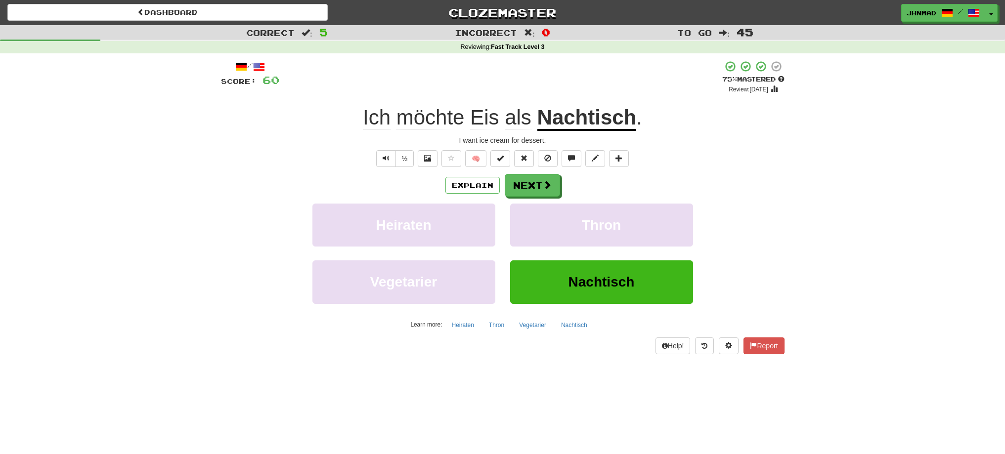
click at [552, 122] on u "Nachtisch" at bounding box center [586, 118] width 99 height 25
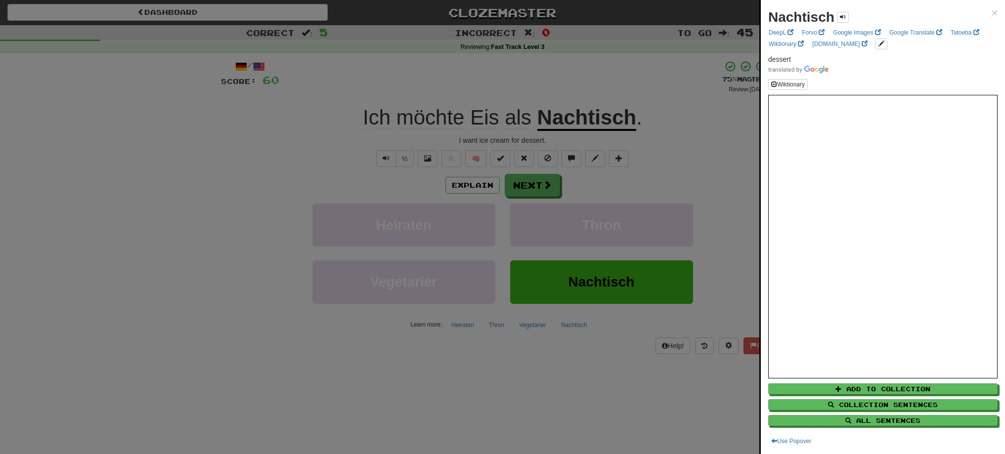
click at [522, 183] on div at bounding box center [502, 227] width 1005 height 454
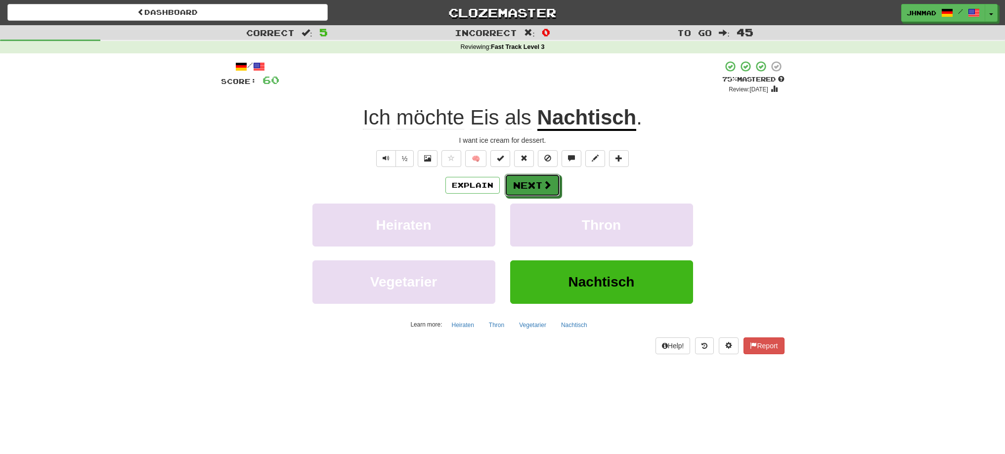
click at [522, 183] on button "Next" at bounding box center [532, 185] width 55 height 23
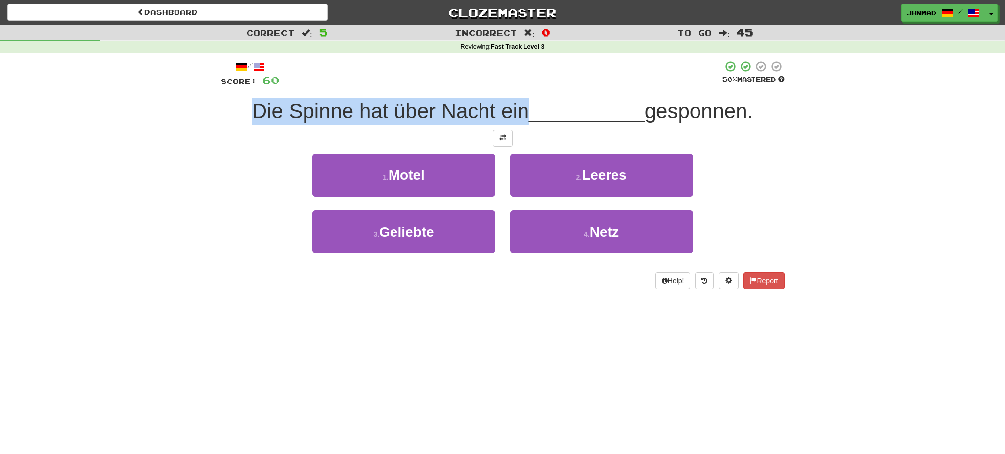
drag, startPoint x: 232, startPoint y: 102, endPoint x: 522, endPoint y: 111, distance: 289.7
click at [522, 111] on div "Die Spinne hat über Nacht ein __________ gesponnen." at bounding box center [502, 111] width 563 height 27
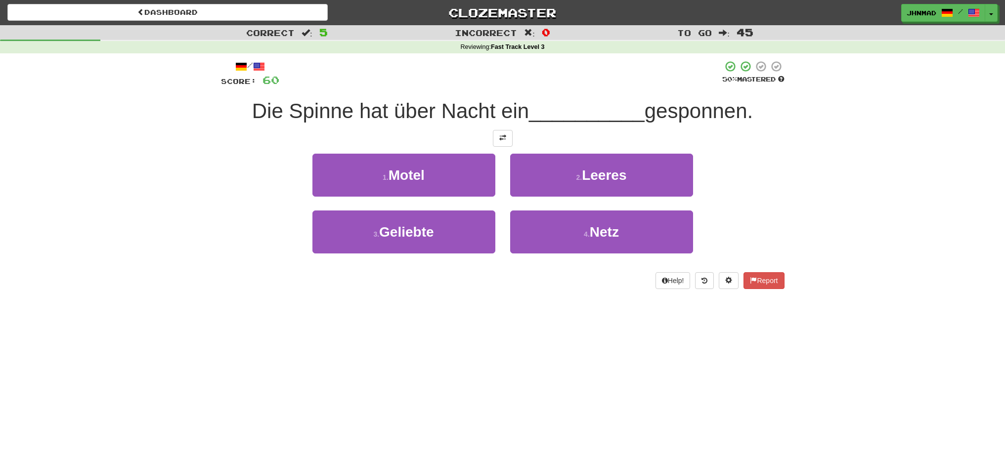
click at [513, 82] on div at bounding box center [500, 73] width 443 height 27
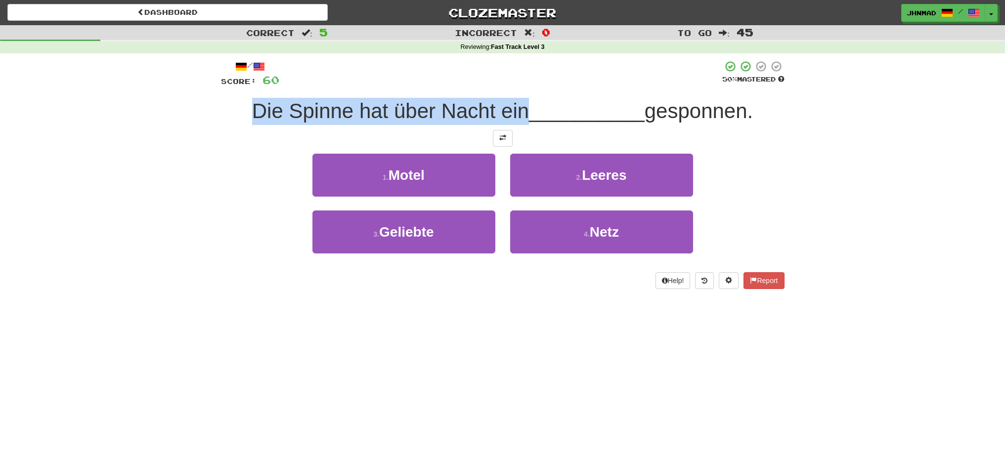
drag, startPoint x: 237, startPoint y: 111, endPoint x: 523, endPoint y: 114, distance: 286.6
click at [523, 114] on div "Die Spinne hat über Nacht ein __________ gesponnen." at bounding box center [502, 111] width 563 height 27
click at [517, 123] on div at bounding box center [517, 123] width 0 height 0
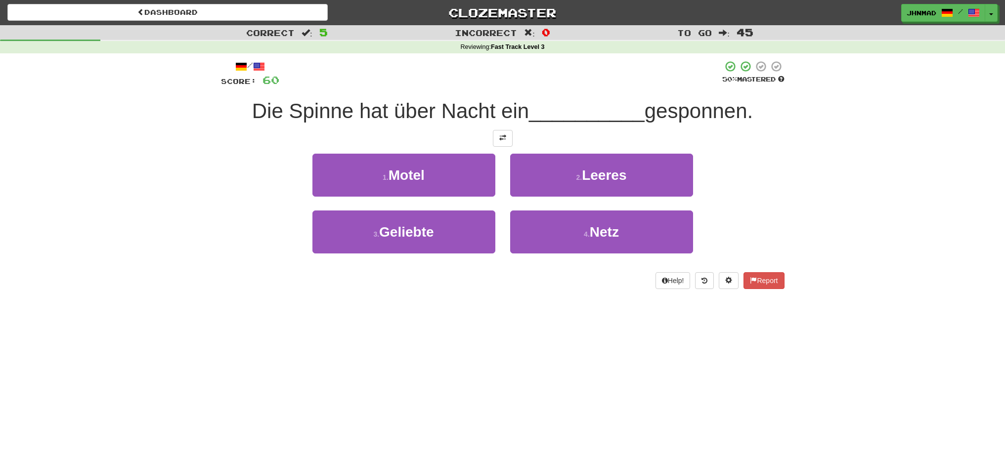
click at [192, 246] on div "Correct : 5 Incorrect : 0 To go : 45 Reviewing : Fast Track Level 3 / Score: 60…" at bounding box center [502, 164] width 1005 height 278
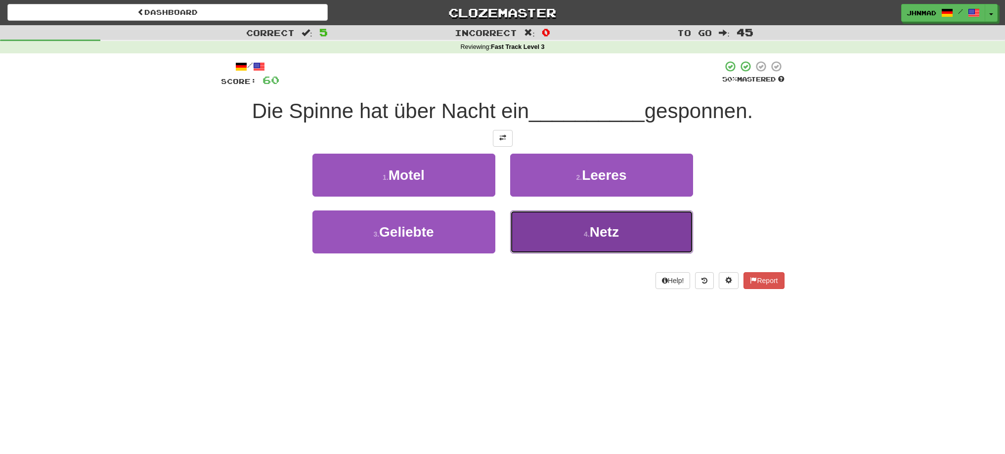
click at [612, 243] on button "4 . Netz" at bounding box center [601, 232] width 183 height 43
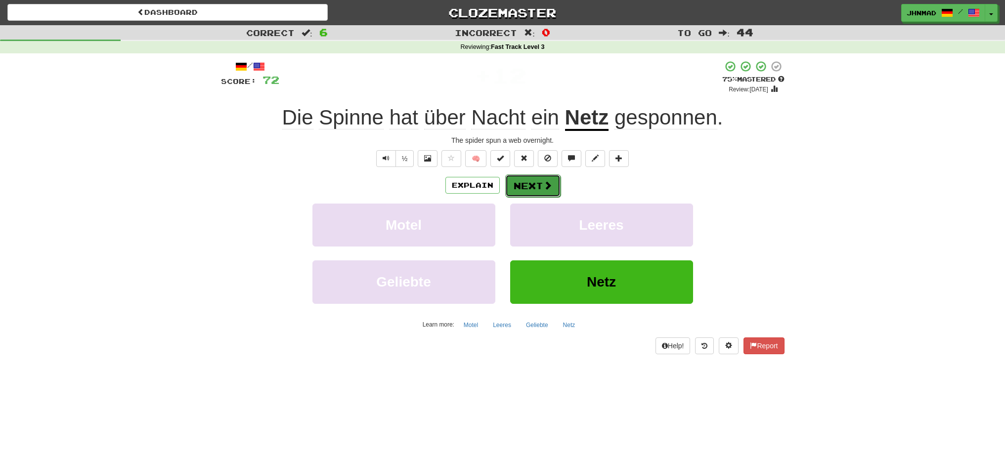
click at [544, 189] on span at bounding box center [547, 185] width 9 height 9
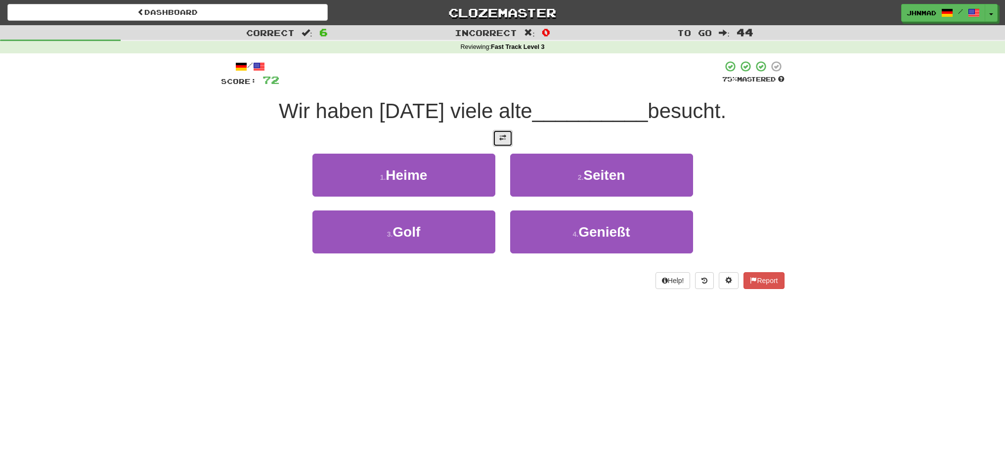
click at [503, 140] on span at bounding box center [502, 137] width 7 height 7
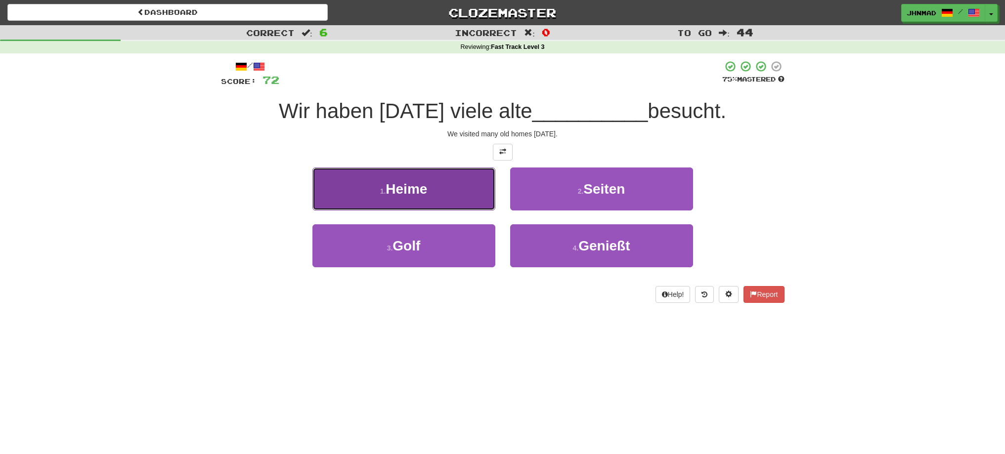
click at [416, 194] on span "Heime" at bounding box center [406, 188] width 42 height 15
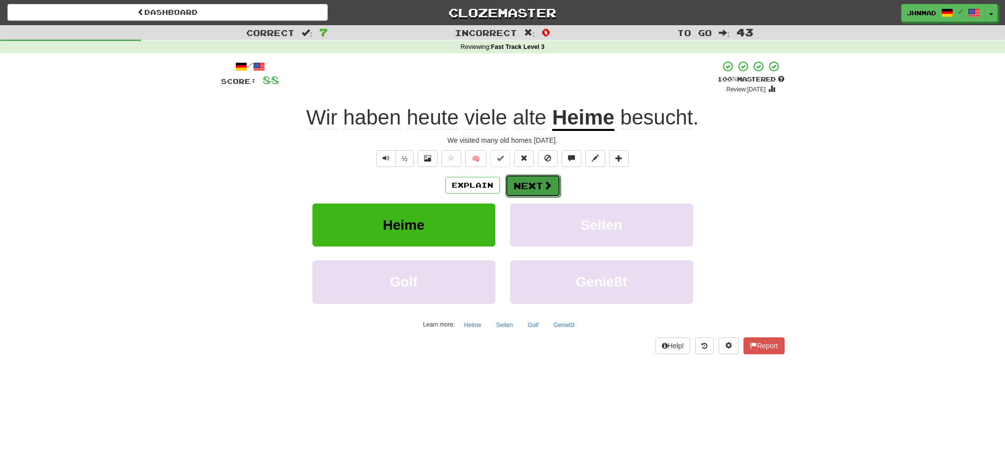
click at [531, 188] on button "Next" at bounding box center [532, 185] width 55 height 23
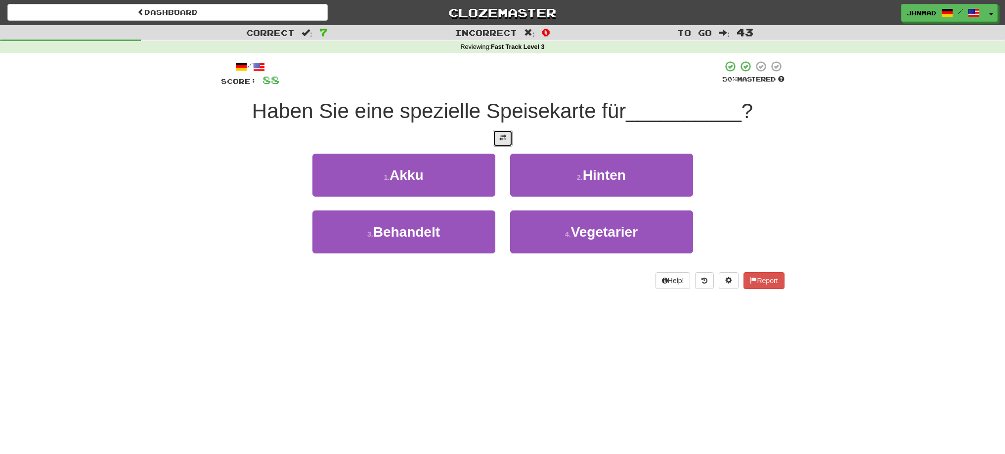
click at [495, 141] on button at bounding box center [503, 138] width 20 height 17
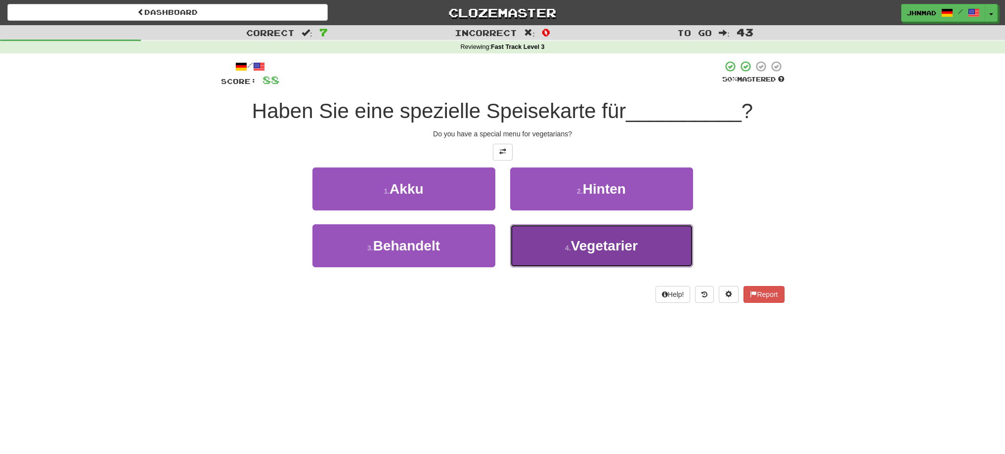
click at [591, 246] on span "Vegetarier" at bounding box center [604, 245] width 67 height 15
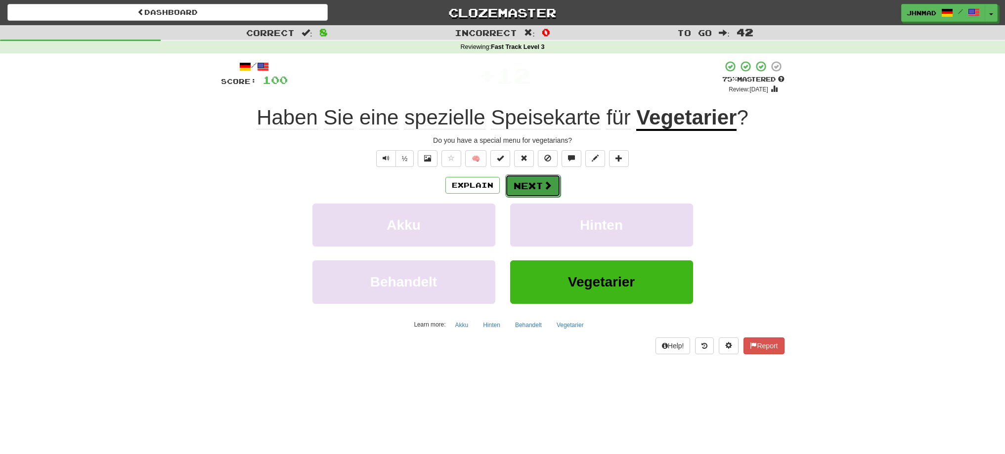
click at [517, 185] on button "Next" at bounding box center [532, 185] width 55 height 23
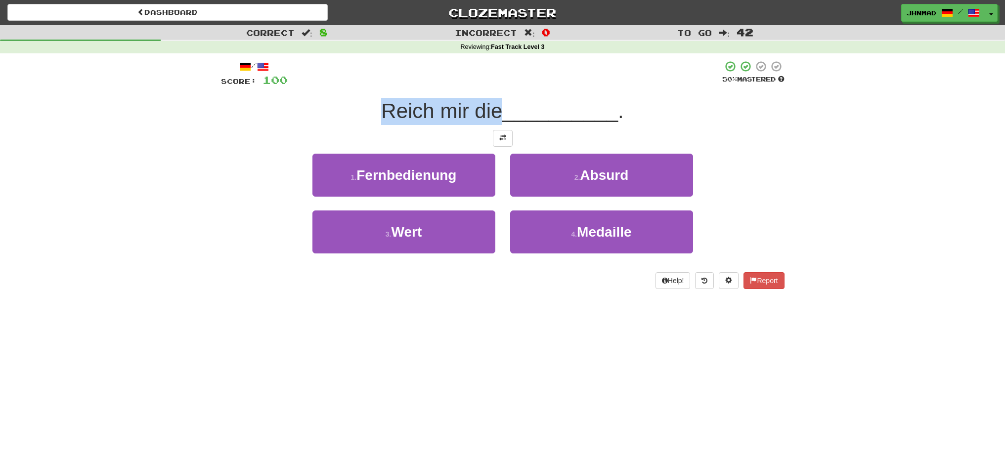
drag, startPoint x: 380, startPoint y: 116, endPoint x: 499, endPoint y: 118, distance: 118.6
click at [499, 118] on span "Reich mir die" at bounding box center [441, 110] width 121 height 23
click at [492, 123] on div at bounding box center [492, 123] width 0 height 0
click at [353, 118] on div "Reich mir die __________ ." at bounding box center [502, 111] width 563 height 27
click at [499, 138] on span at bounding box center [502, 137] width 7 height 7
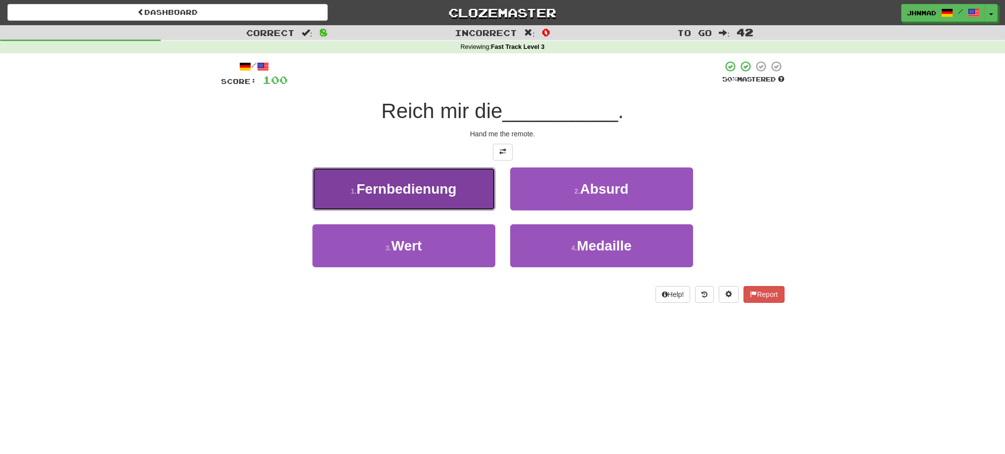
click at [432, 183] on span "Fernbedienung" at bounding box center [406, 188] width 100 height 15
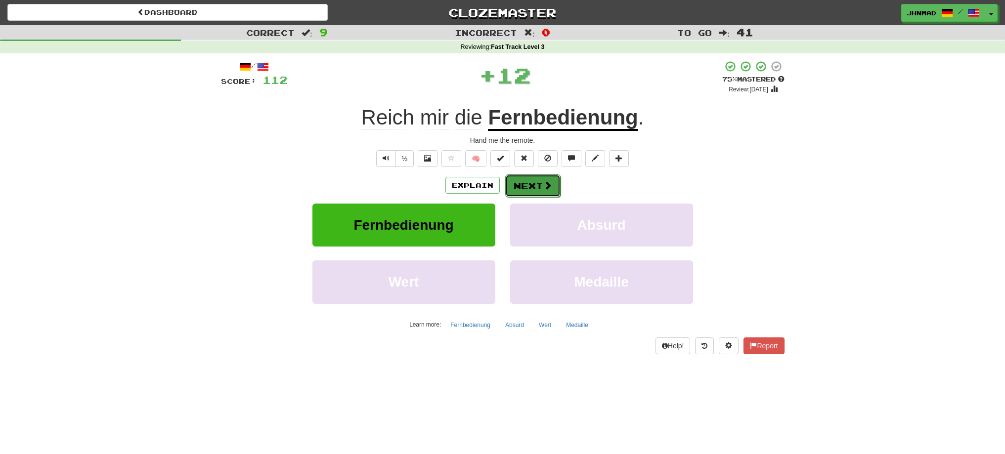
click at [519, 185] on button "Next" at bounding box center [532, 185] width 55 height 23
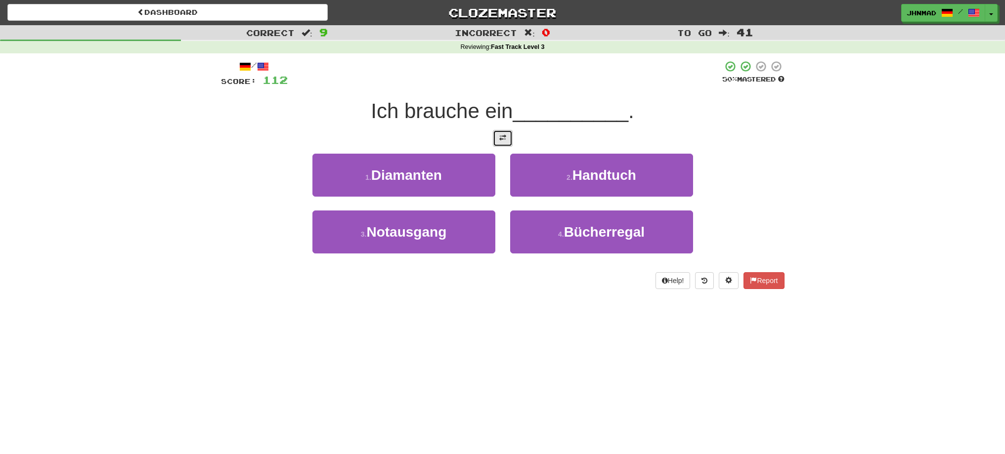
click at [501, 141] on span at bounding box center [502, 137] width 7 height 7
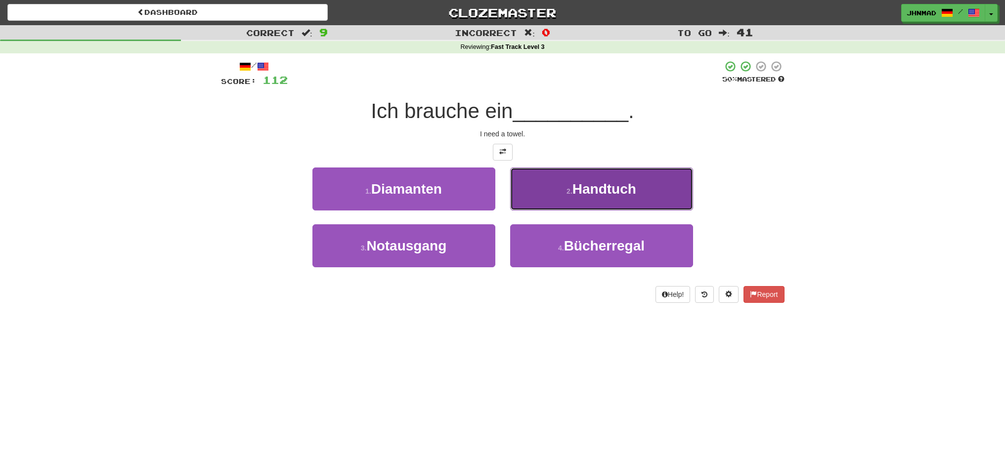
click at [580, 190] on span "Handtuch" at bounding box center [604, 188] width 64 height 15
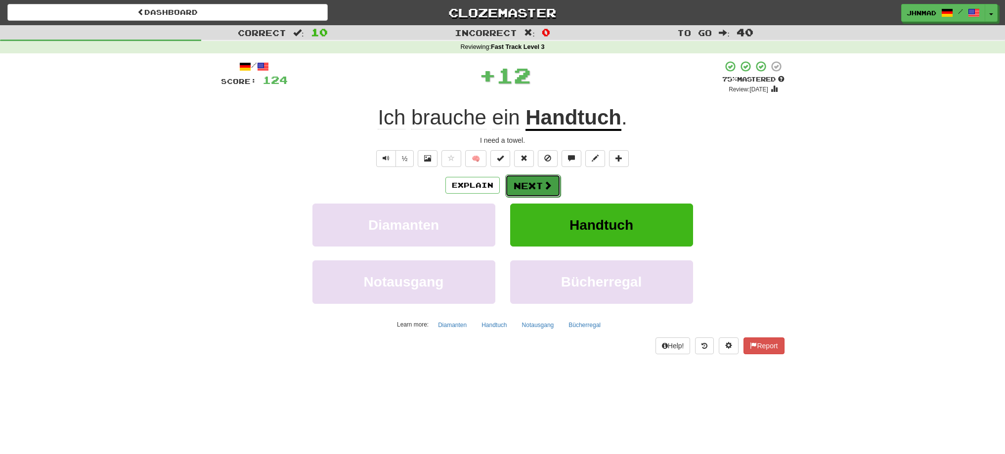
click at [540, 186] on button "Next" at bounding box center [532, 185] width 55 height 23
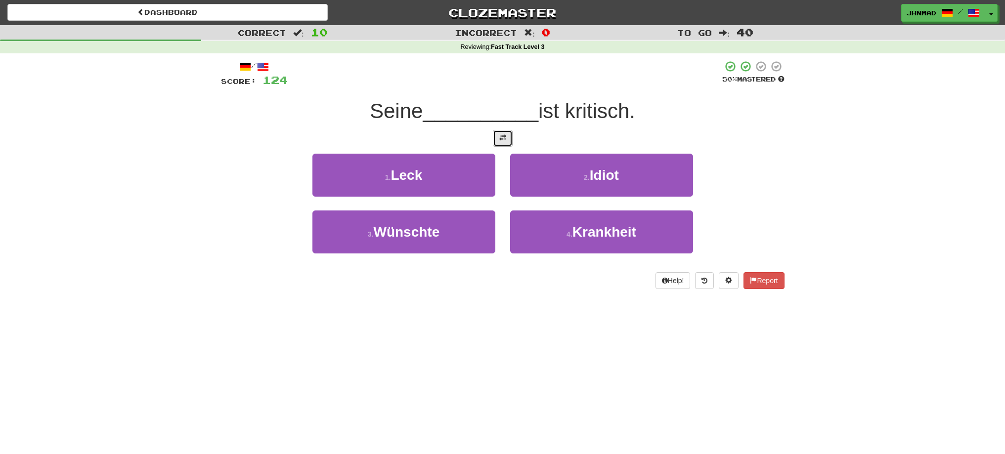
click at [505, 143] on button at bounding box center [503, 138] width 20 height 17
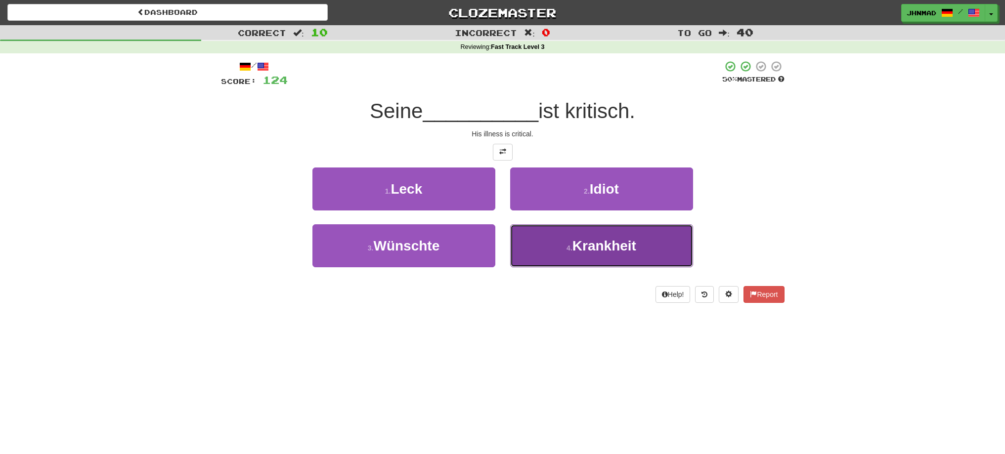
click at [587, 253] on span "Krankheit" at bounding box center [604, 245] width 64 height 15
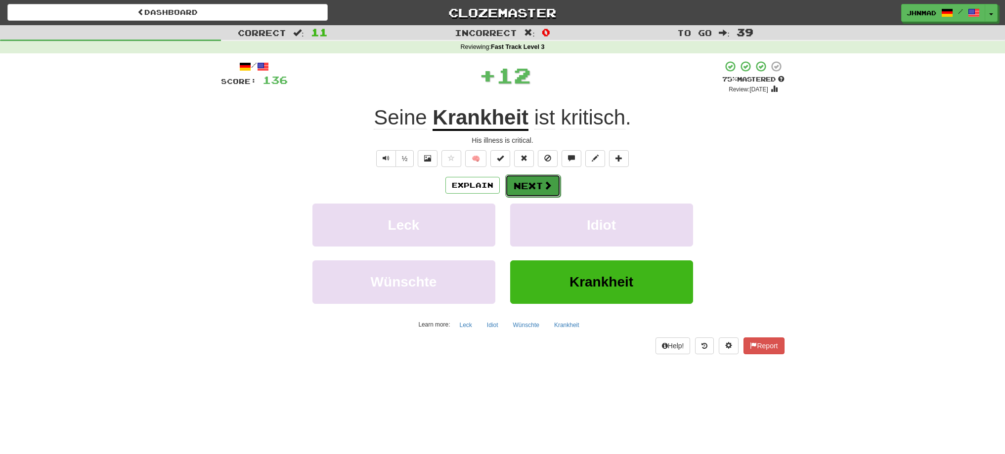
click at [538, 187] on button "Next" at bounding box center [532, 185] width 55 height 23
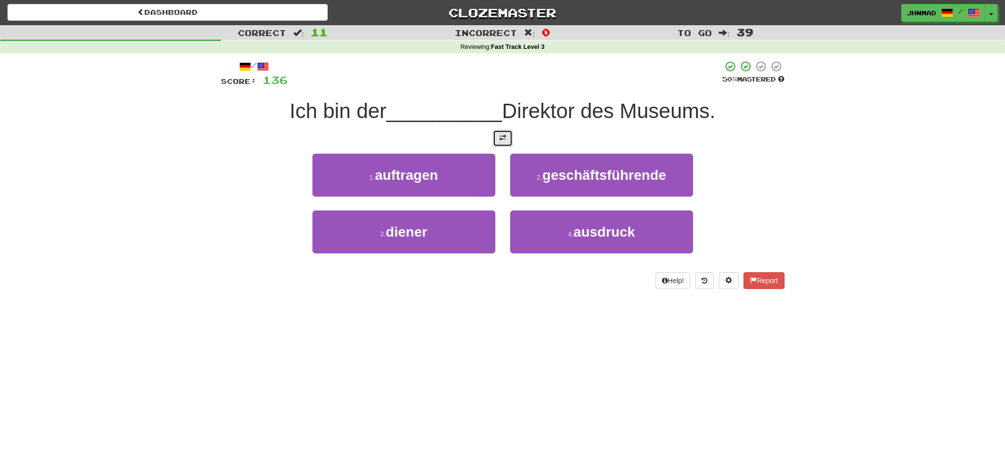
click at [501, 141] on span at bounding box center [502, 137] width 7 height 7
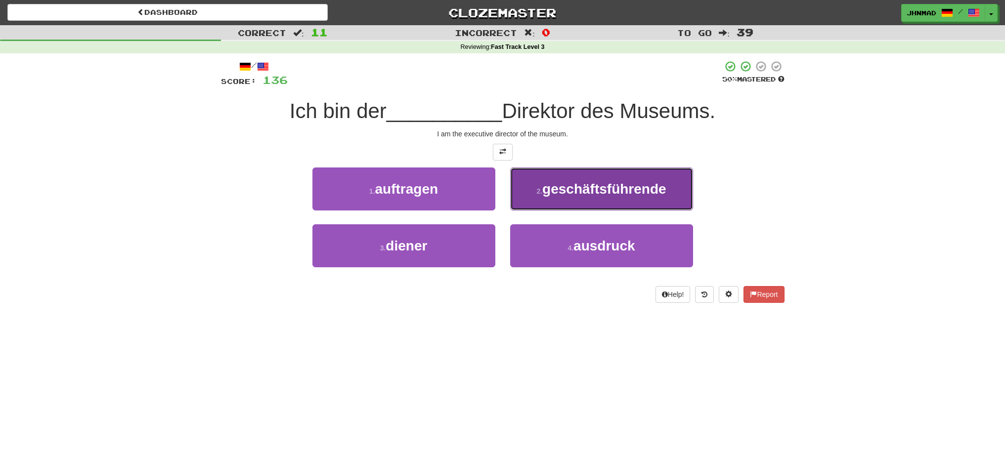
click at [625, 192] on span "geschäftsführende" at bounding box center [604, 188] width 124 height 15
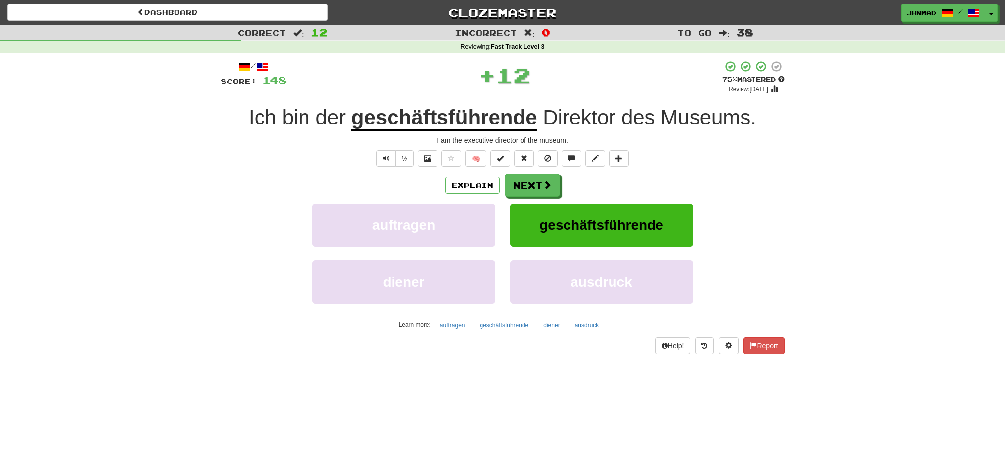
click at [418, 116] on u "geschäftsführende" at bounding box center [444, 118] width 186 height 25
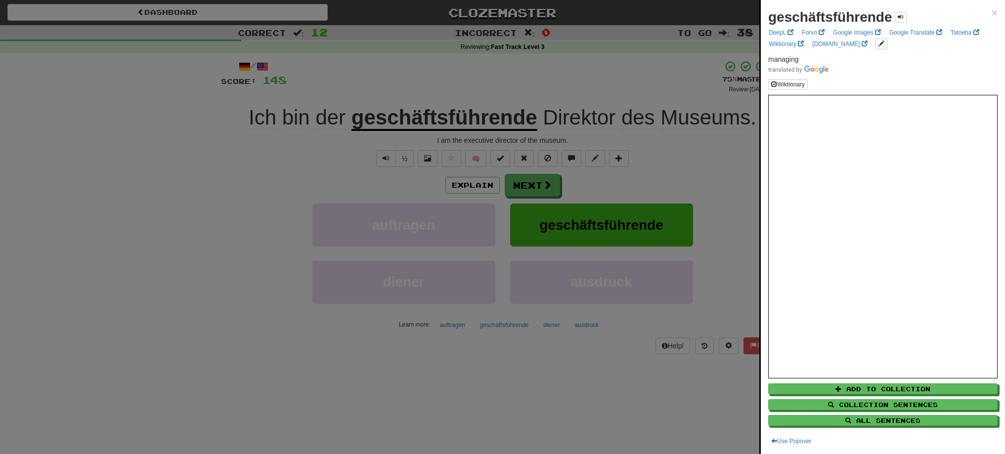
click at [540, 192] on div at bounding box center [502, 227] width 1005 height 454
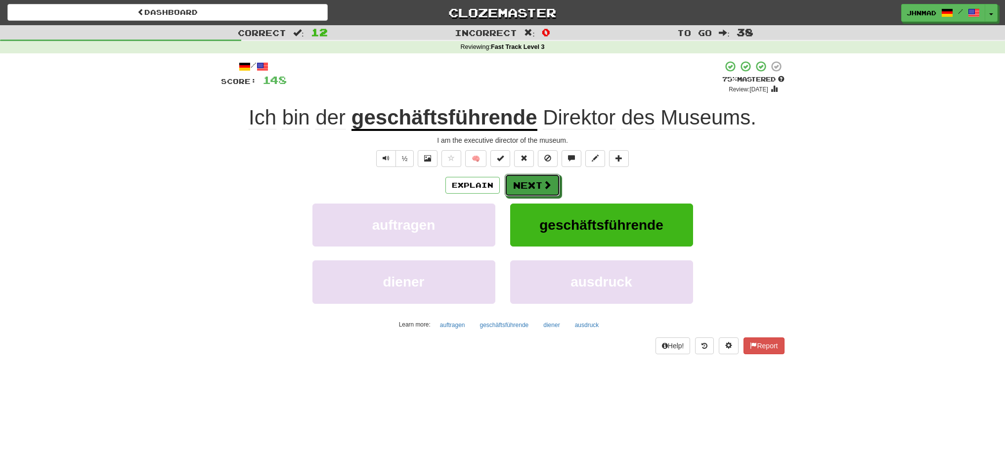
click at [540, 192] on button "Next" at bounding box center [532, 185] width 55 height 23
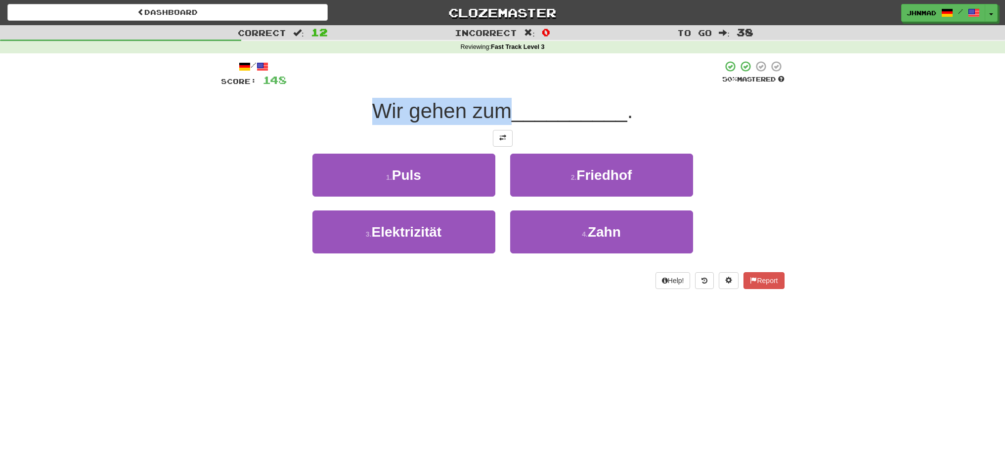
drag, startPoint x: 405, startPoint y: 108, endPoint x: 507, endPoint y: 101, distance: 102.6
click at [507, 101] on div "Wir gehen zum __________ ." at bounding box center [502, 111] width 563 height 27
click at [501, 85] on div at bounding box center [501, 85] width 0 height 0
click at [293, 131] on div at bounding box center [502, 138] width 563 height 17
click at [495, 137] on button at bounding box center [503, 138] width 20 height 17
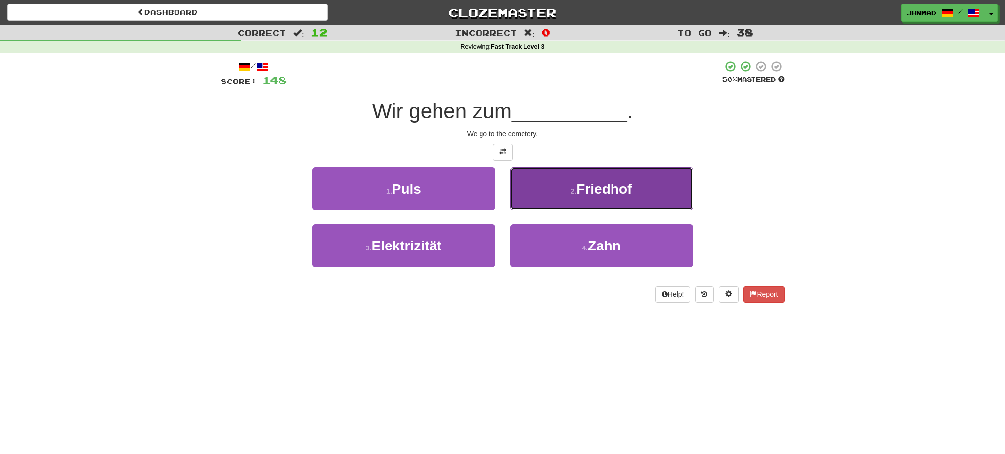
click at [591, 181] on span "Friedhof" at bounding box center [603, 188] width 55 height 15
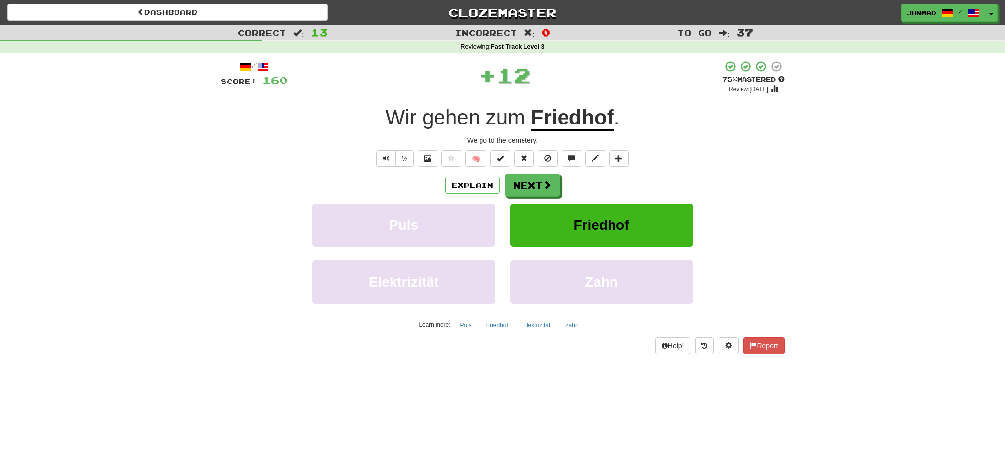
click at [580, 113] on u "Friedhof" at bounding box center [572, 118] width 83 height 25
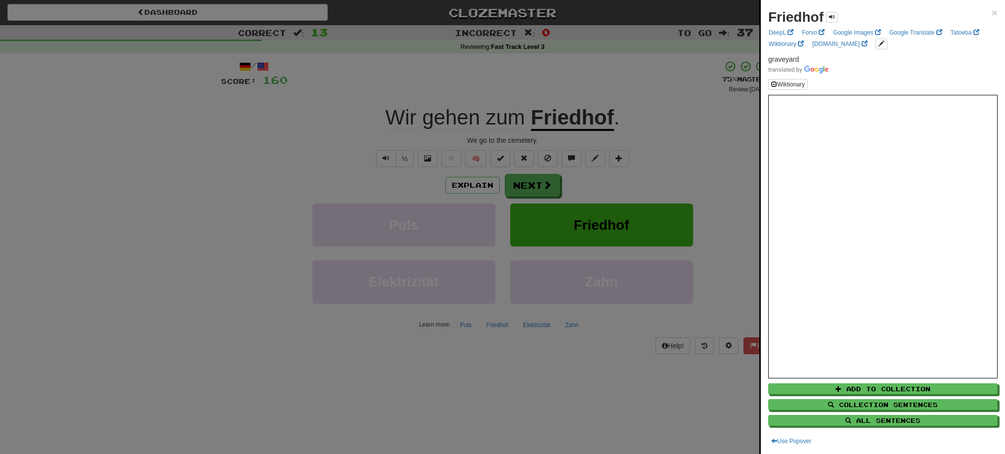
drag, startPoint x: 529, startPoint y: 117, endPoint x: 555, endPoint y: 117, distance: 25.7
click at [555, 117] on div at bounding box center [502, 227] width 1005 height 454
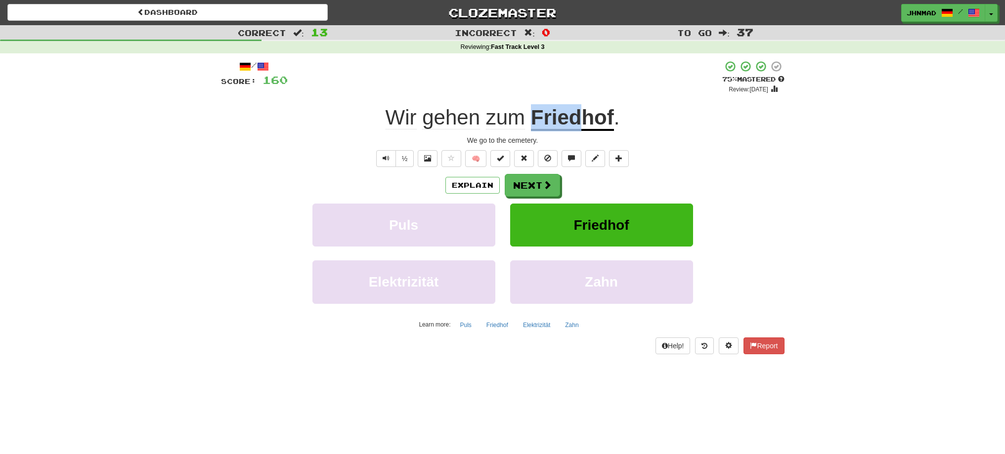
drag, startPoint x: 532, startPoint y: 116, endPoint x: 582, endPoint y: 116, distance: 49.9
click at [582, 116] on u "Friedhof" at bounding box center [572, 118] width 83 height 25
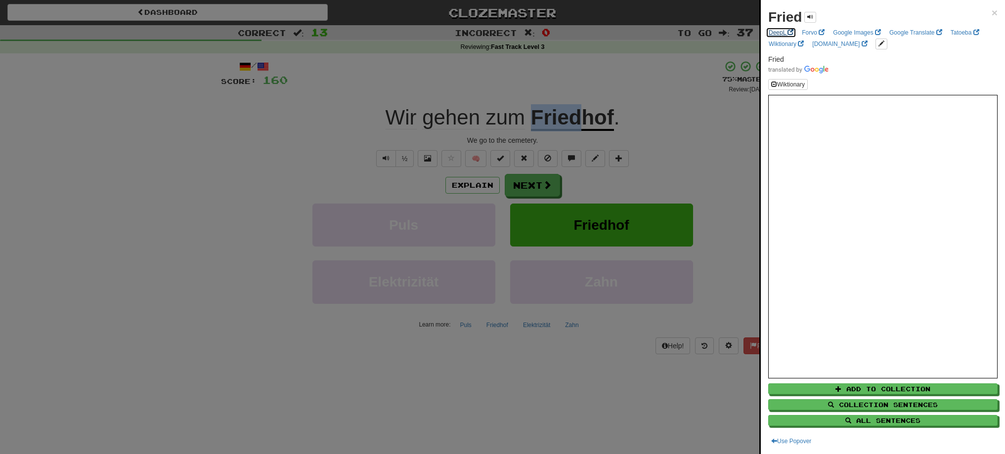
click at [779, 35] on link "DeepL" at bounding box center [780, 32] width 31 height 11
click at [526, 181] on div at bounding box center [502, 227] width 1005 height 454
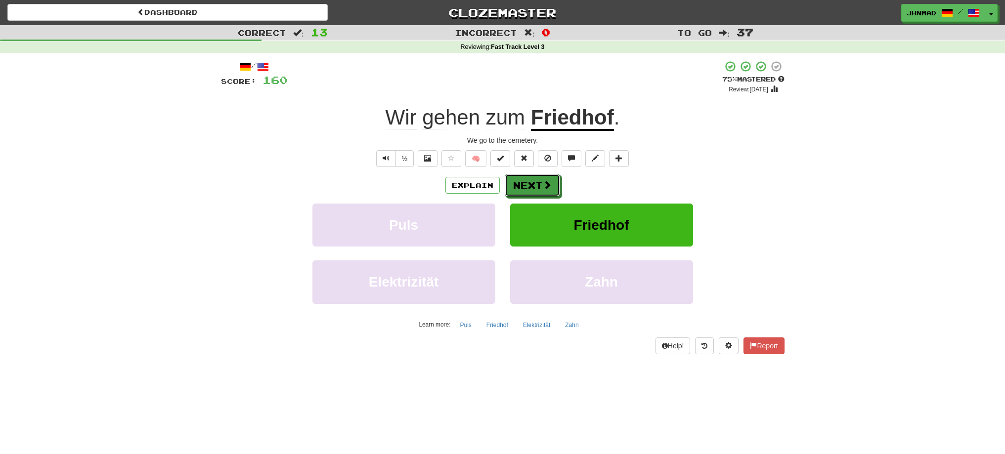
click at [526, 181] on button "Next" at bounding box center [532, 185] width 55 height 23
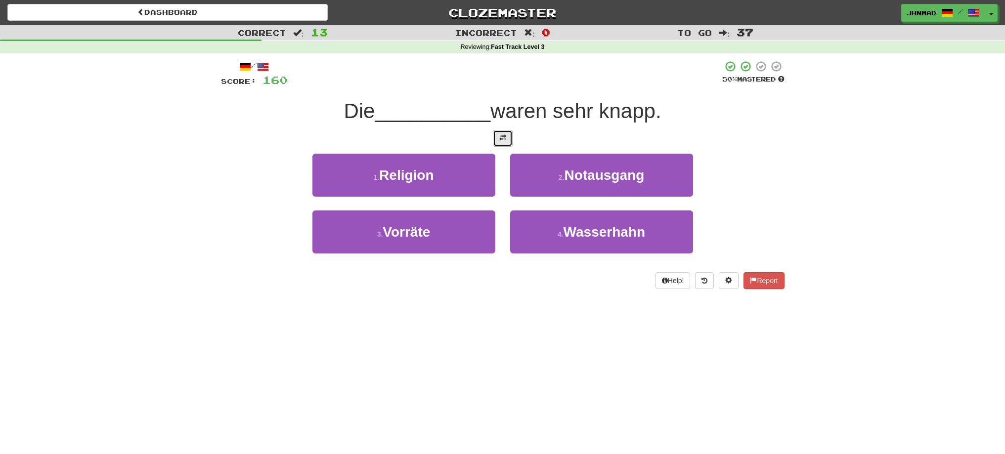
click at [505, 142] on button at bounding box center [503, 138] width 20 height 17
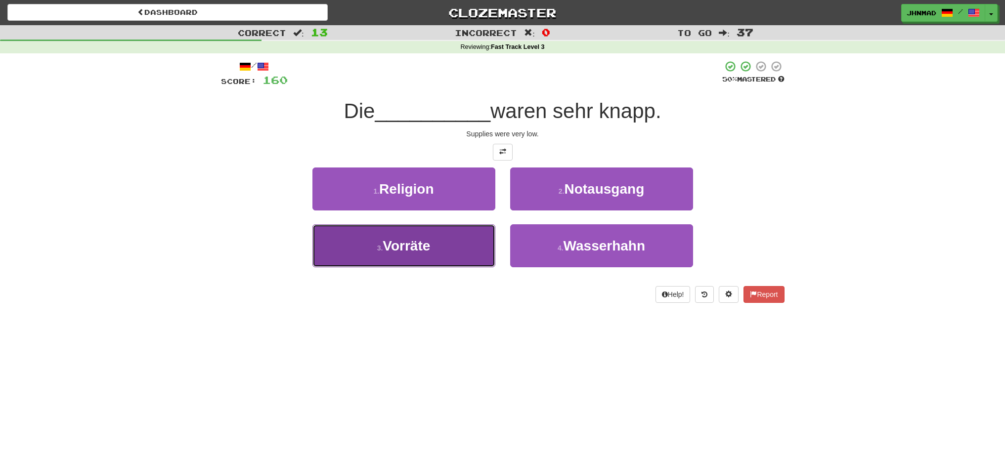
click at [412, 254] on button "3 . Vorräte" at bounding box center [403, 245] width 183 height 43
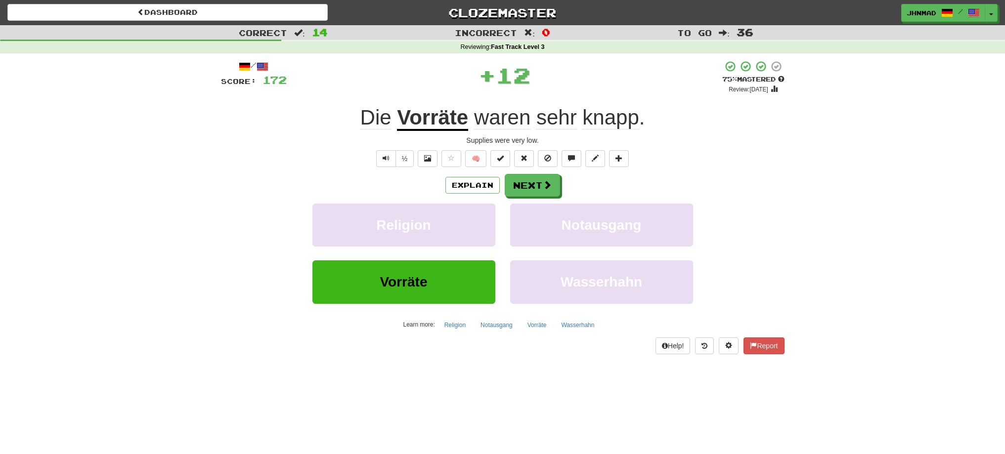
click at [413, 116] on u "Vorräte" at bounding box center [432, 118] width 71 height 25
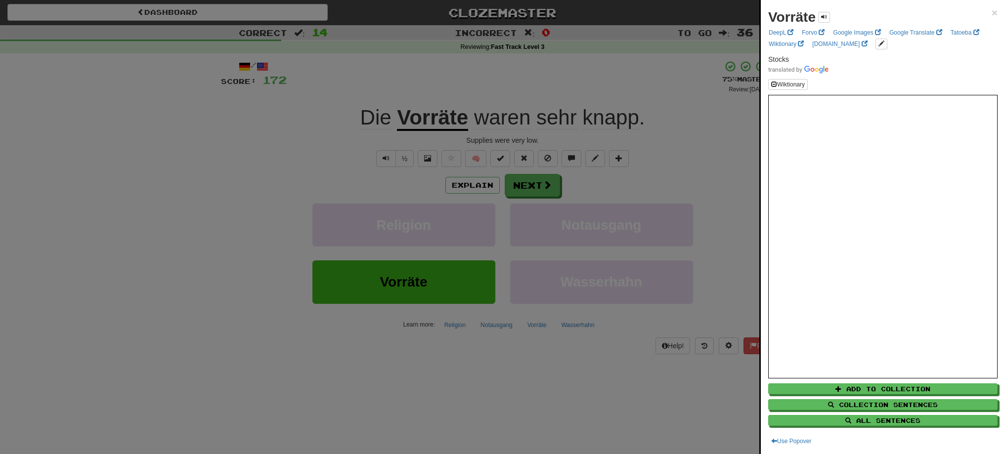
click at [430, 126] on div at bounding box center [502, 227] width 1005 height 454
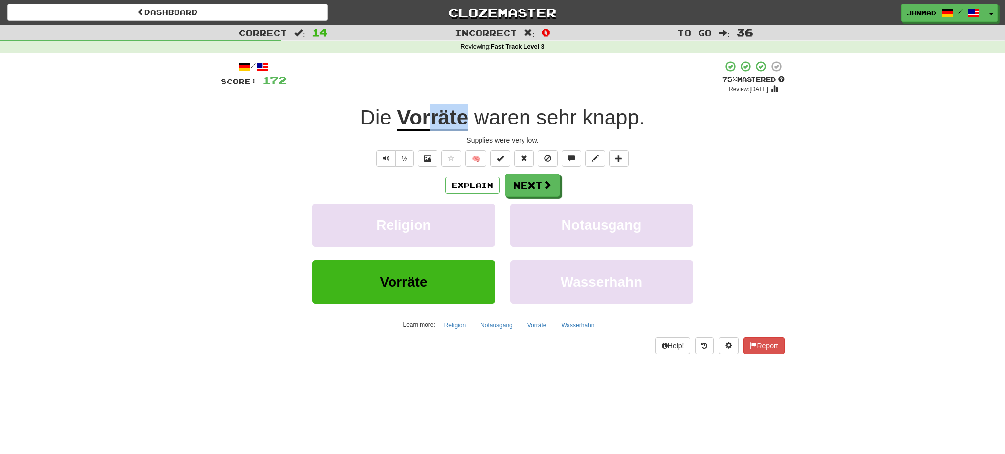
drag, startPoint x: 430, startPoint y: 122, endPoint x: 463, endPoint y: 121, distance: 33.1
click at [463, 121] on u "Vorräte" at bounding box center [432, 118] width 71 height 25
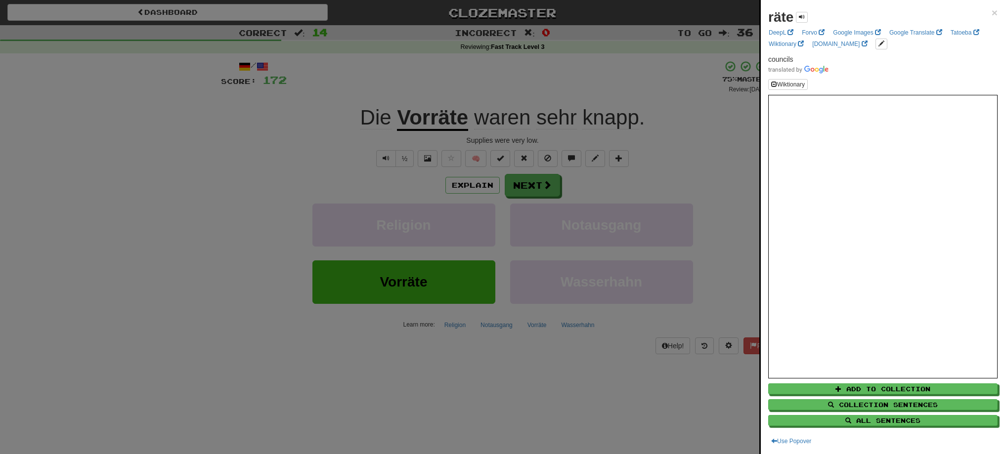
drag, startPoint x: 289, startPoint y: 165, endPoint x: 295, endPoint y: 164, distance: 5.6
click at [292, 165] on div at bounding box center [502, 227] width 1005 height 454
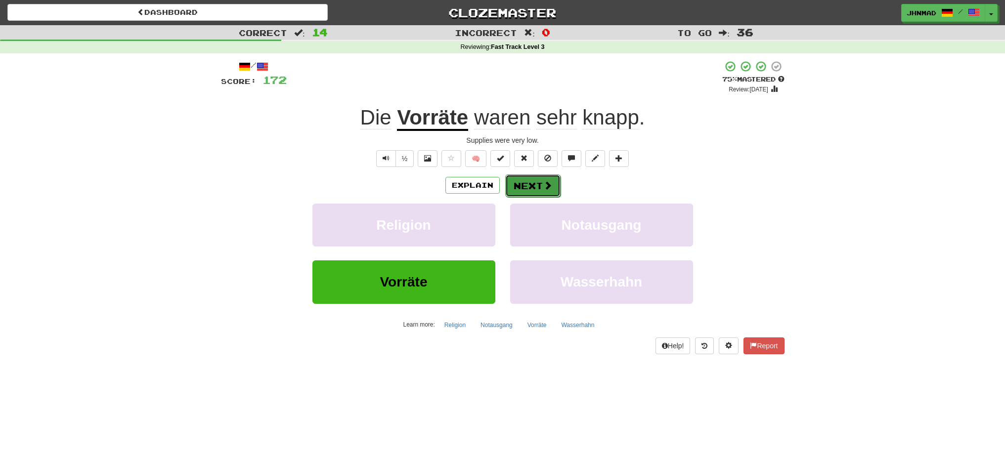
click at [525, 190] on button "Next" at bounding box center [532, 185] width 55 height 23
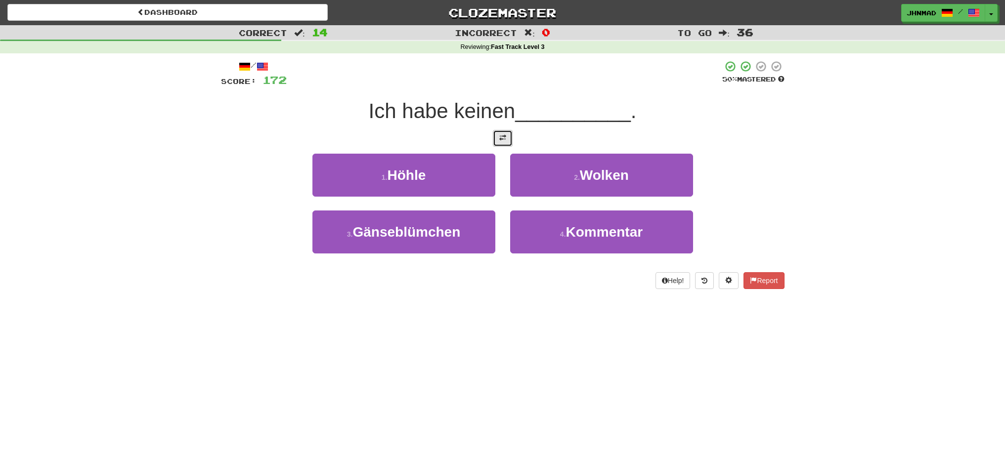
click at [508, 141] on button at bounding box center [503, 138] width 20 height 17
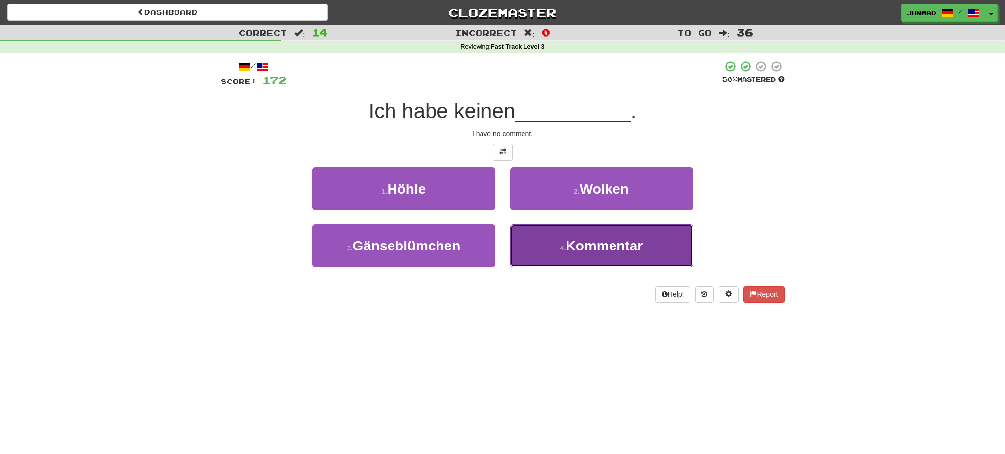
click at [583, 253] on button "4 . Kommentar" at bounding box center [601, 245] width 183 height 43
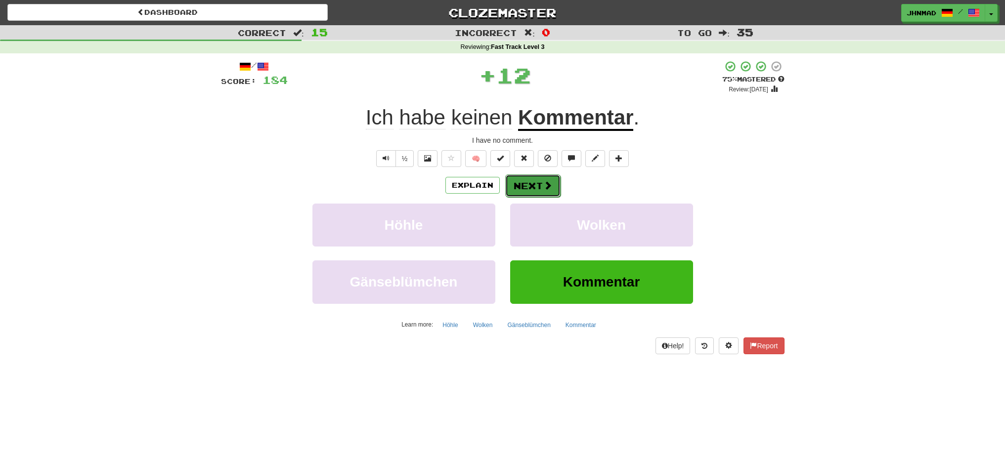
click at [525, 189] on button "Next" at bounding box center [532, 185] width 55 height 23
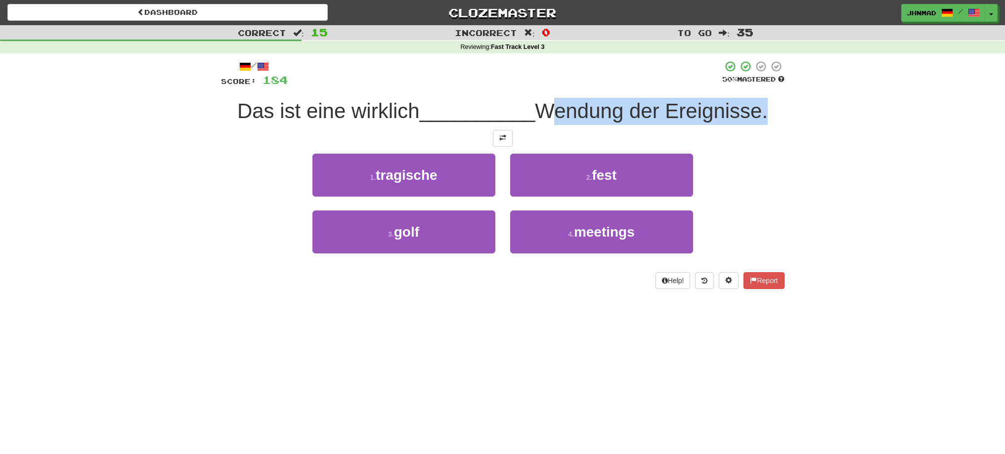
drag, startPoint x: 545, startPoint y: 111, endPoint x: 767, endPoint y: 113, distance: 222.4
click at [767, 113] on span "Wendung der Ereignisse." at bounding box center [651, 110] width 233 height 23
click at [760, 123] on div at bounding box center [760, 123] width 0 height 0
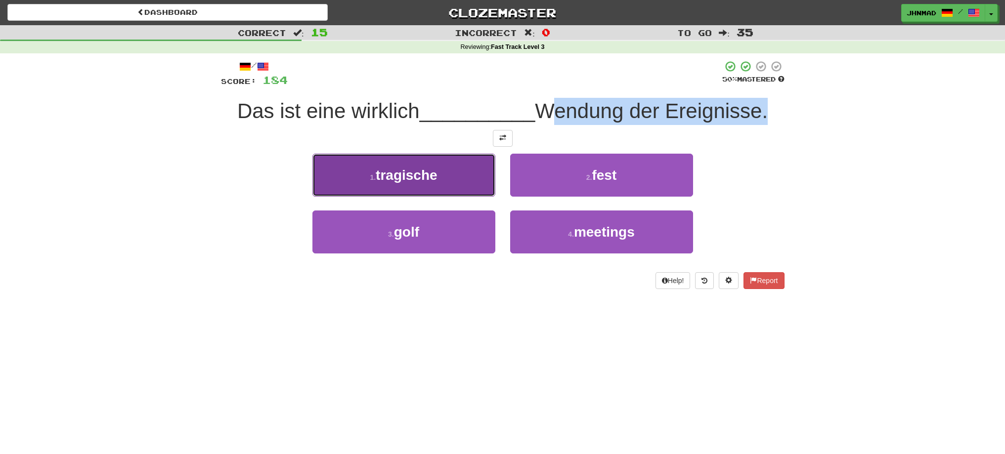
click at [370, 182] on button "1 . tragische" at bounding box center [403, 175] width 183 height 43
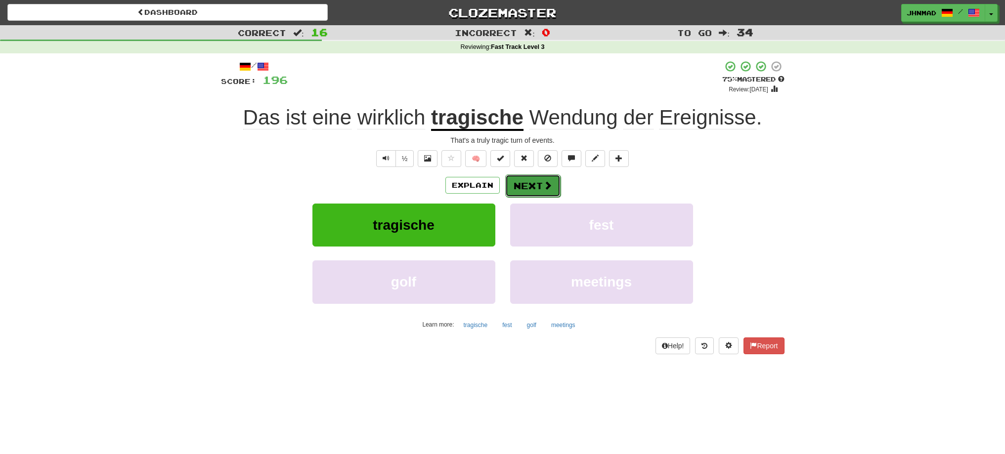
click at [538, 188] on button "Next" at bounding box center [532, 185] width 55 height 23
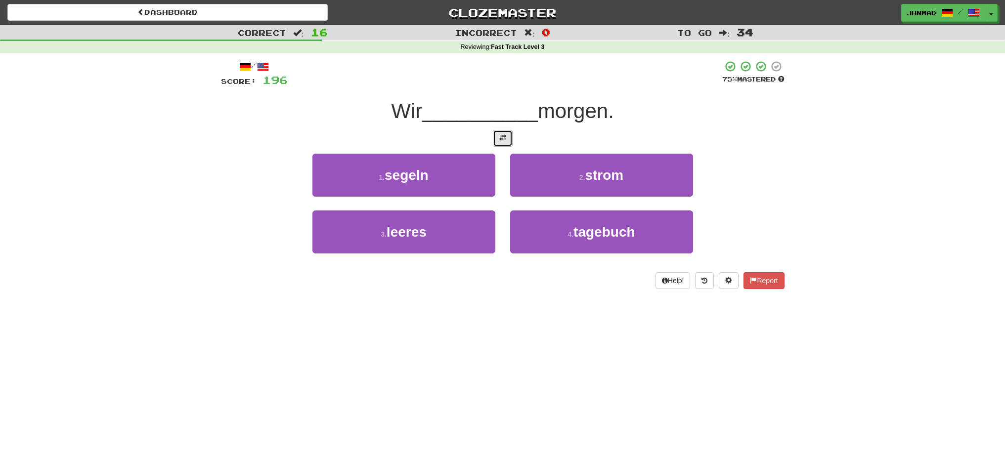
click at [498, 142] on button at bounding box center [503, 138] width 20 height 17
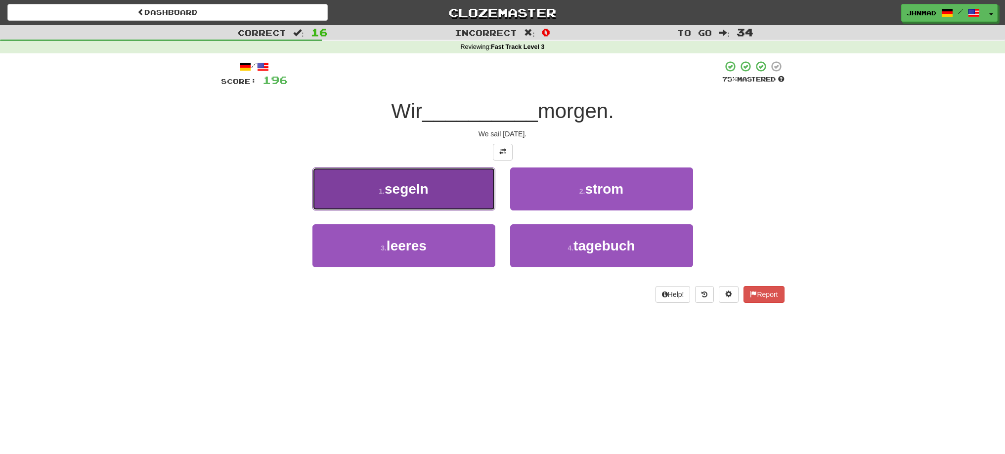
click at [392, 189] on span "segeln" at bounding box center [406, 188] width 44 height 15
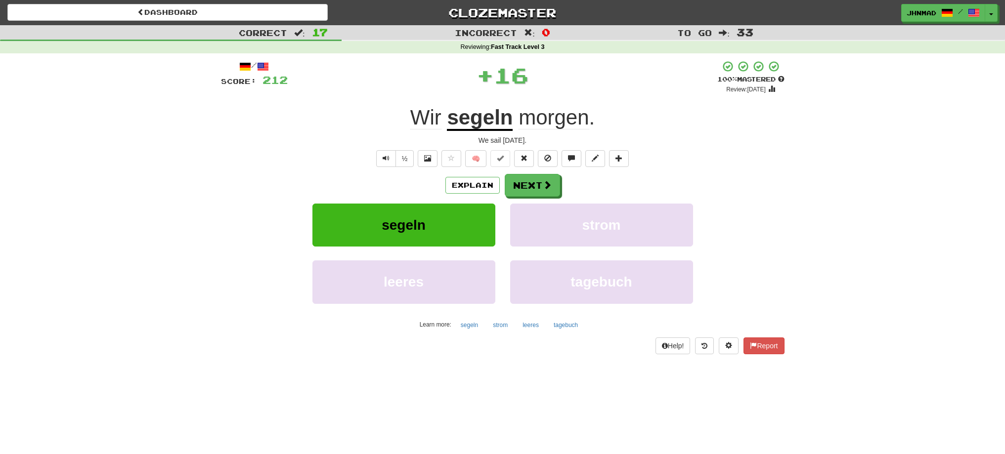
click at [480, 121] on u "segeln" at bounding box center [480, 118] width 66 height 25
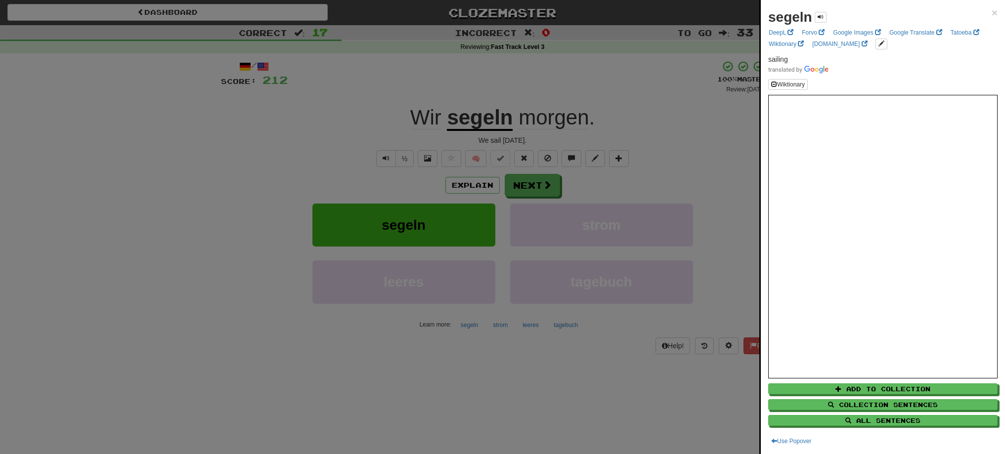
click at [519, 187] on div at bounding box center [502, 227] width 1005 height 454
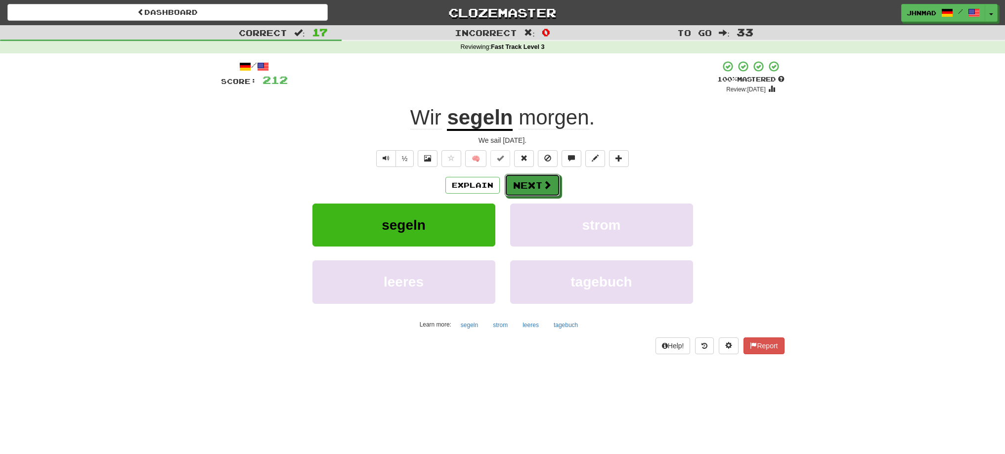
click at [519, 187] on button "Next" at bounding box center [532, 185] width 55 height 23
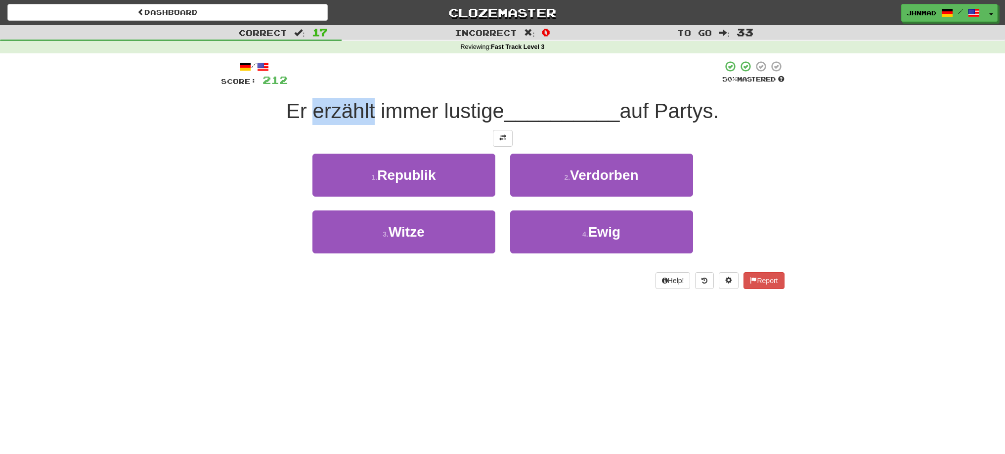
drag, startPoint x: 309, startPoint y: 116, endPoint x: 371, endPoint y: 113, distance: 61.3
click at [371, 113] on span "Er erzählt immer lustige" at bounding box center [395, 110] width 218 height 23
click at [364, 123] on div at bounding box center [364, 123] width 0 height 0
click at [233, 155] on div "1 . Republik 2 . Verdorben" at bounding box center [502, 182] width 593 height 57
click at [498, 140] on button at bounding box center [503, 138] width 20 height 17
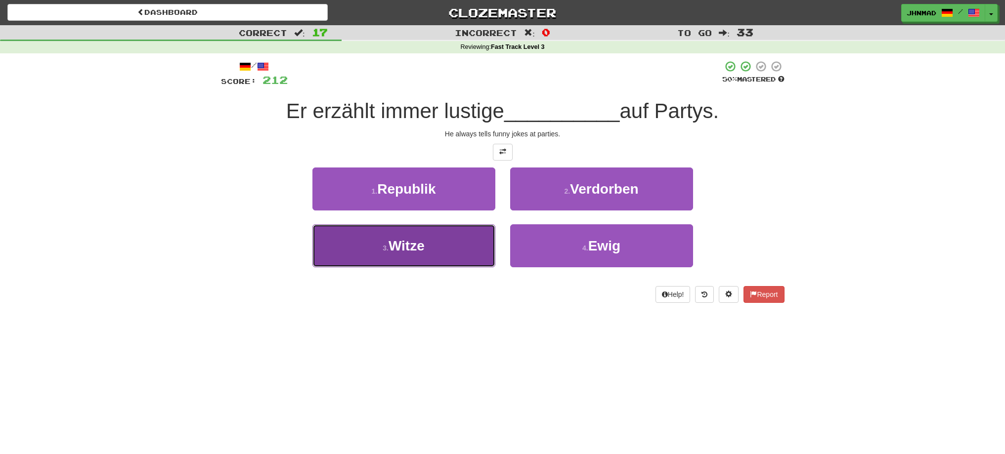
click at [388, 237] on button "3 . Witze" at bounding box center [403, 245] width 183 height 43
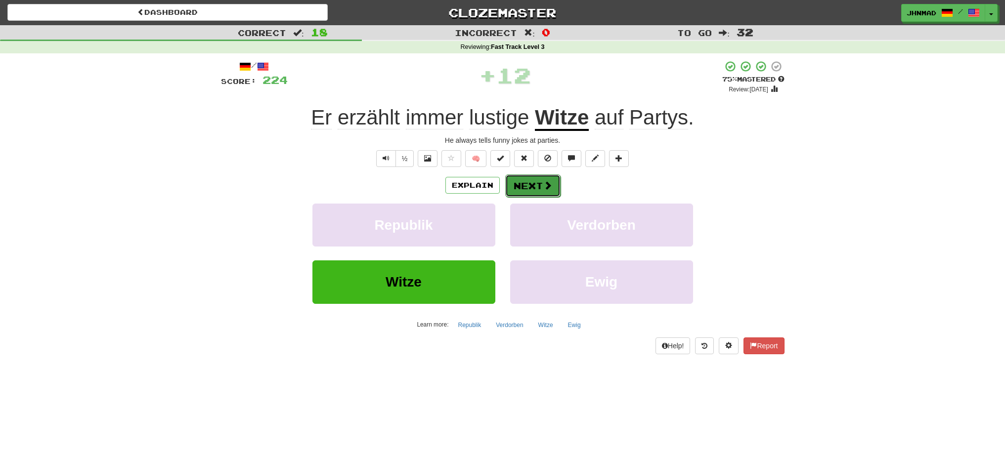
click at [533, 185] on button "Next" at bounding box center [532, 185] width 55 height 23
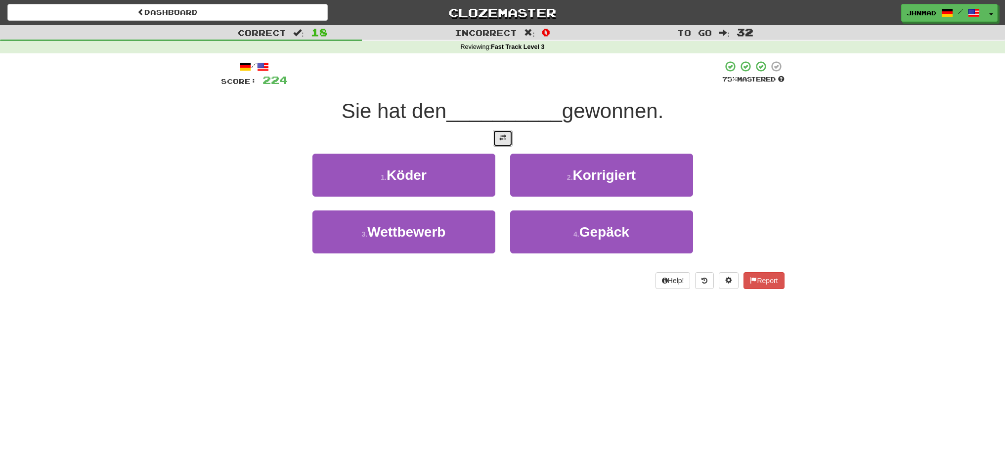
click at [502, 138] on span at bounding box center [502, 137] width 7 height 7
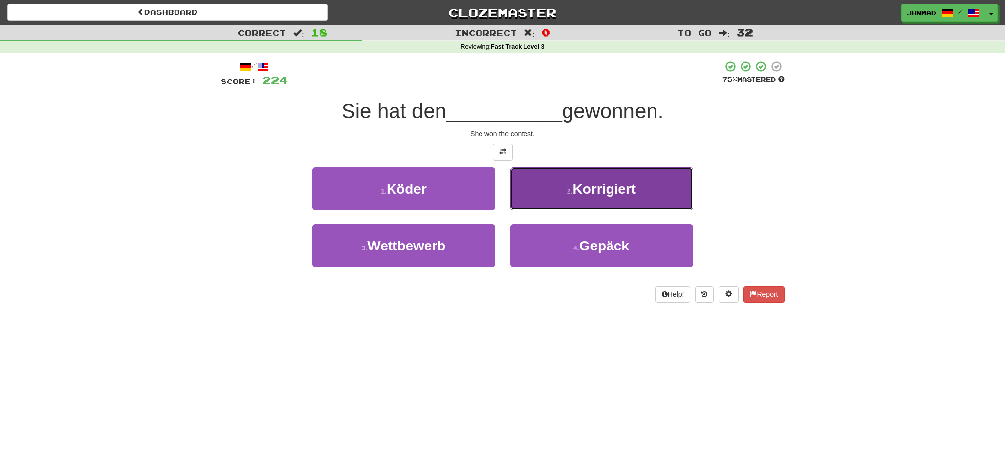
click at [609, 194] on span "Korrigiert" at bounding box center [604, 188] width 63 height 15
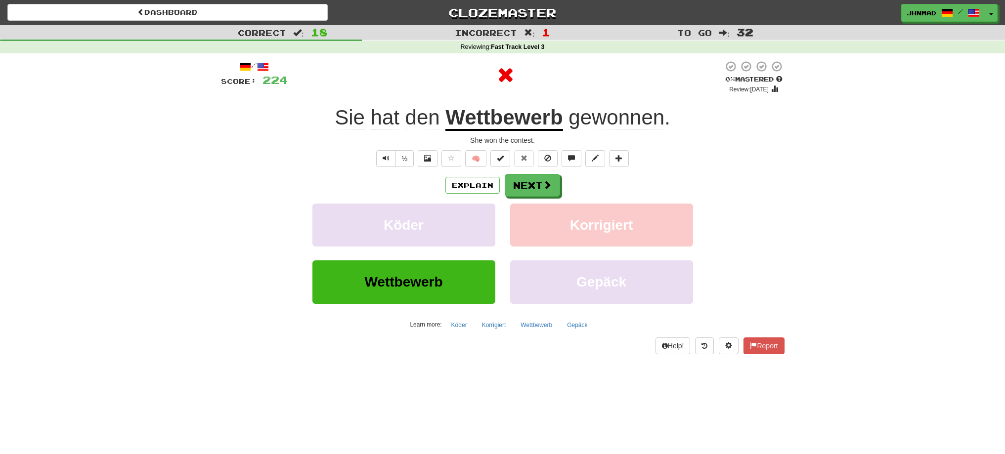
click at [518, 122] on u "Wettbewerb" at bounding box center [503, 118] width 117 height 25
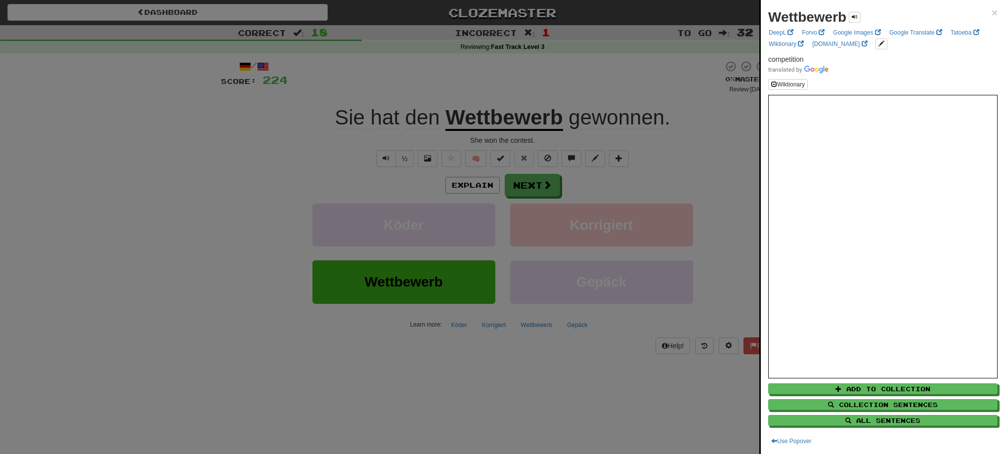
click at [462, 80] on div at bounding box center [502, 227] width 1005 height 454
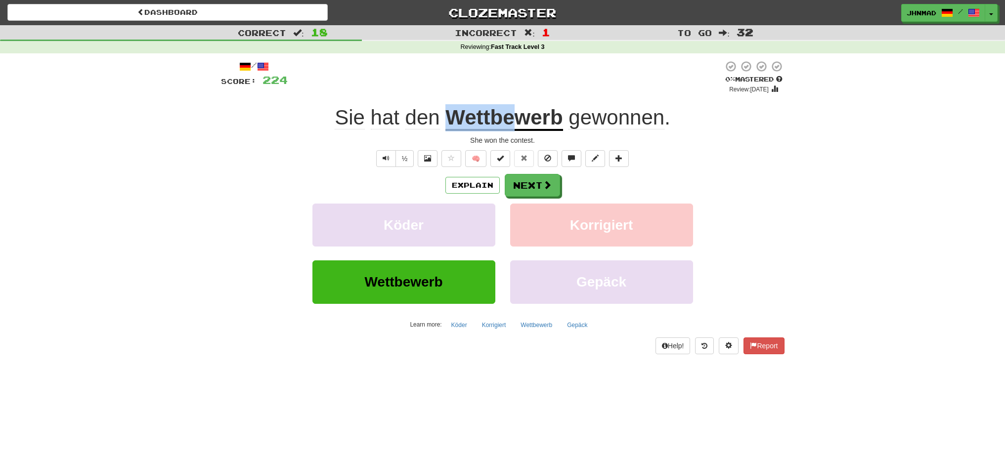
drag, startPoint x: 445, startPoint y: 114, endPoint x: 509, endPoint y: 115, distance: 64.2
click at [509, 115] on u "Wettbewerb" at bounding box center [503, 118] width 117 height 25
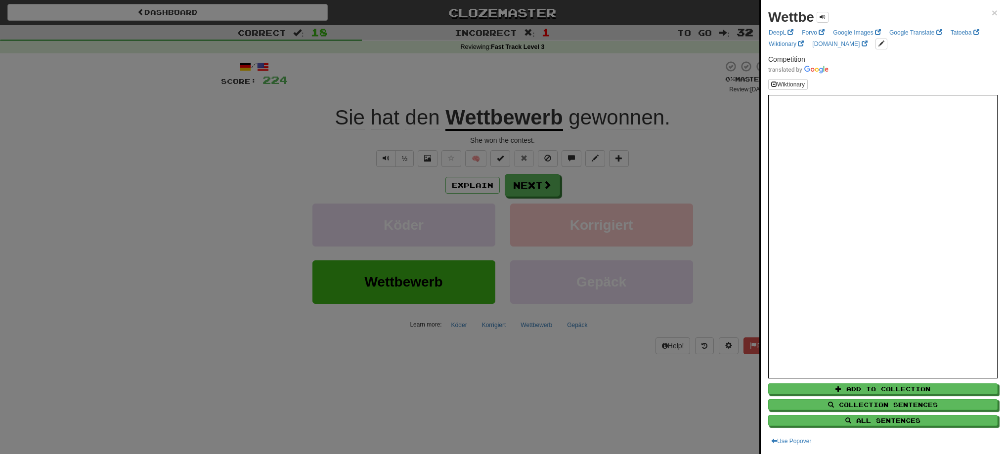
click at [507, 71] on div at bounding box center [502, 227] width 1005 height 454
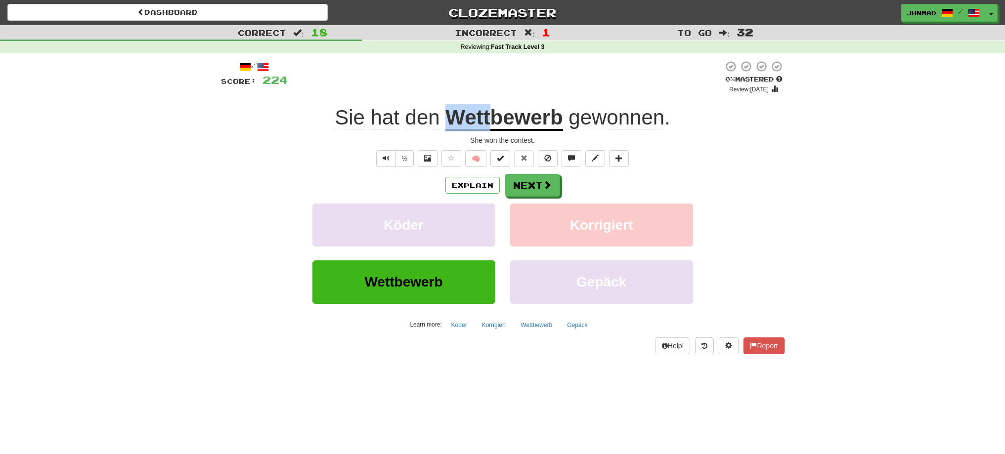
drag, startPoint x: 444, startPoint y: 119, endPoint x: 488, endPoint y: 110, distance: 45.5
click at [488, 110] on div "Sie hat den Wettbewerb gewonnen ." at bounding box center [502, 117] width 563 height 27
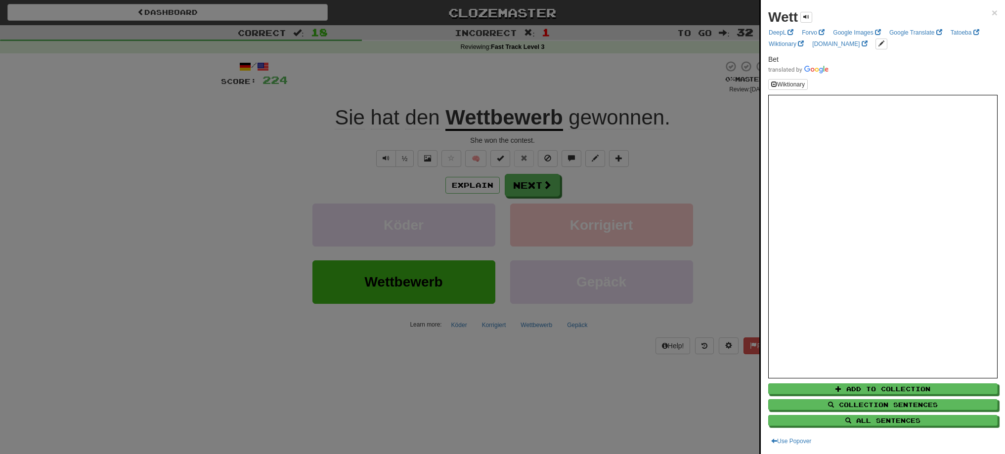
click at [495, 91] on div at bounding box center [502, 227] width 1005 height 454
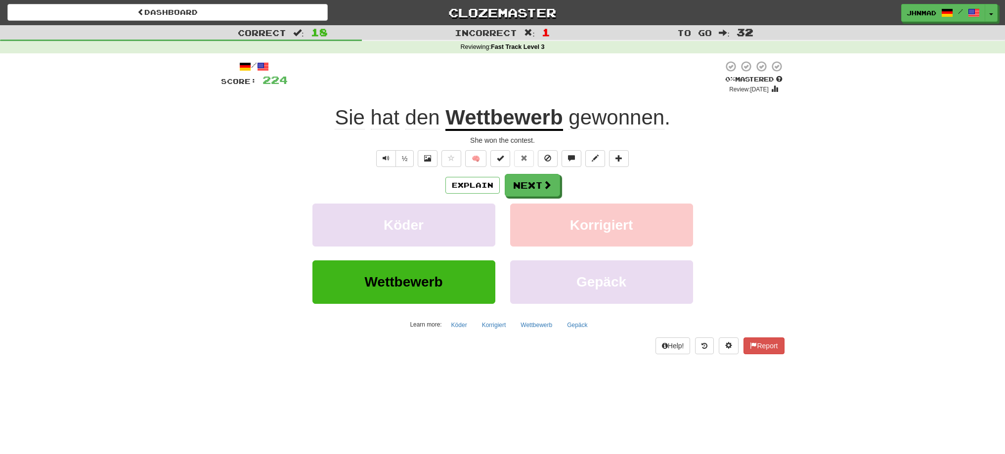
click at [537, 126] on u "Wettbewerb" at bounding box center [503, 118] width 117 height 25
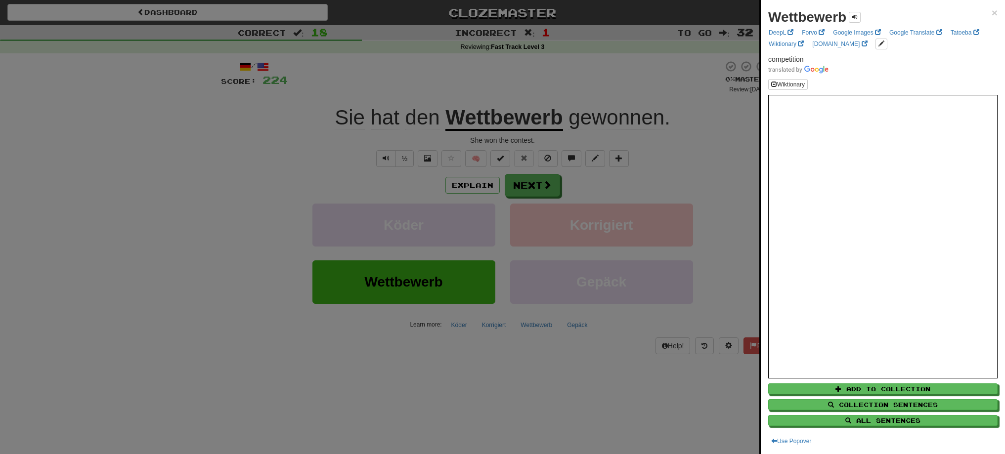
click at [548, 186] on div at bounding box center [502, 227] width 1005 height 454
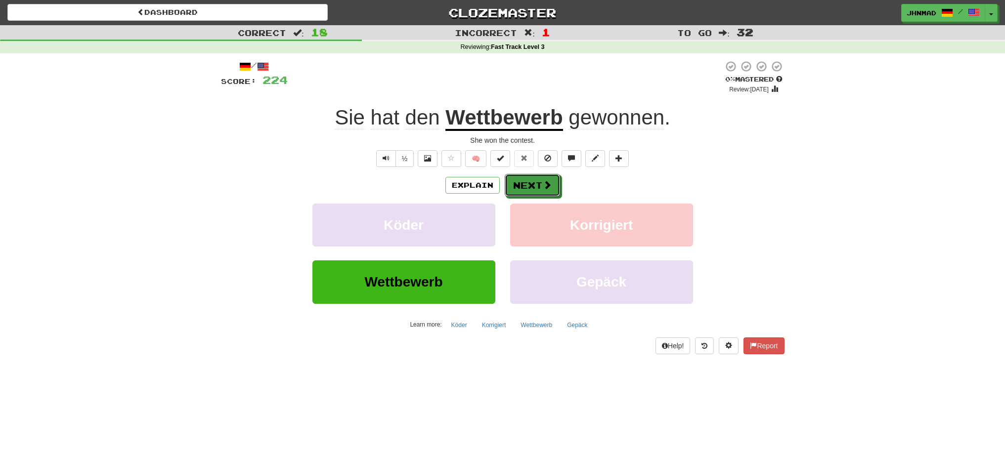
click at [548, 186] on span at bounding box center [547, 184] width 9 height 9
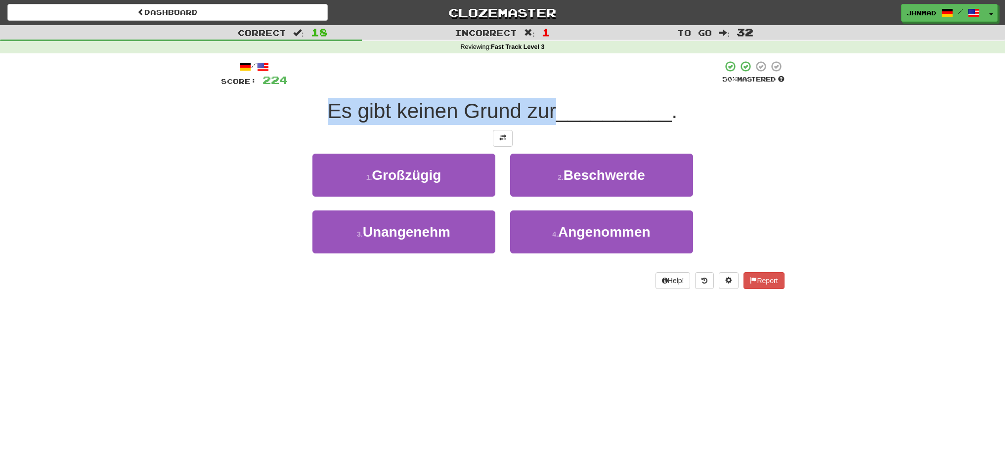
drag, startPoint x: 327, startPoint y: 105, endPoint x: 554, endPoint y: 108, distance: 227.3
click at [554, 108] on span "Es gibt keinen Grund zur" at bounding box center [442, 110] width 228 height 23
click at [548, 85] on div at bounding box center [548, 85] width 0 height 0
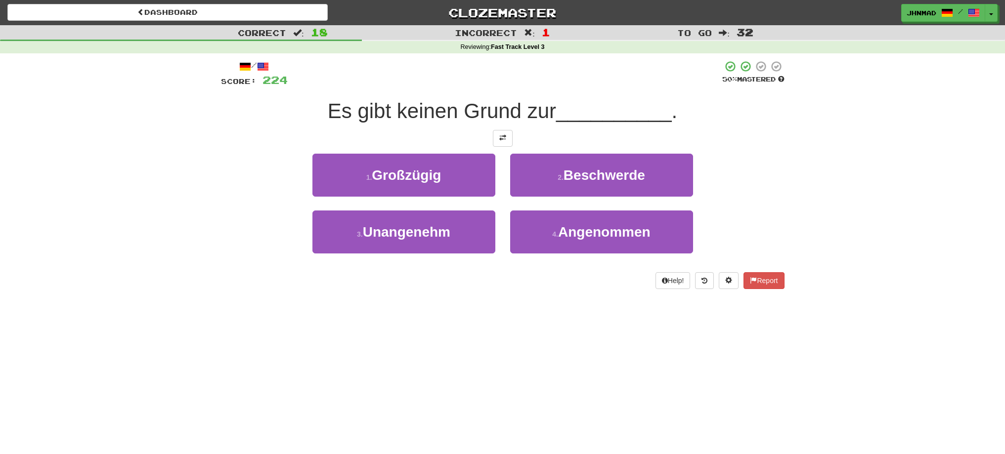
click at [258, 175] on div "1 . Großzügig 2 . Beschwerde" at bounding box center [502, 182] width 593 height 57
click at [503, 137] on span at bounding box center [502, 137] width 7 height 7
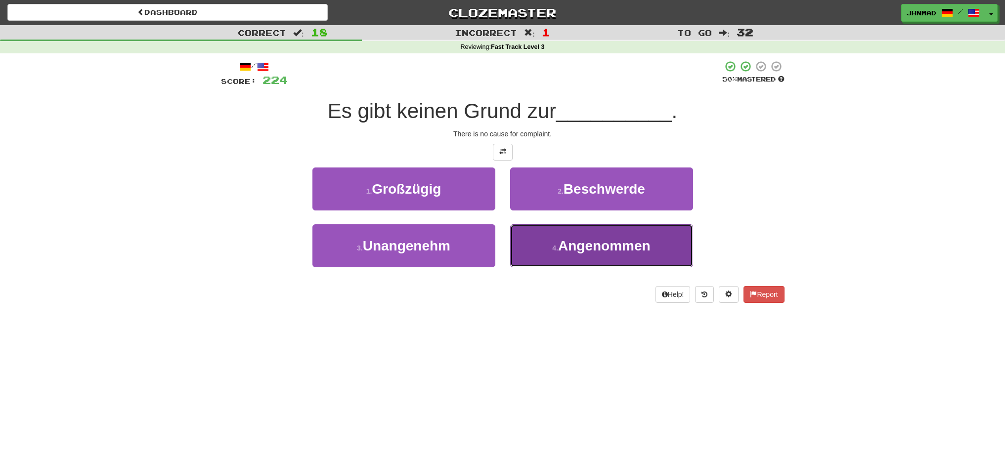
click at [615, 247] on span "Angenommen" at bounding box center [604, 245] width 92 height 15
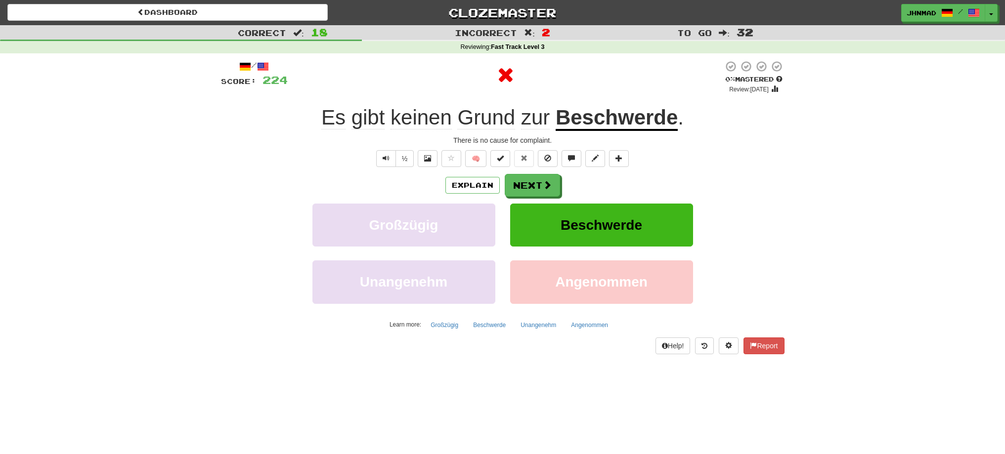
click at [626, 121] on u "Beschwerde" at bounding box center [616, 118] width 122 height 25
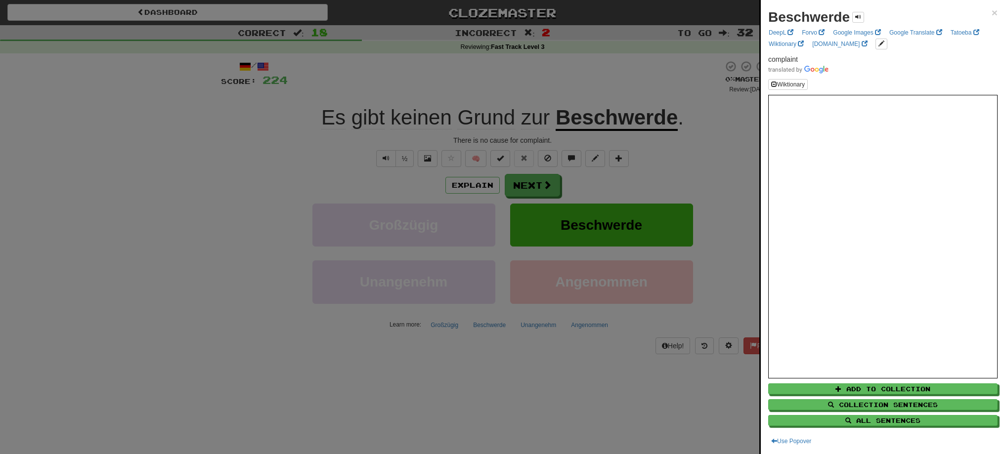
click at [558, 95] on div at bounding box center [502, 227] width 1005 height 454
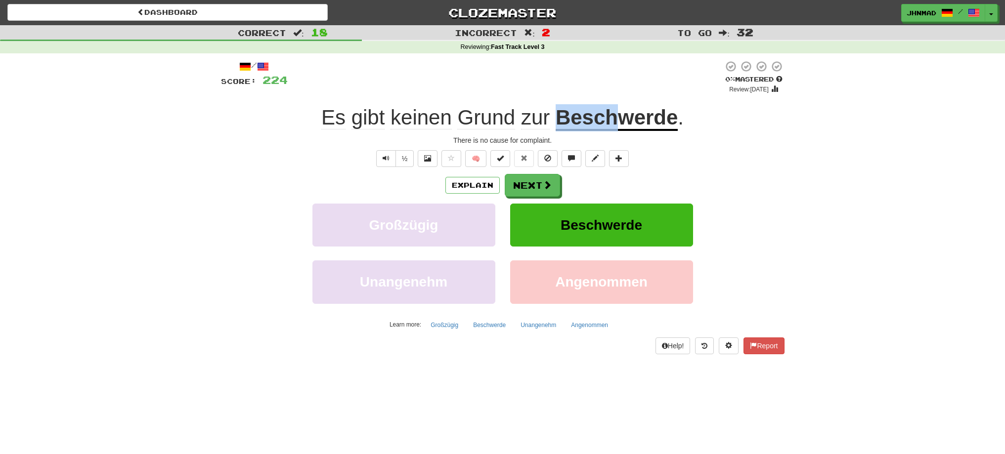
drag, startPoint x: 555, startPoint y: 113, endPoint x: 614, endPoint y: 111, distance: 58.4
click at [614, 111] on u "Beschwerde" at bounding box center [616, 118] width 122 height 25
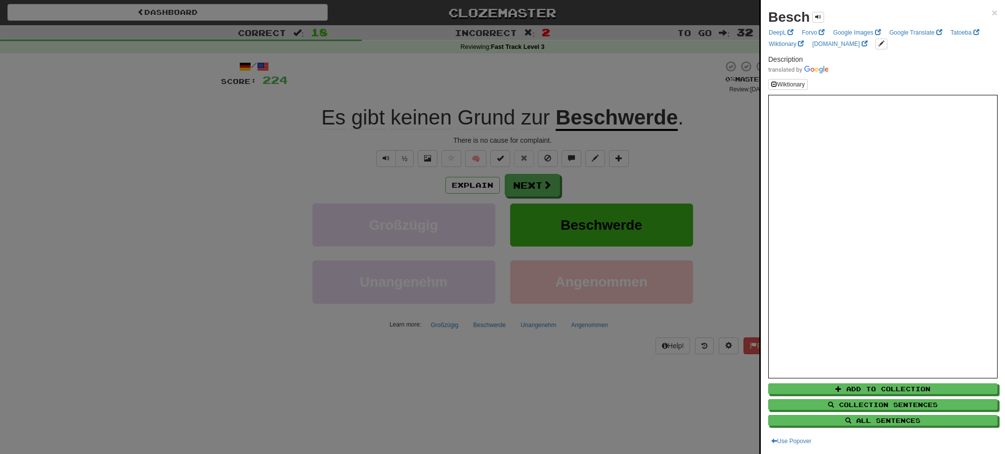
click at [629, 86] on div at bounding box center [502, 227] width 1005 height 454
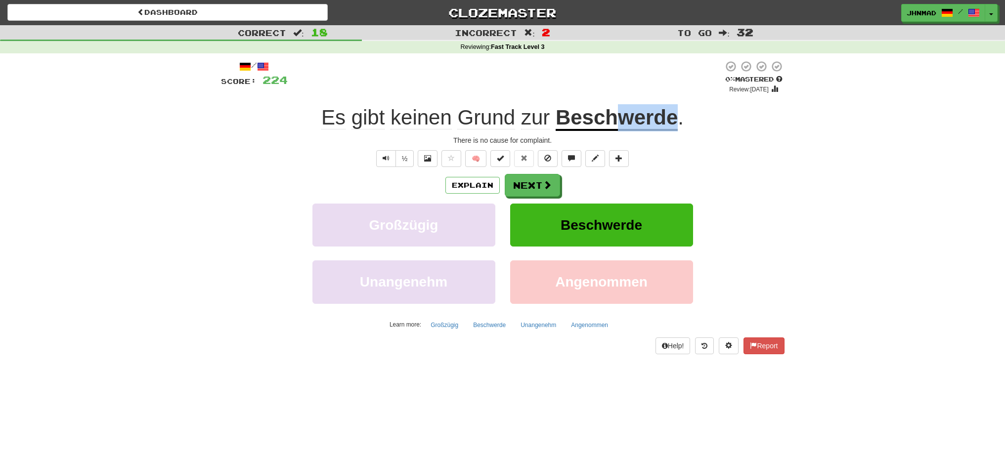
drag, startPoint x: 616, startPoint y: 120, endPoint x: 674, endPoint y: 106, distance: 60.4
click at [674, 106] on u "Beschwerde" at bounding box center [616, 118] width 122 height 25
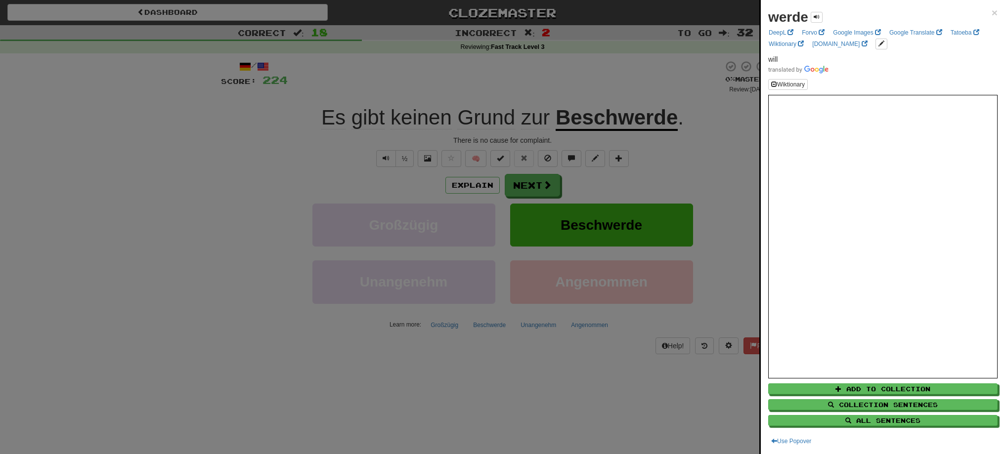
click at [459, 178] on div at bounding box center [502, 227] width 1005 height 454
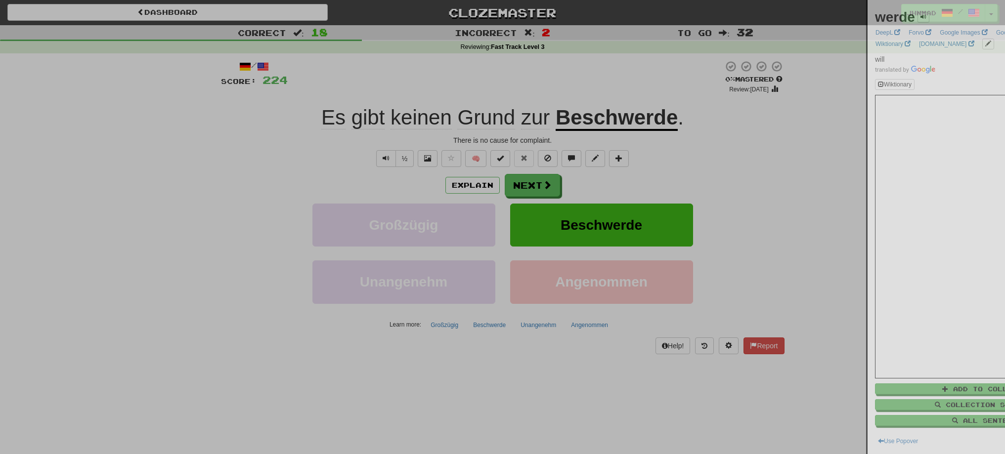
click at [459, 178] on div at bounding box center [502, 227] width 1005 height 454
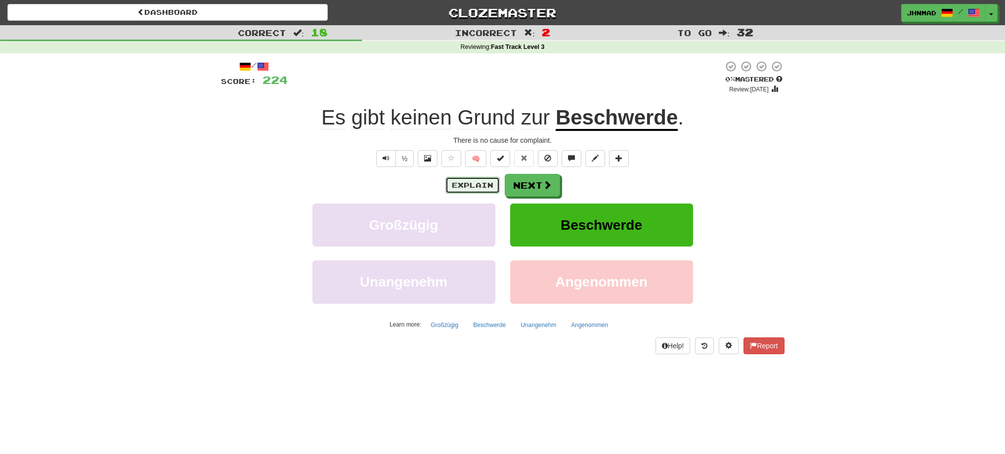
click at [463, 186] on button "Explain" at bounding box center [472, 185] width 54 height 17
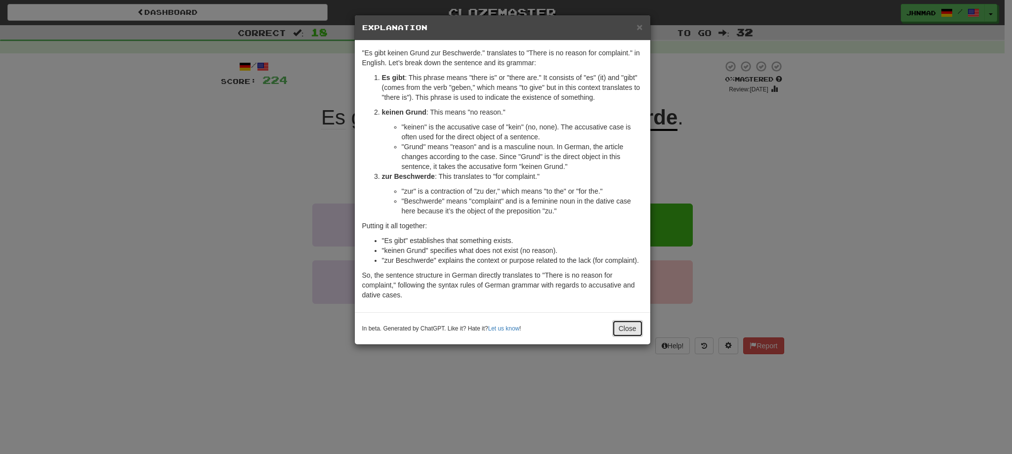
click at [621, 325] on button "Close" at bounding box center [627, 328] width 31 height 17
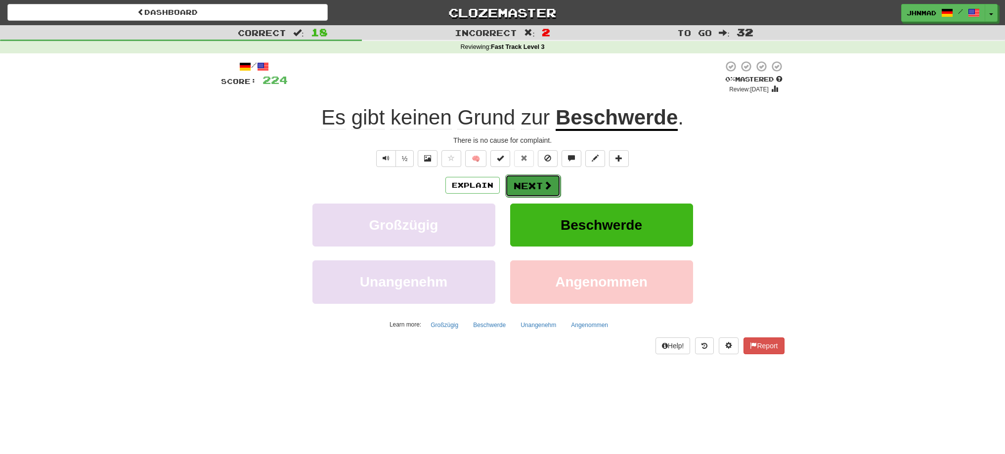
click at [532, 181] on button "Next" at bounding box center [532, 185] width 55 height 23
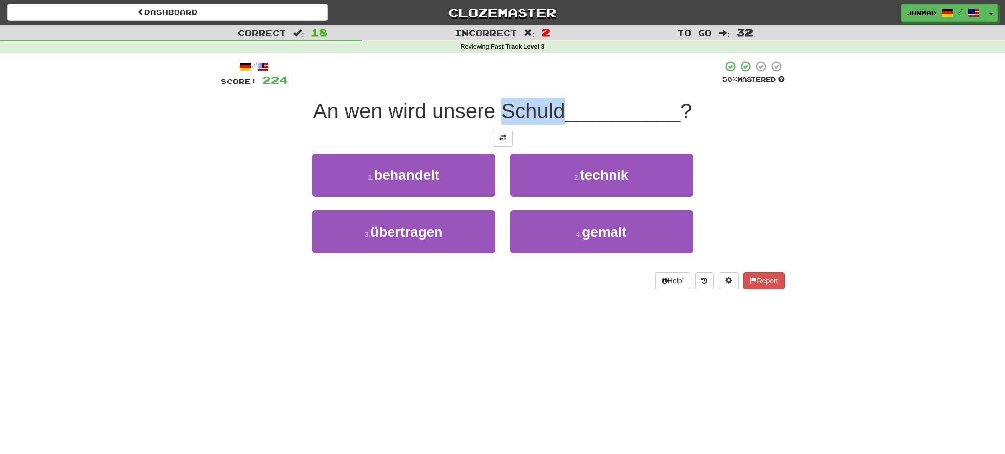
drag, startPoint x: 501, startPoint y: 112, endPoint x: 560, endPoint y: 107, distance: 60.0
click at [560, 107] on span "An wen wird unsere Schuld" at bounding box center [439, 110] width 252 height 23
click at [554, 85] on div at bounding box center [554, 85] width 0 height 0
click at [513, 79] on div at bounding box center [505, 73] width 434 height 27
drag, startPoint x: 307, startPoint y: 109, endPoint x: 559, endPoint y: 109, distance: 252.0
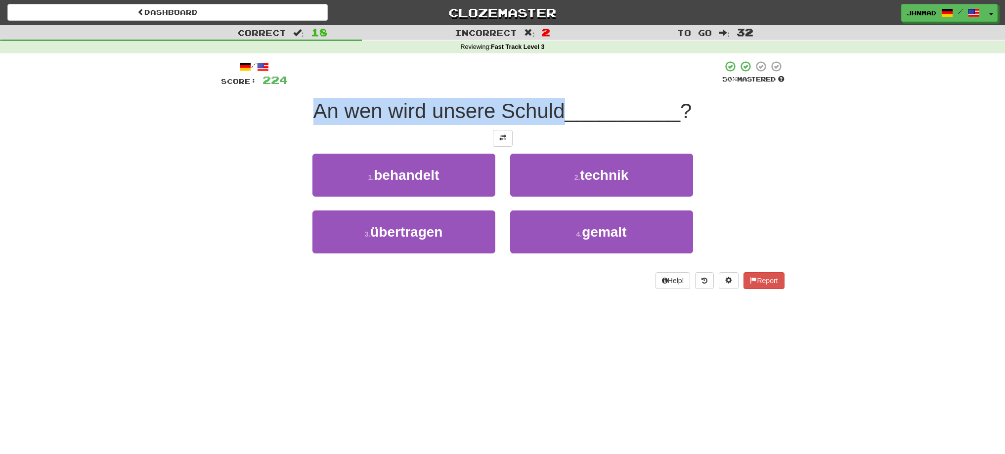
click at [559, 109] on div "An wen wird unsere Schuld __________ ?" at bounding box center [502, 111] width 563 height 27
click at [553, 85] on div at bounding box center [553, 85] width 0 height 0
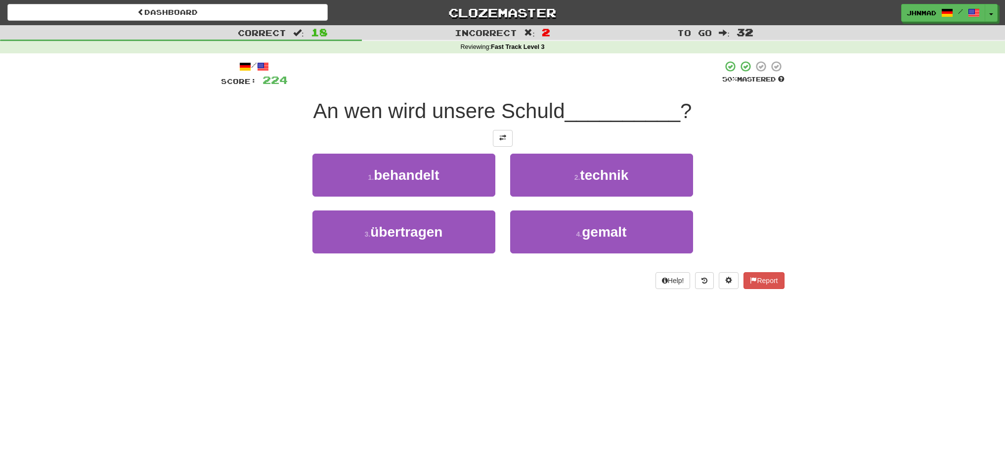
click at [175, 188] on div "Correct : 18 Incorrect : 2 To go : 32 Reviewing : Fast Track Level 3 / Score: 2…" at bounding box center [502, 164] width 1005 height 278
click at [497, 138] on button at bounding box center [503, 138] width 20 height 17
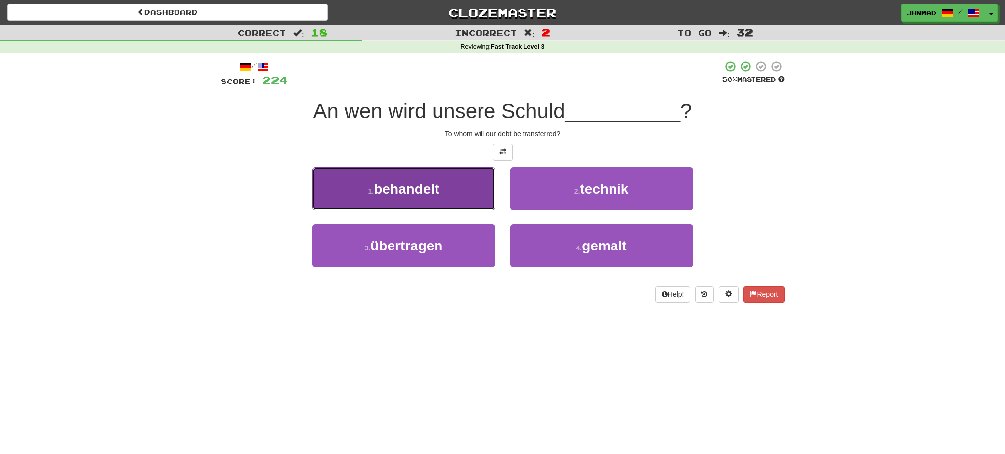
click at [414, 190] on span "behandelt" at bounding box center [406, 188] width 65 height 15
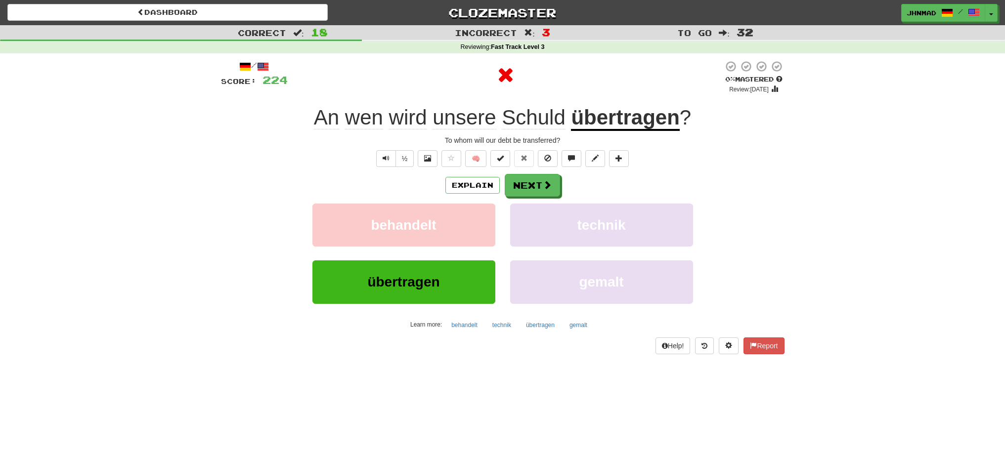
click at [632, 126] on u "übertragen" at bounding box center [625, 118] width 108 height 25
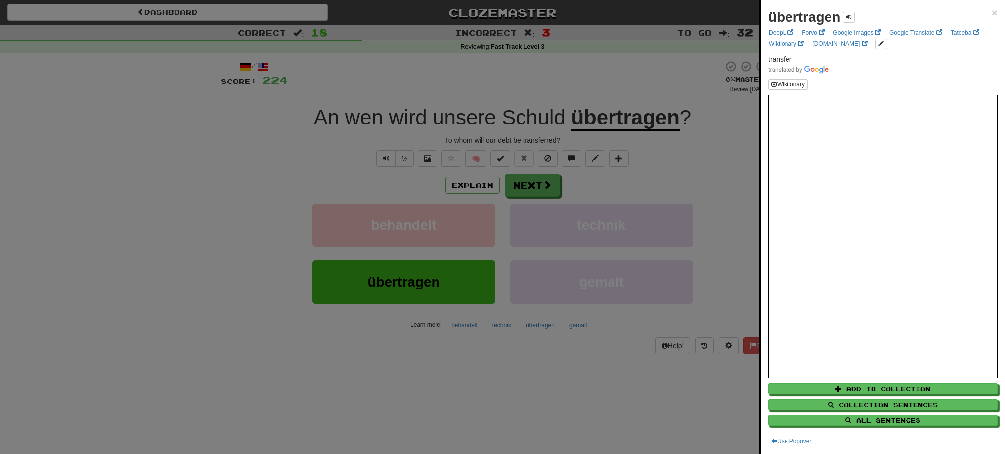
click at [614, 118] on div at bounding box center [502, 227] width 1005 height 454
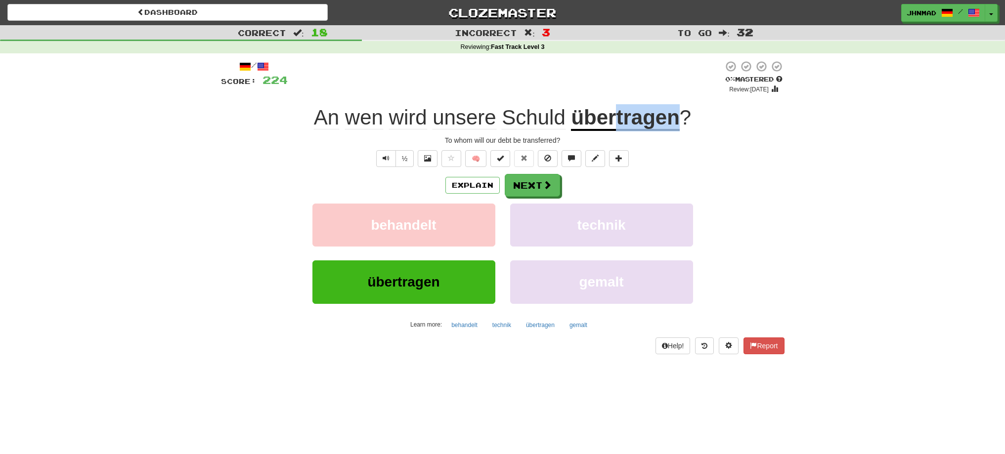
drag, startPoint x: 614, startPoint y: 118, endPoint x: 675, endPoint y: 118, distance: 61.8
click at [675, 118] on u "übertragen" at bounding box center [625, 118] width 108 height 25
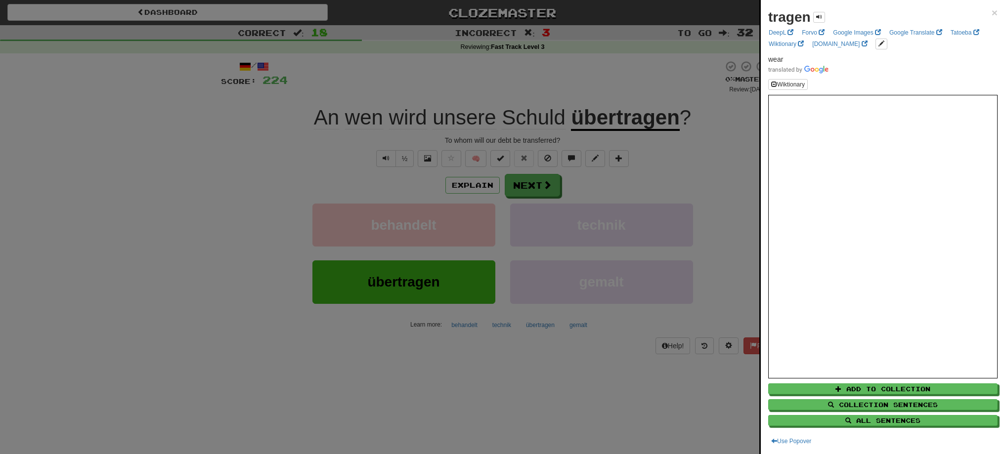
click at [727, 170] on div at bounding box center [502, 227] width 1005 height 454
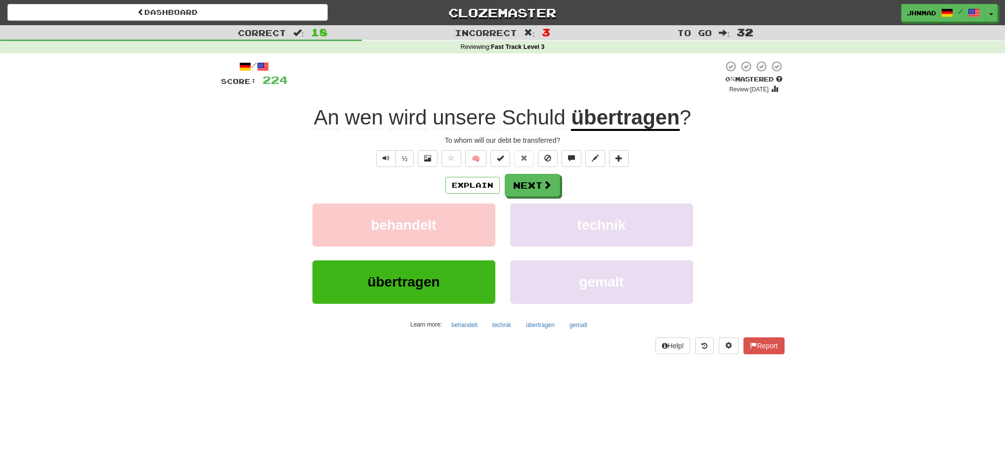
click at [610, 122] on u "übertragen" at bounding box center [625, 118] width 108 height 25
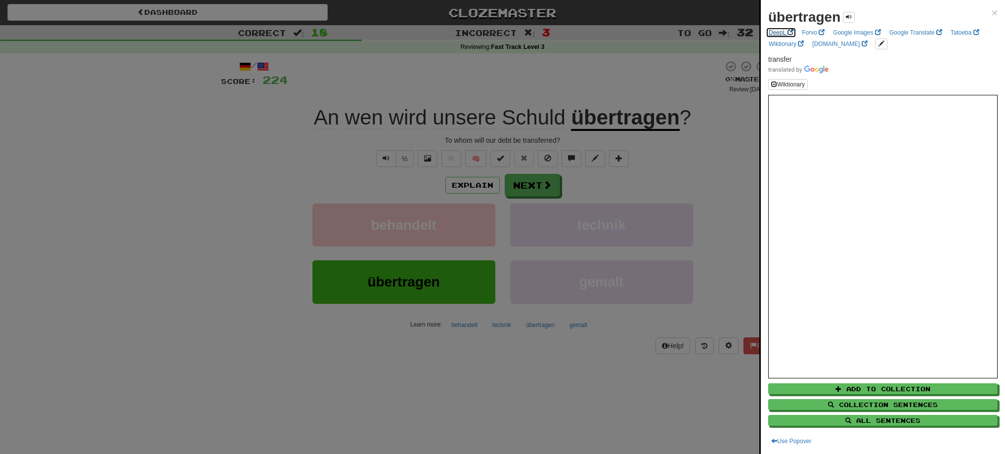
click at [775, 33] on link "DeepL" at bounding box center [780, 32] width 31 height 11
click at [518, 185] on div at bounding box center [502, 227] width 1005 height 454
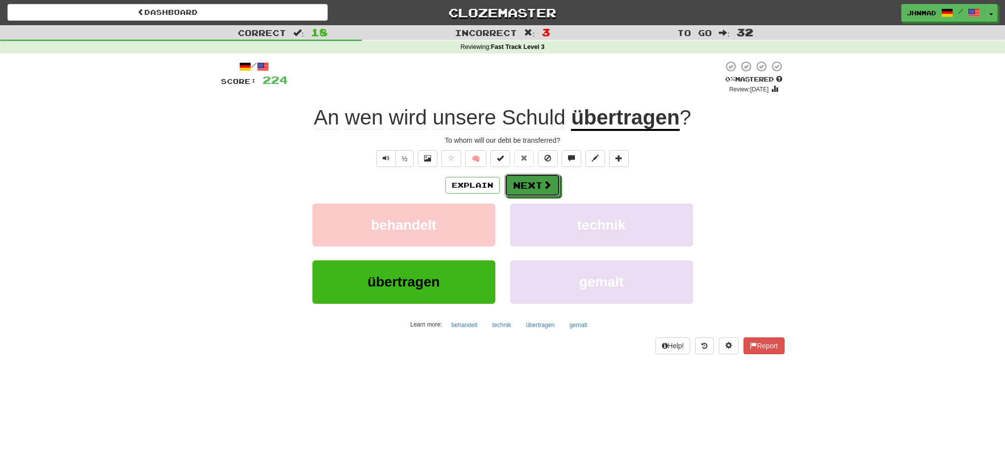
click at [518, 185] on button "Next" at bounding box center [532, 185] width 55 height 23
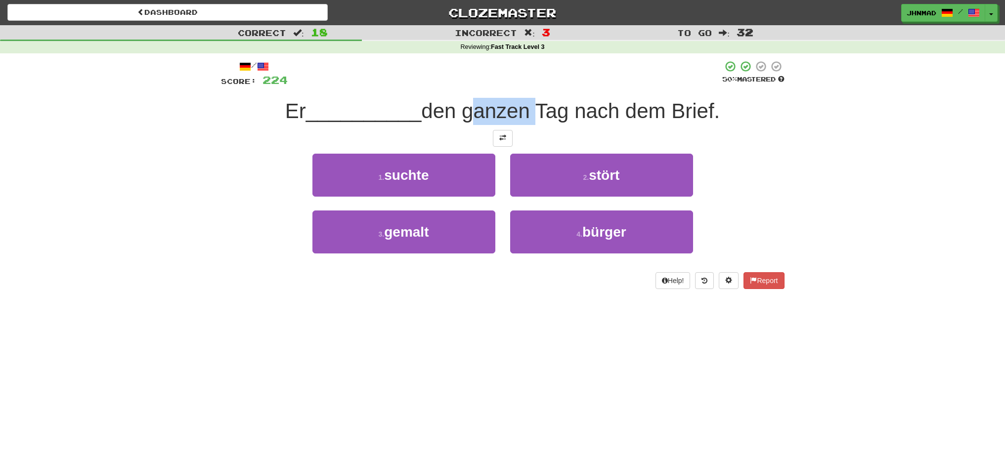
drag, startPoint x: 467, startPoint y: 108, endPoint x: 532, endPoint y: 108, distance: 64.7
click at [532, 108] on span "den ganzen Tag nach dem Brief." at bounding box center [570, 110] width 298 height 23
click at [526, 85] on div at bounding box center [526, 85] width 0 height 0
click at [539, 76] on div at bounding box center [505, 73] width 434 height 27
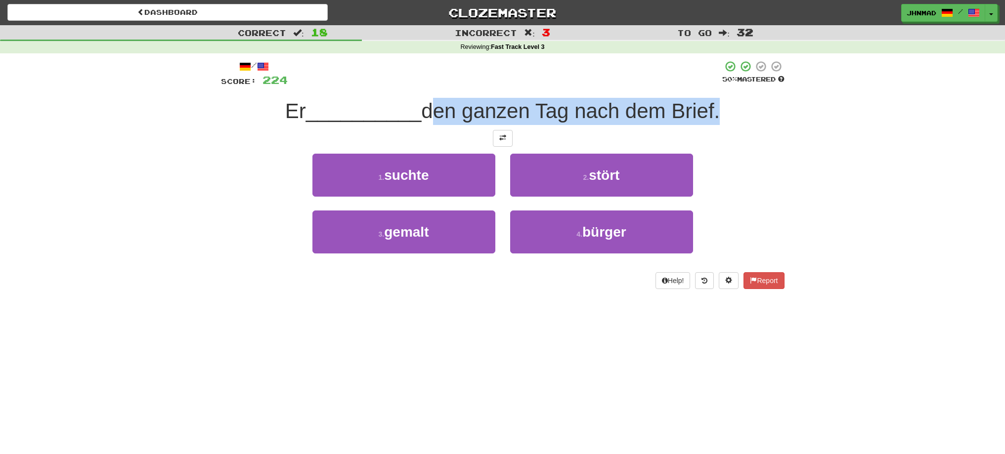
drag, startPoint x: 430, startPoint y: 111, endPoint x: 718, endPoint y: 104, distance: 288.2
click at [718, 104] on span "den ganzen Tag nach dem Brief." at bounding box center [570, 110] width 298 height 23
click at [712, 85] on div at bounding box center [712, 85] width 0 height 0
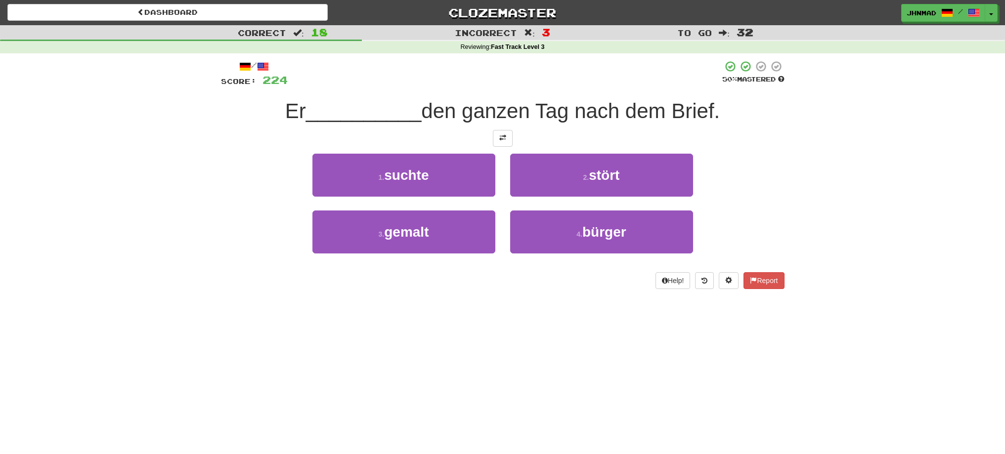
click at [849, 182] on div "Correct : 18 Incorrect : 3 To go : 32 Reviewing : Fast Track Level 3 / Score: 2…" at bounding box center [502, 164] width 1005 height 278
click at [498, 138] on button at bounding box center [503, 138] width 20 height 17
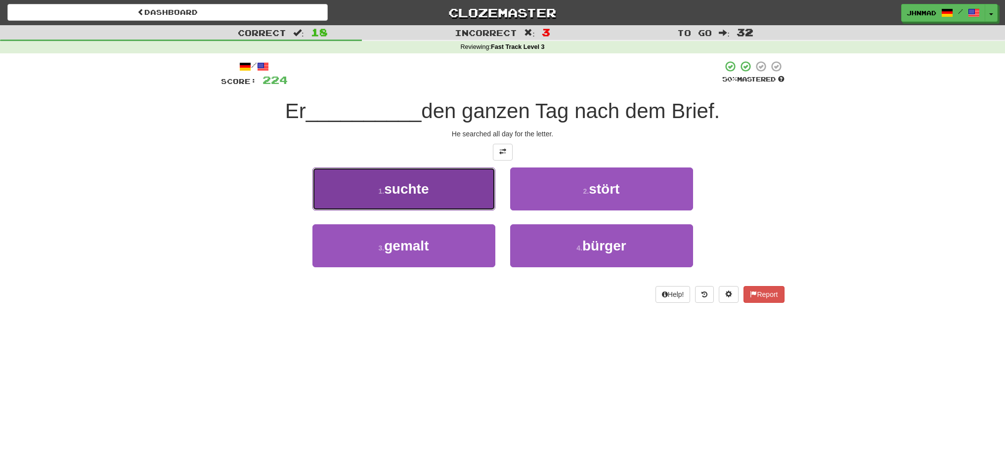
click at [420, 197] on button "1 . suchte" at bounding box center [403, 189] width 183 height 43
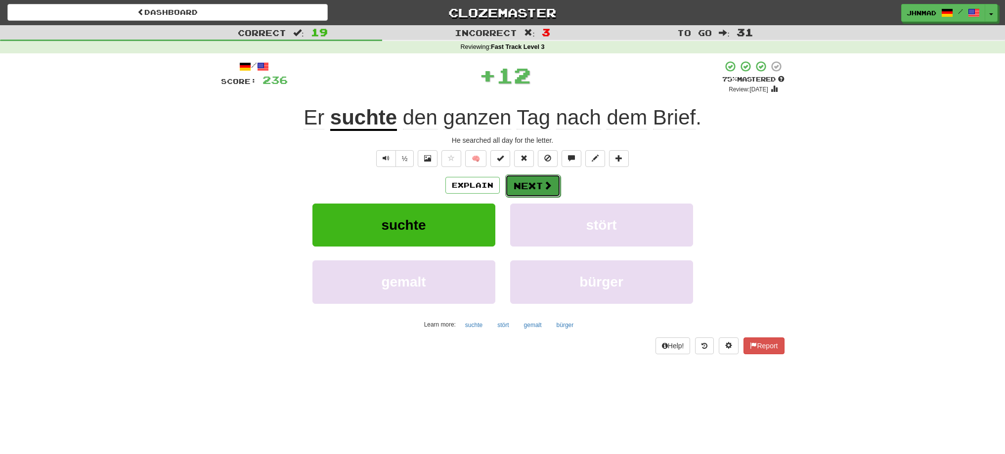
click at [546, 191] on button "Next" at bounding box center [532, 185] width 55 height 23
